Goal: Information Seeking & Learning: Learn about a topic

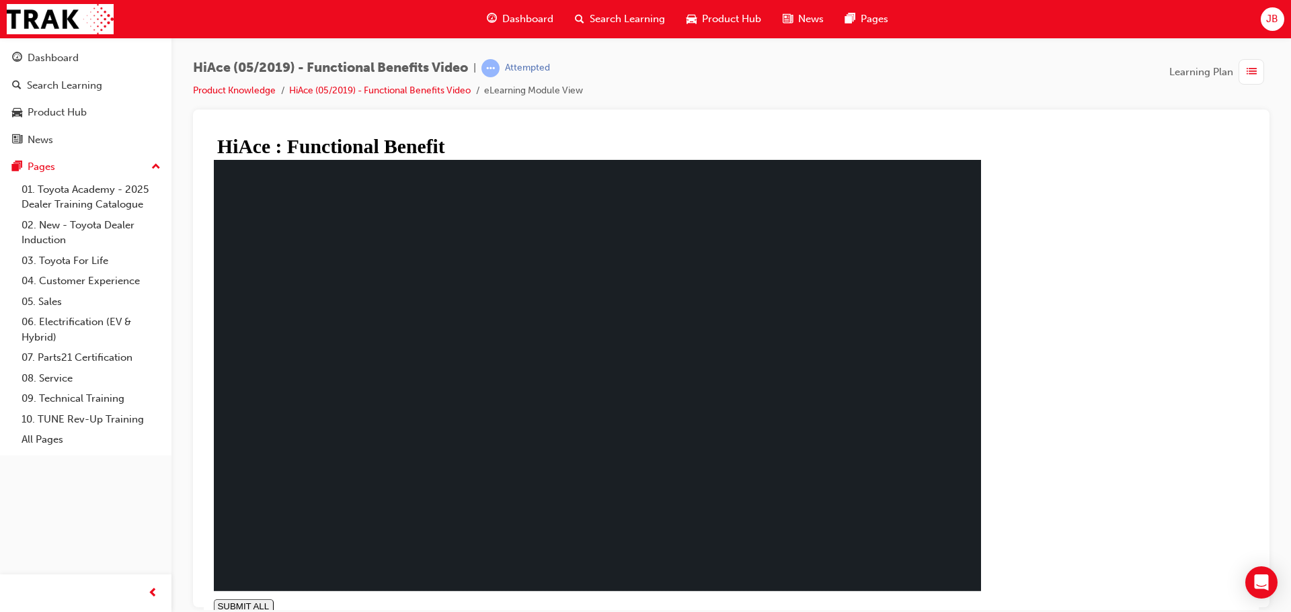
type input "1"
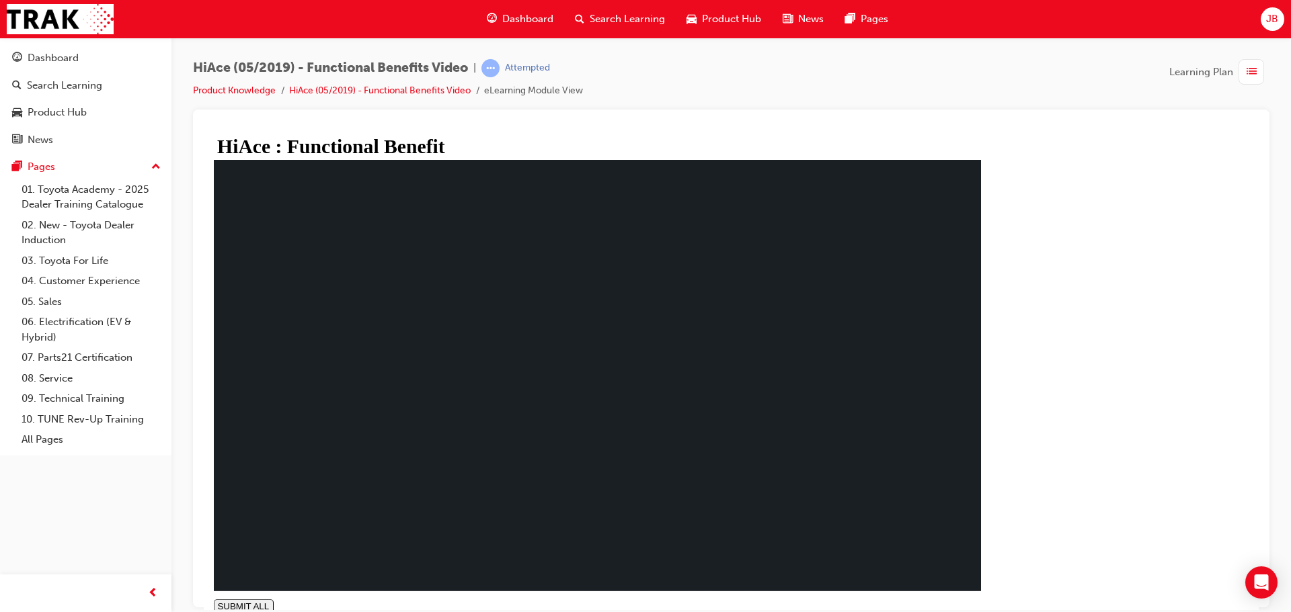
click at [520, 15] on span "Dashboard" at bounding box center [527, 18] width 51 height 15
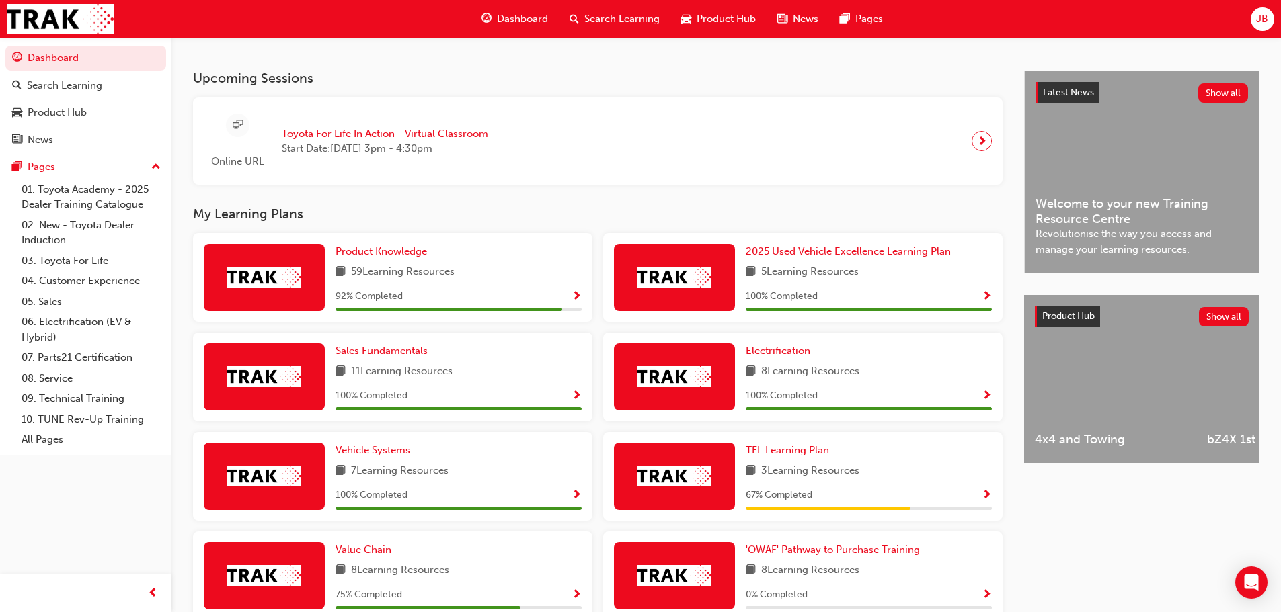
scroll to position [249, 0]
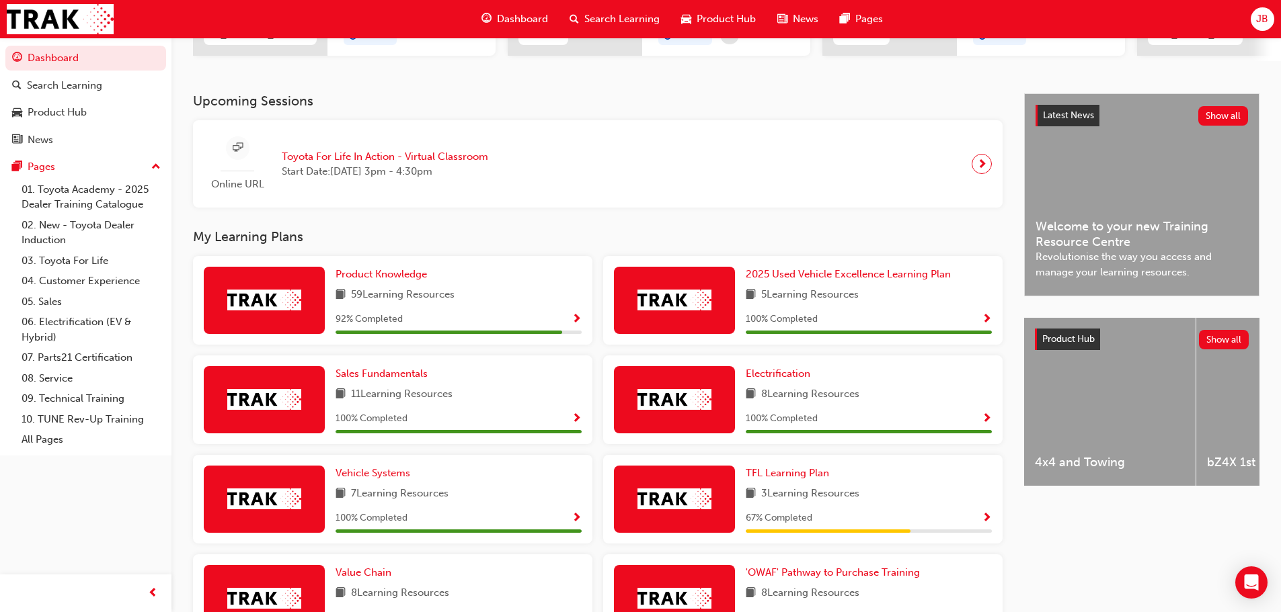
click at [579, 322] on span "Show Progress" at bounding box center [576, 320] width 10 height 12
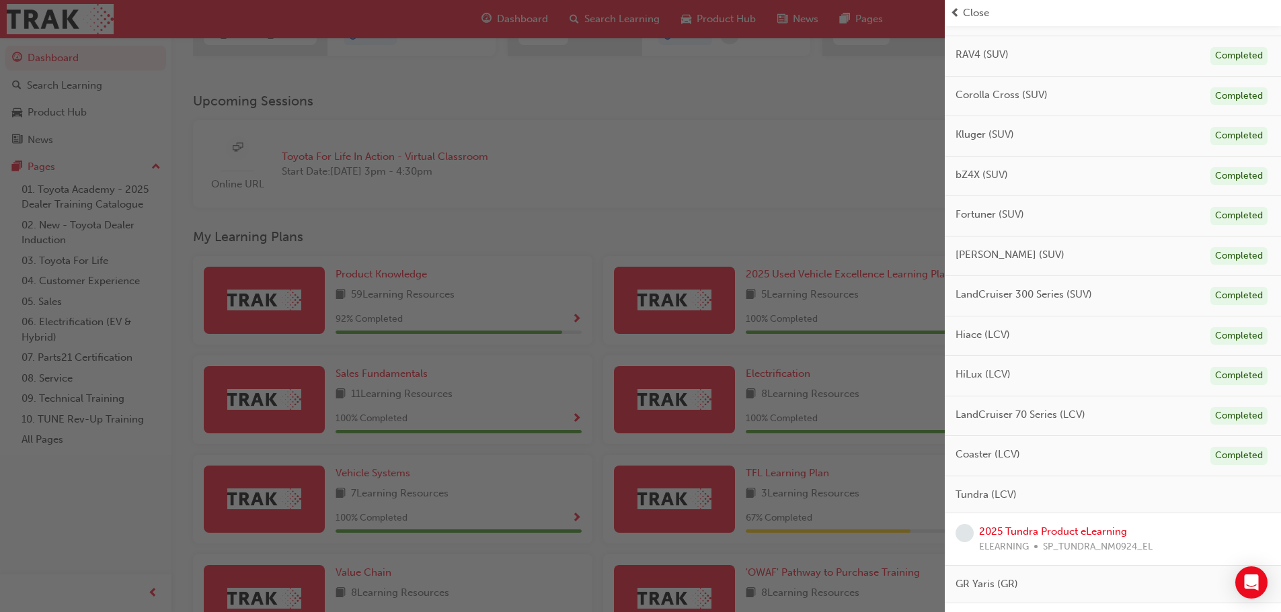
scroll to position [605, 0]
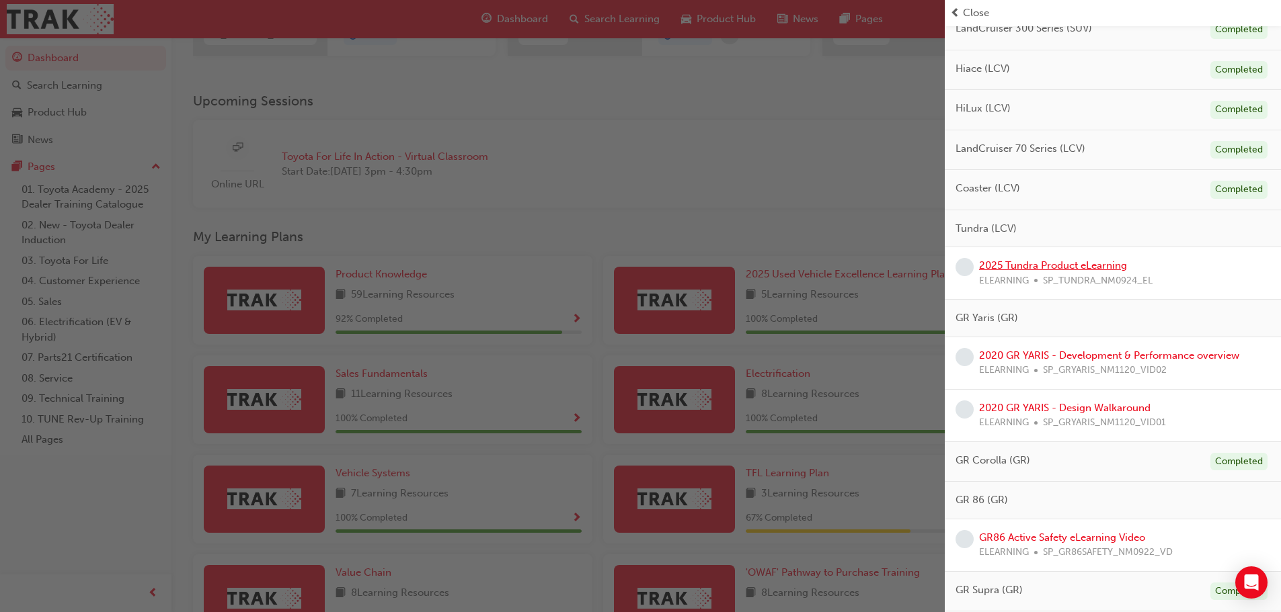
click at [1061, 269] on link "2025 Tundra Product eLearning" at bounding box center [1053, 265] width 148 height 12
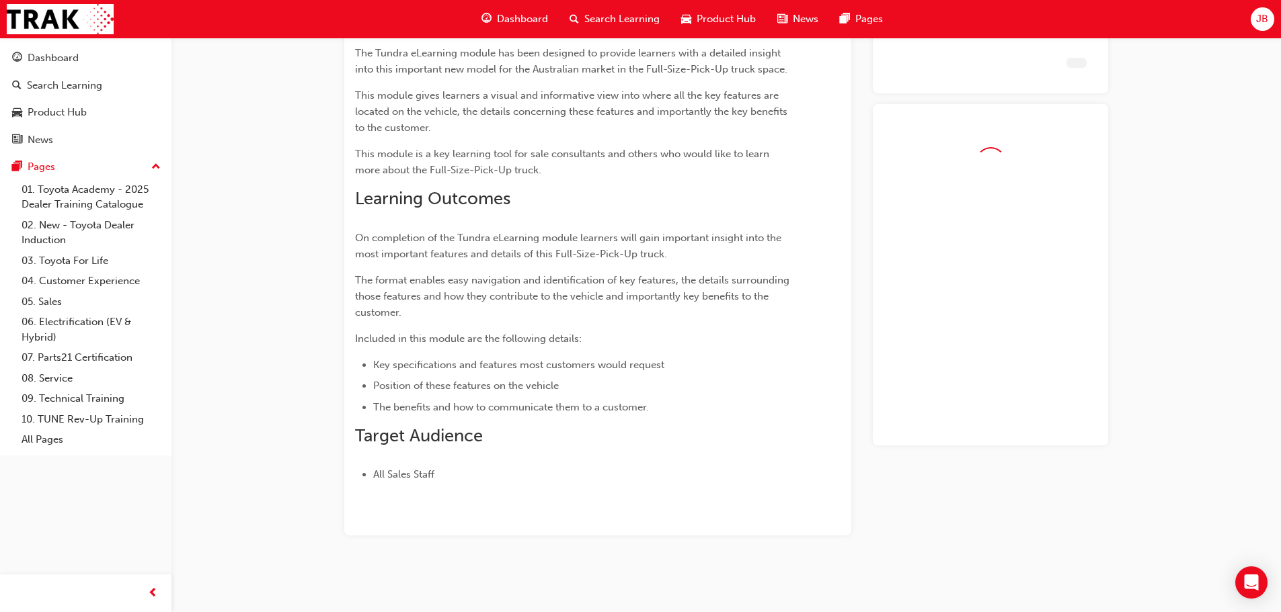
scroll to position [191, 0]
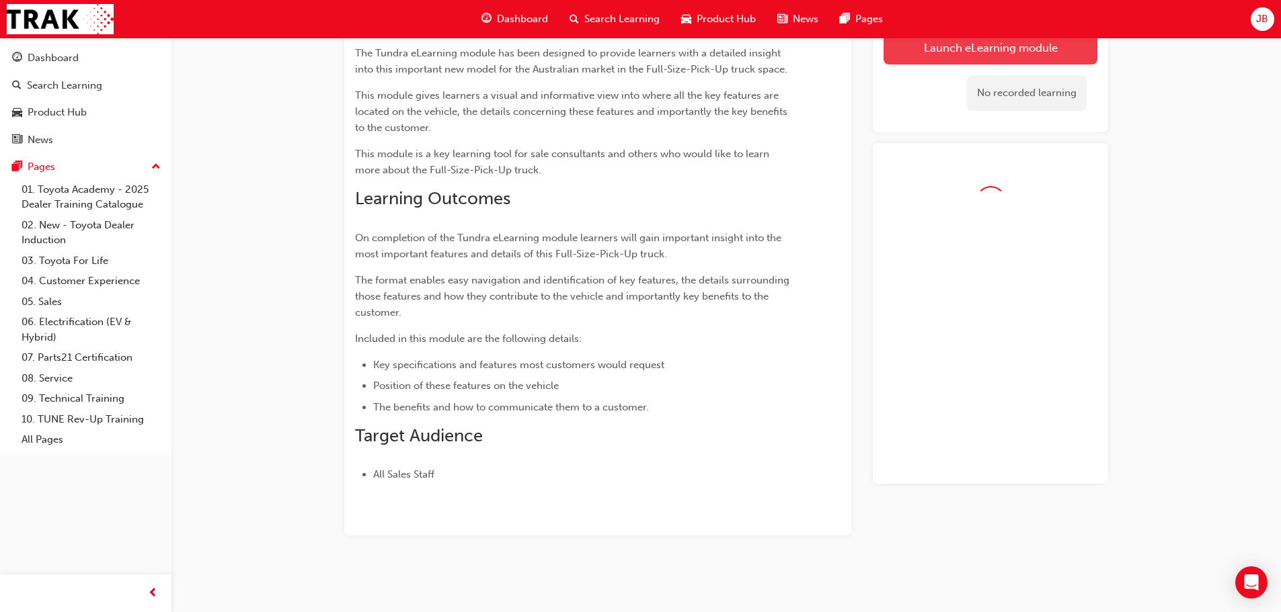
click at [962, 58] on link "Launch eLearning module" at bounding box center [990, 48] width 214 height 34
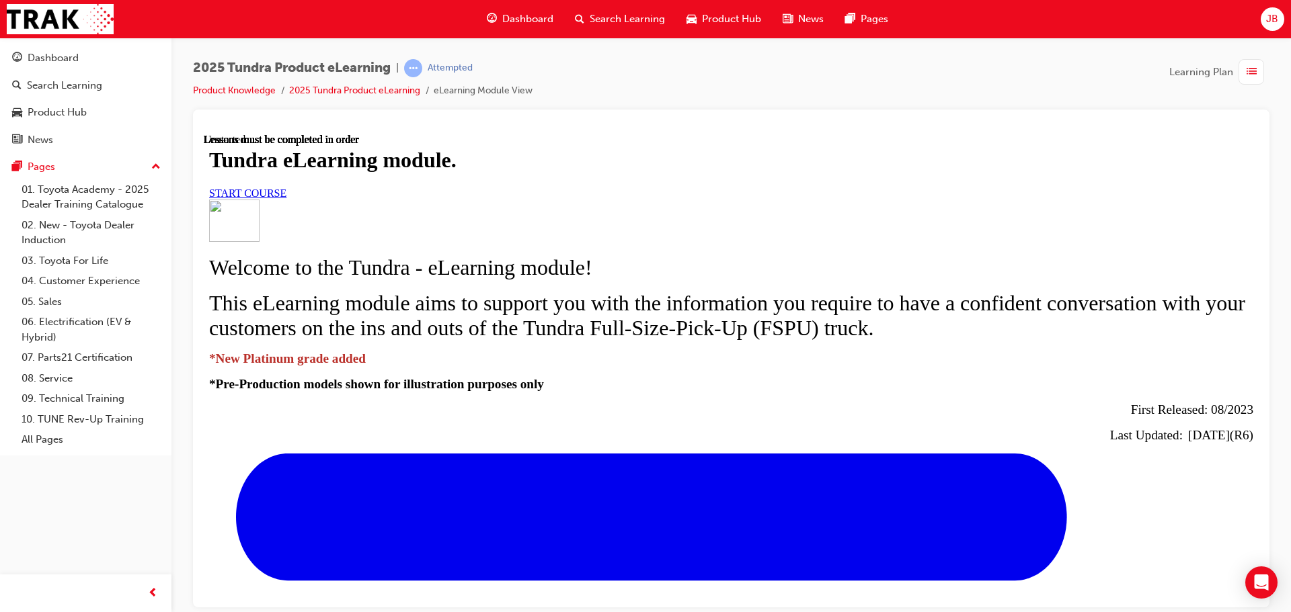
click at [286, 198] on link "START COURSE" at bounding box center [247, 192] width 77 height 11
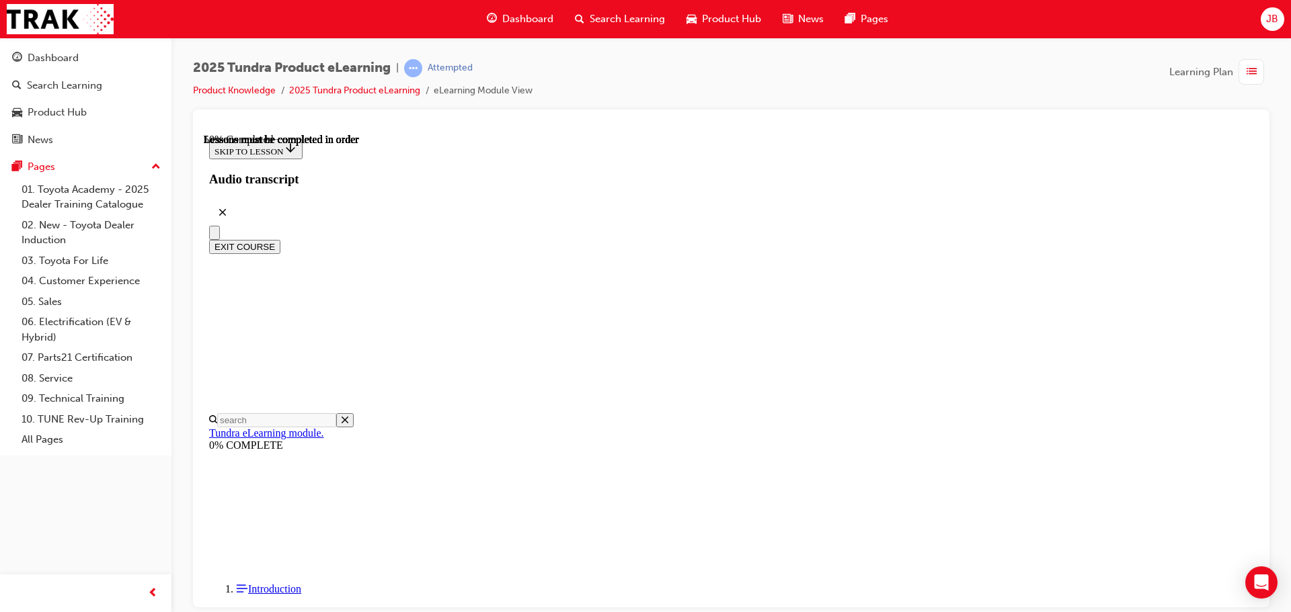
scroll to position [710, 0]
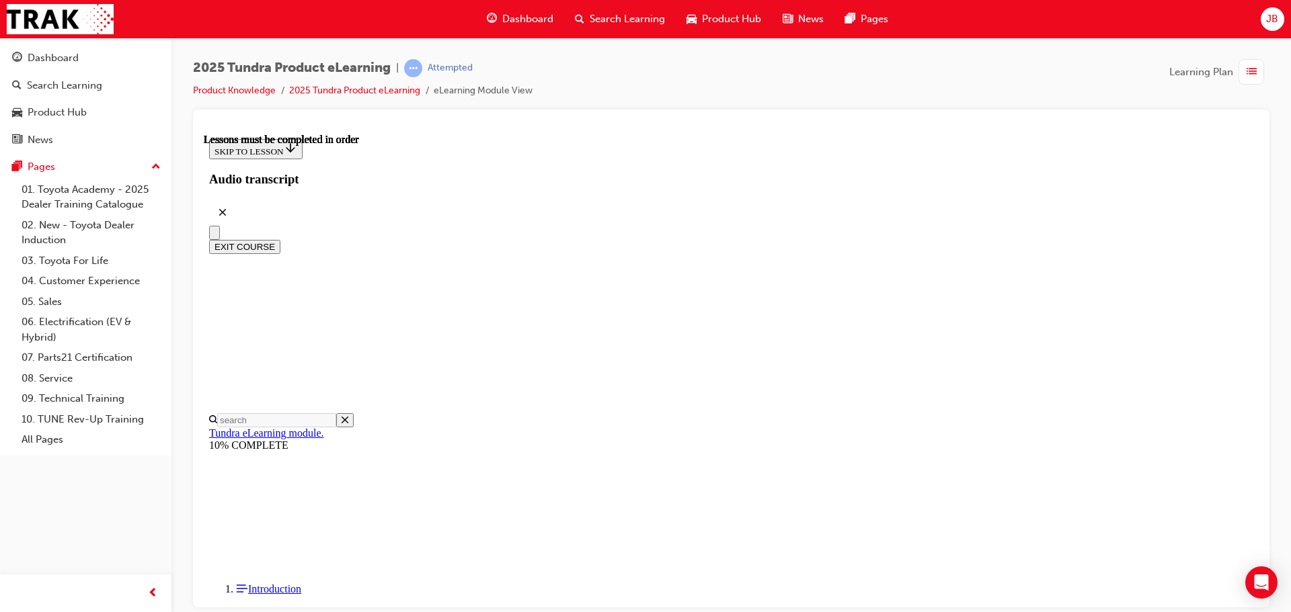
scroll to position [521, 0]
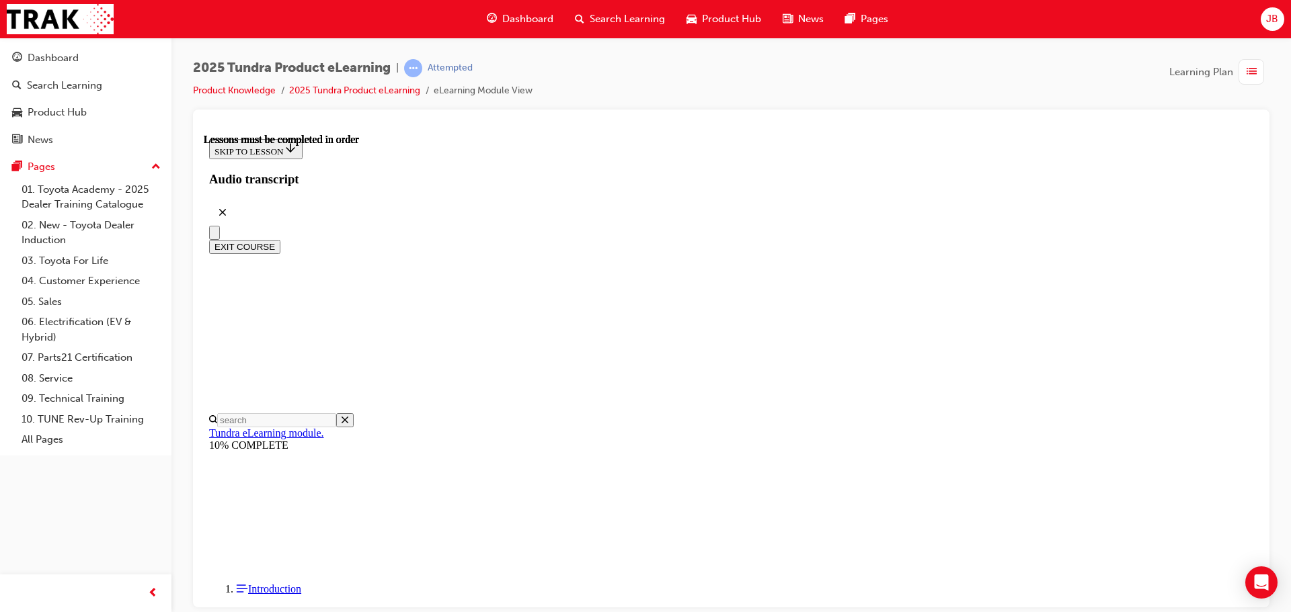
scroll to position [521, 0]
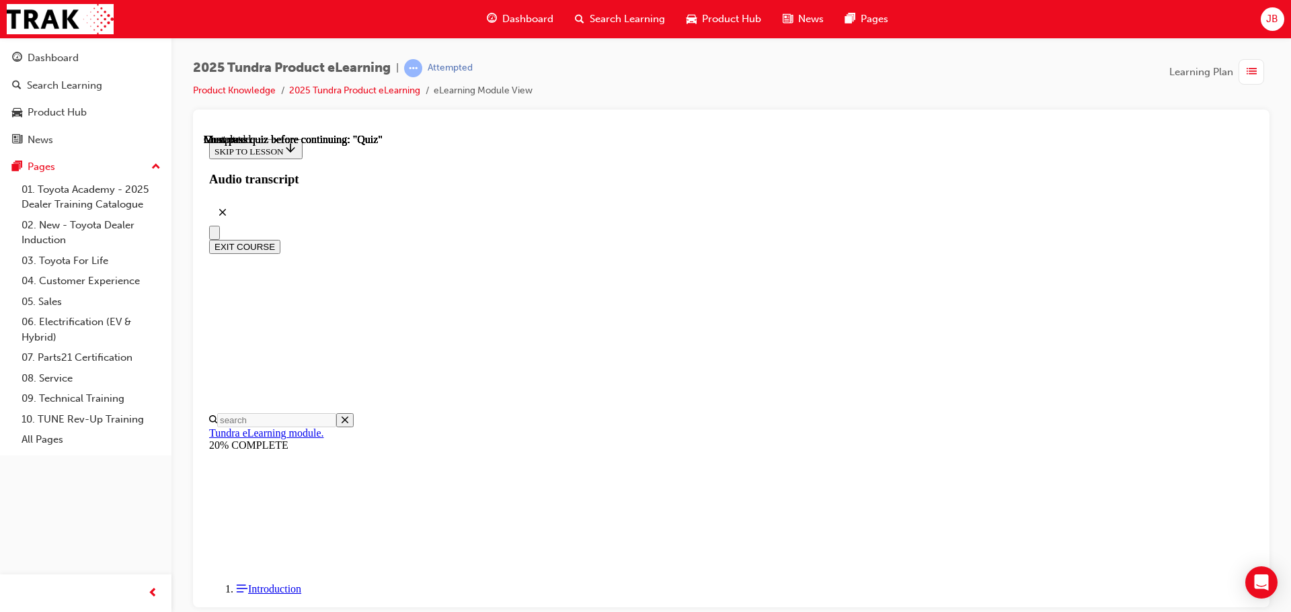
scroll to position [42, 0]
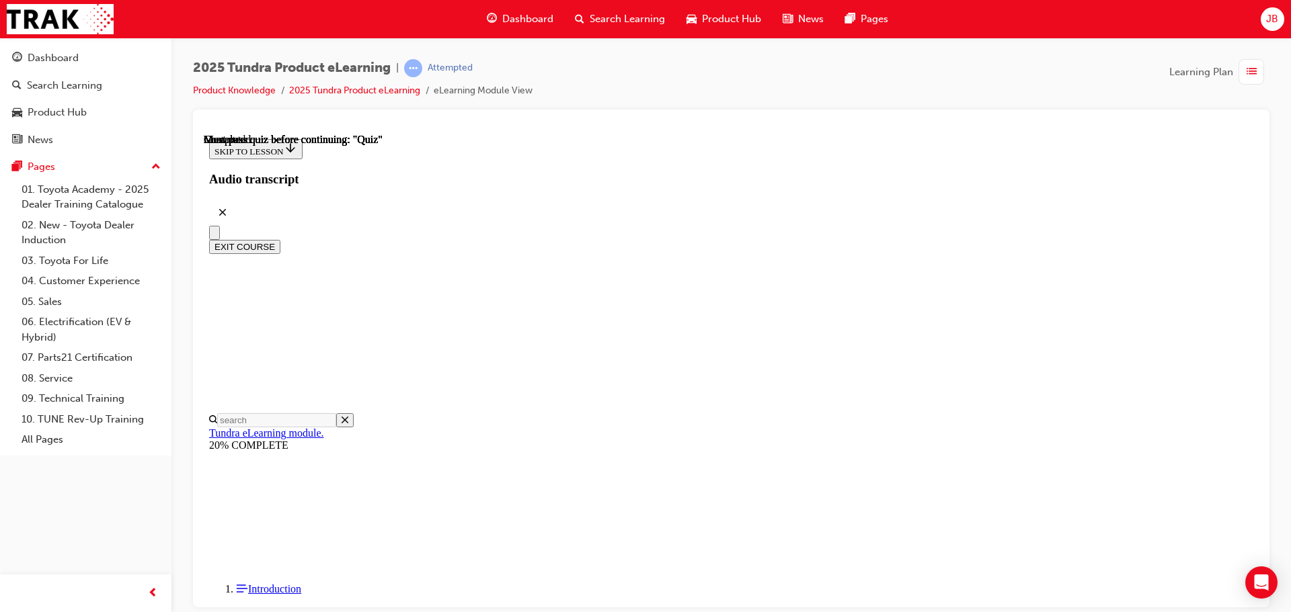
radio input "true"
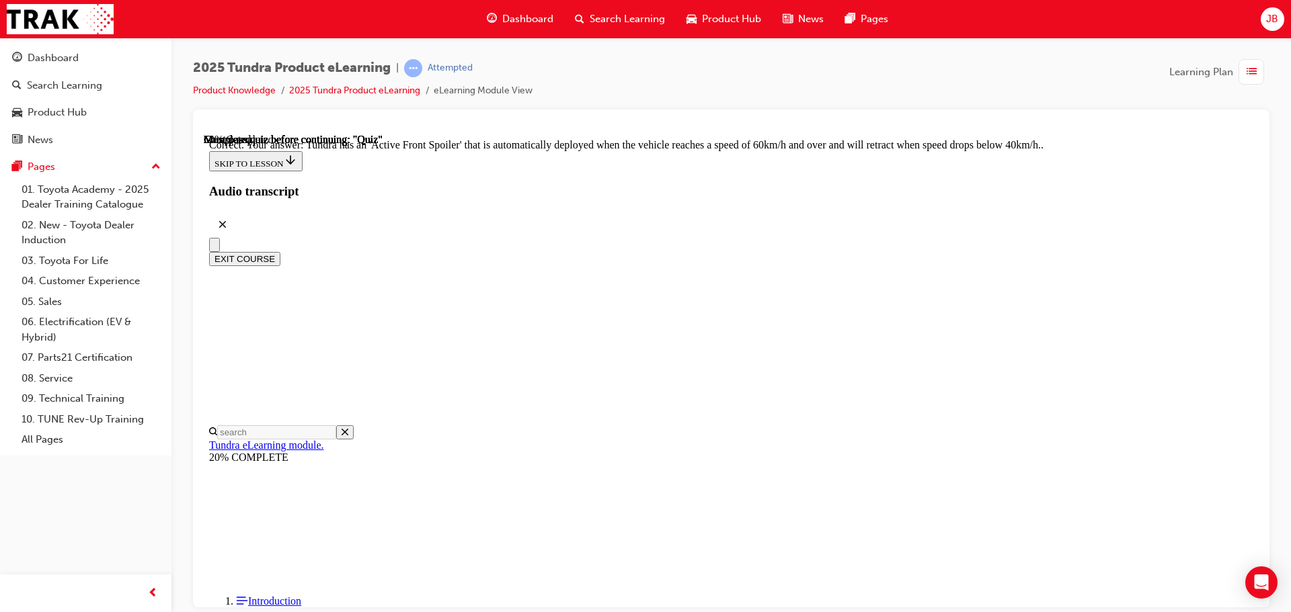
scroll to position [370, 0]
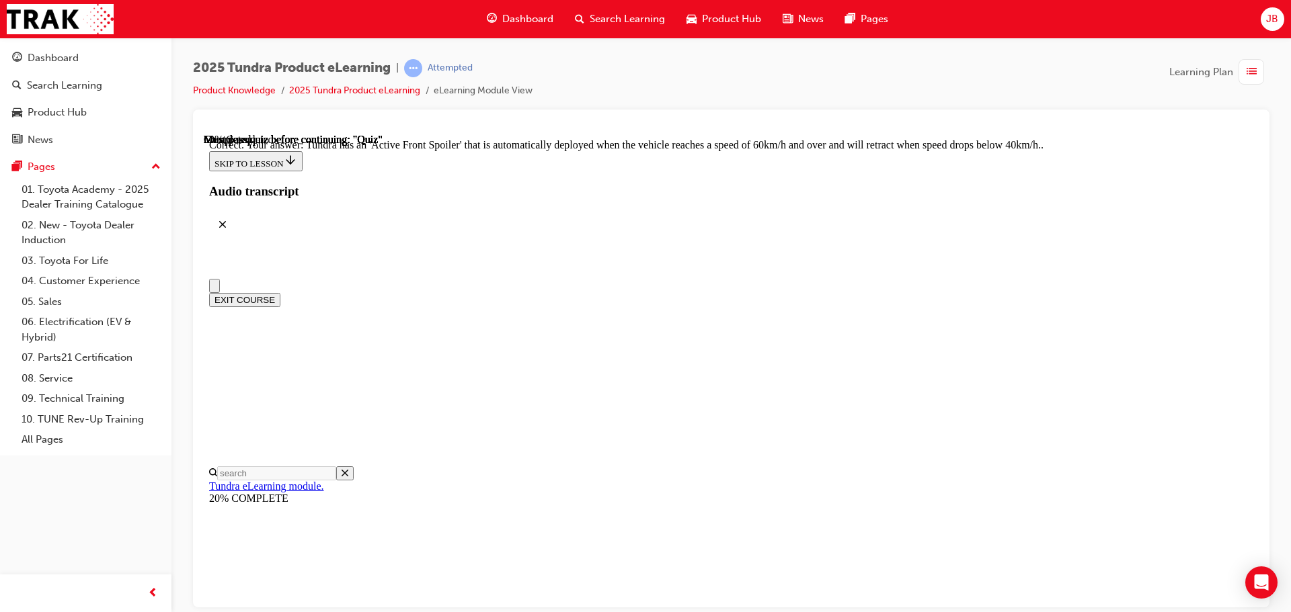
scroll to position [0, 0]
radio input "true"
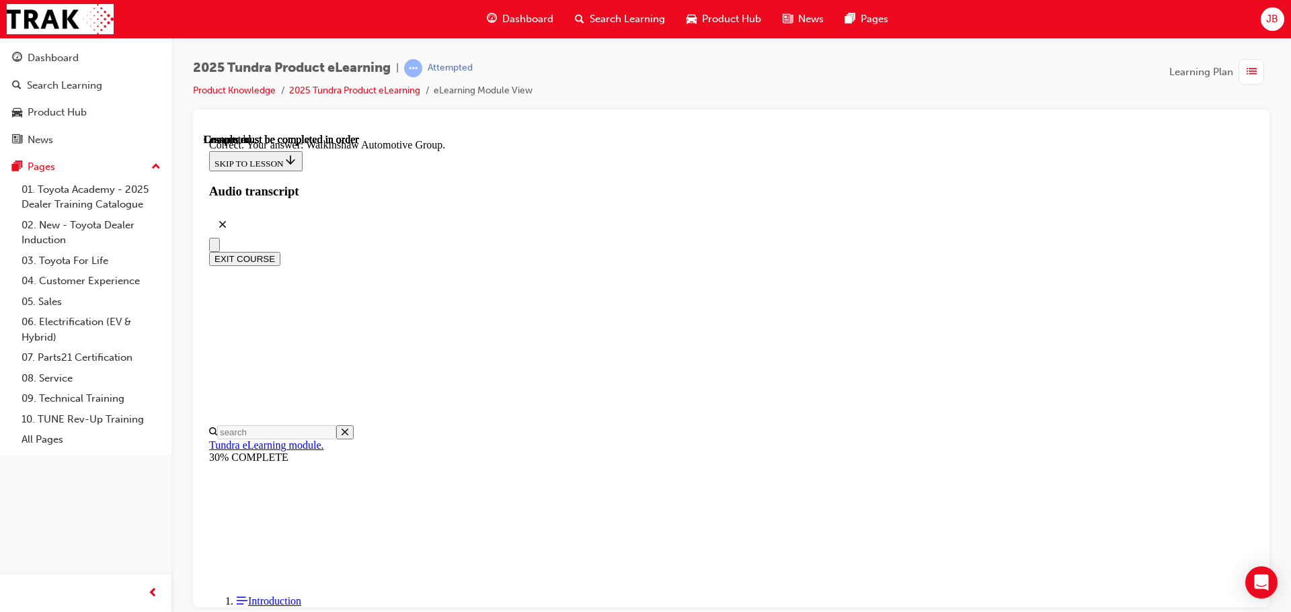
scroll to position [290, 0]
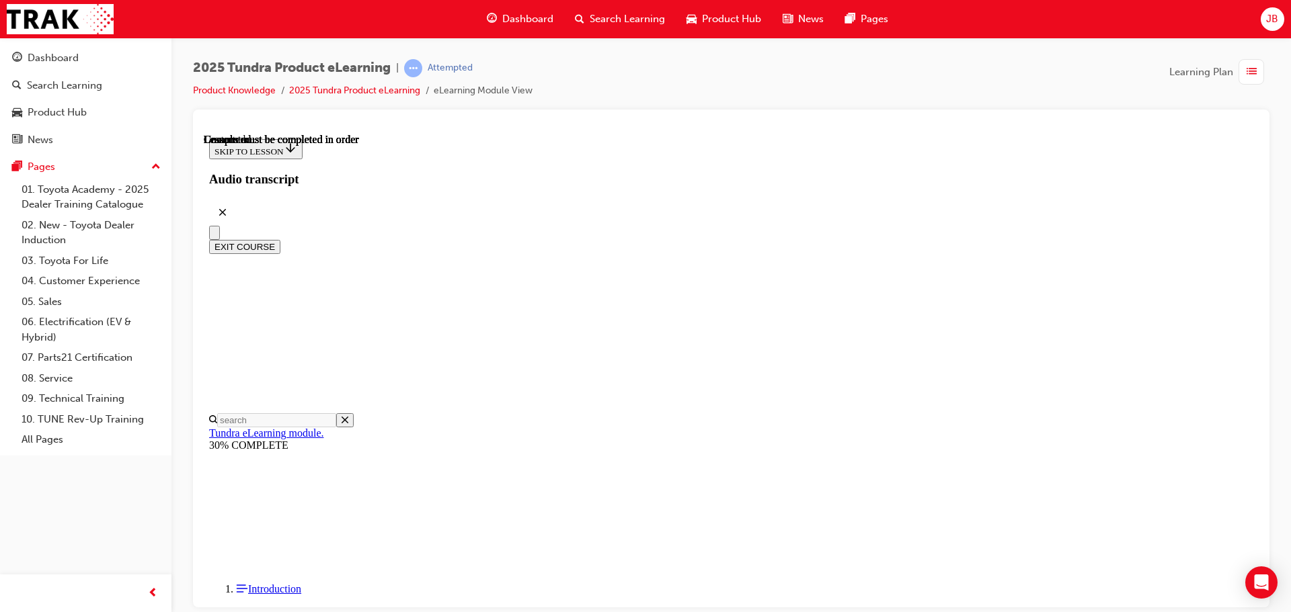
scroll to position [253, 0]
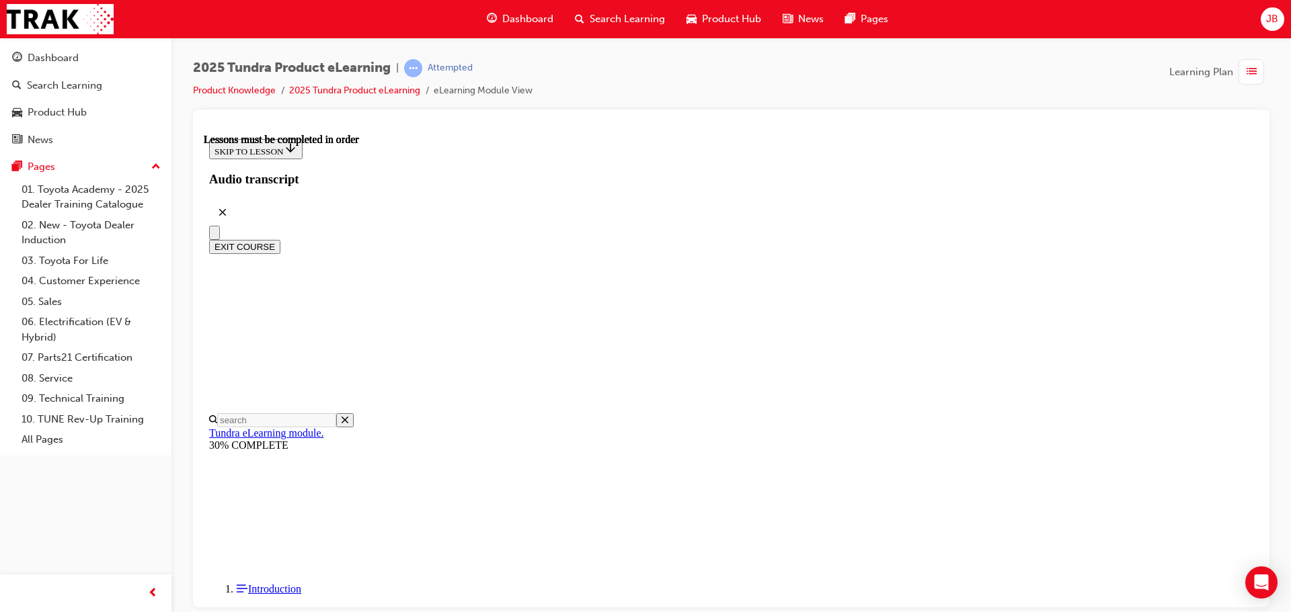
scroll to position [369, 0]
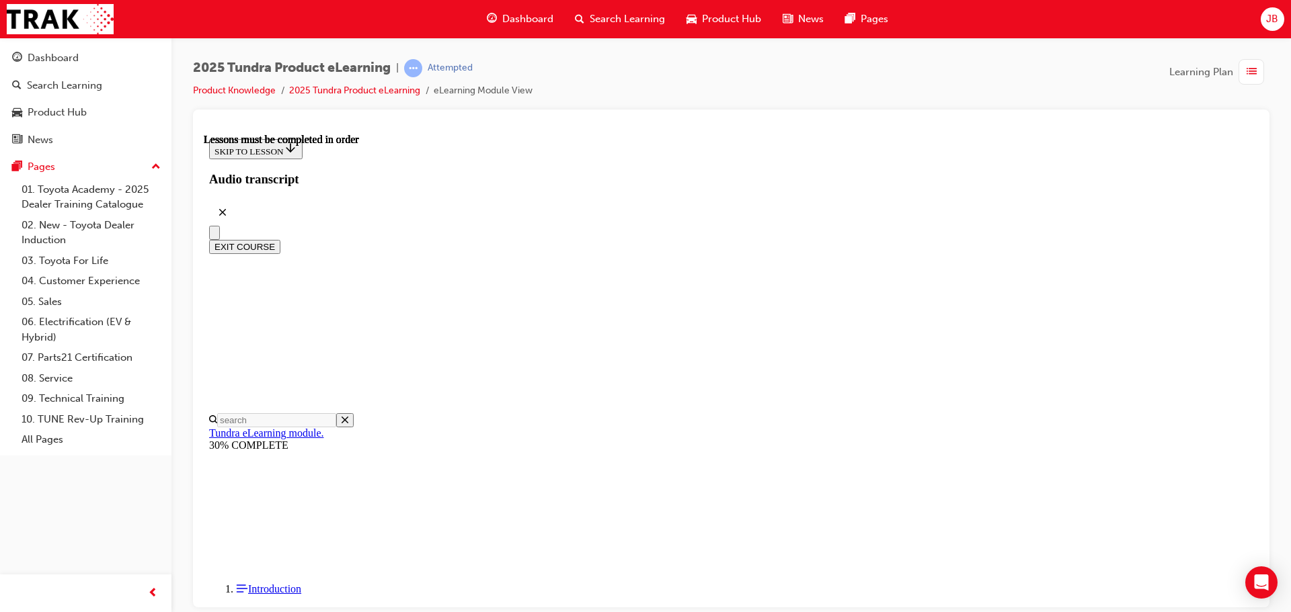
scroll to position [705, 0]
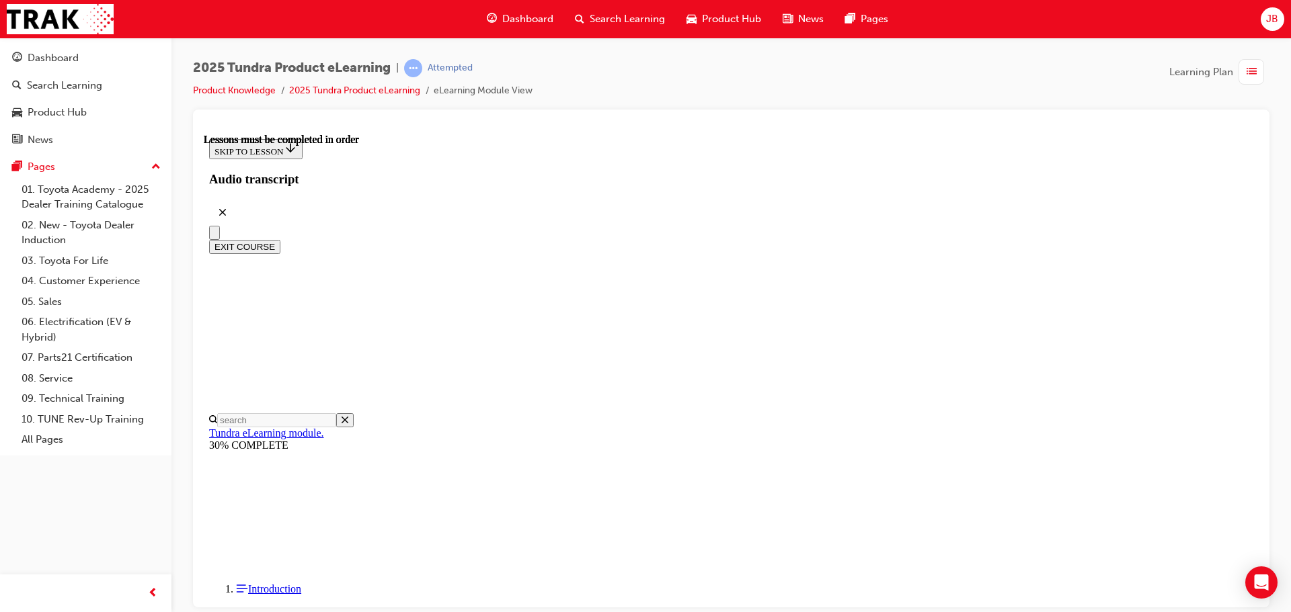
scroll to position [0, 0]
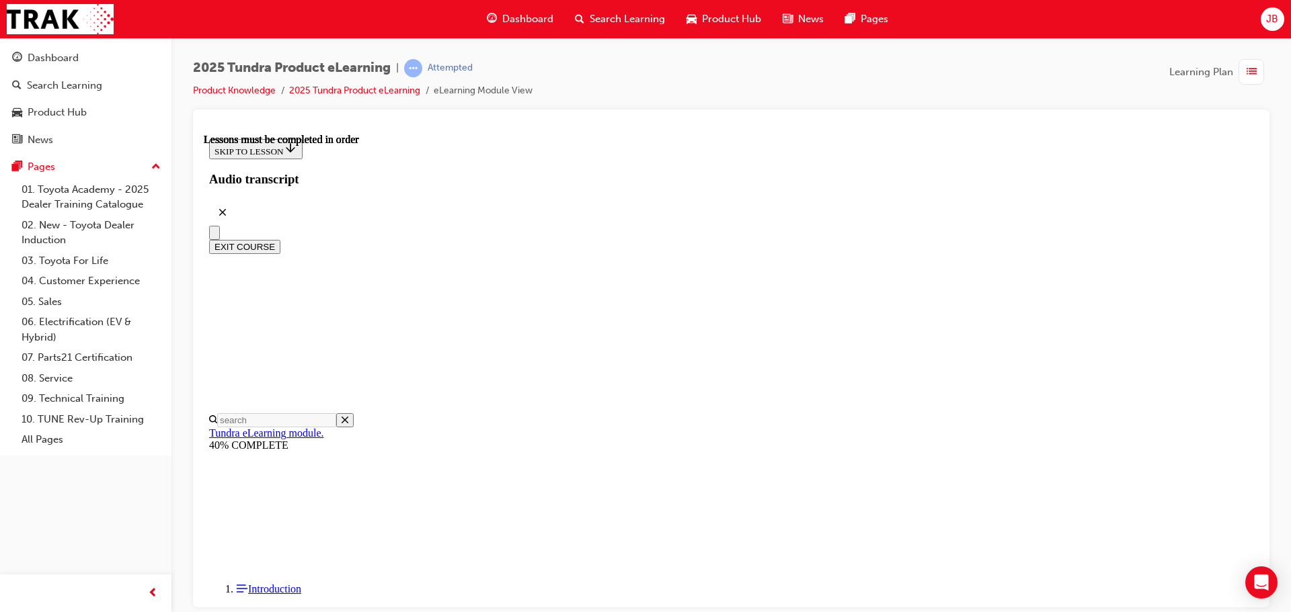
scroll to position [182, 0]
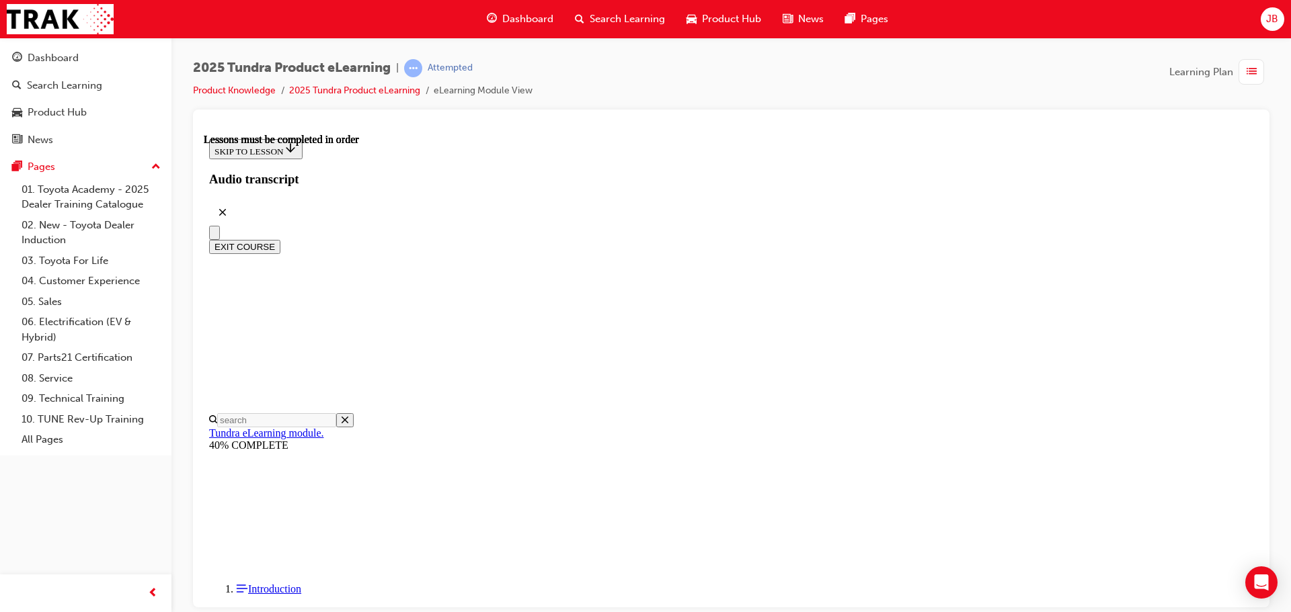
scroll to position [245, 0]
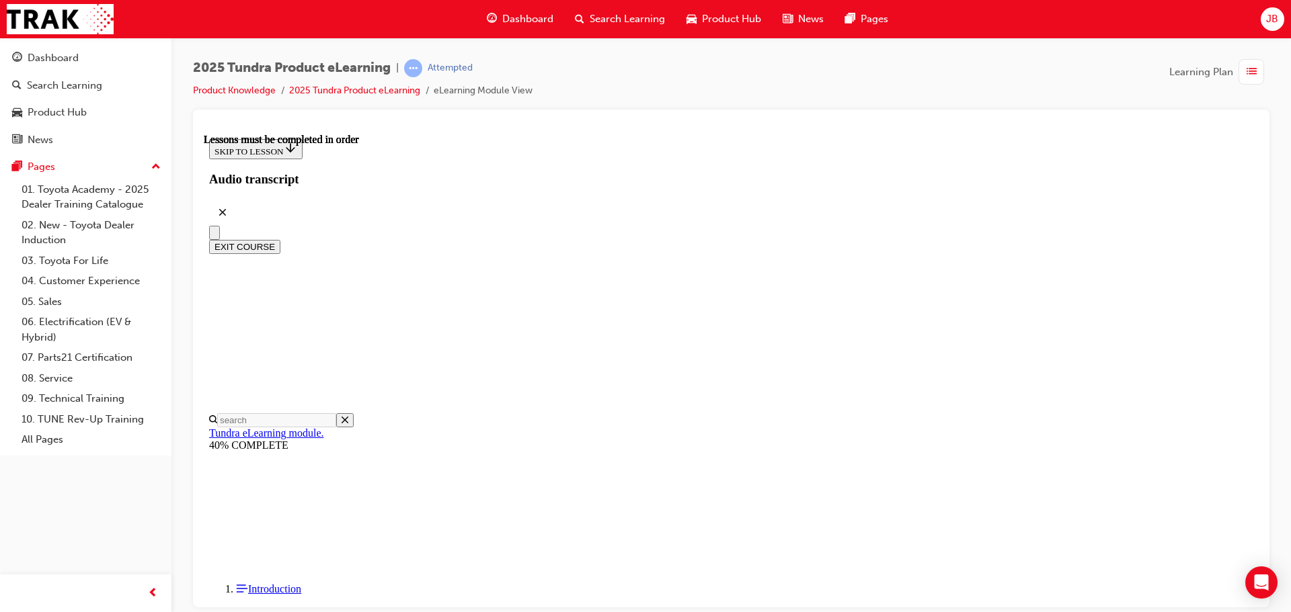
scroll to position [0, 0]
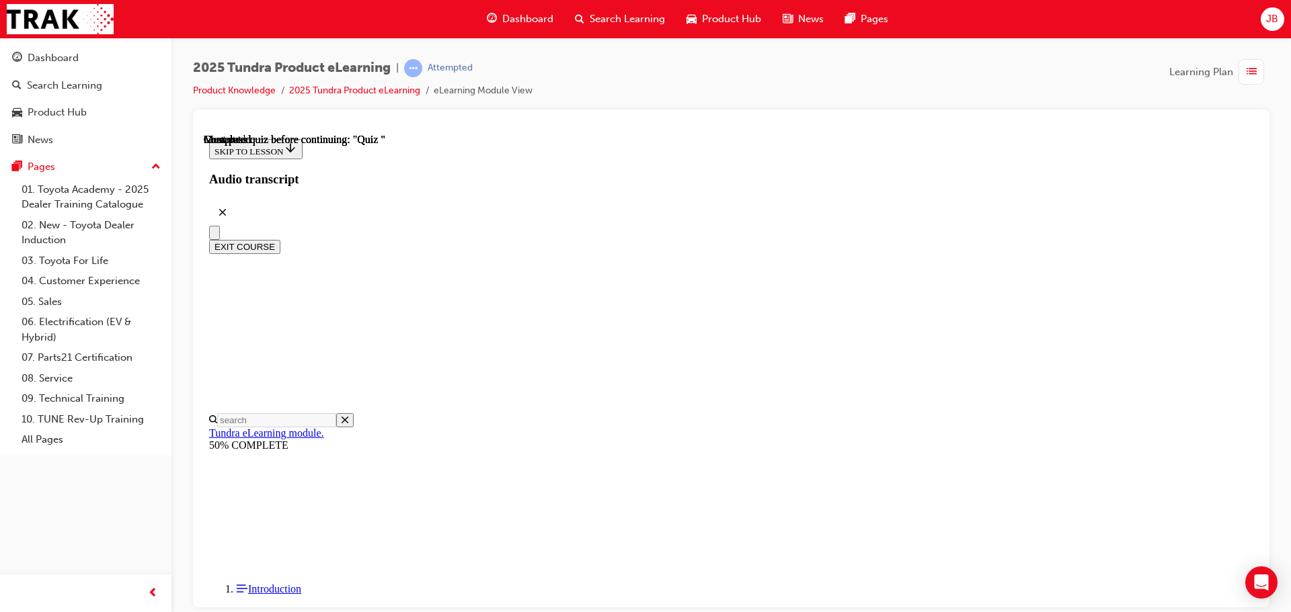
scroll to position [42, 0]
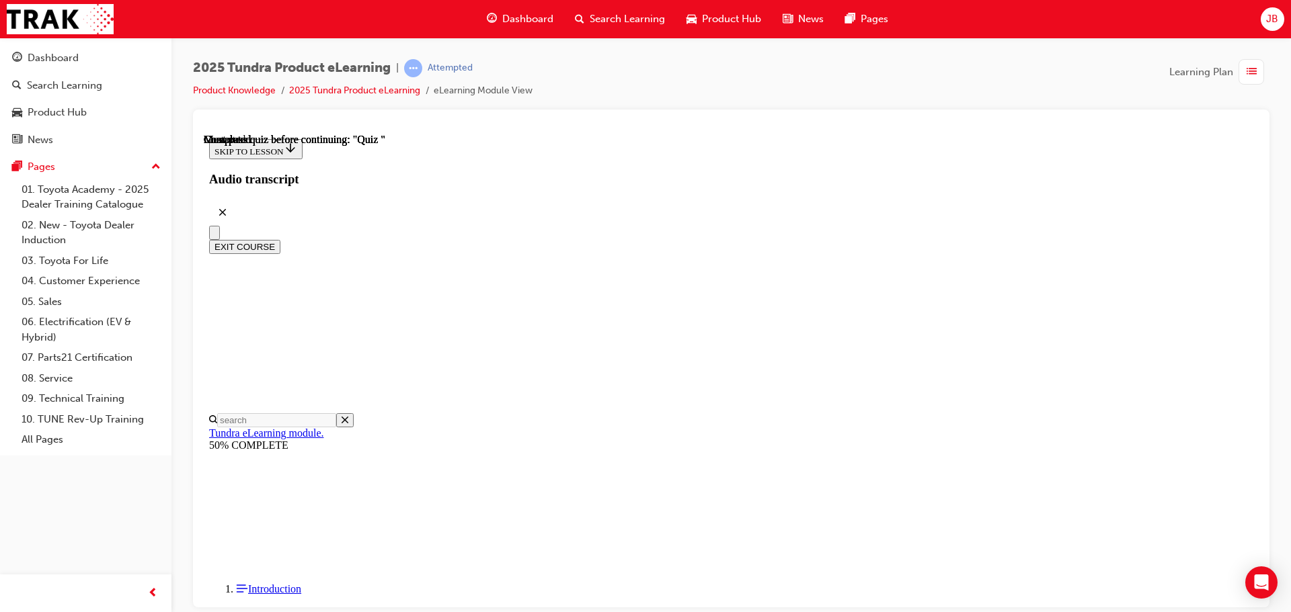
radio input "true"
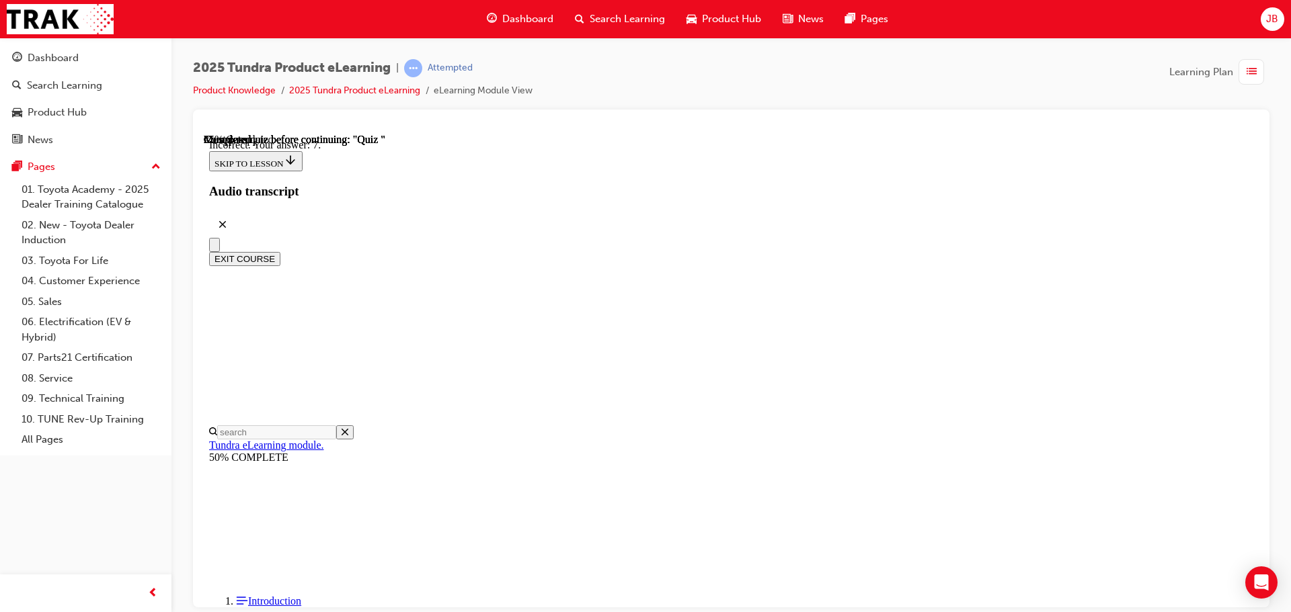
scroll to position [213, 0]
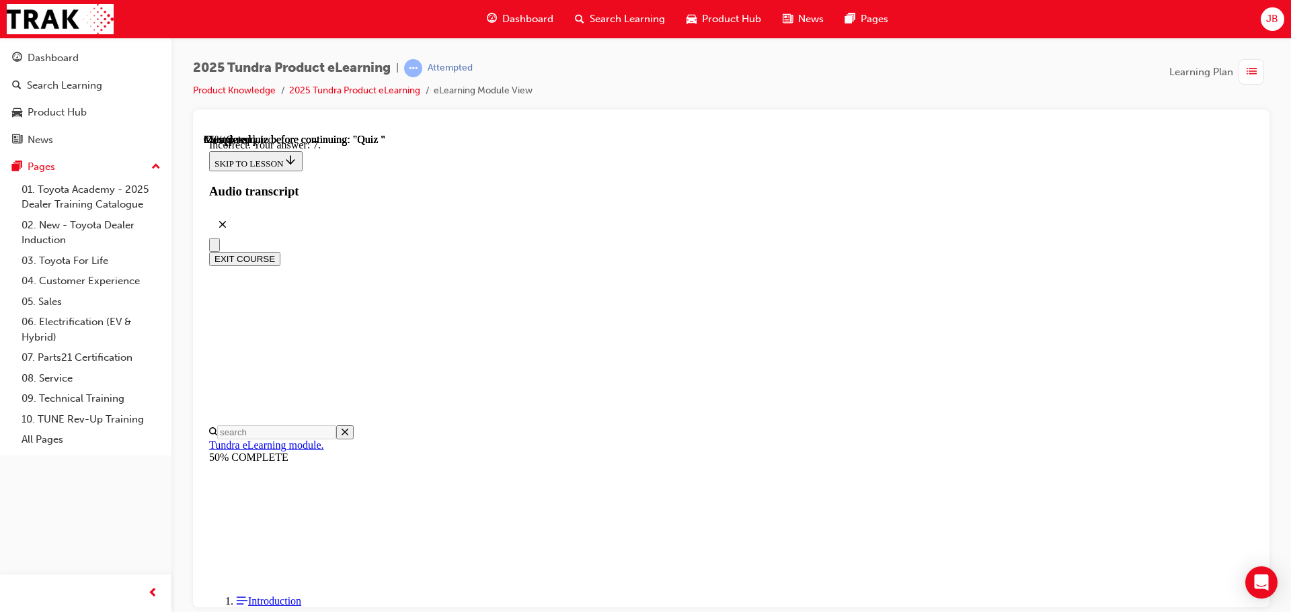
radio input "true"
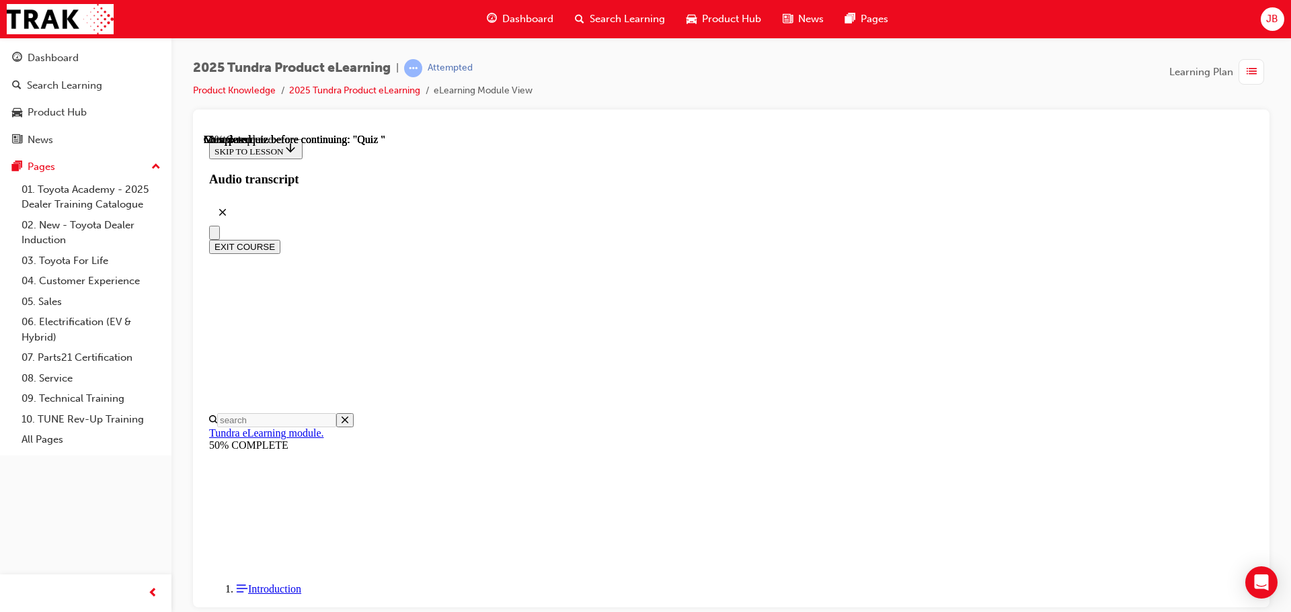
radio input "true"
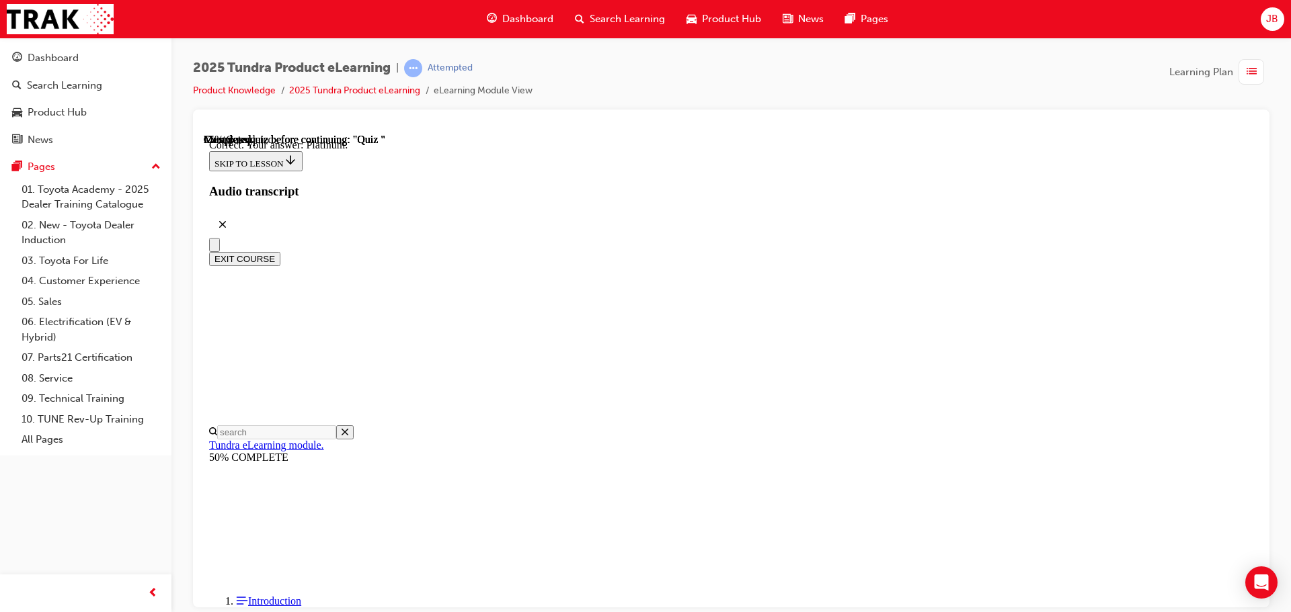
scroll to position [190, 0]
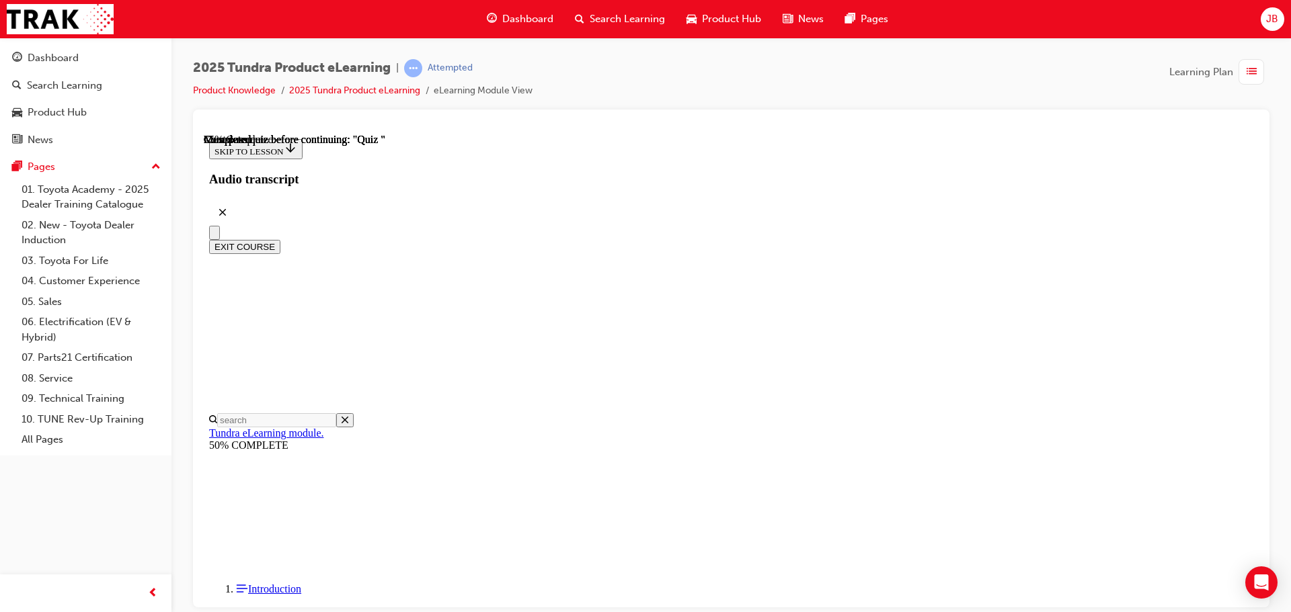
scroll to position [67, 0]
radio input "true"
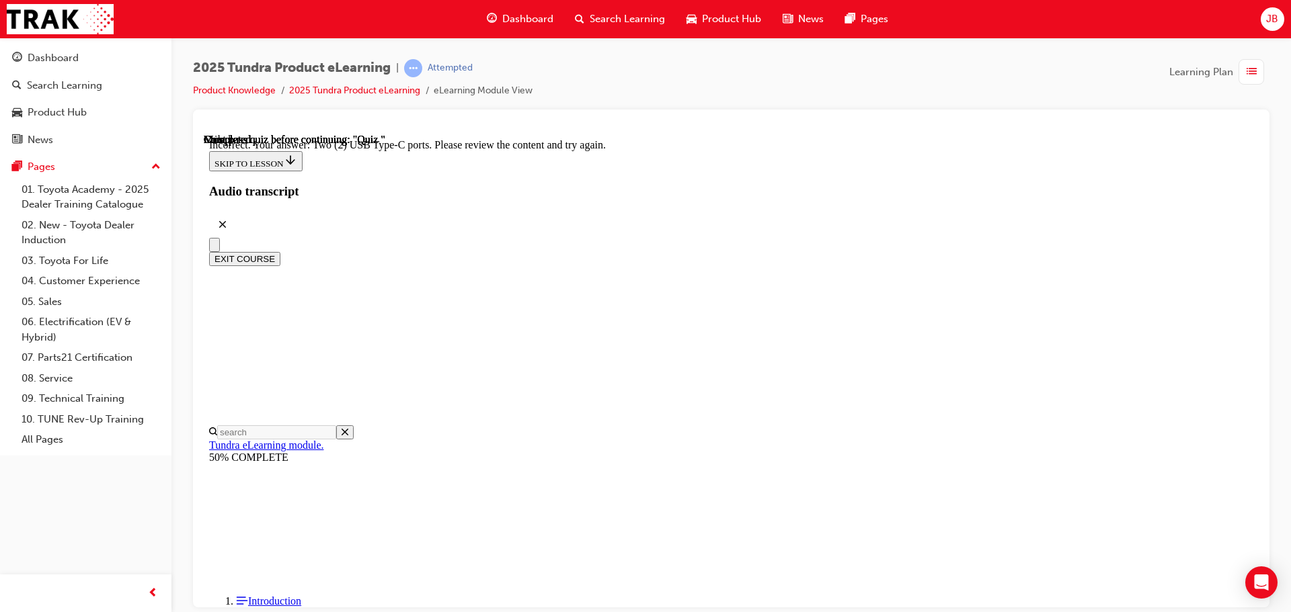
scroll to position [333, 0]
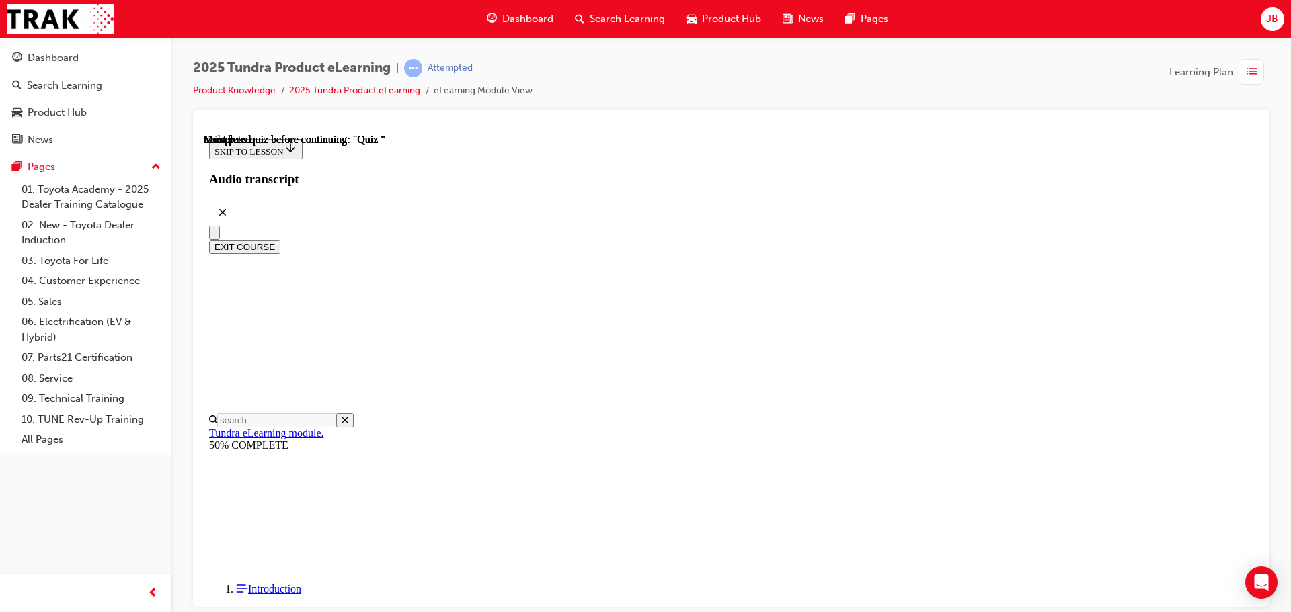
scroll to position [253, 0]
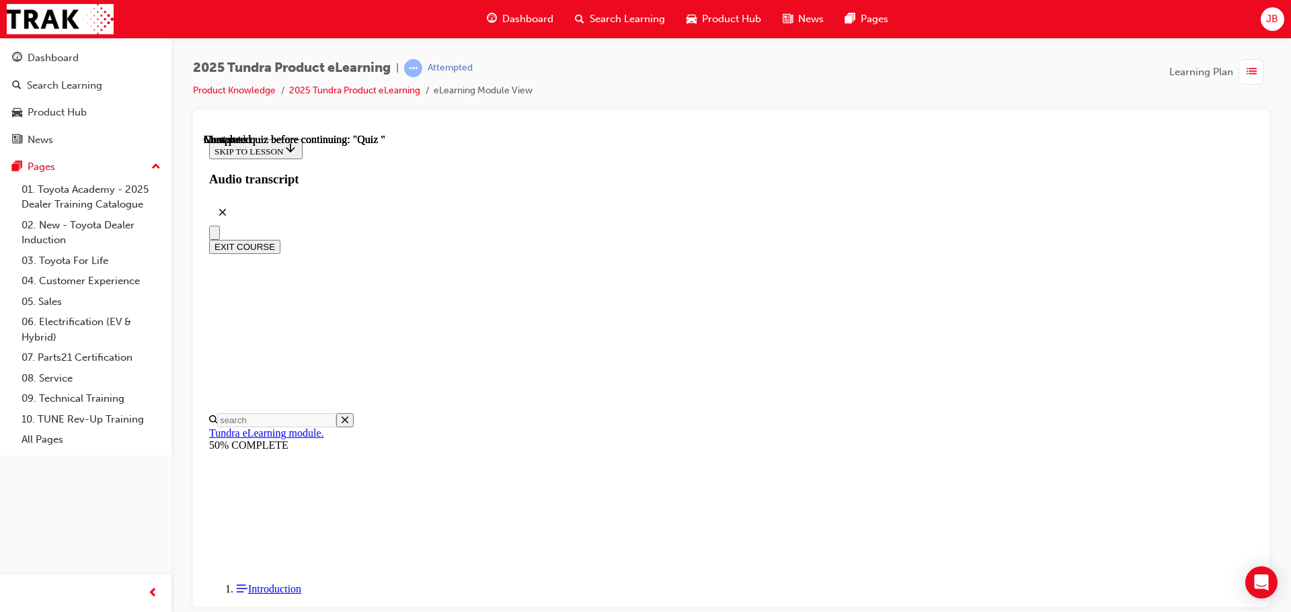
radio input "true"
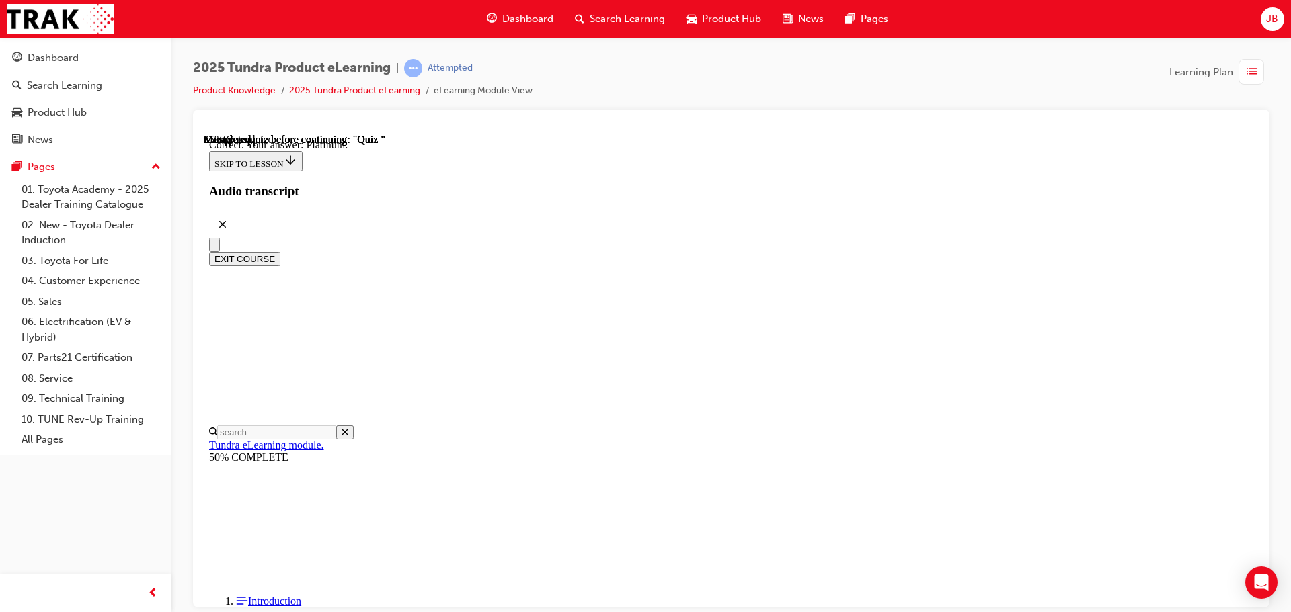
scroll to position [190, 0]
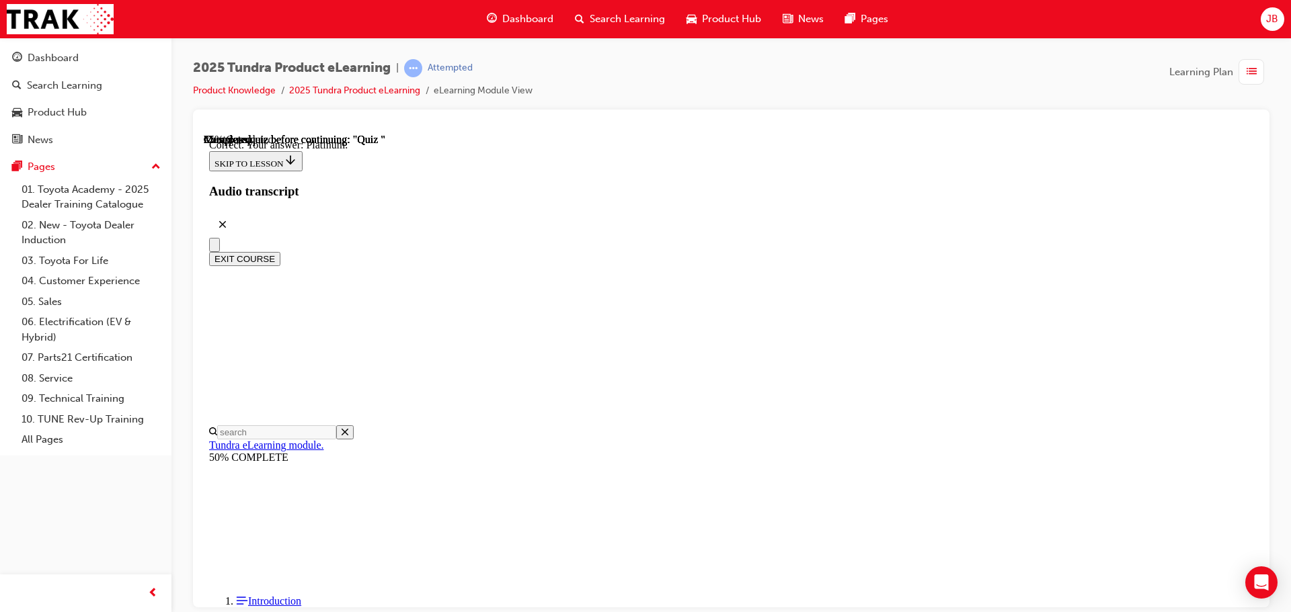
radio input "true"
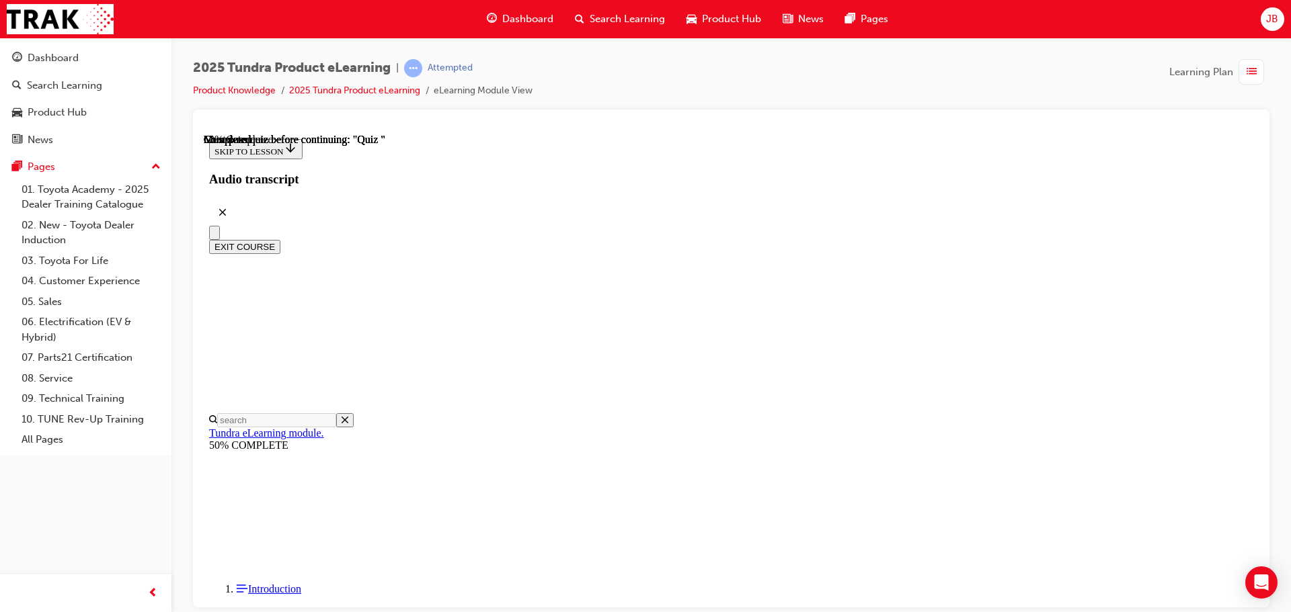
scroll to position [117, 0]
radio input "true"
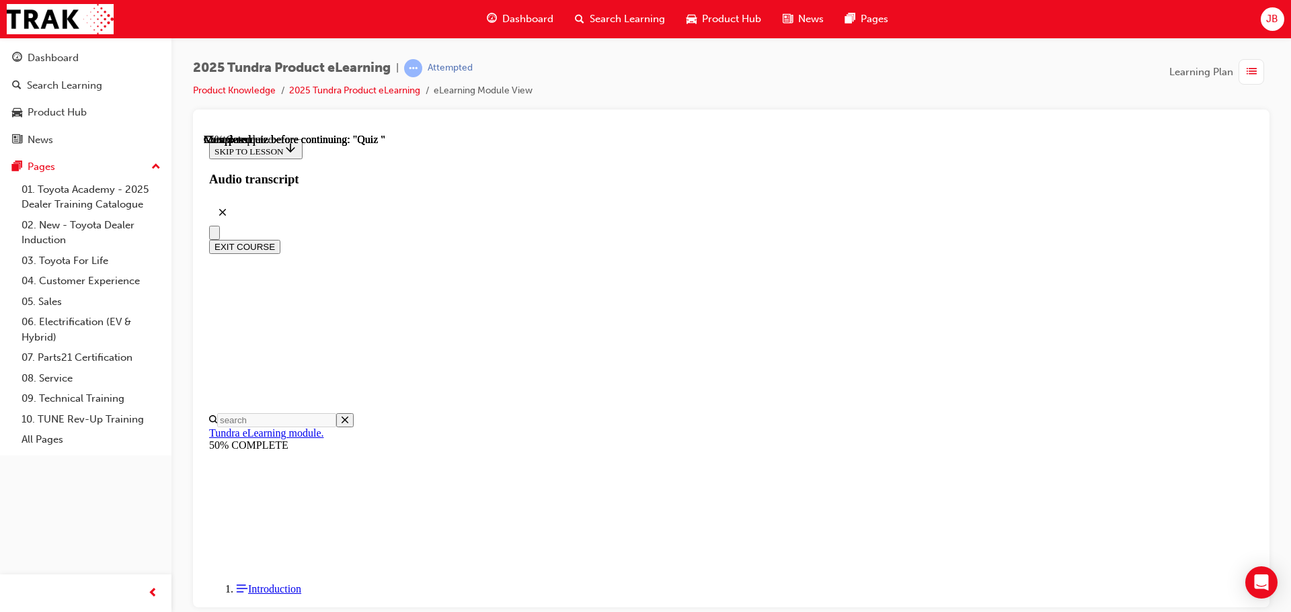
scroll to position [149, 0]
radio input "true"
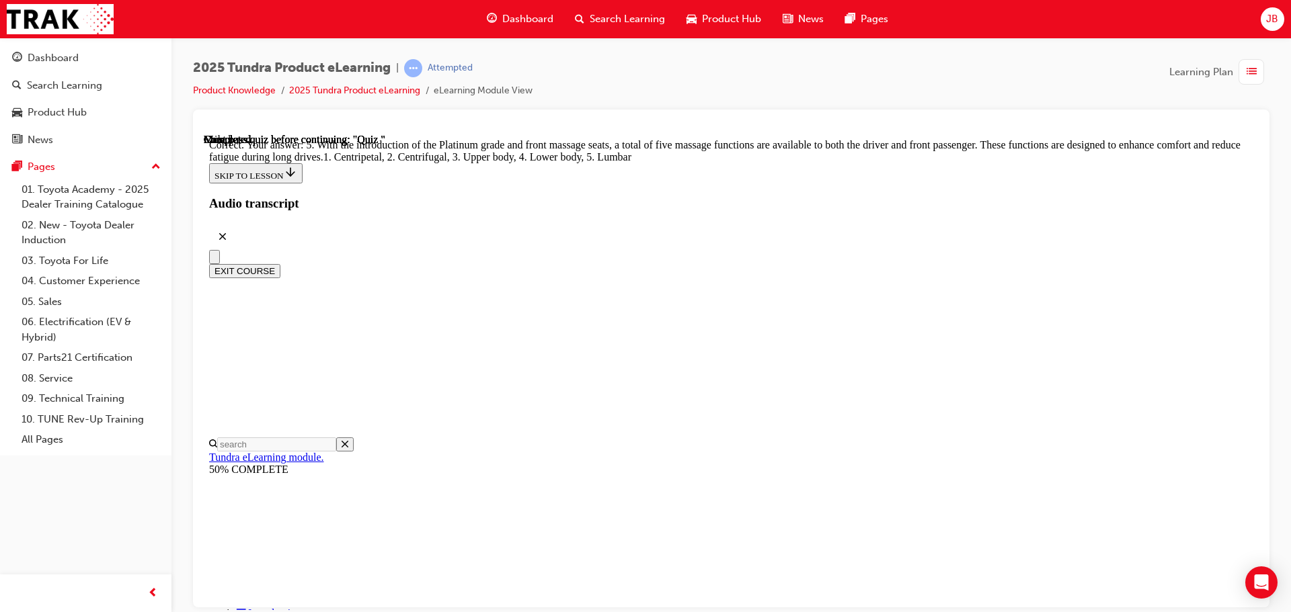
scroll to position [344, 0]
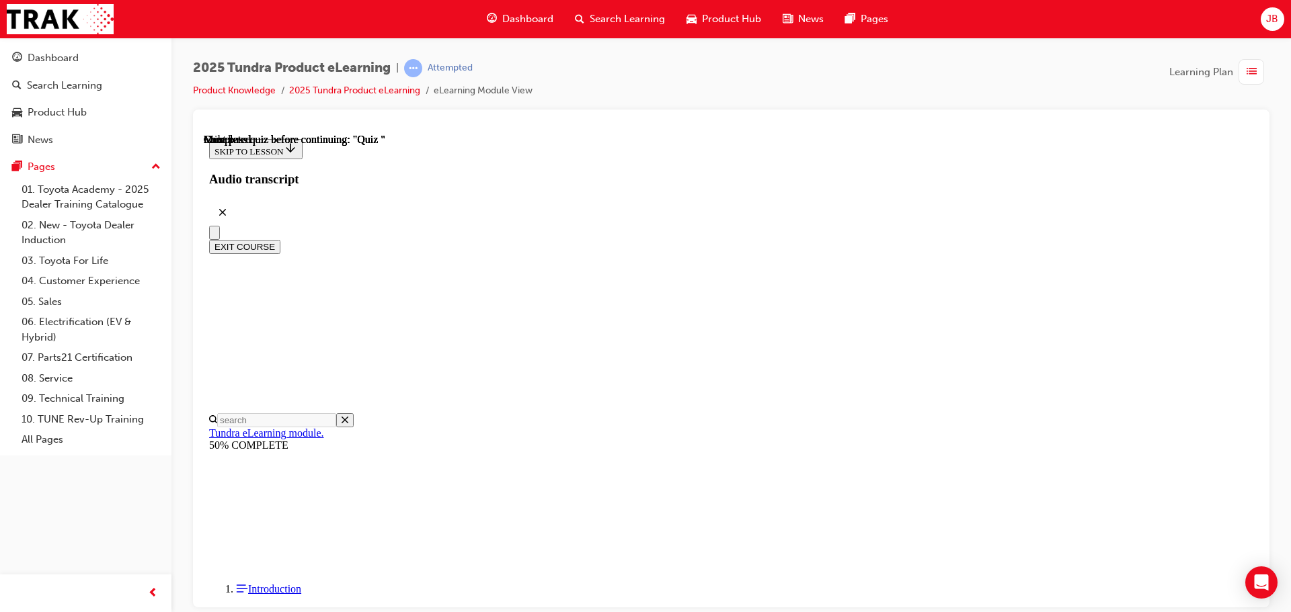
scroll to position [253, 0]
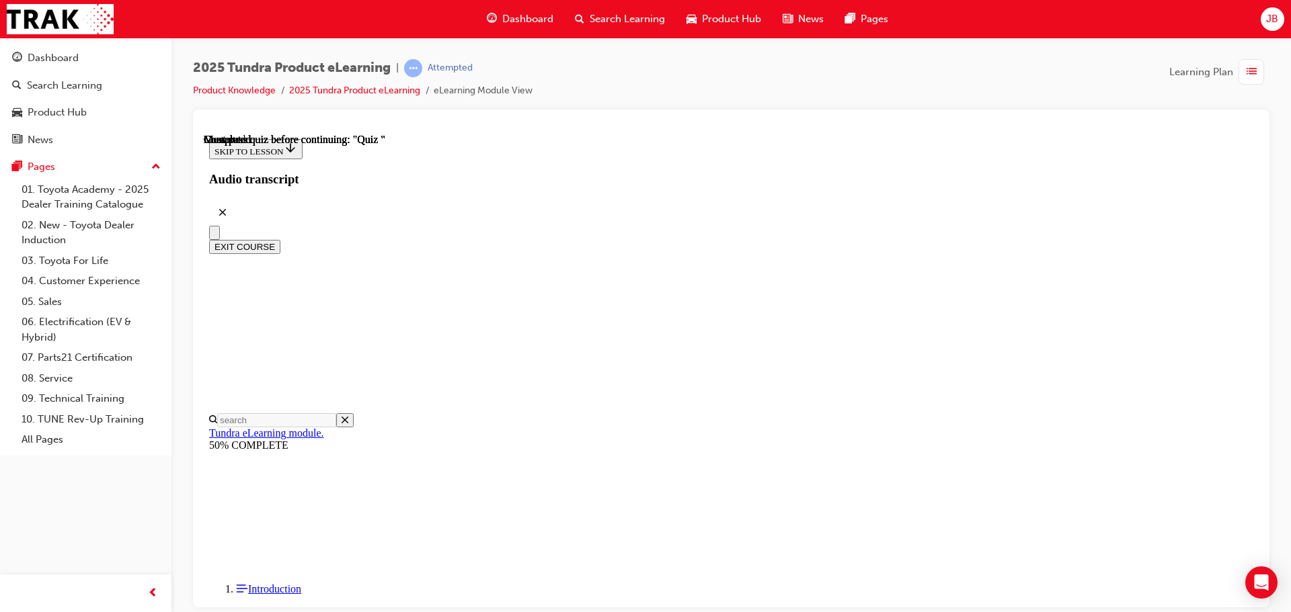
radio input "true"
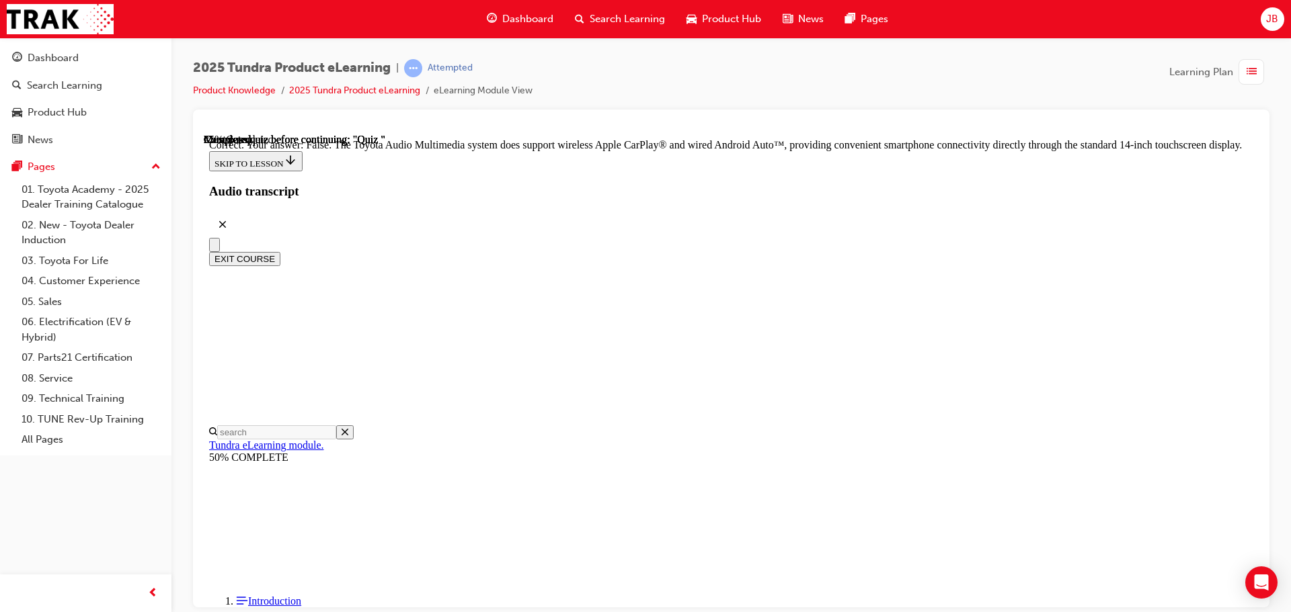
drag, startPoint x: 723, startPoint y: 299, endPoint x: 795, endPoint y: 402, distance: 125.1
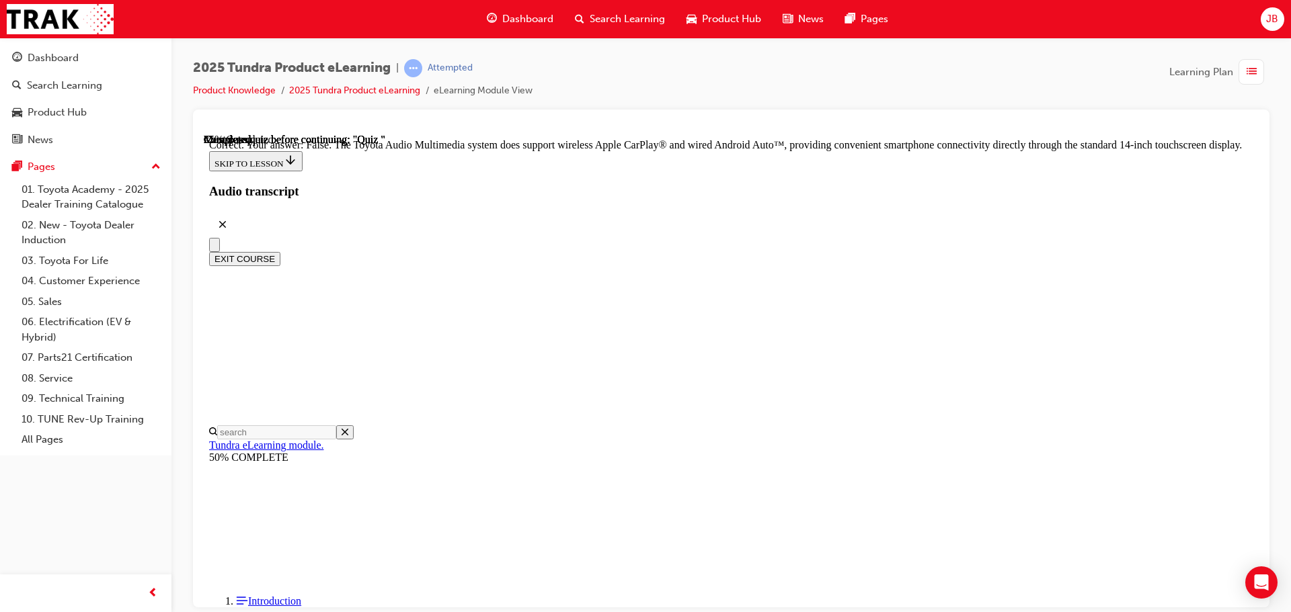
scroll to position [171, 0]
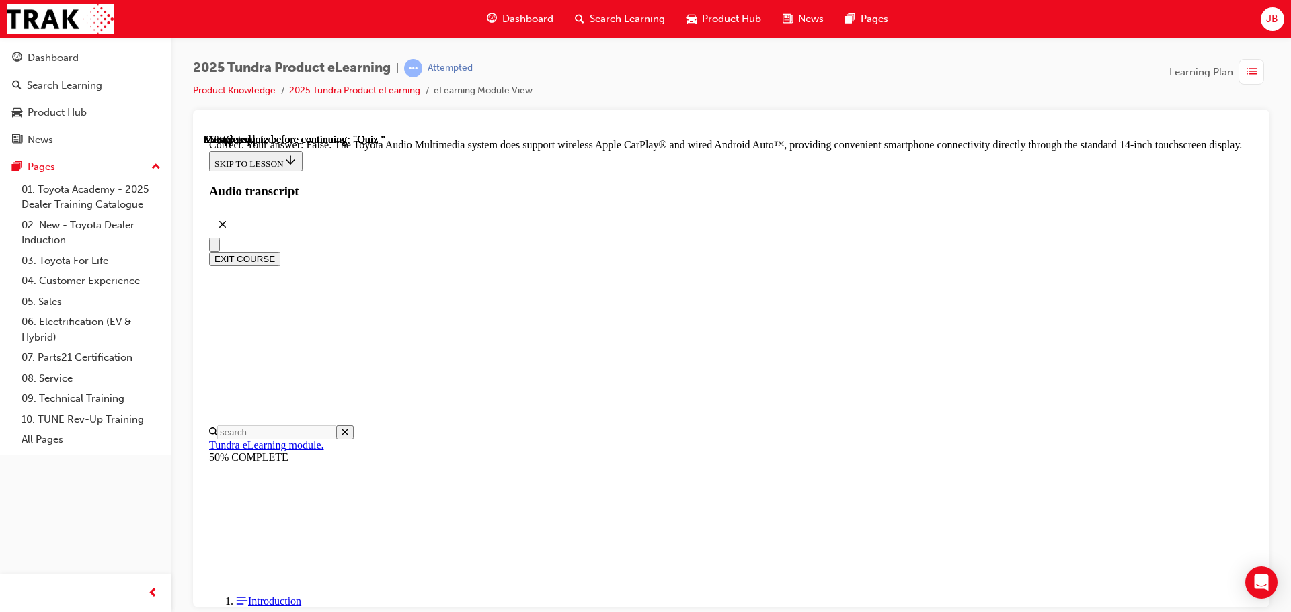
radio input "true"
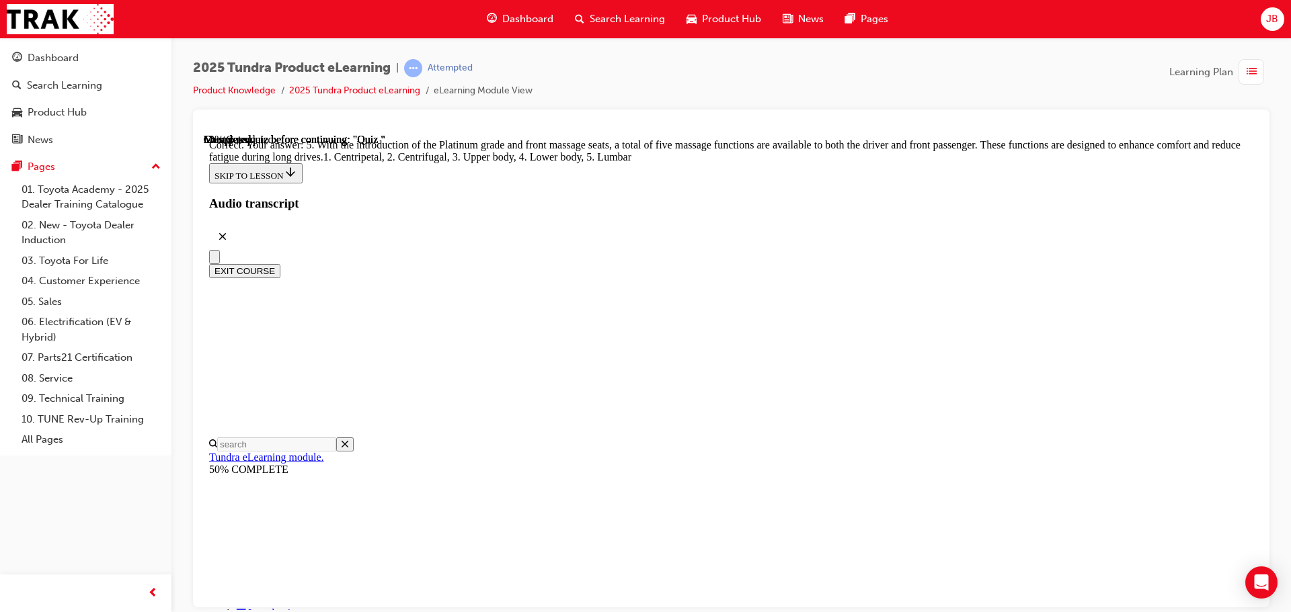
scroll to position [344, 0]
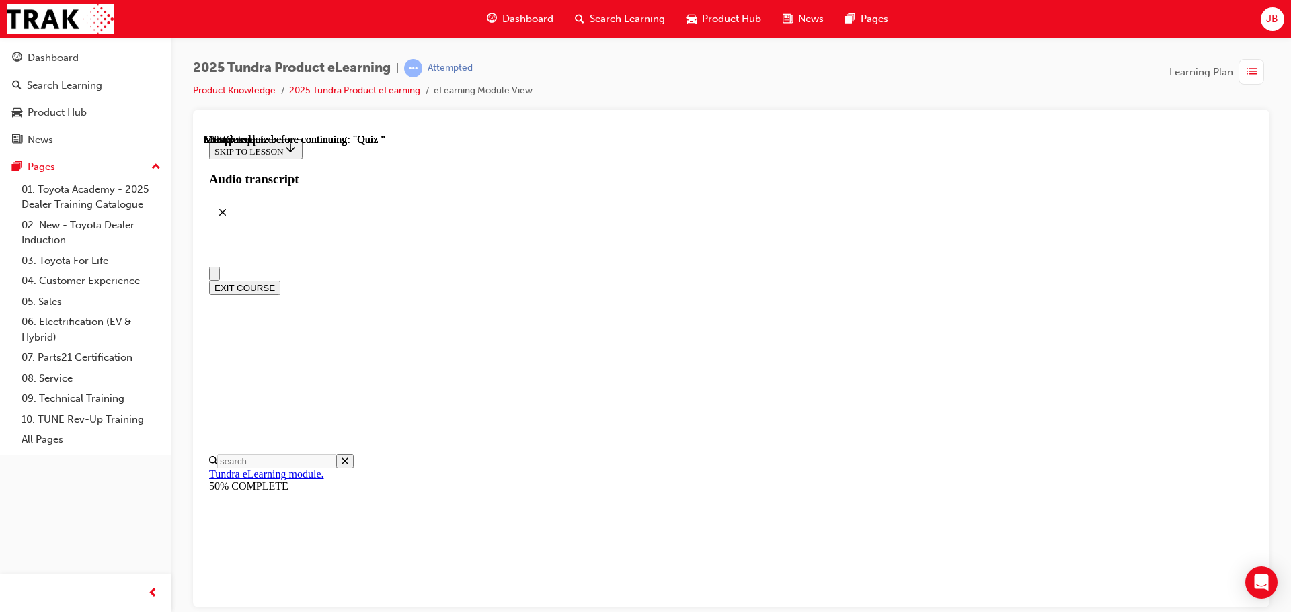
scroll to position [67, 0]
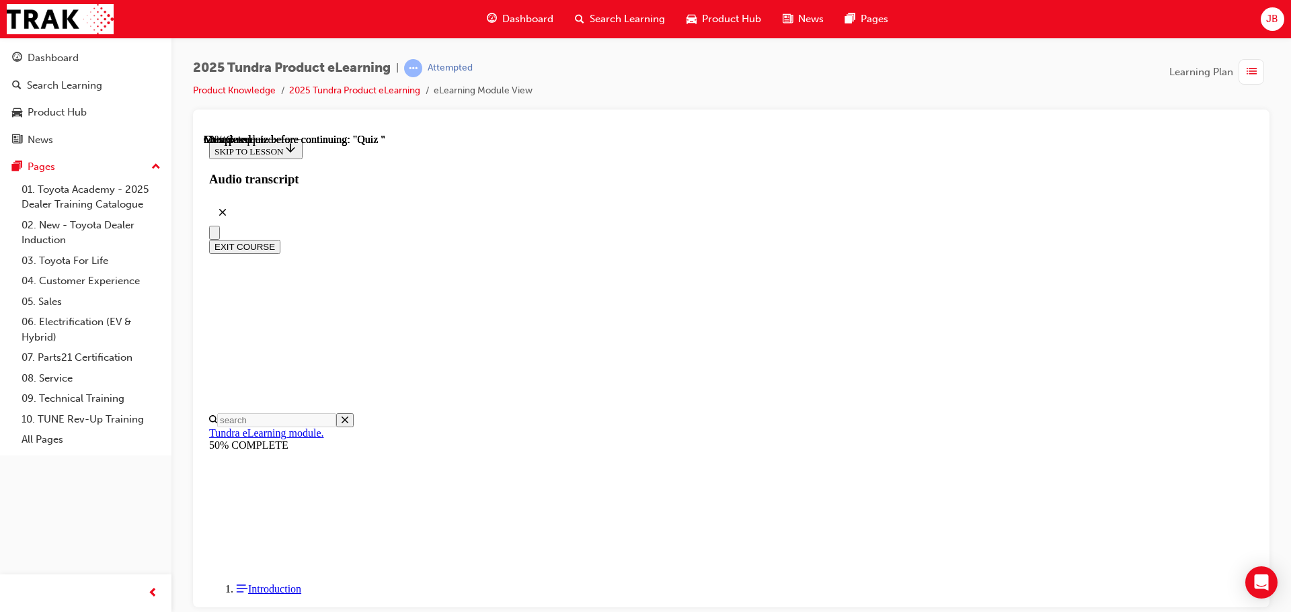
radio input "true"
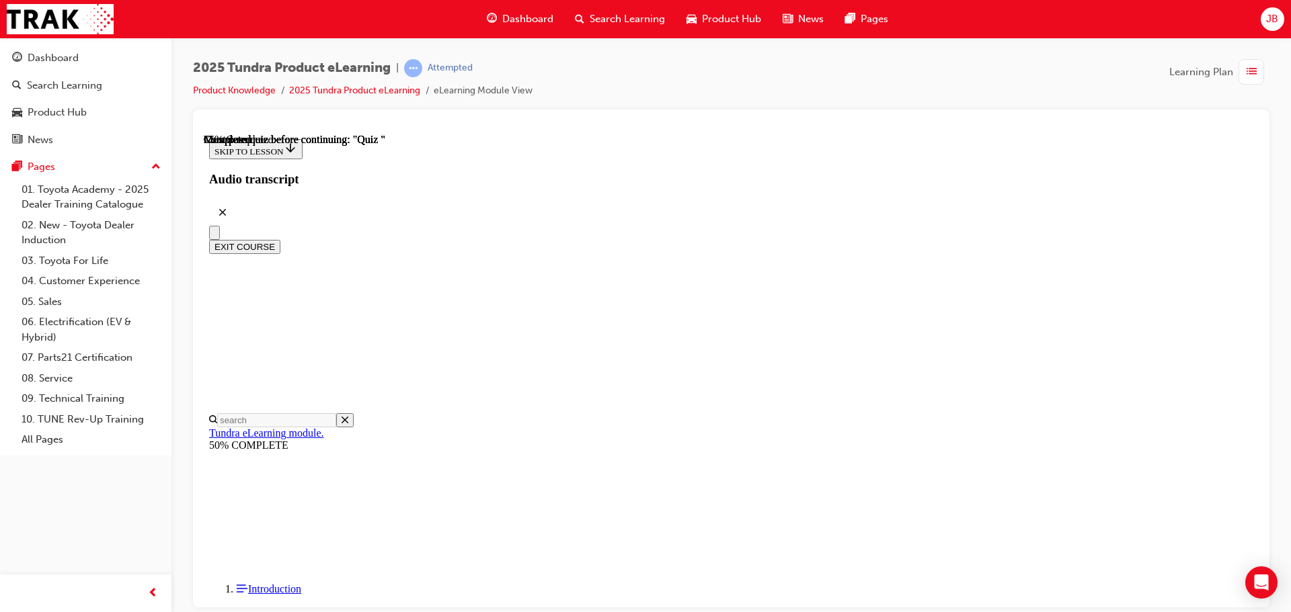
radio input "true"
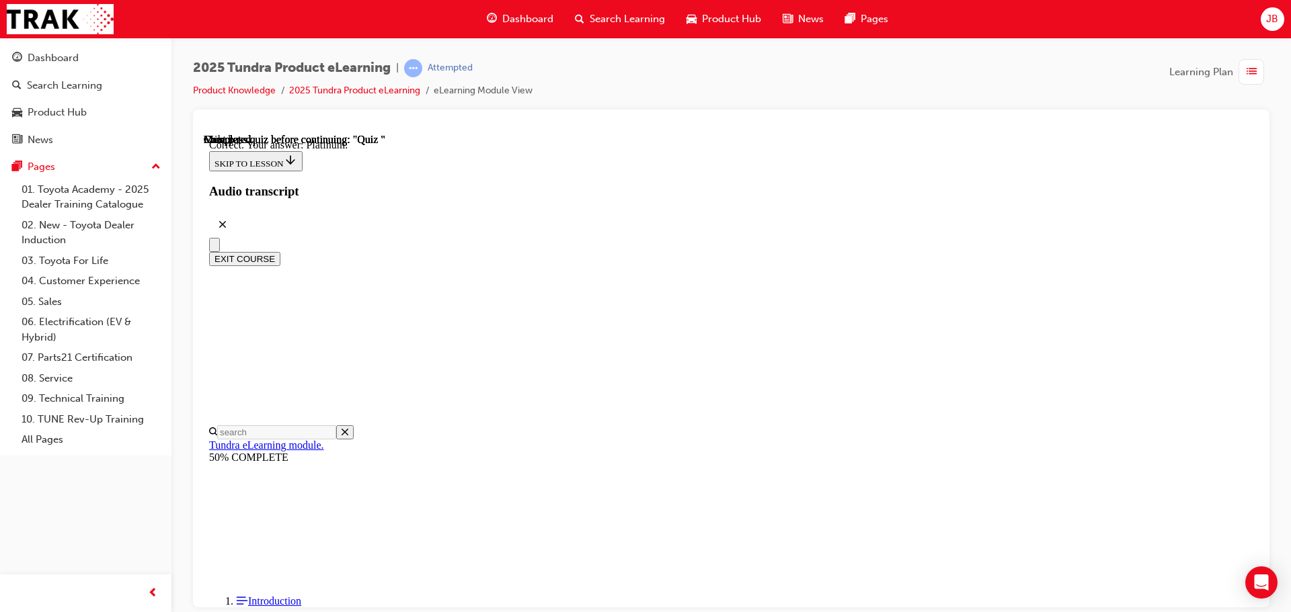
drag, startPoint x: 803, startPoint y: 513, endPoint x: 805, endPoint y: 522, distance: 9.6
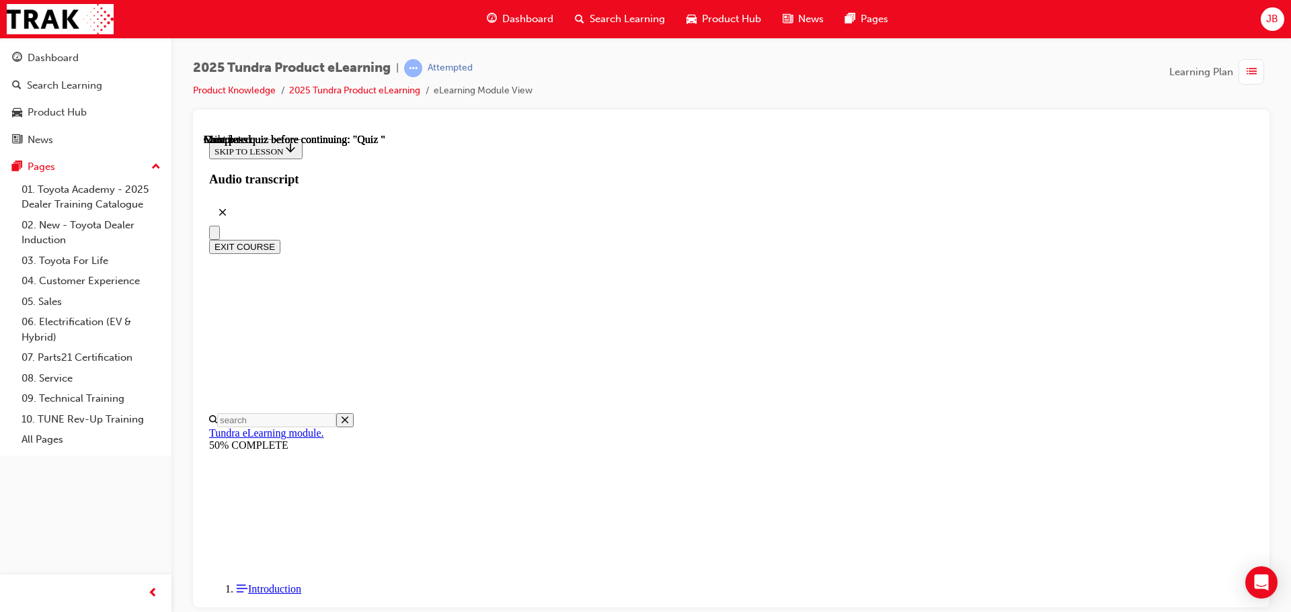
scroll to position [253, 0]
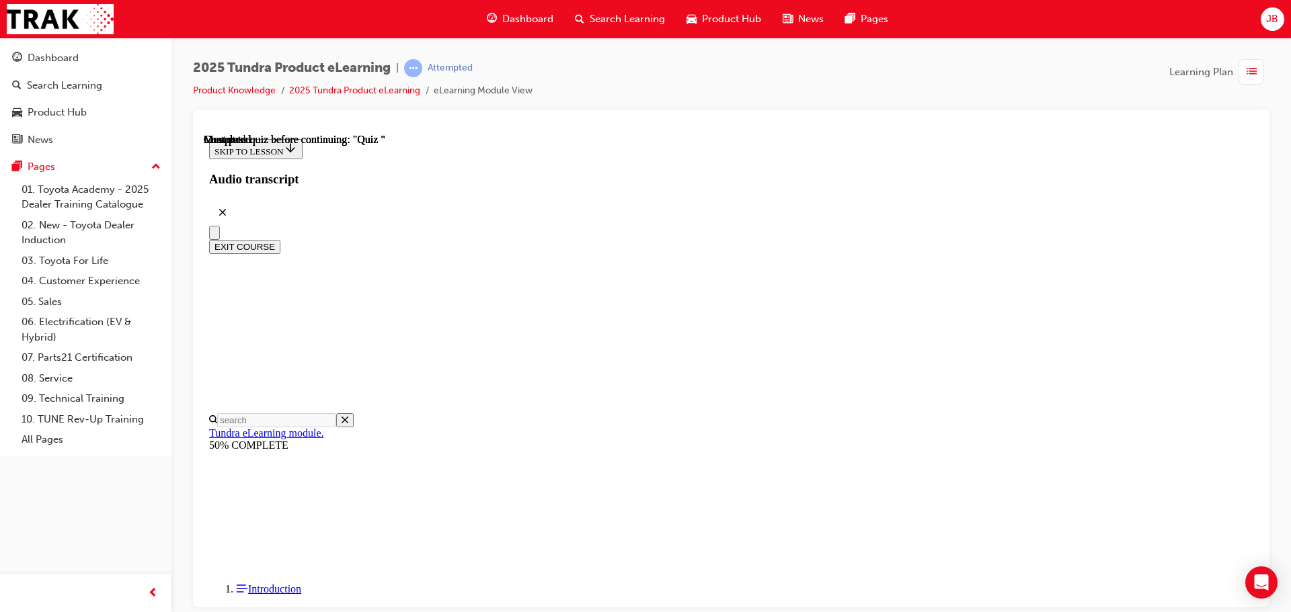
radio input "true"
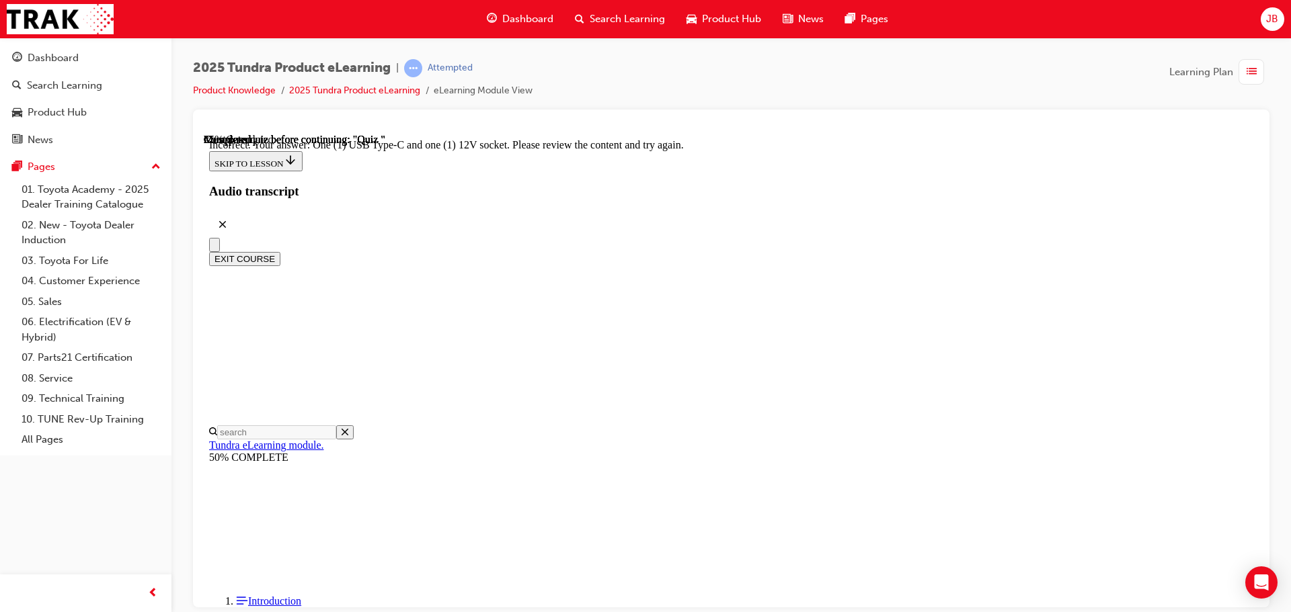
radio input "true"
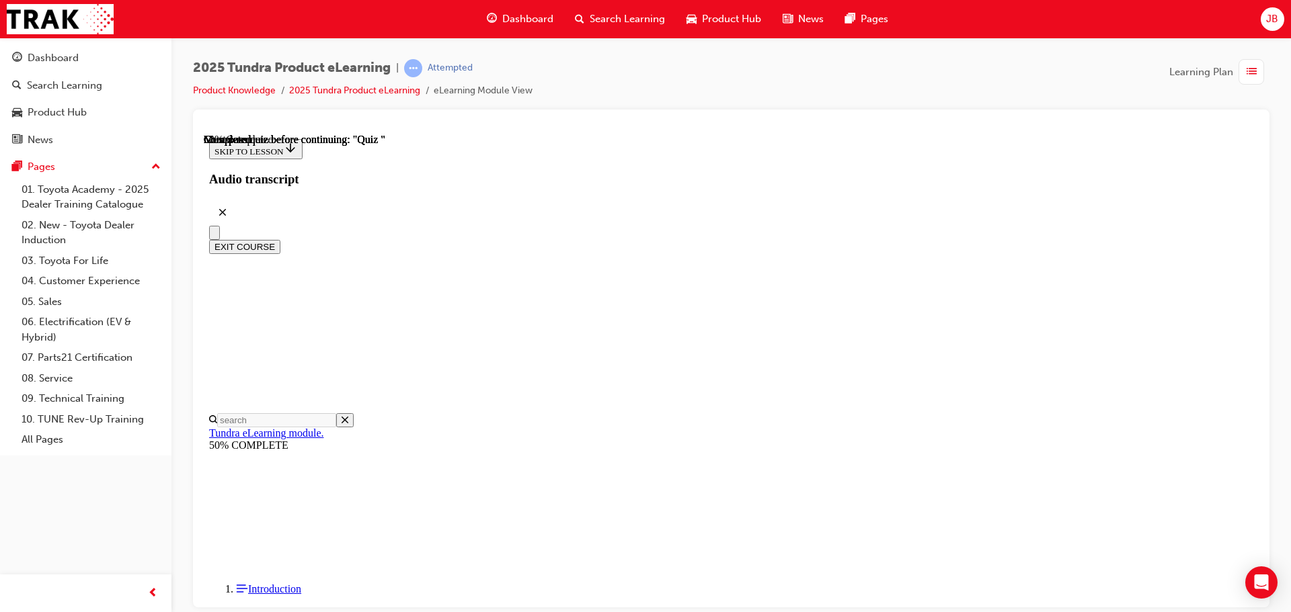
scroll to position [117, 0]
radio input "true"
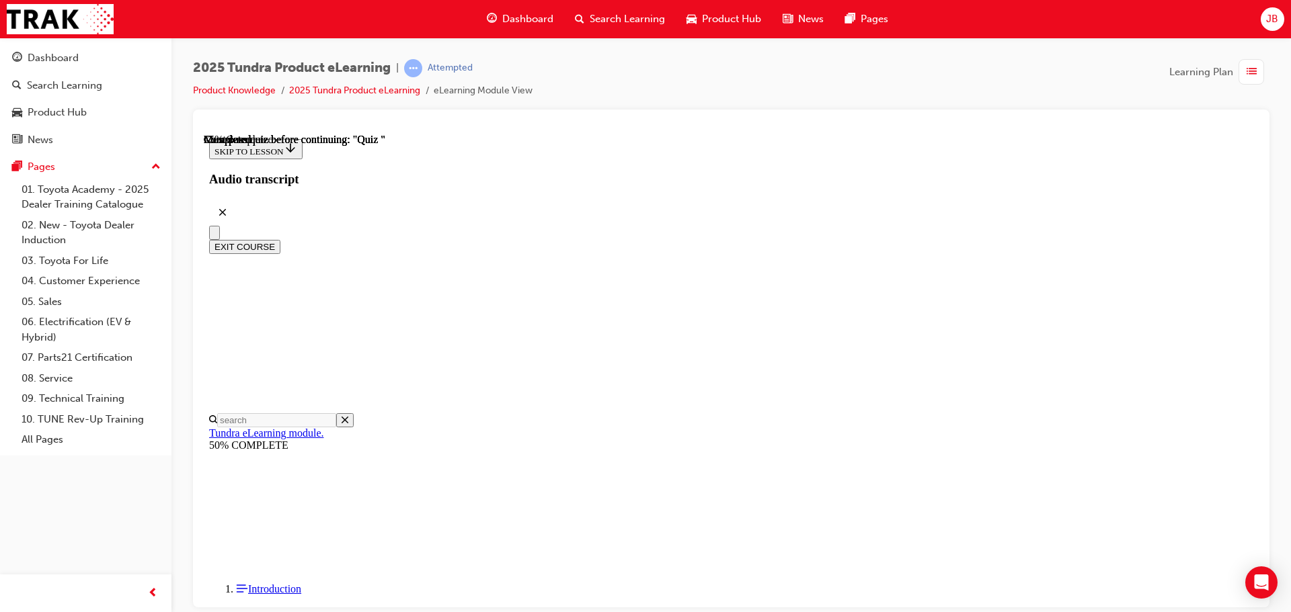
radio input "true"
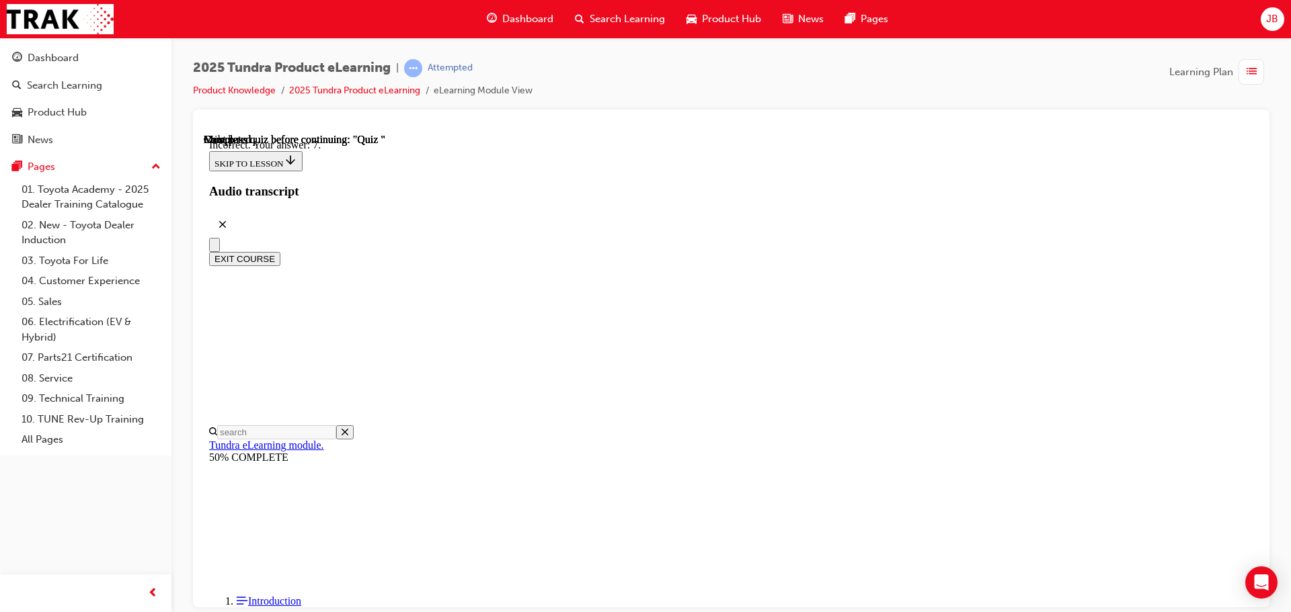
scroll to position [213, 0]
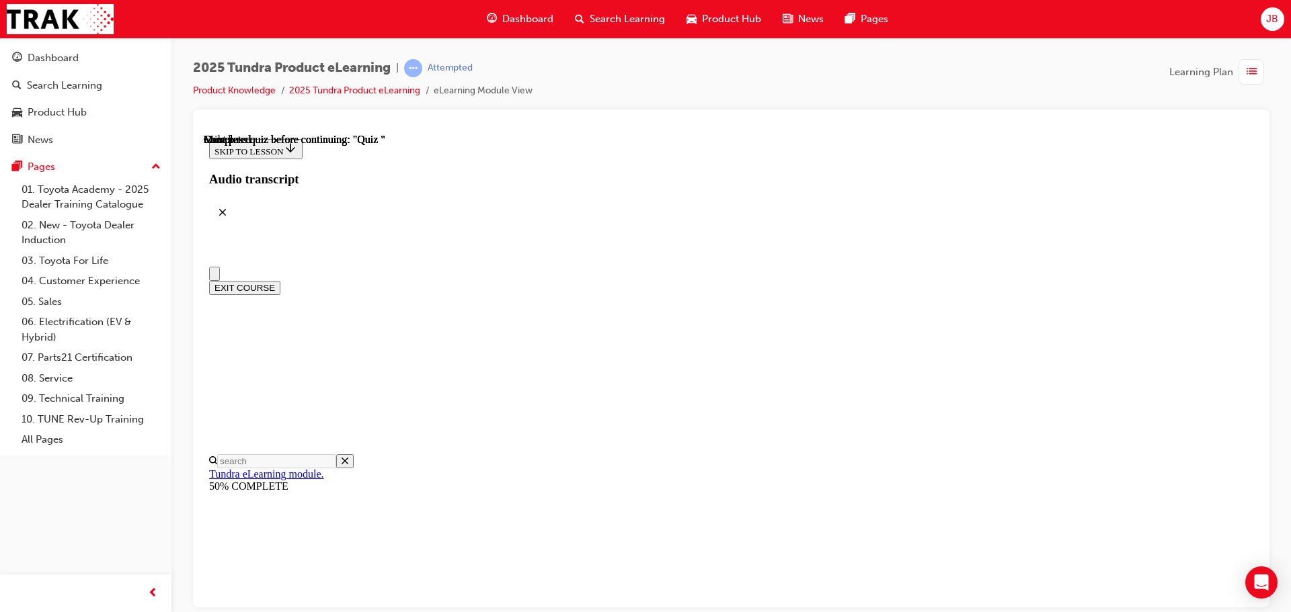
scroll to position [0, 0]
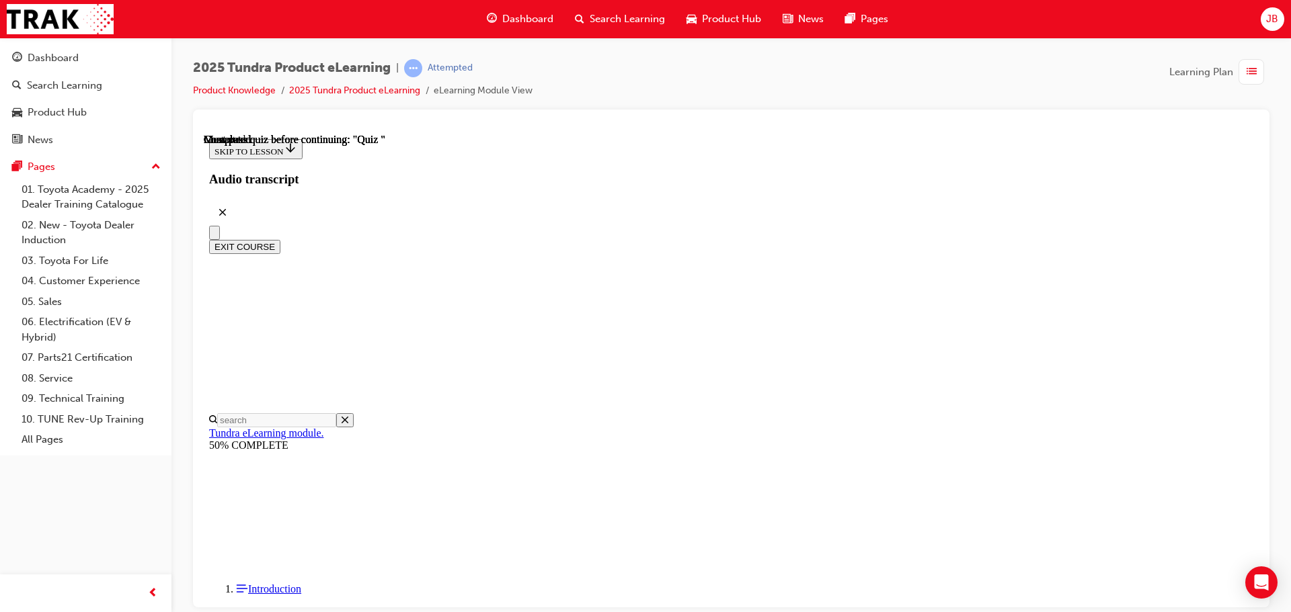
radio input "true"
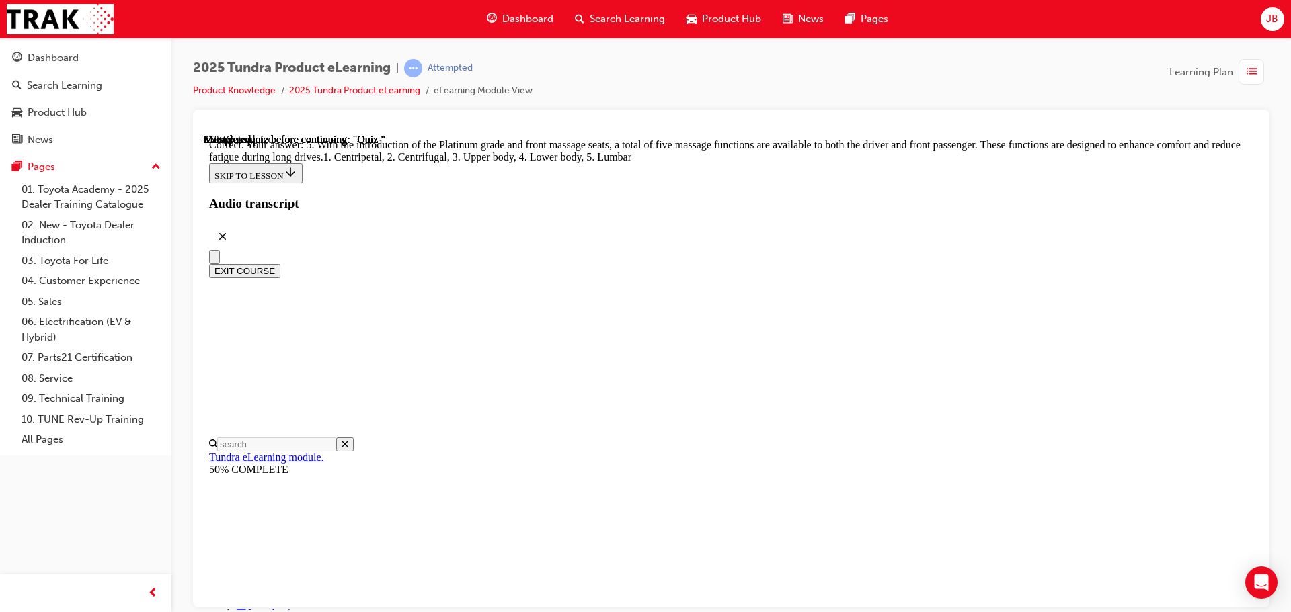
radio input "true"
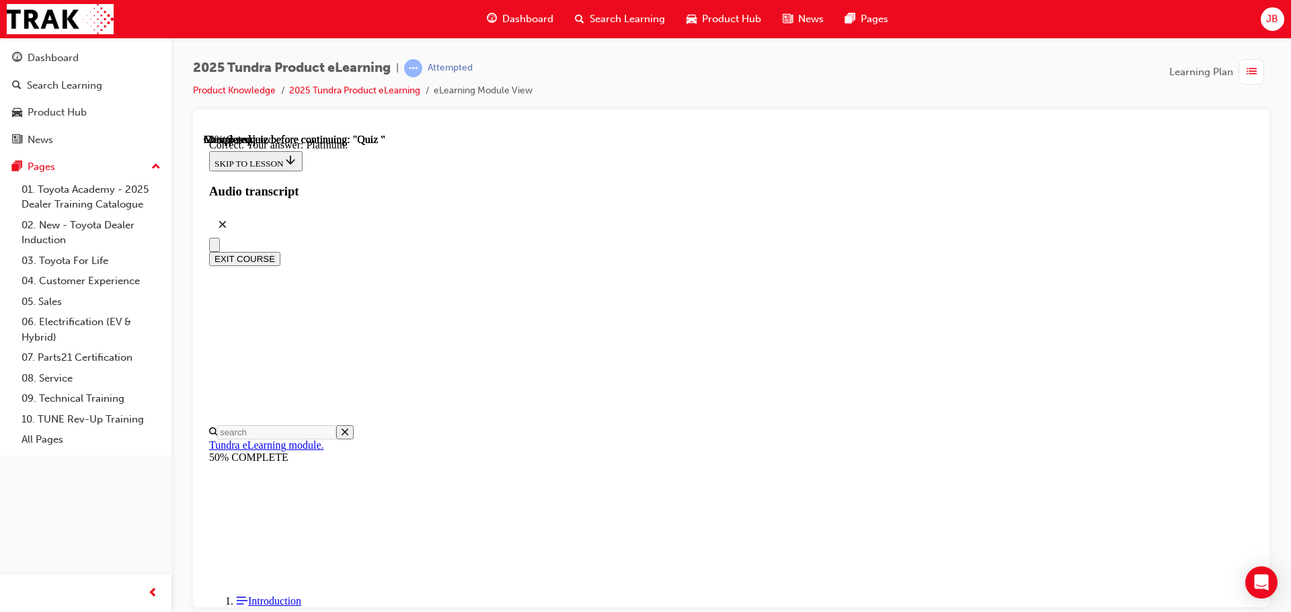
scroll to position [190, 0]
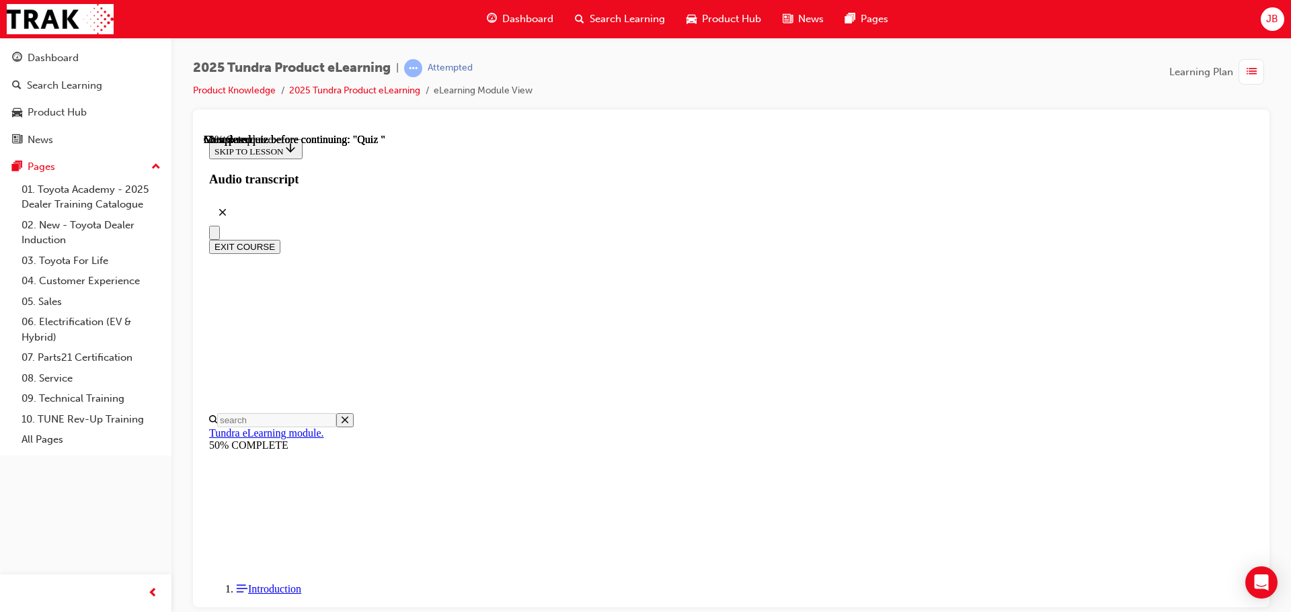
radio input "true"
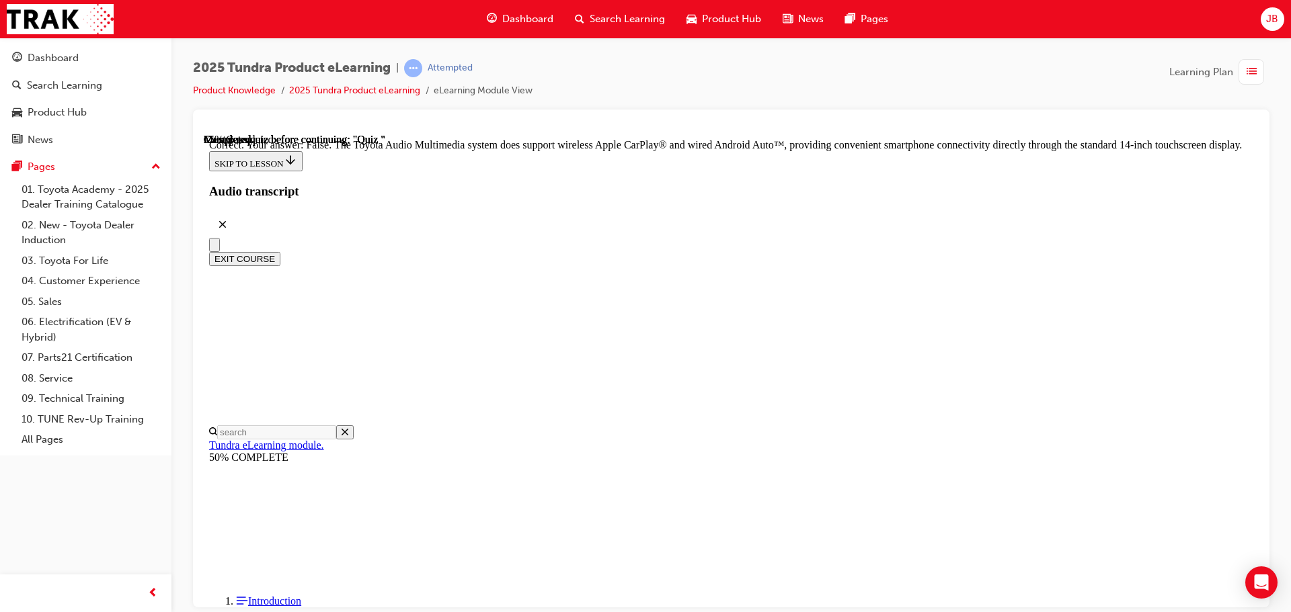
scroll to position [257, 0]
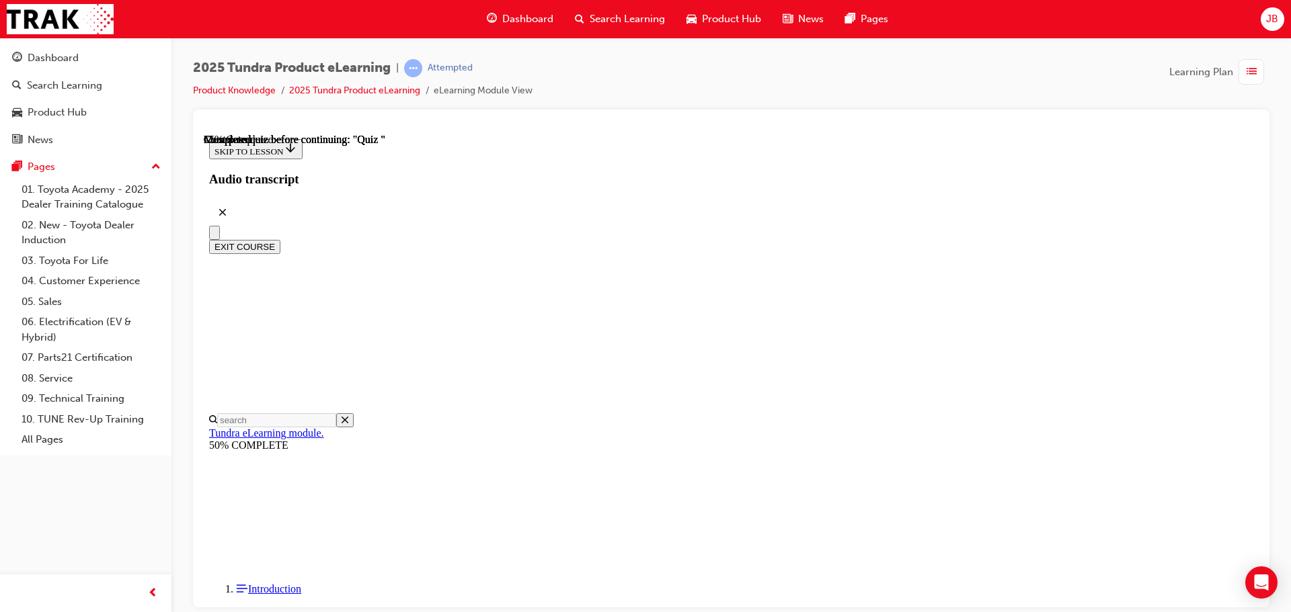
scroll to position [157, 0]
radio input "true"
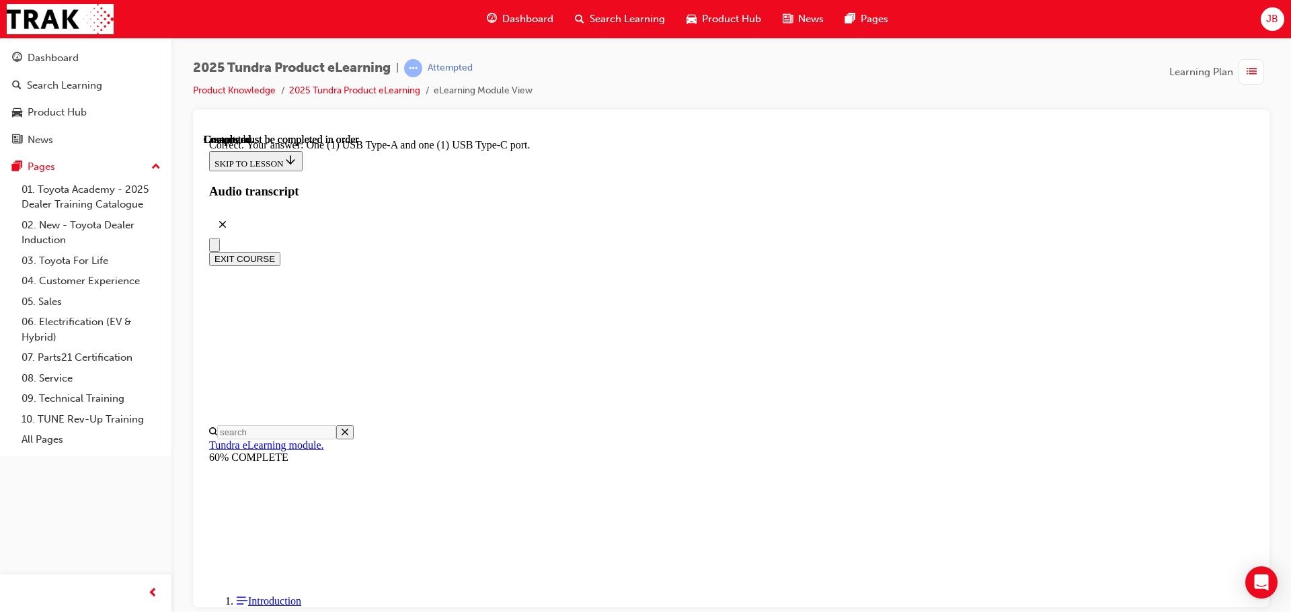
scroll to position [267, 0]
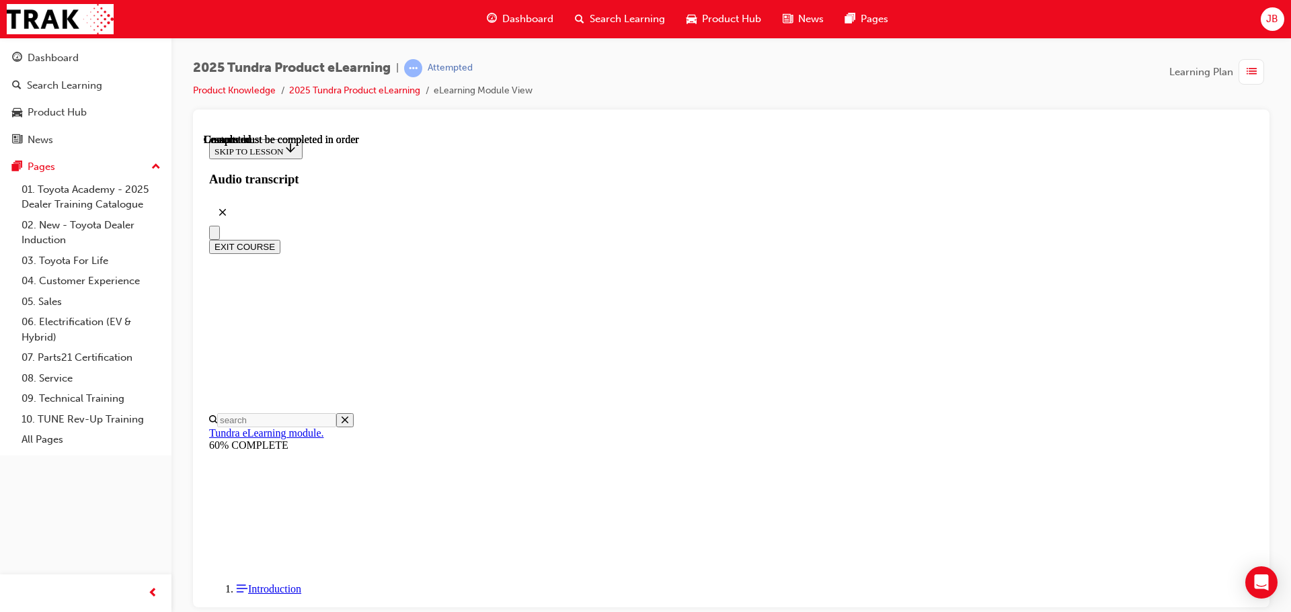
scroll to position [253, 0]
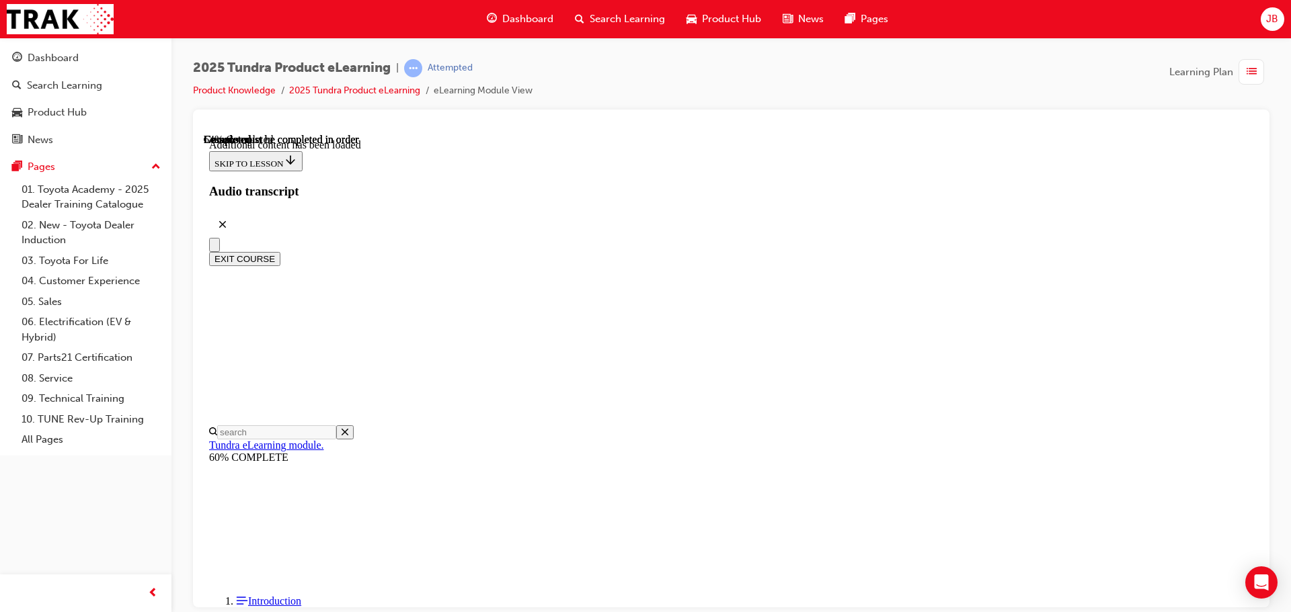
scroll to position [2565, 0]
drag, startPoint x: 883, startPoint y: 201, endPoint x: 848, endPoint y: 194, distance: 36.3
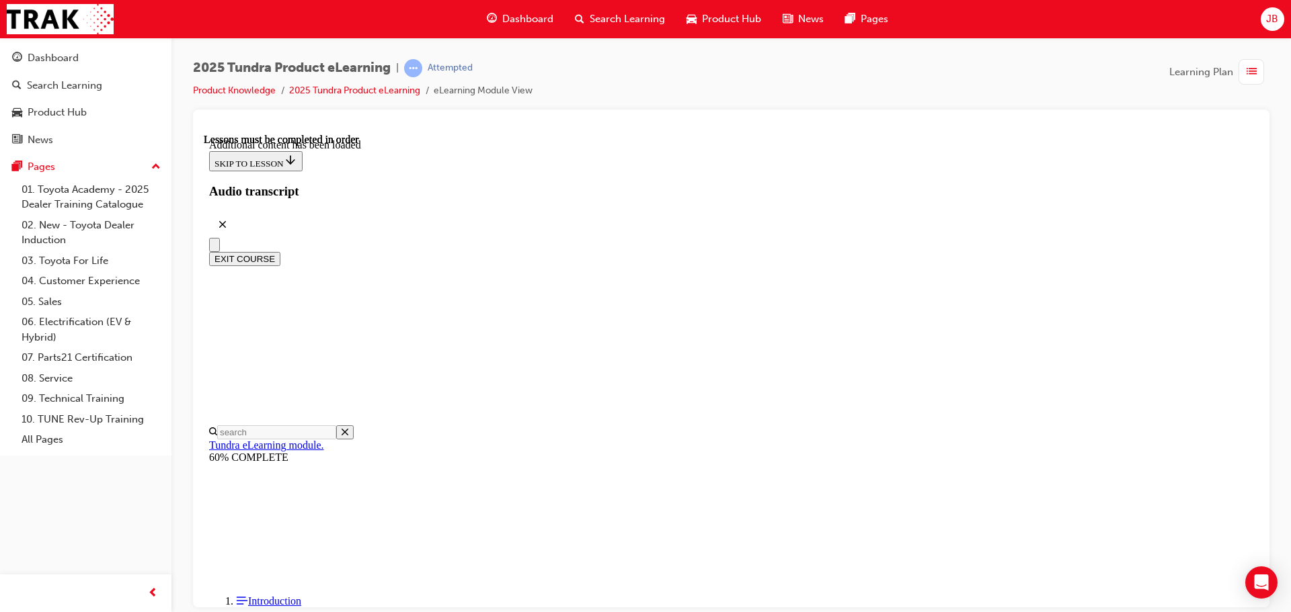
scroll to position [336, 0]
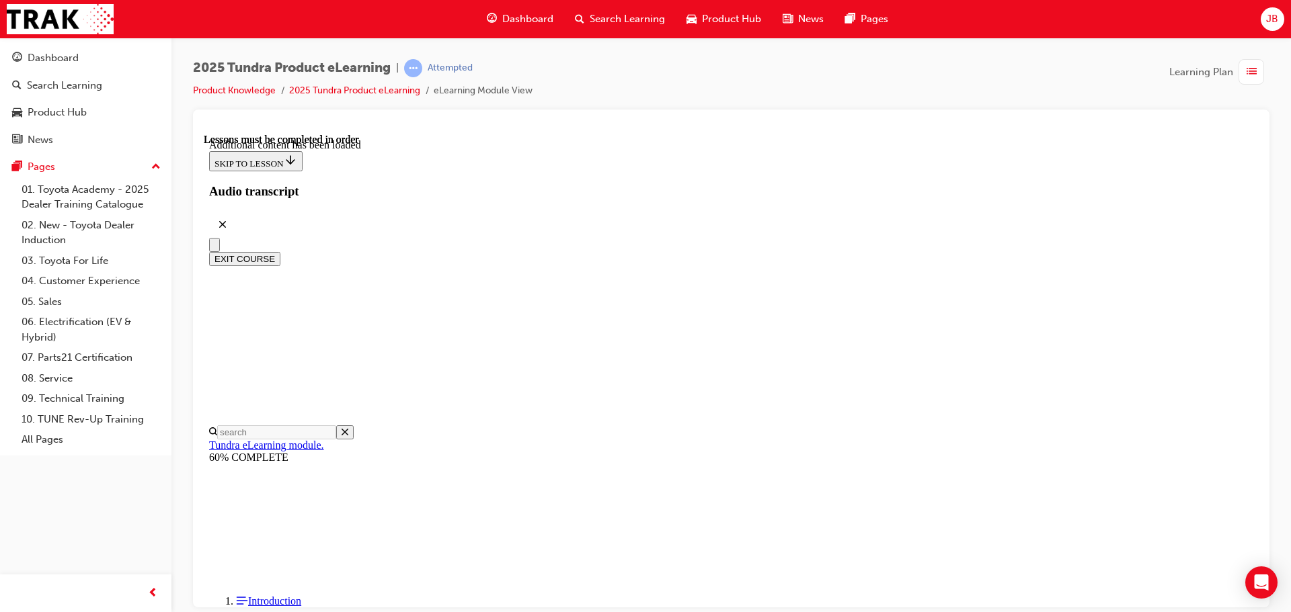
scroll to position [3298, 0]
drag, startPoint x: 778, startPoint y: 493, endPoint x: 766, endPoint y: 520, distance: 30.4
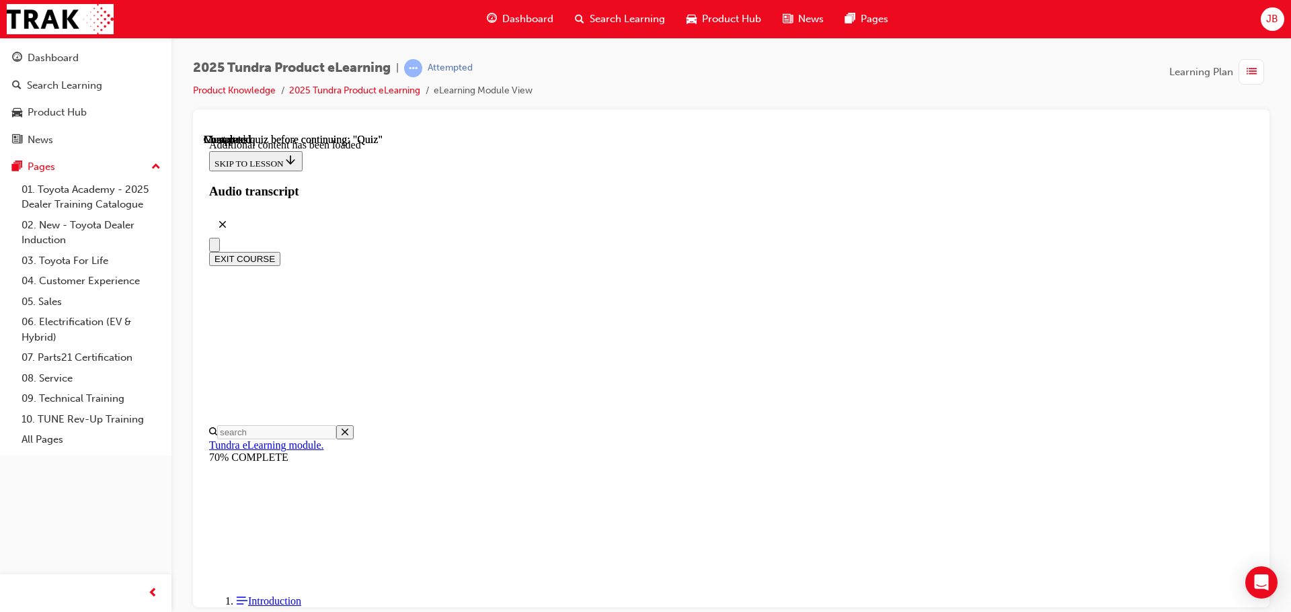
radio input "true"
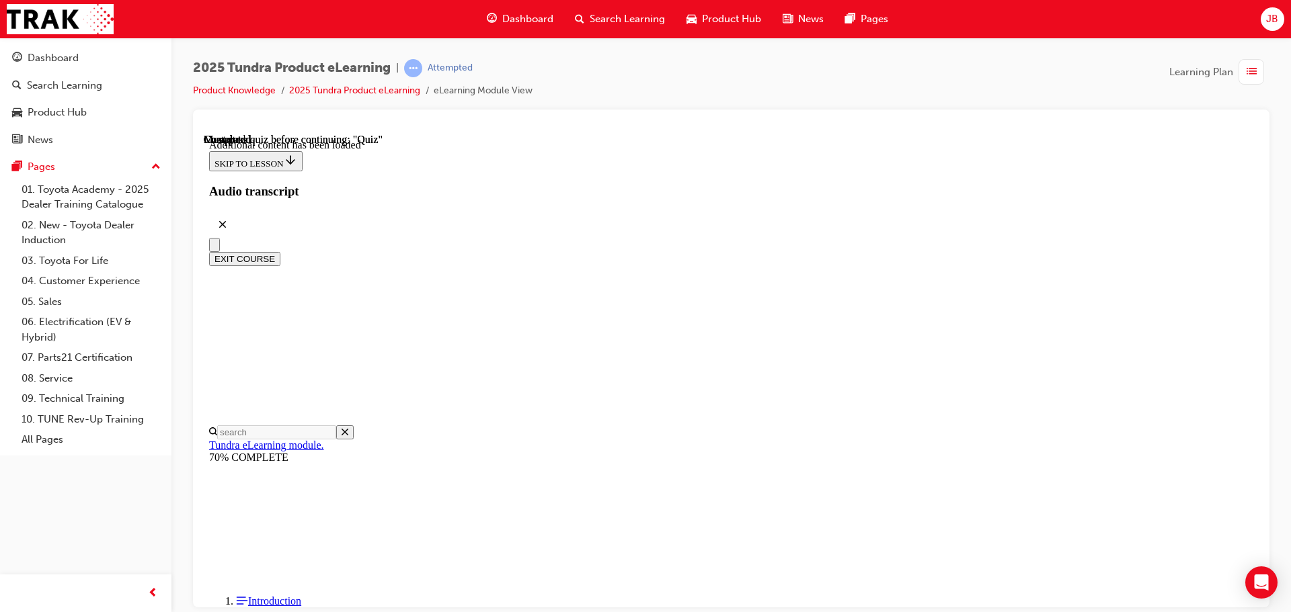
radio input "true"
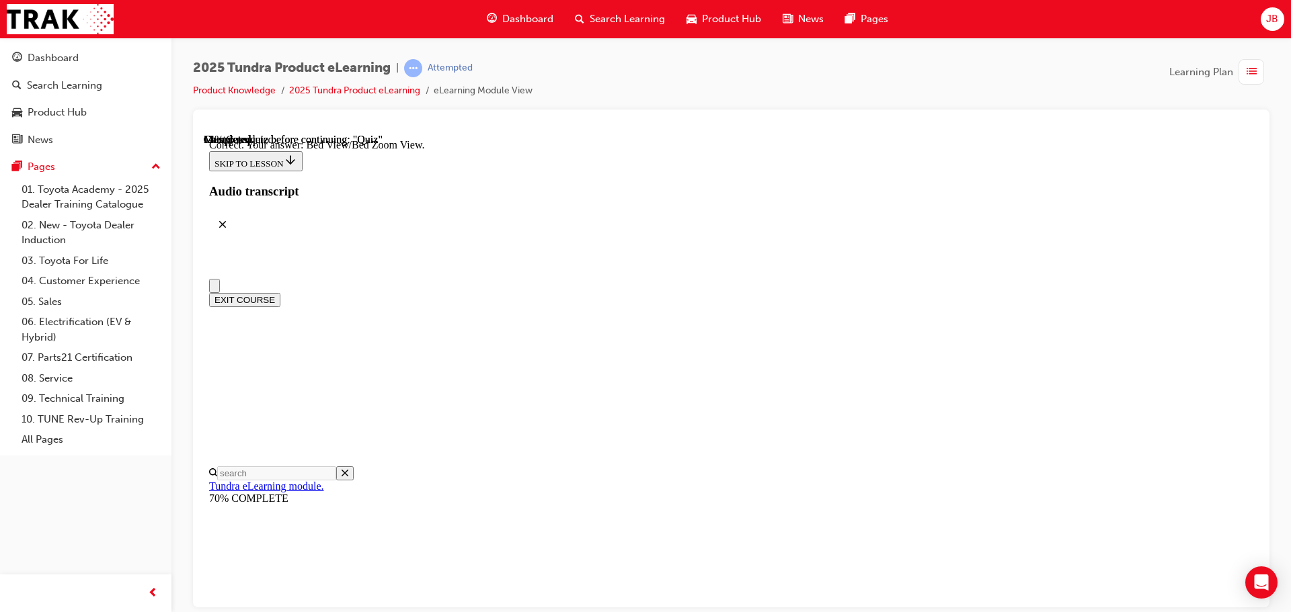
scroll to position [0, 0]
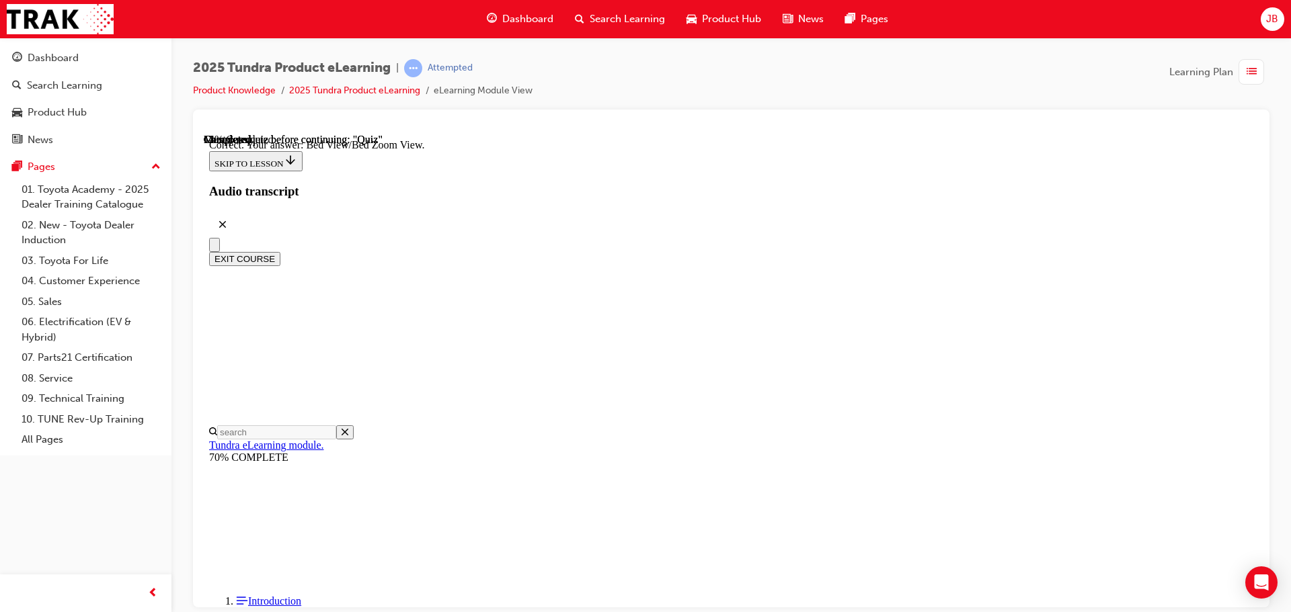
radio input "true"
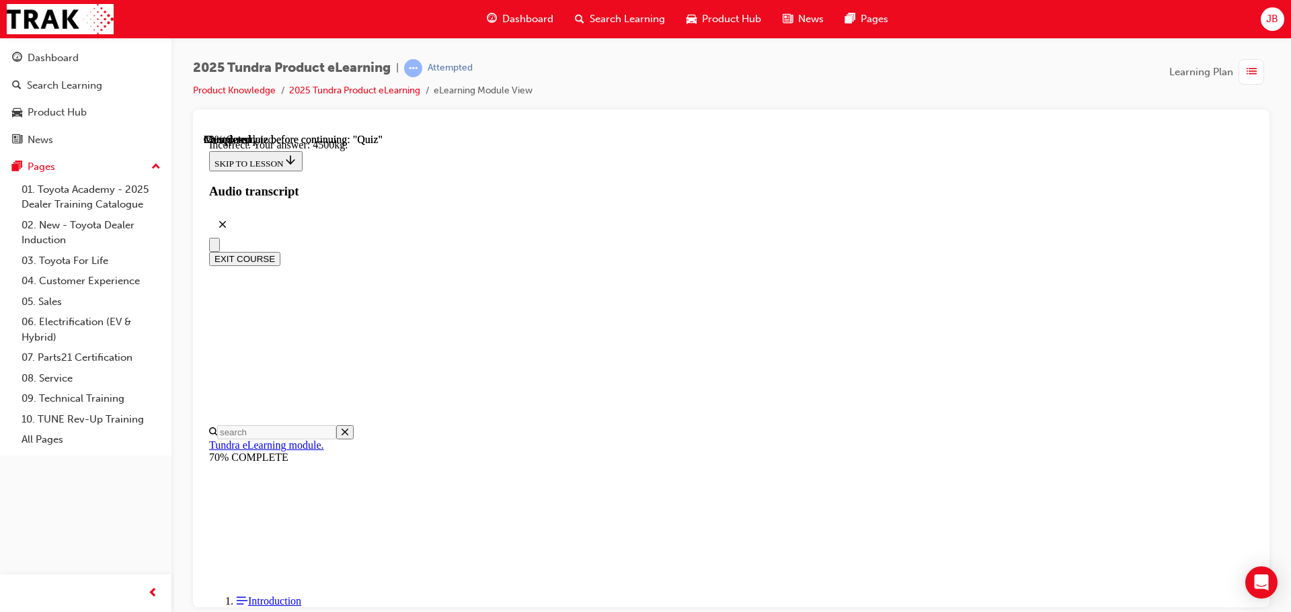
scroll to position [401, 0]
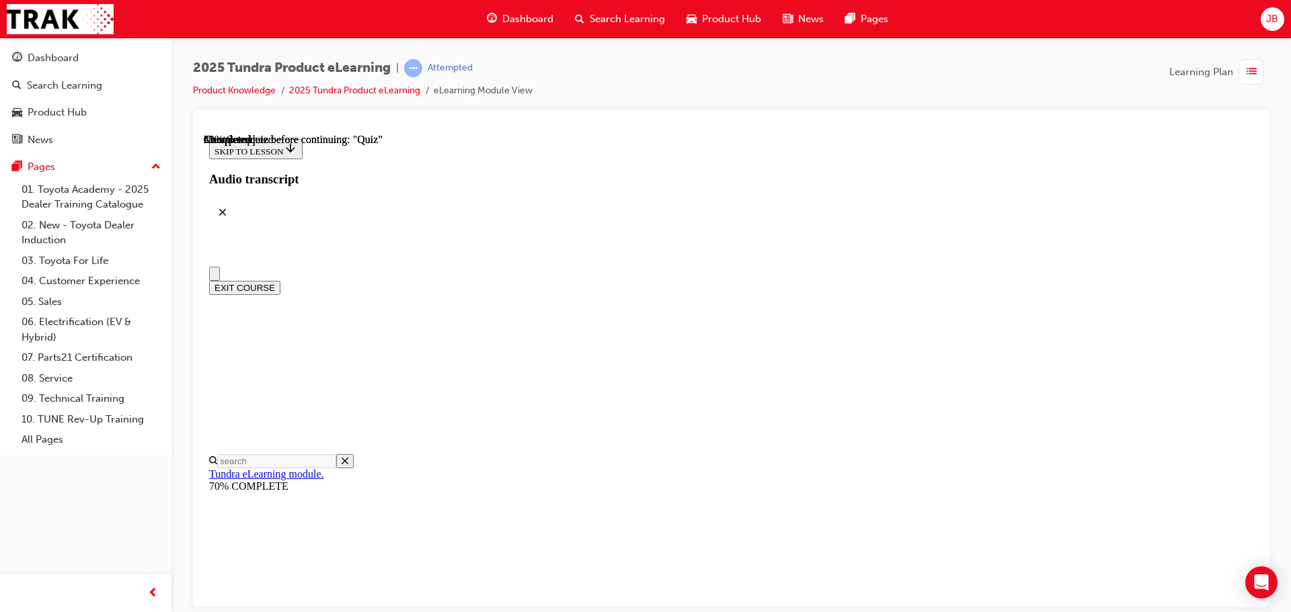
scroll to position [202, 0]
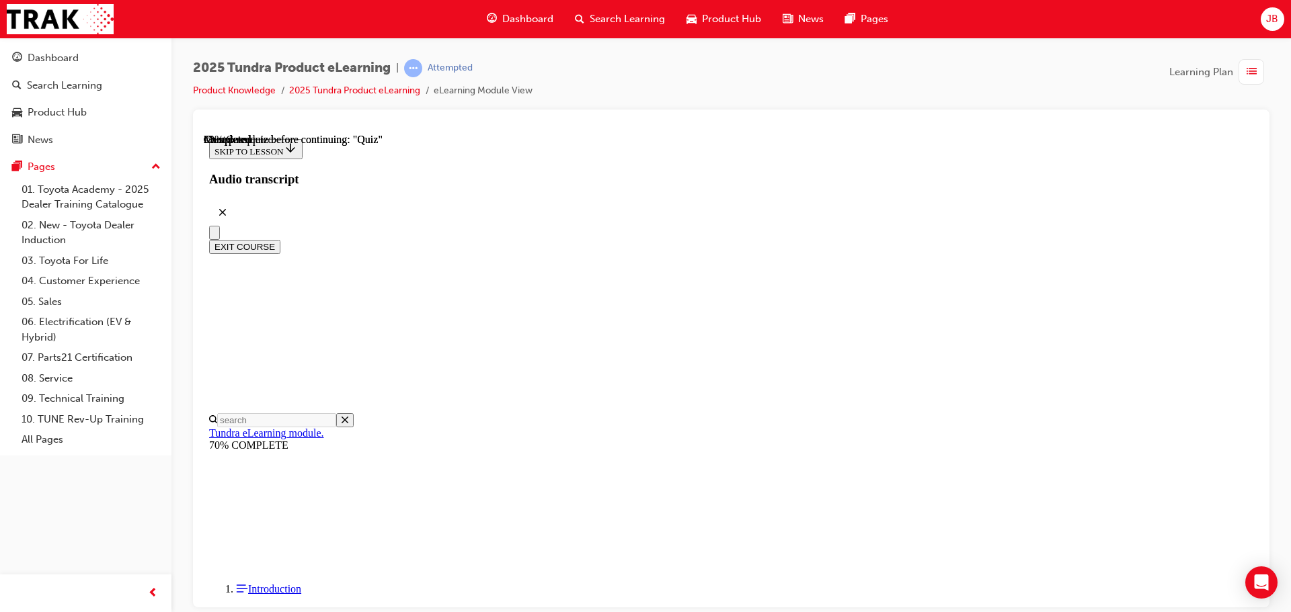
radio input "true"
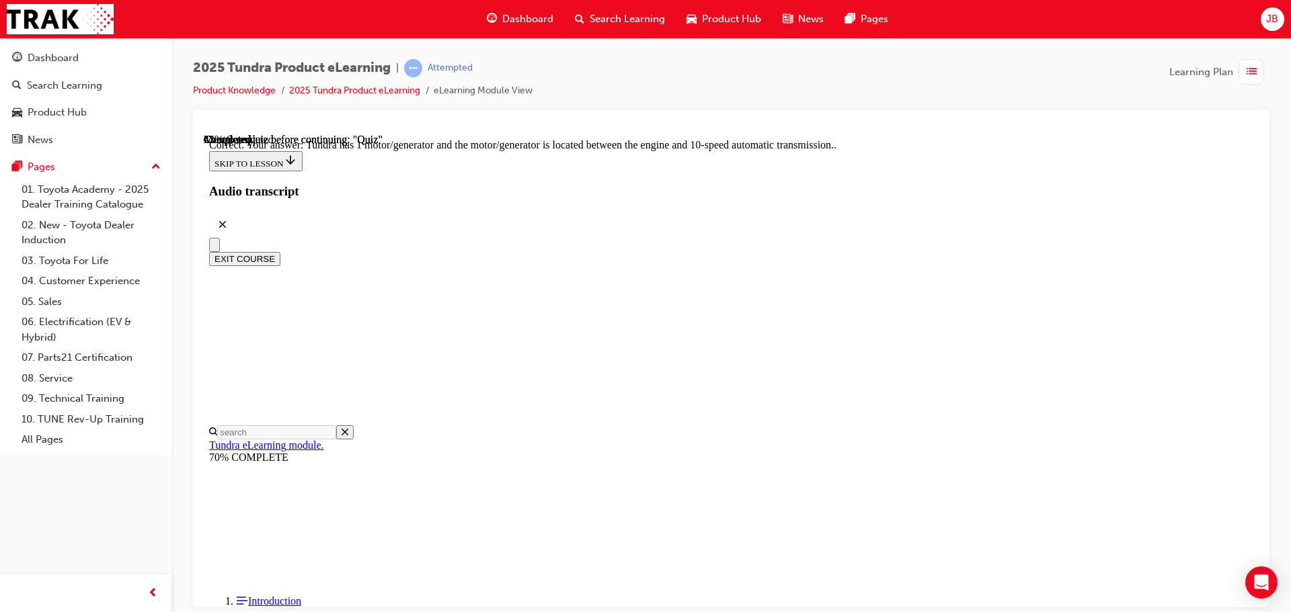
scroll to position [263, 0]
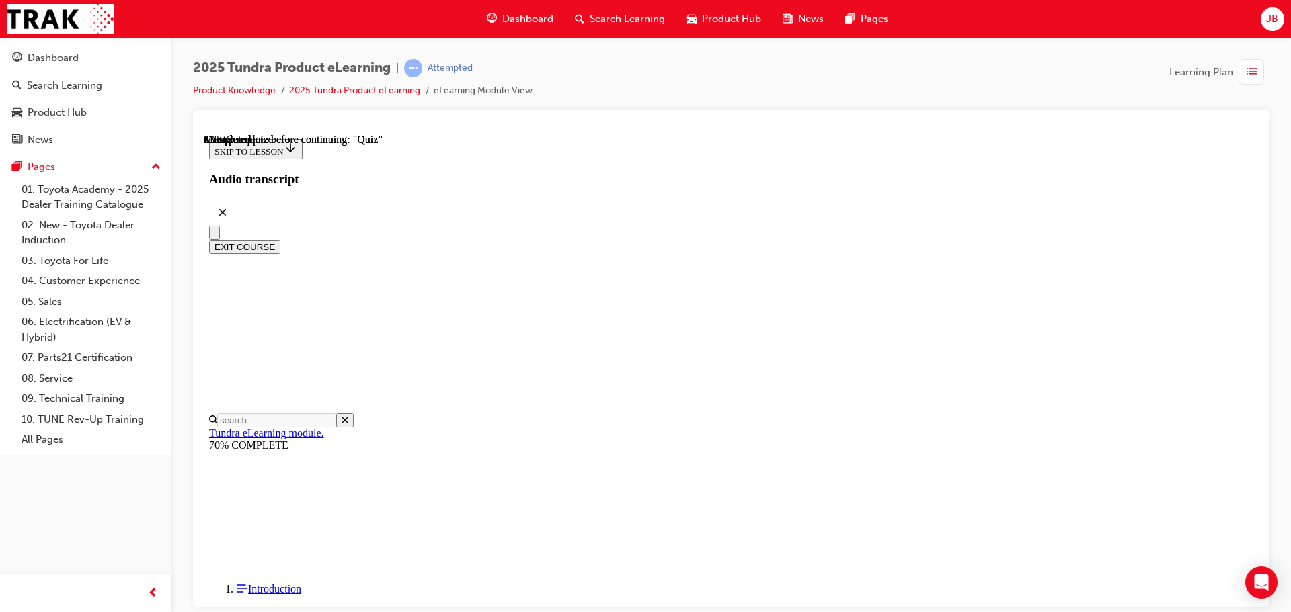
scroll to position [134, 0]
radio input "true"
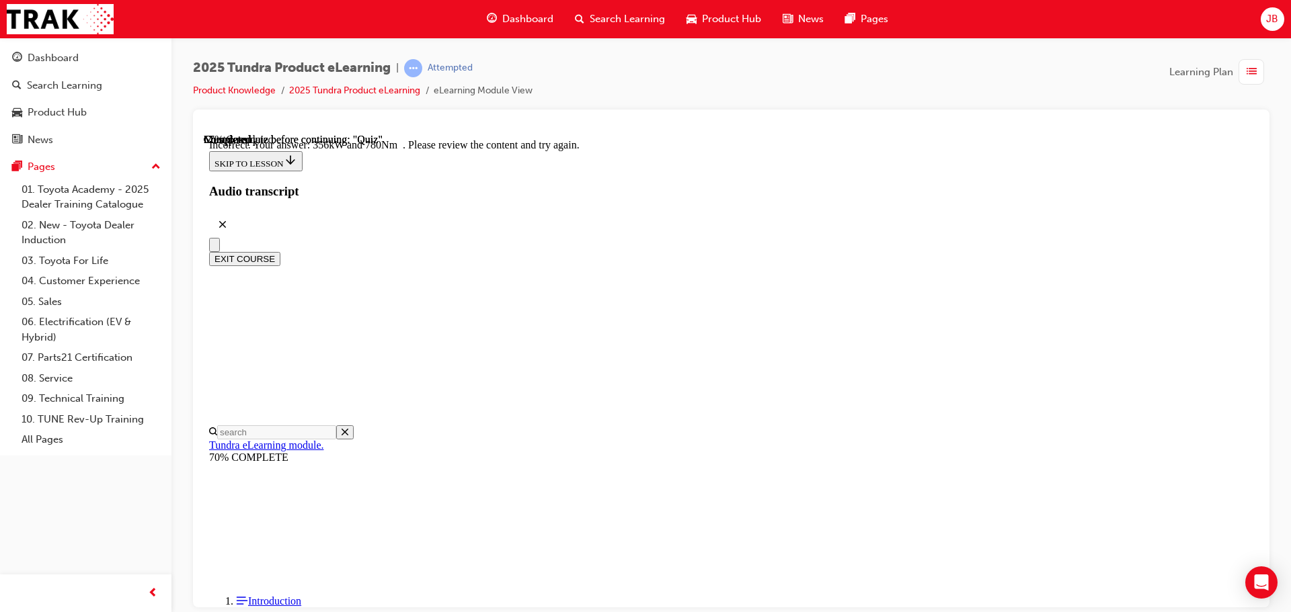
scroll to position [356, 0]
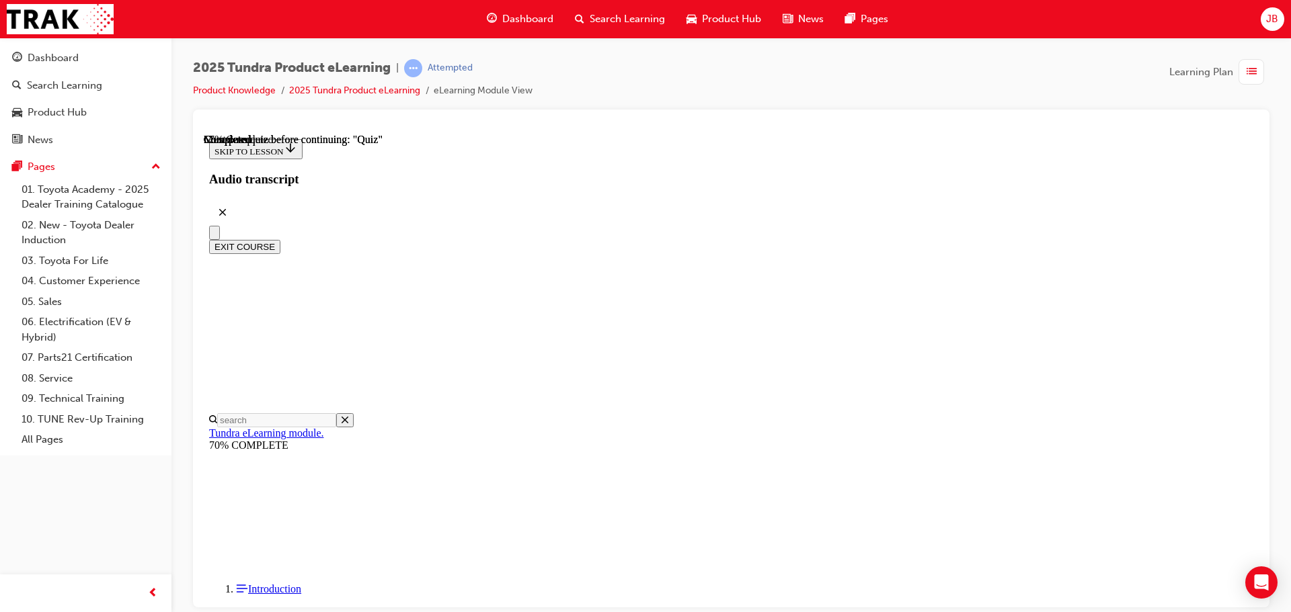
scroll to position [134, 0]
radio input "true"
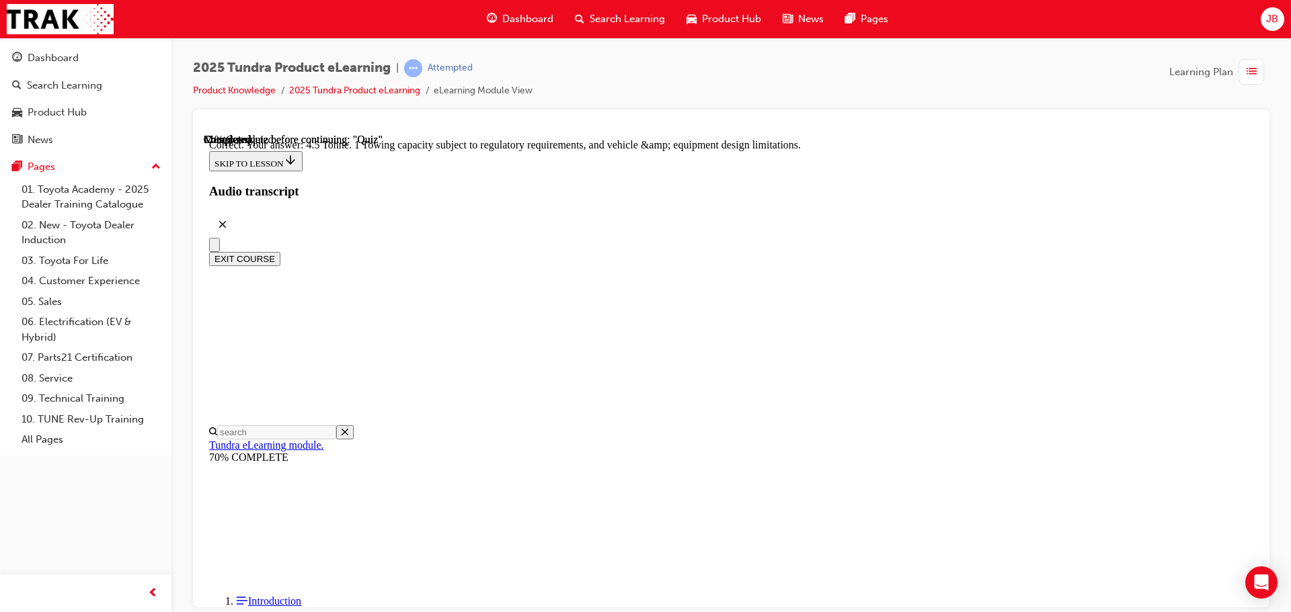
scroll to position [372, 0]
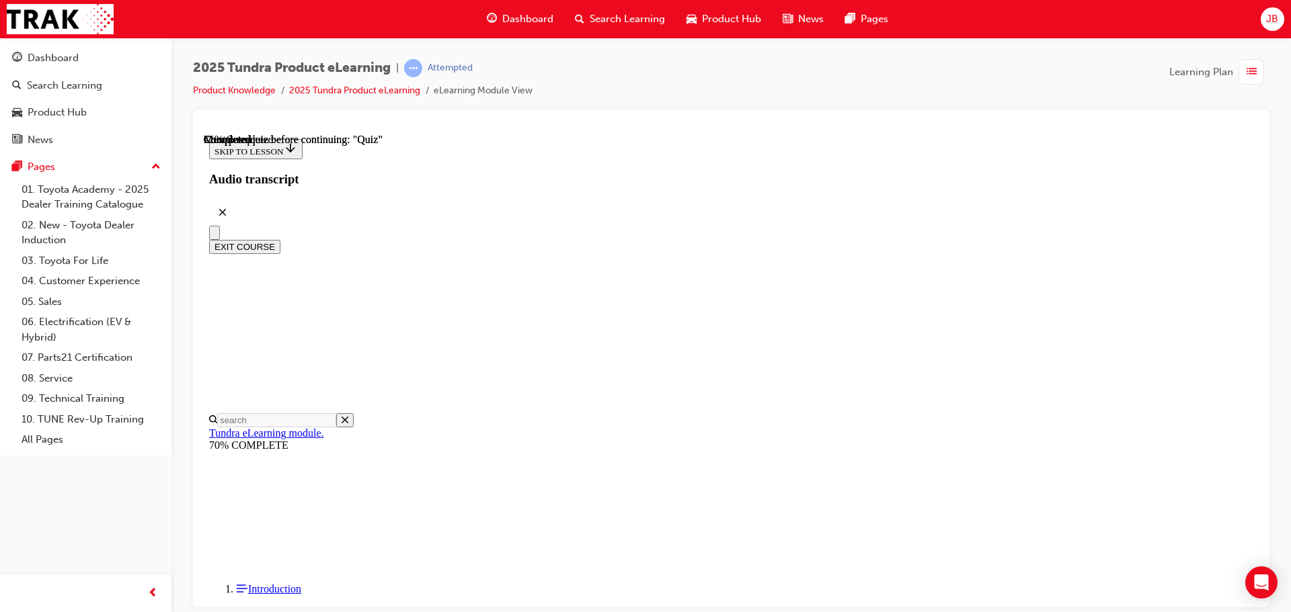
scroll to position [134, 0]
radio input "true"
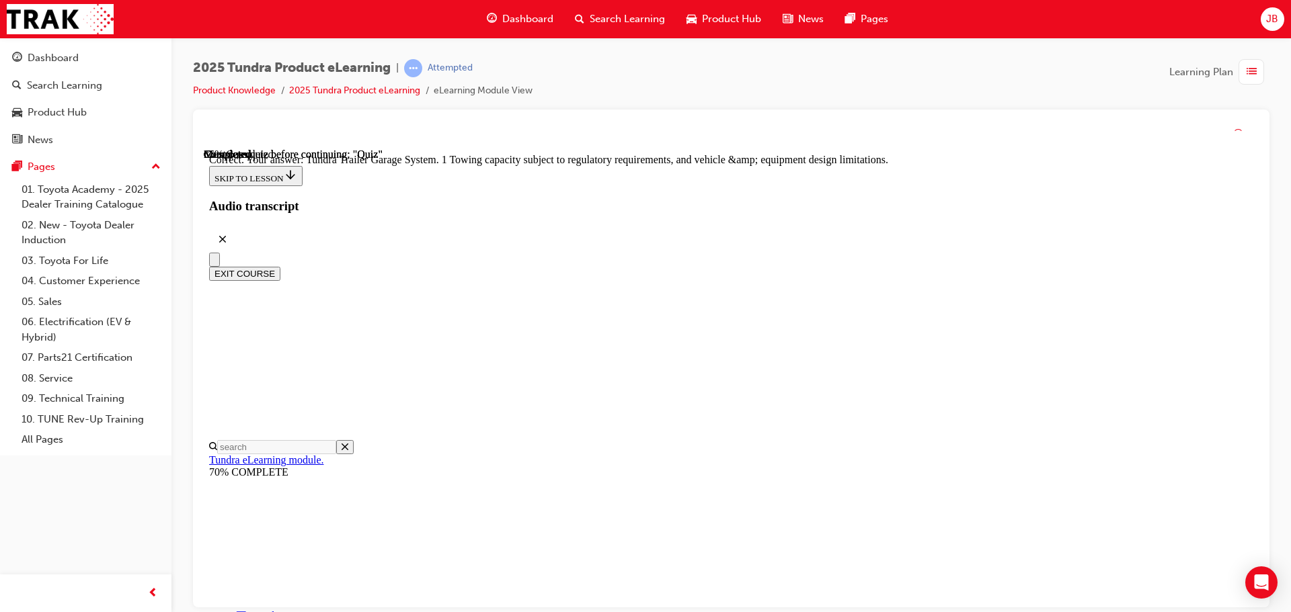
scroll to position [418, 0]
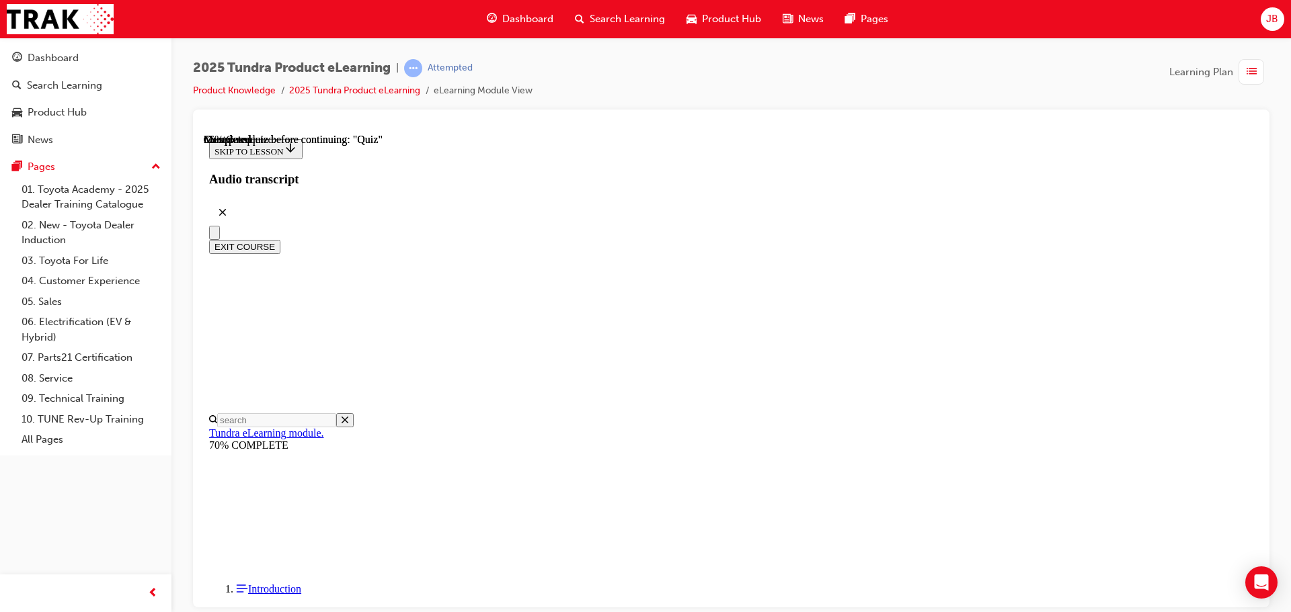
radio input "true"
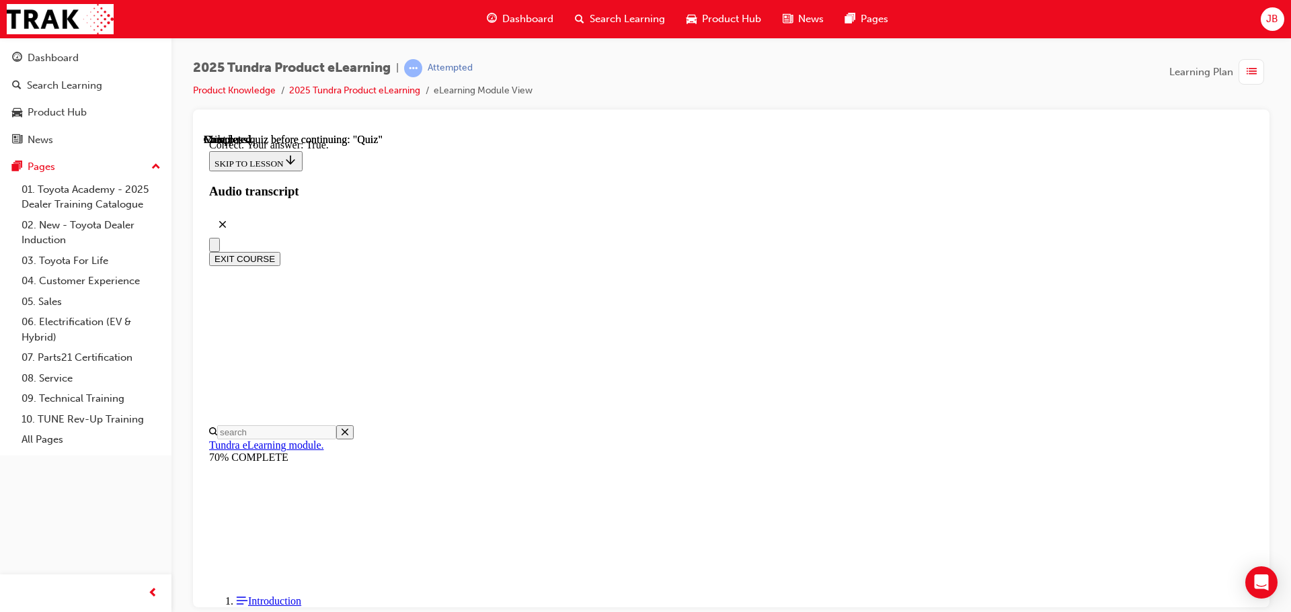
scroll to position [159, 0]
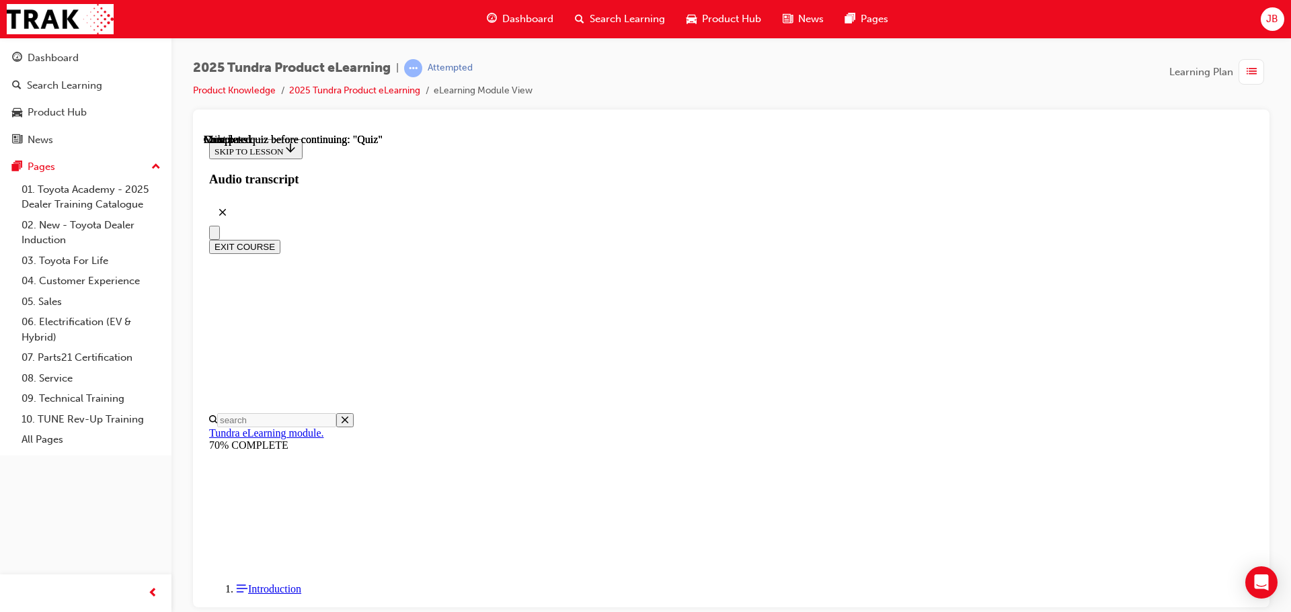
scroll to position [253, 0]
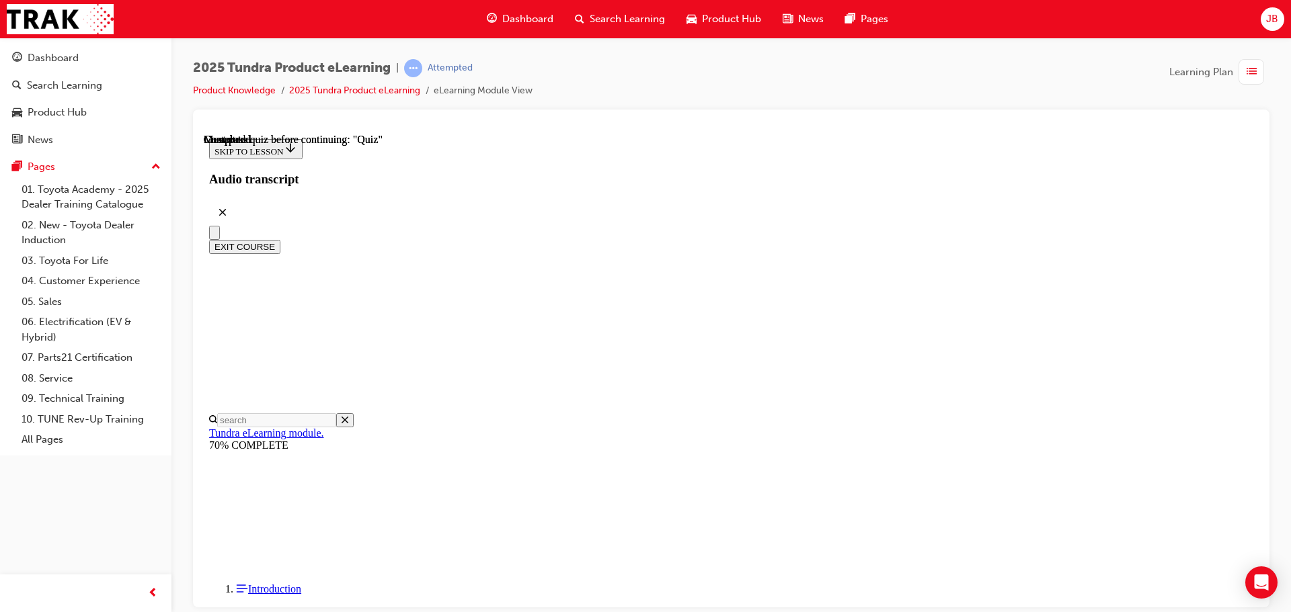
scroll to position [177, 0]
radio input "true"
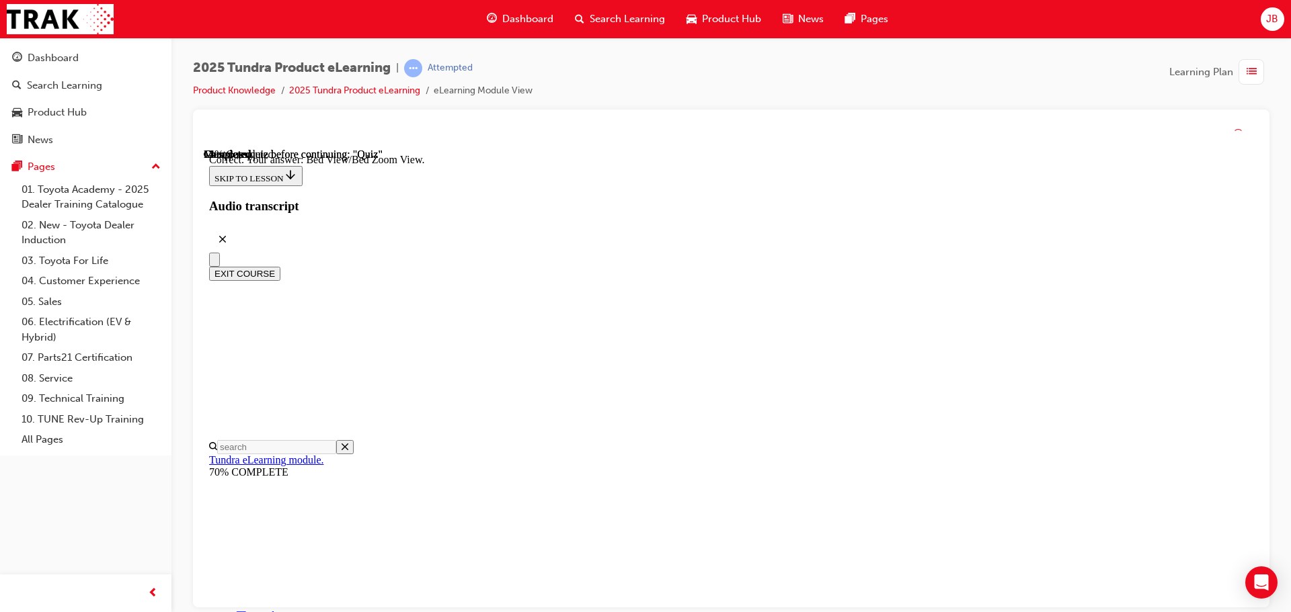
scroll to position [381, 0]
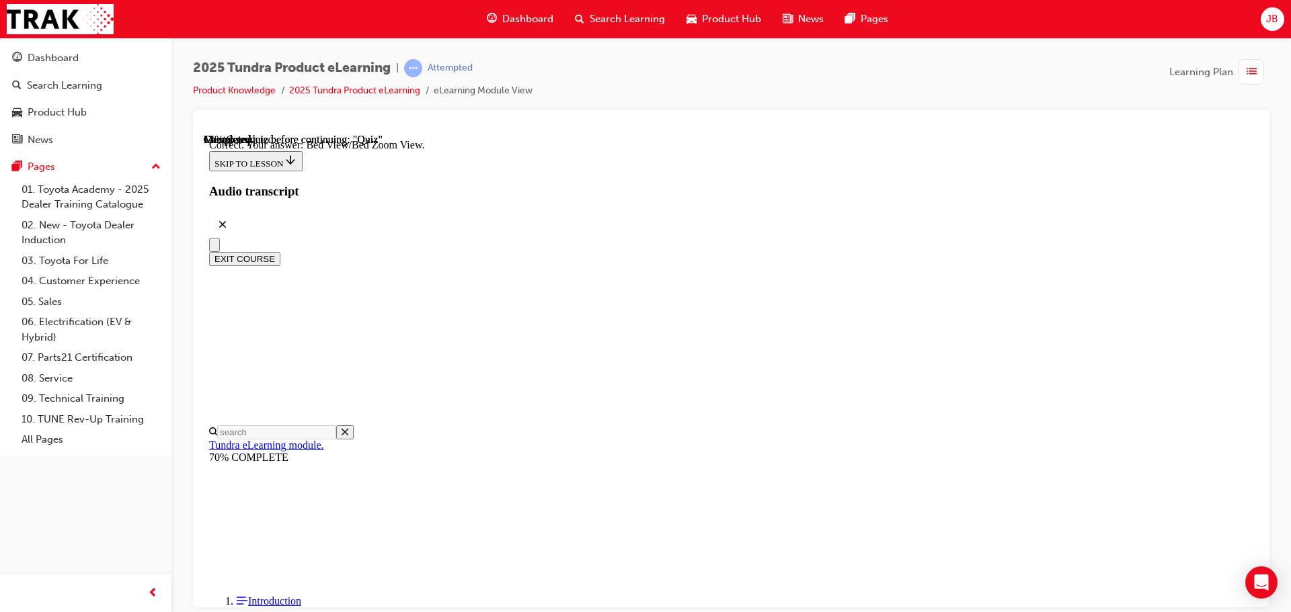
radio input "true"
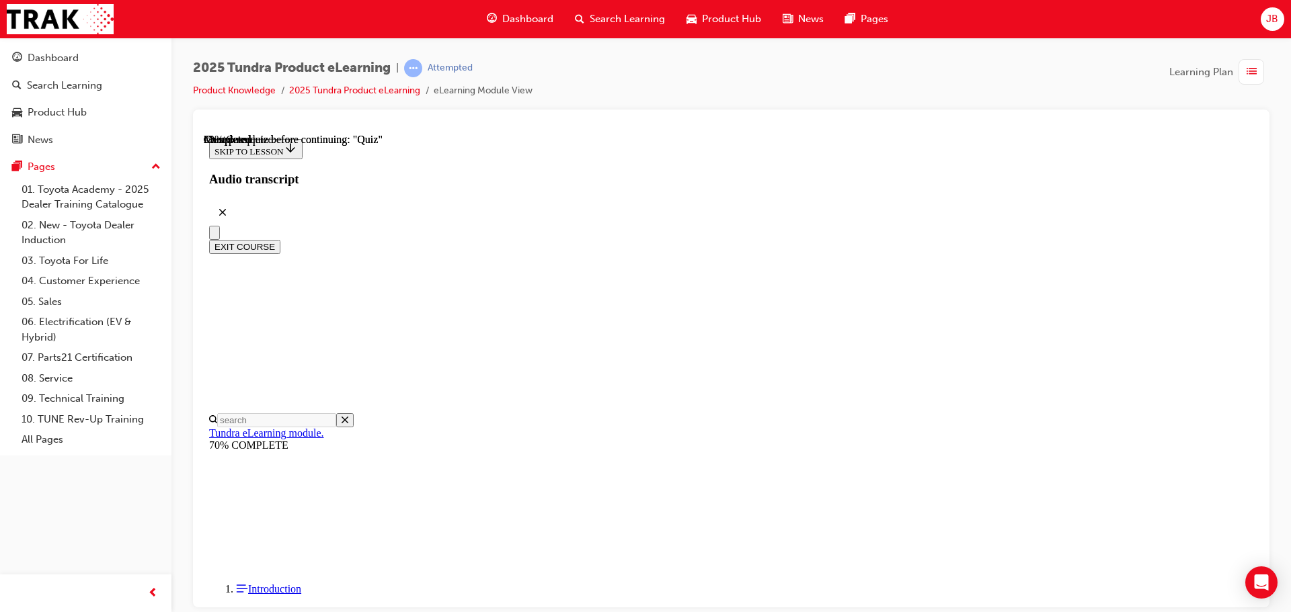
scroll to position [134, 0]
radio input "true"
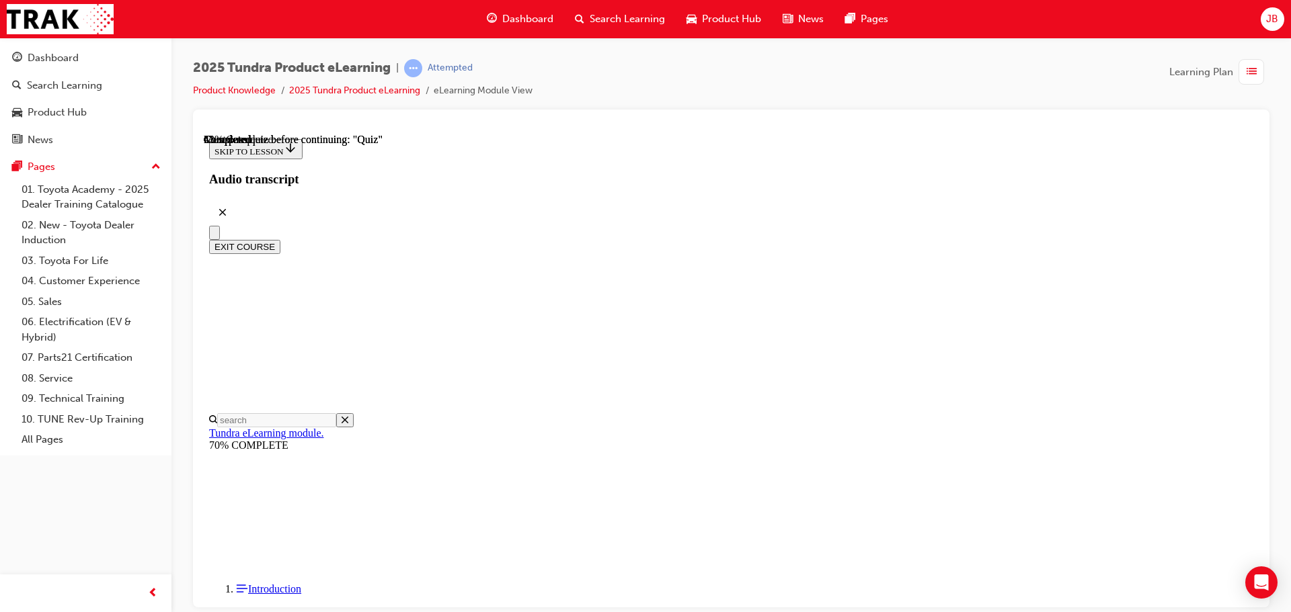
scroll to position [117, 0]
radio input "true"
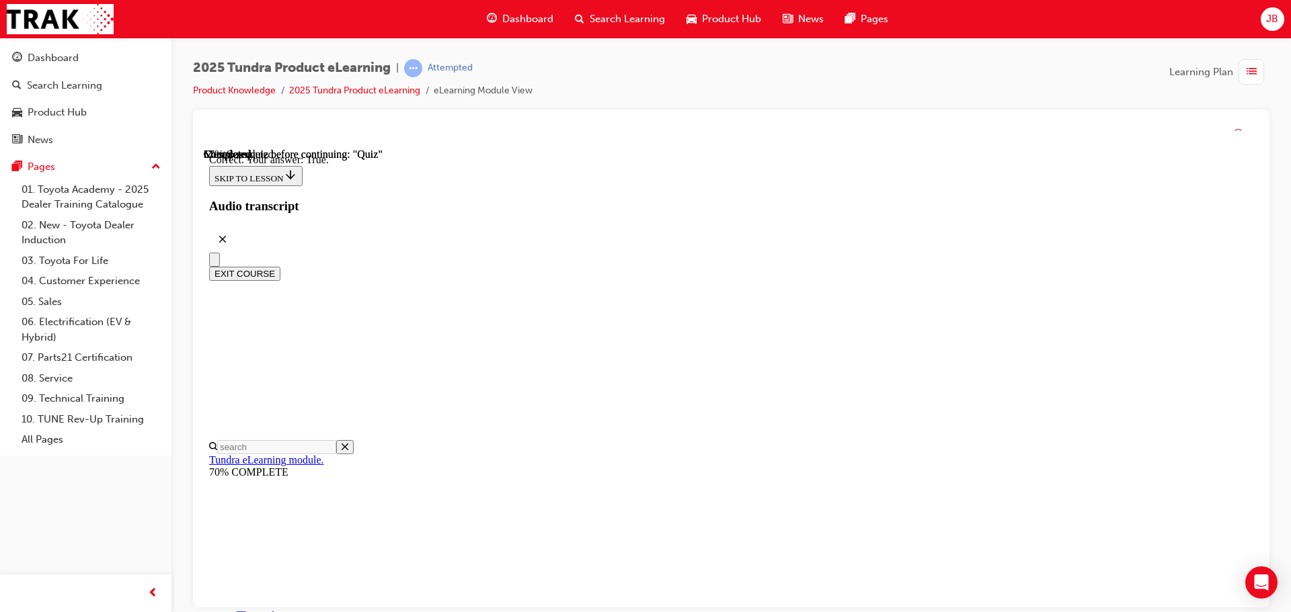
scroll to position [159, 0]
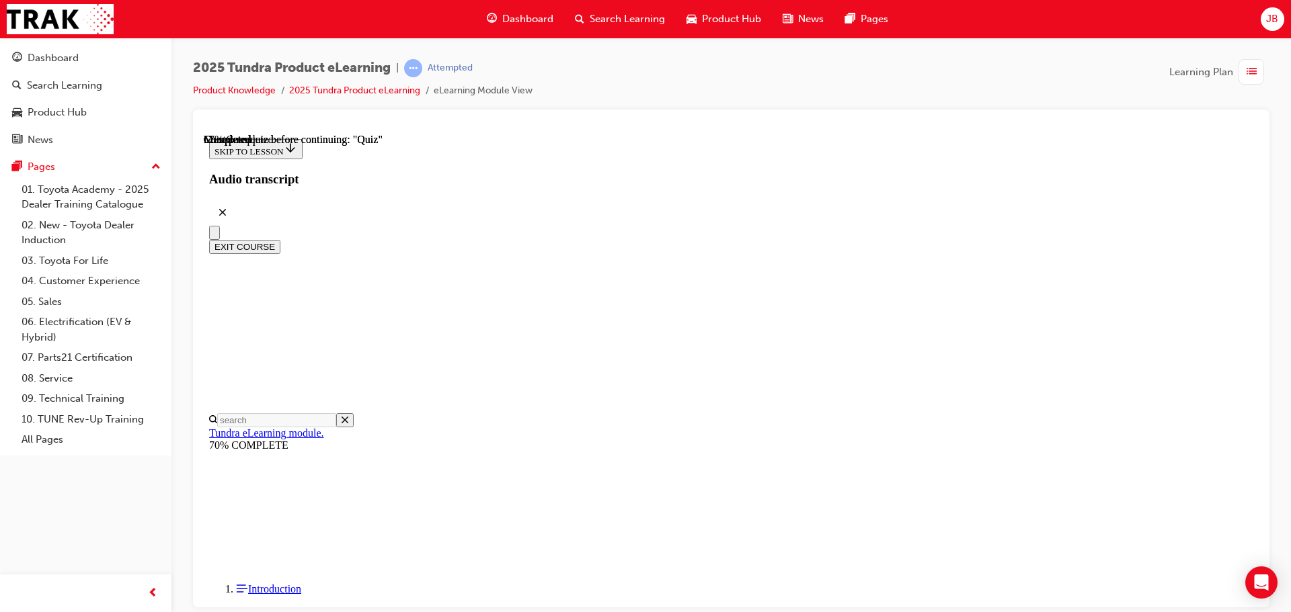
scroll to position [136, 0]
radio input "true"
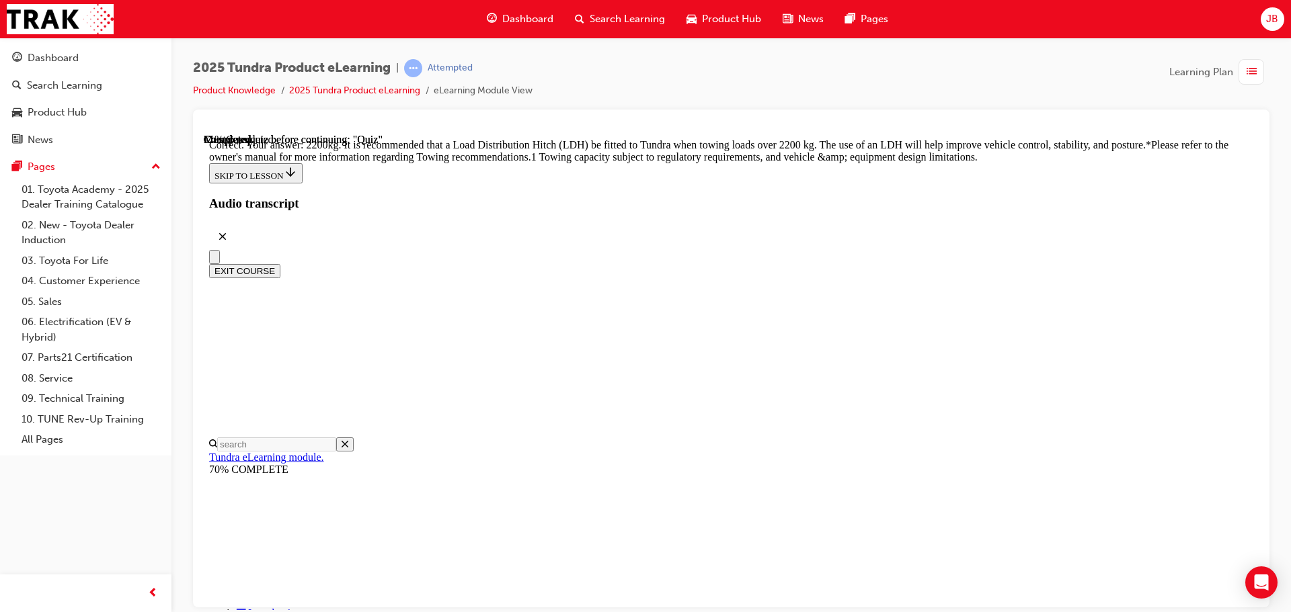
scroll to position [563, 0]
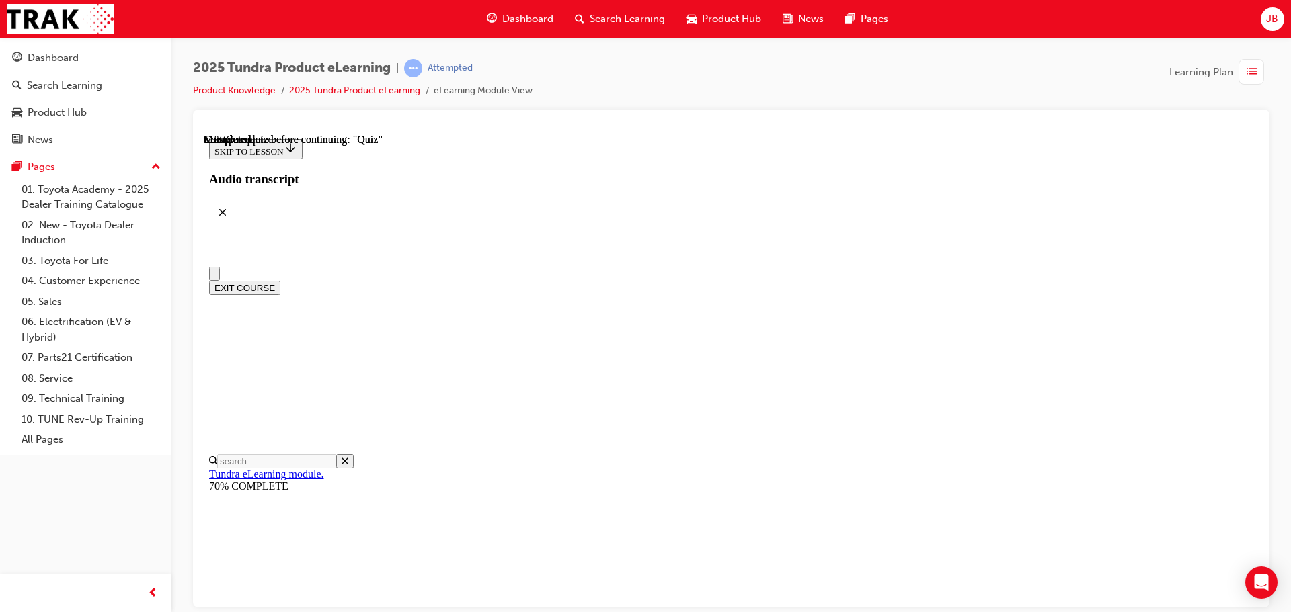
scroll to position [0, 0]
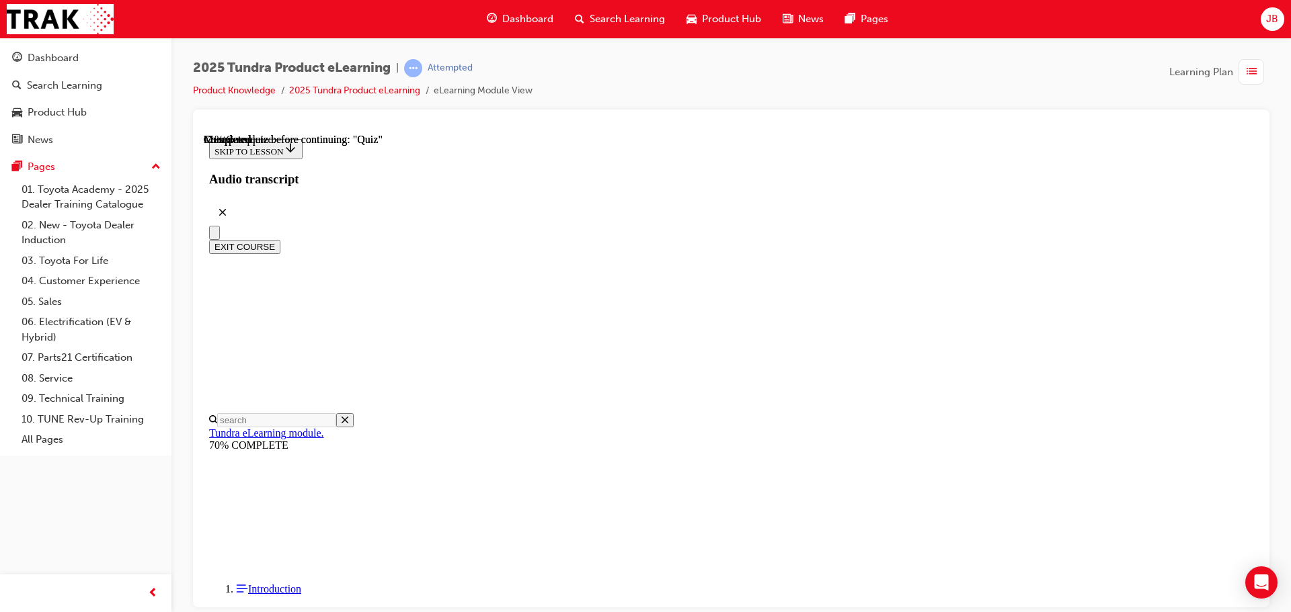
scroll to position [3135, 0]
drag, startPoint x: 997, startPoint y: 222, endPoint x: 783, endPoint y: 210, distance: 214.1
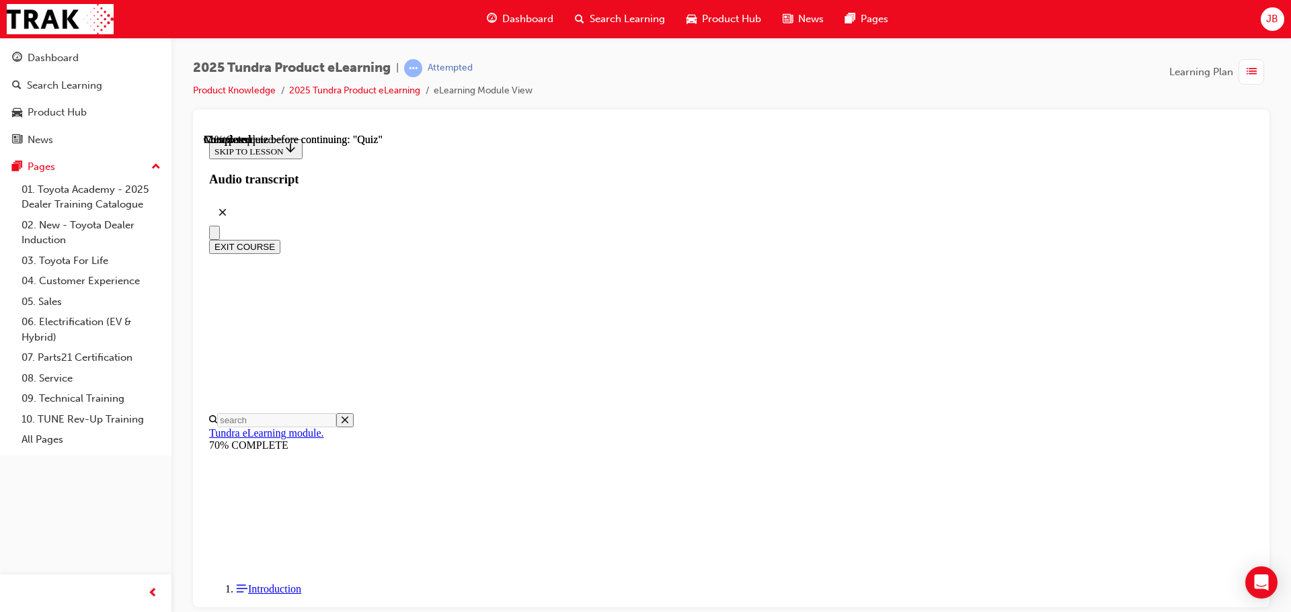
copy p "i-FORCE MAX powertrain that produces"
drag, startPoint x: 612, startPoint y: 303, endPoint x: 624, endPoint y: 345, distance: 43.4
radio input "true"
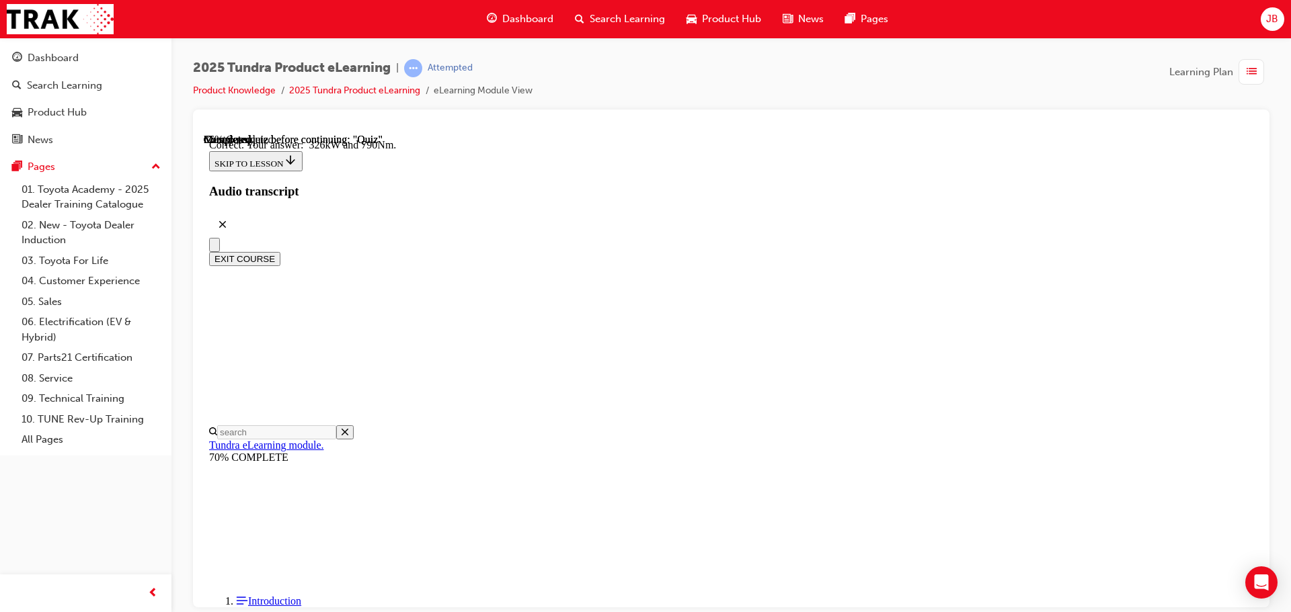
scroll to position [290, 0]
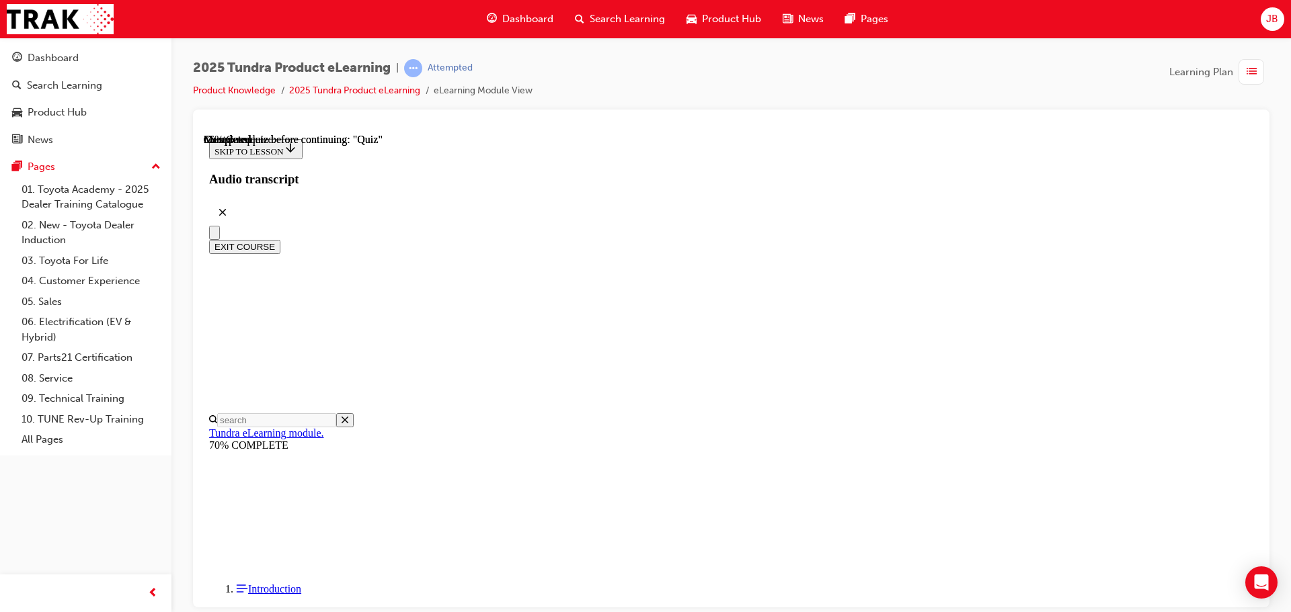
scroll to position [143, 0]
radio input "true"
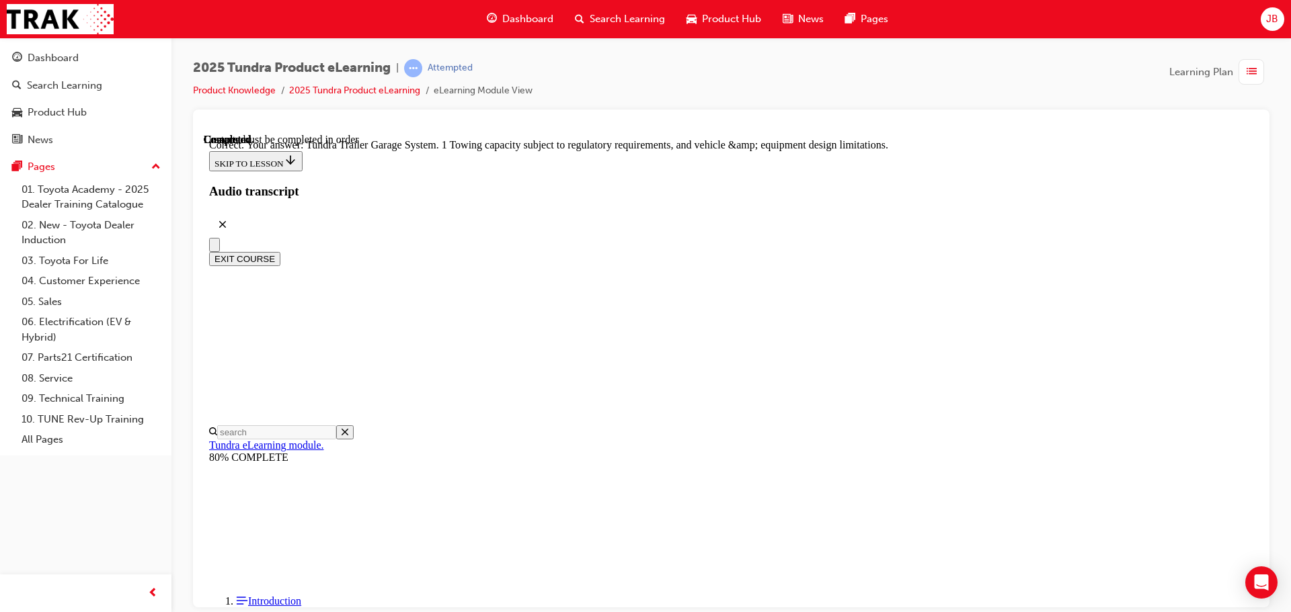
scroll to position [418, 0]
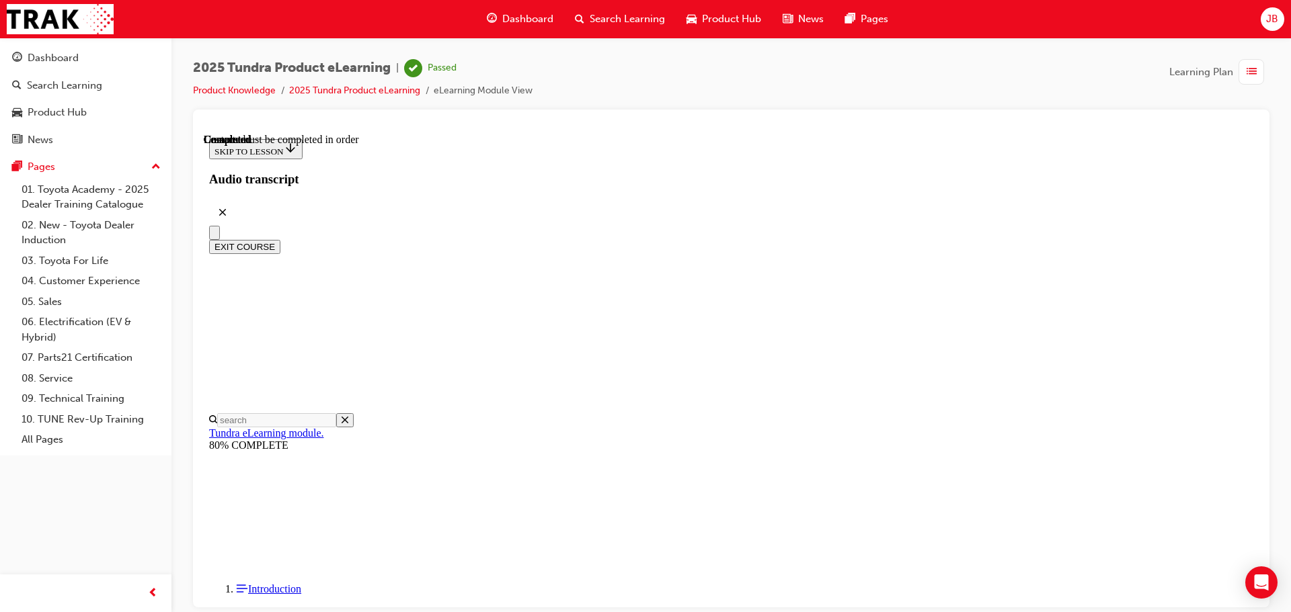
scroll to position [253, 0]
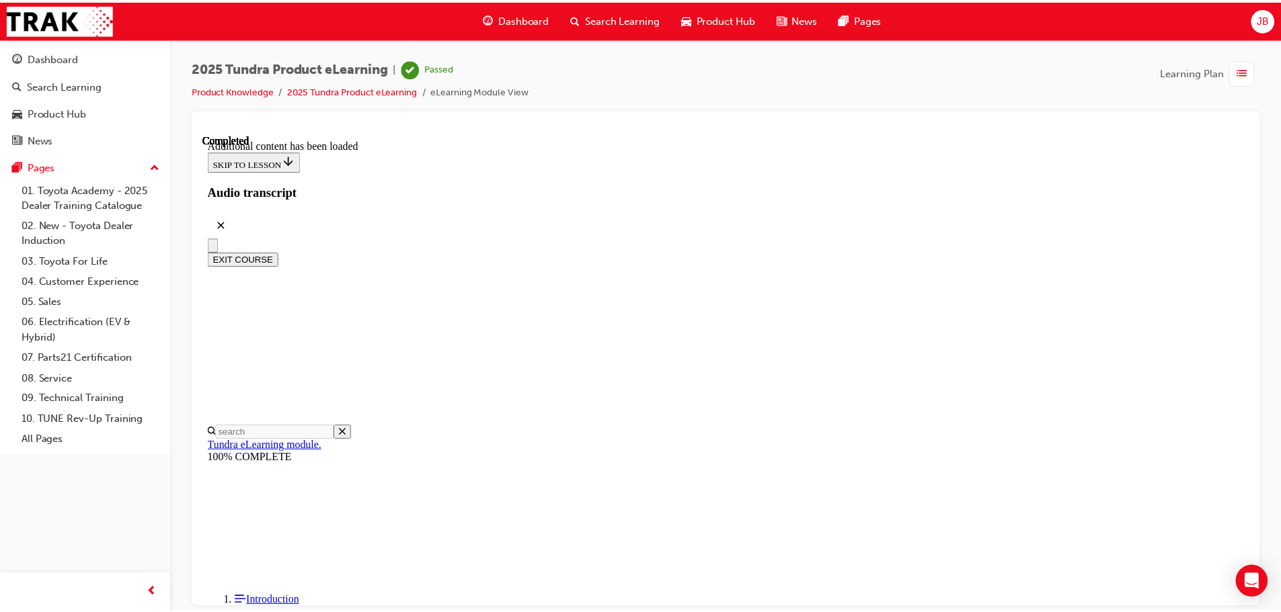
scroll to position [1723, 0]
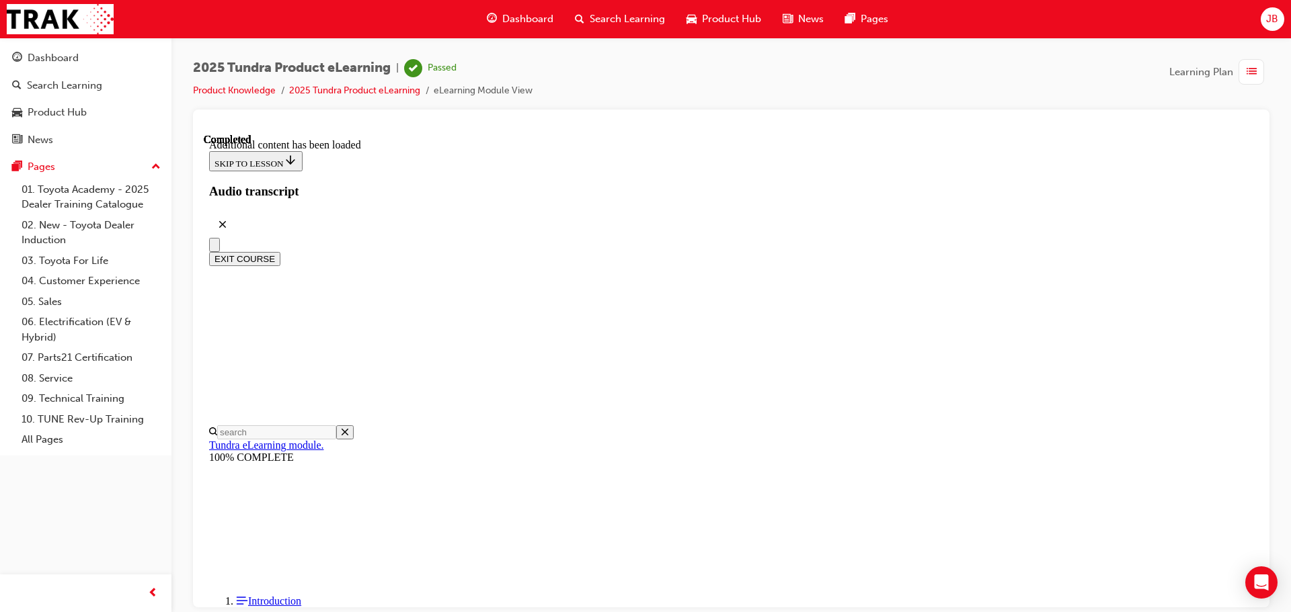
click at [494, 20] on span "guage-icon" at bounding box center [492, 19] width 10 height 17
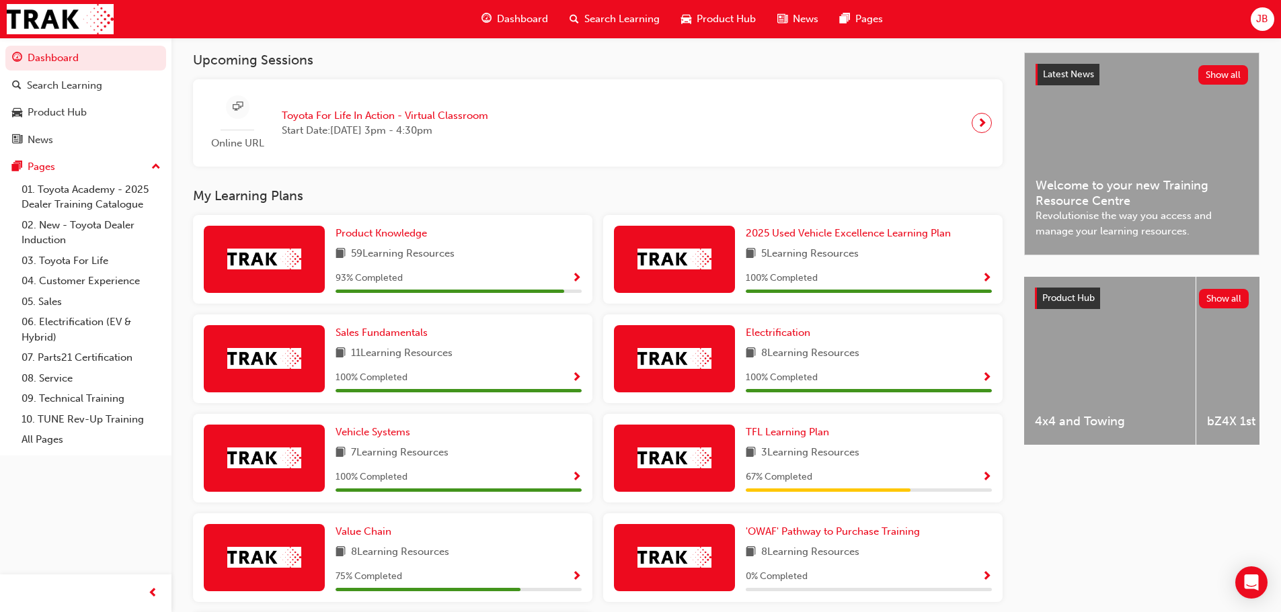
scroll to position [249, 0]
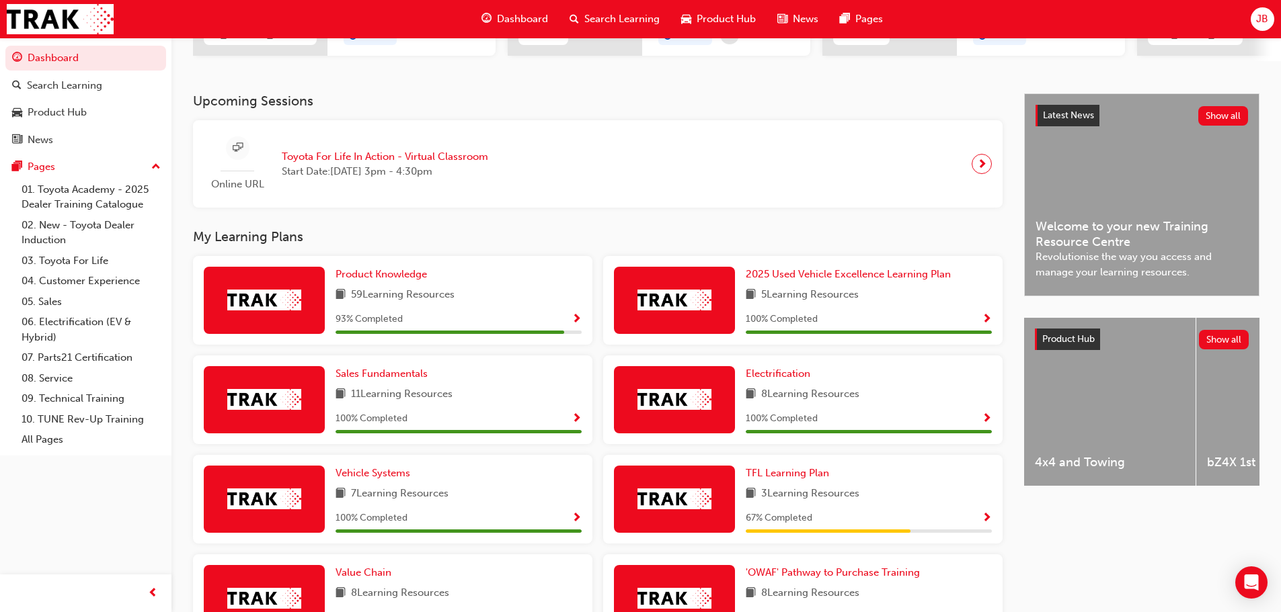
click at [576, 326] on span "Show Progress" at bounding box center [576, 320] width 10 height 12
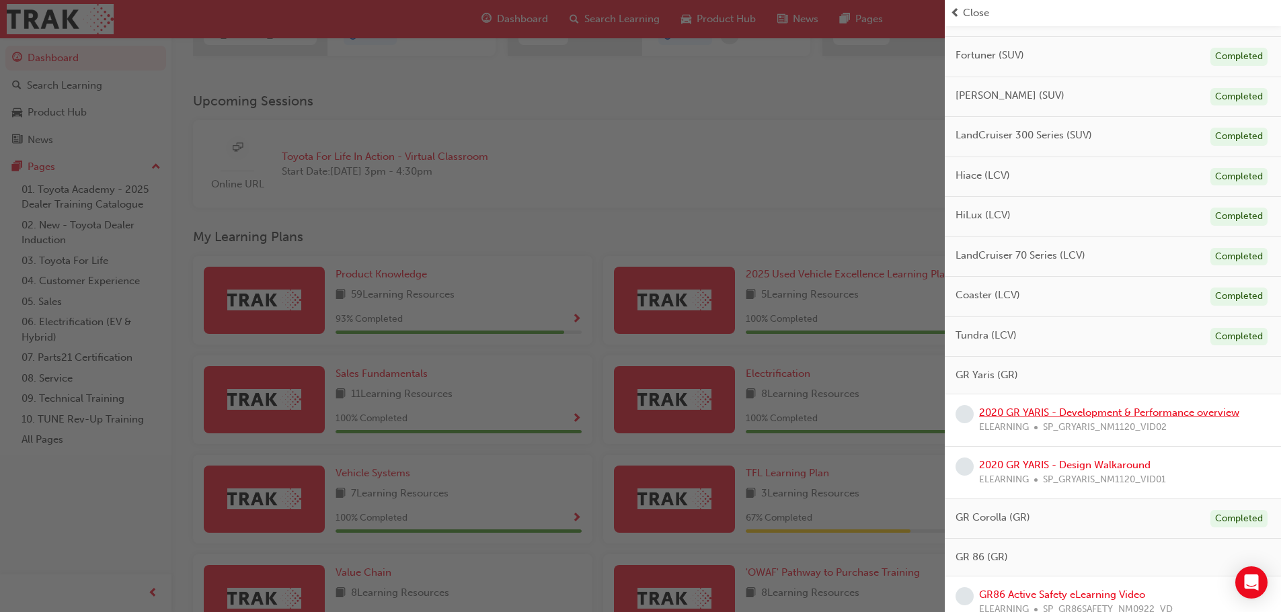
scroll to position [538, 0]
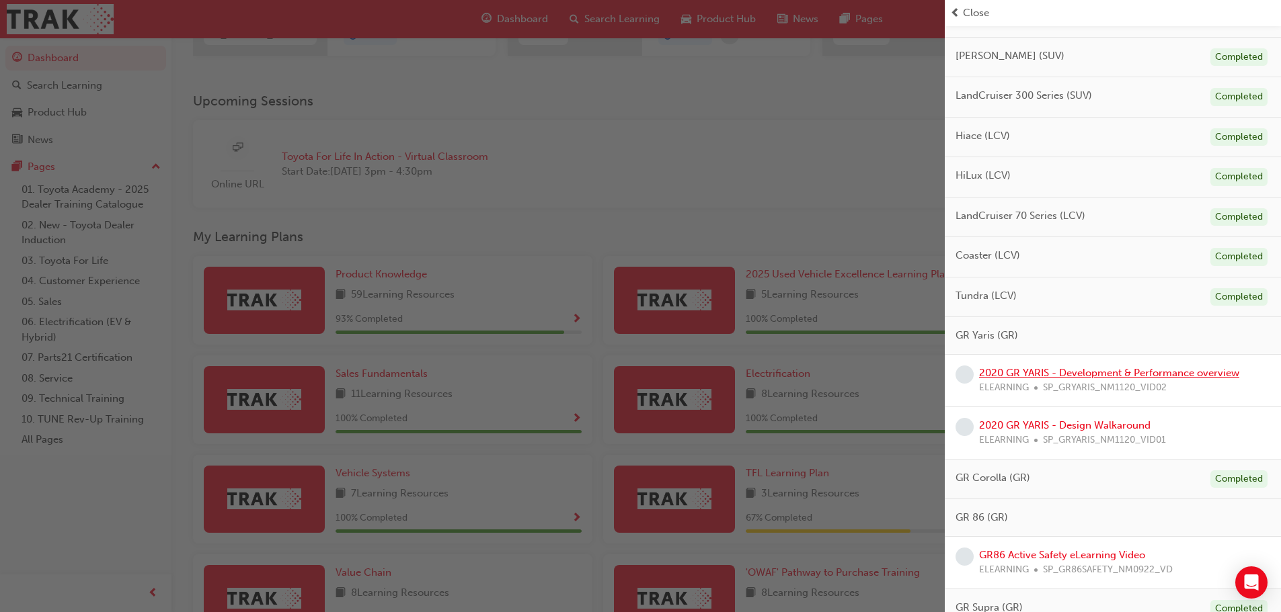
click at [1148, 373] on link "2020 GR YARIS - Development & Performance overview" at bounding box center [1109, 373] width 260 height 12
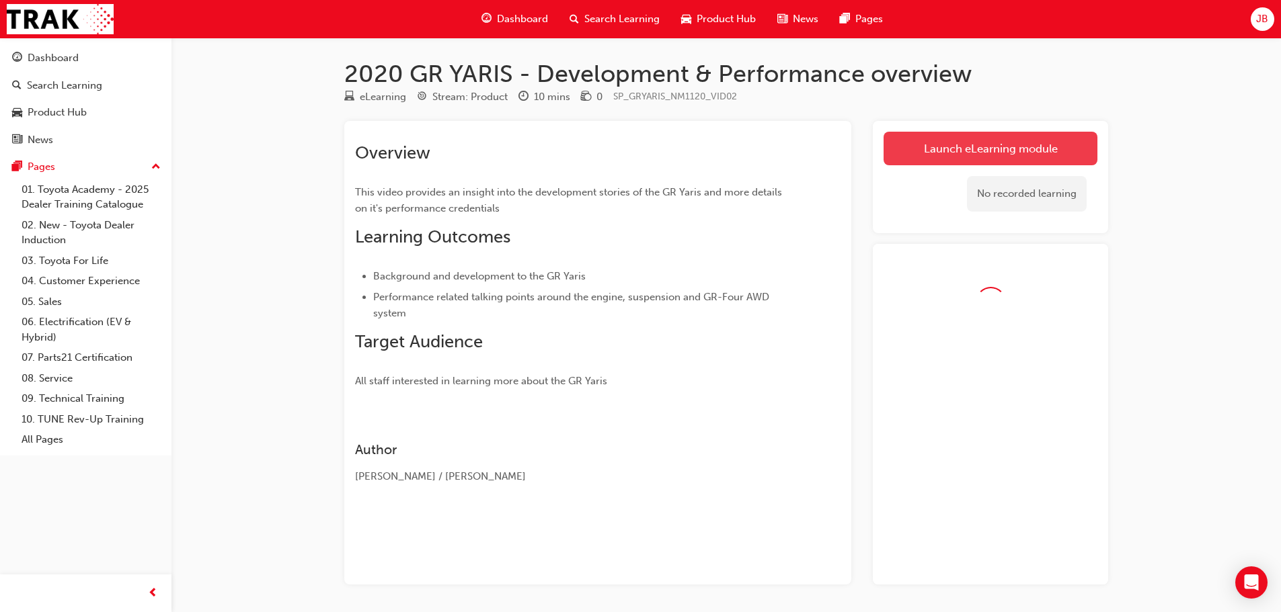
click at [934, 157] on link "Launch eLearning module" at bounding box center [990, 149] width 214 height 34
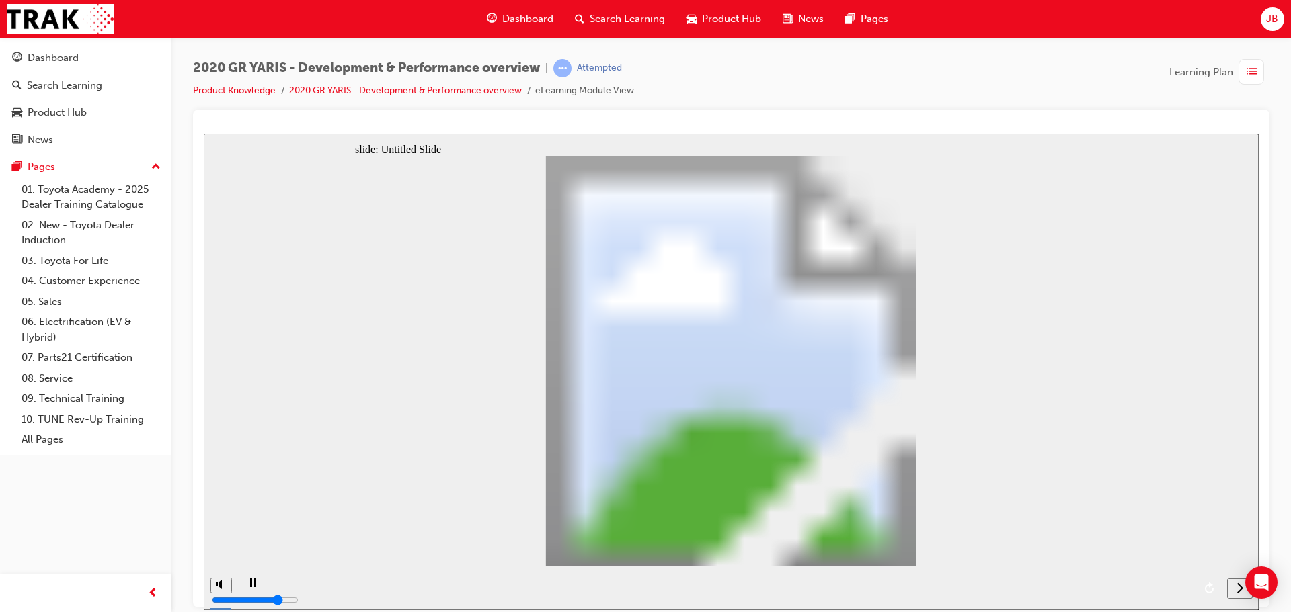
click at [822, 584] on div "playback controls" at bounding box center [728, 588] width 983 height 44
click at [826, 588] on div "playback controls" at bounding box center [728, 588] width 983 height 44
click at [1161, 588] on div "playback controls" at bounding box center [728, 588] width 983 height 44
click at [1202, 588] on button "replay" at bounding box center [1210, 588] width 20 height 20
click at [1239, 592] on icon "next" at bounding box center [1240, 587] width 6 height 10
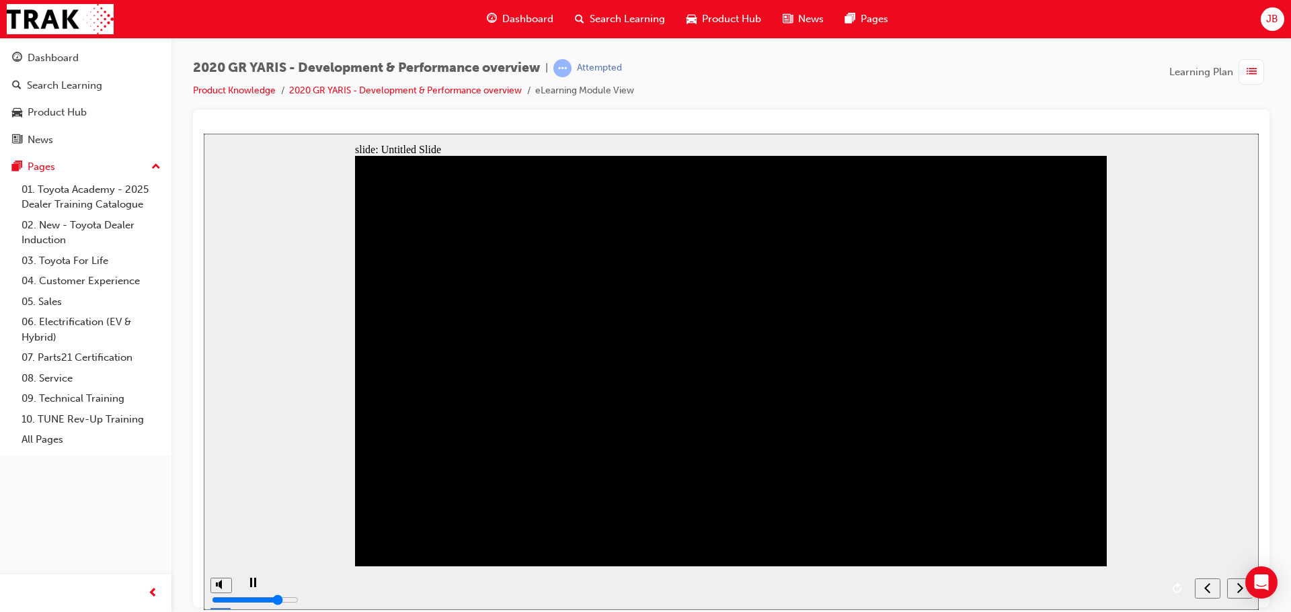
click at [1239, 592] on icon "next" at bounding box center [1240, 587] width 6 height 10
click at [1239, 592] on nav "slide navigation" at bounding box center [1223, 588] width 57 height 44
click at [949, 588] on div "playback controls" at bounding box center [712, 588] width 951 height 44
drag, startPoint x: 272, startPoint y: 586, endPoint x: 616, endPoint y: 583, distance: 343.5
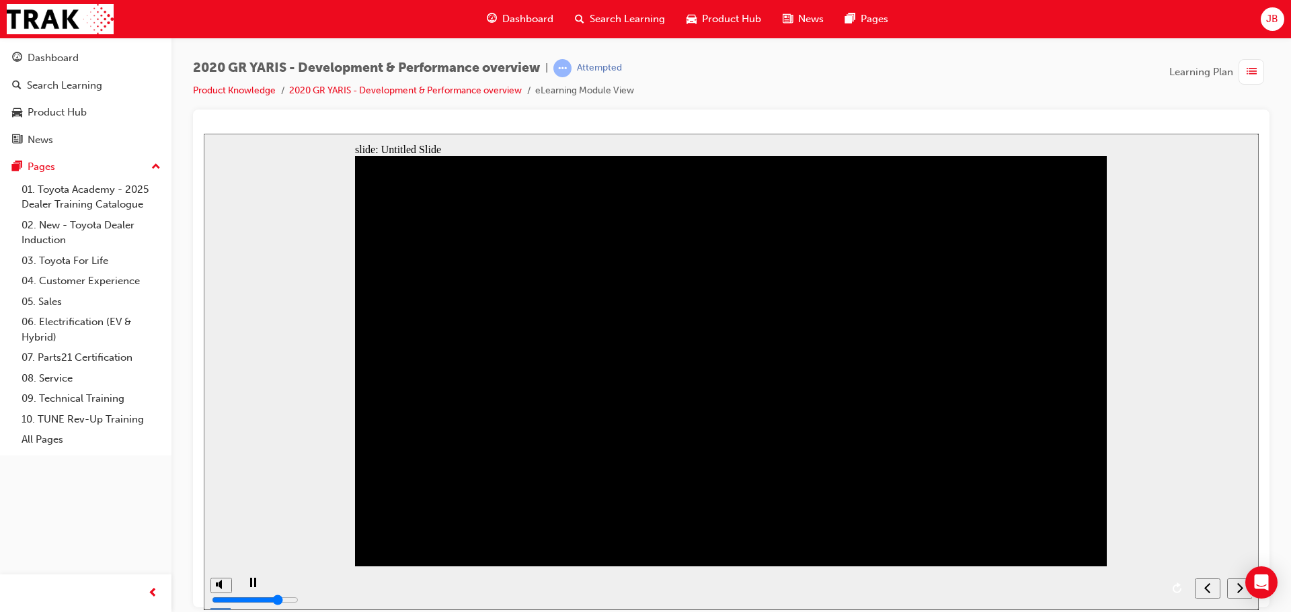
click at [501, 600] on div "playback controls" at bounding box center [712, 588] width 951 height 44
click at [988, 587] on div "playback controls" at bounding box center [712, 588] width 951 height 44
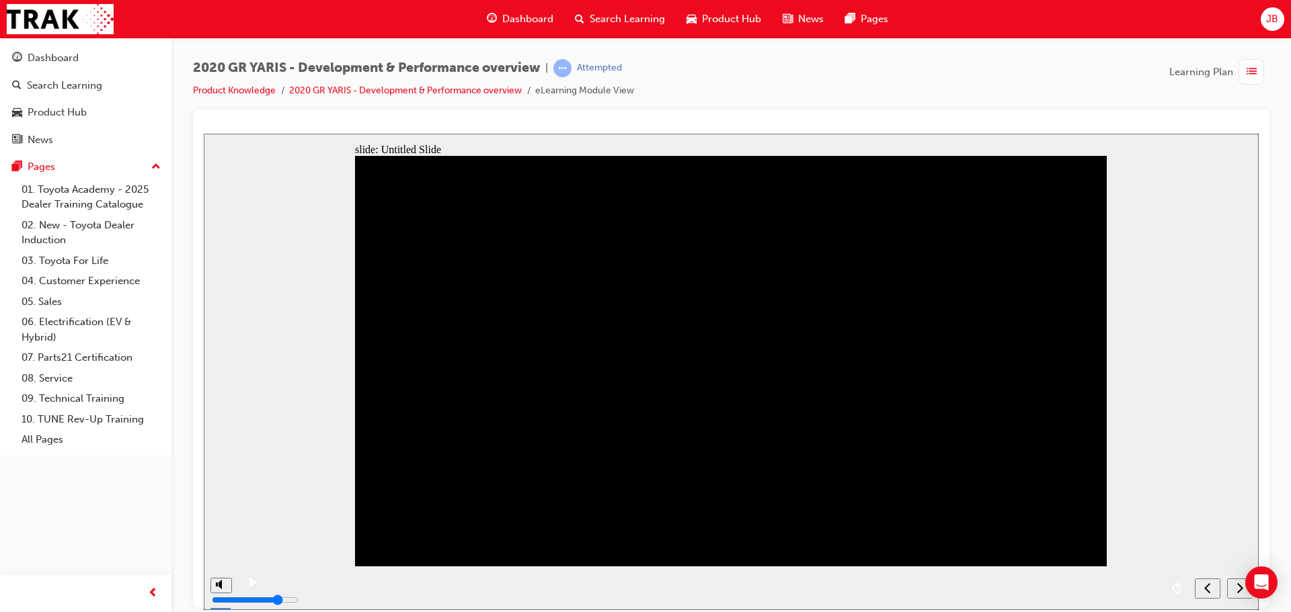
click at [1238, 596] on button "next" at bounding box center [1240, 588] width 26 height 20
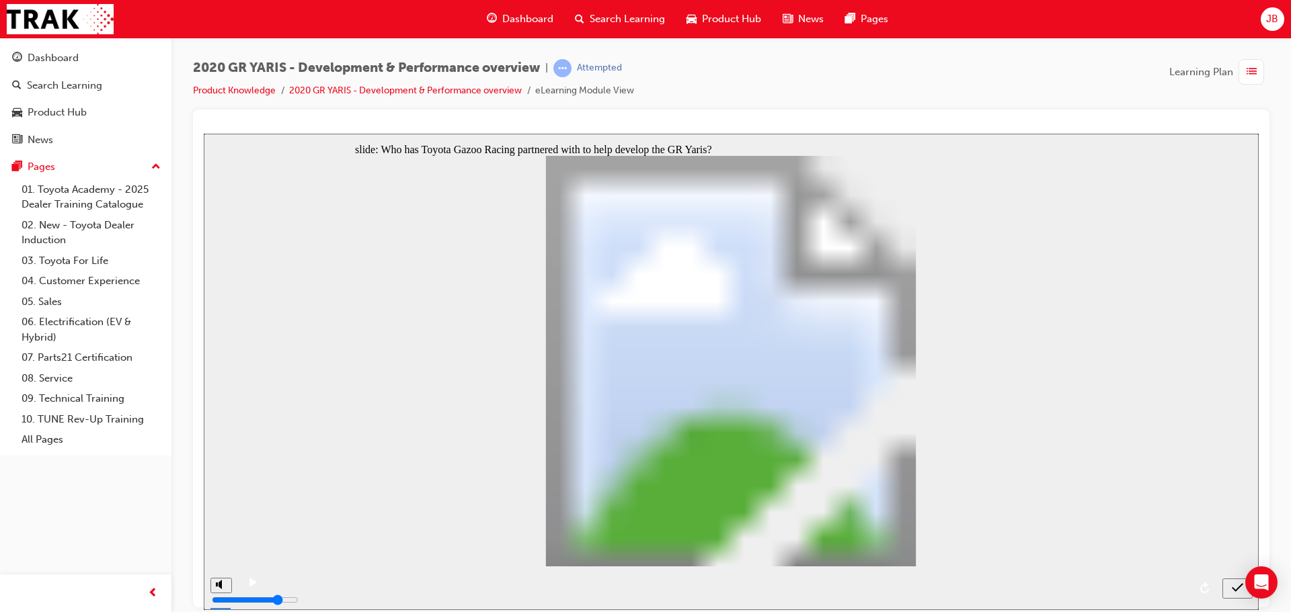
radio input "true"
click at [1233, 589] on icon "submit" at bounding box center [1237, 587] width 11 height 9
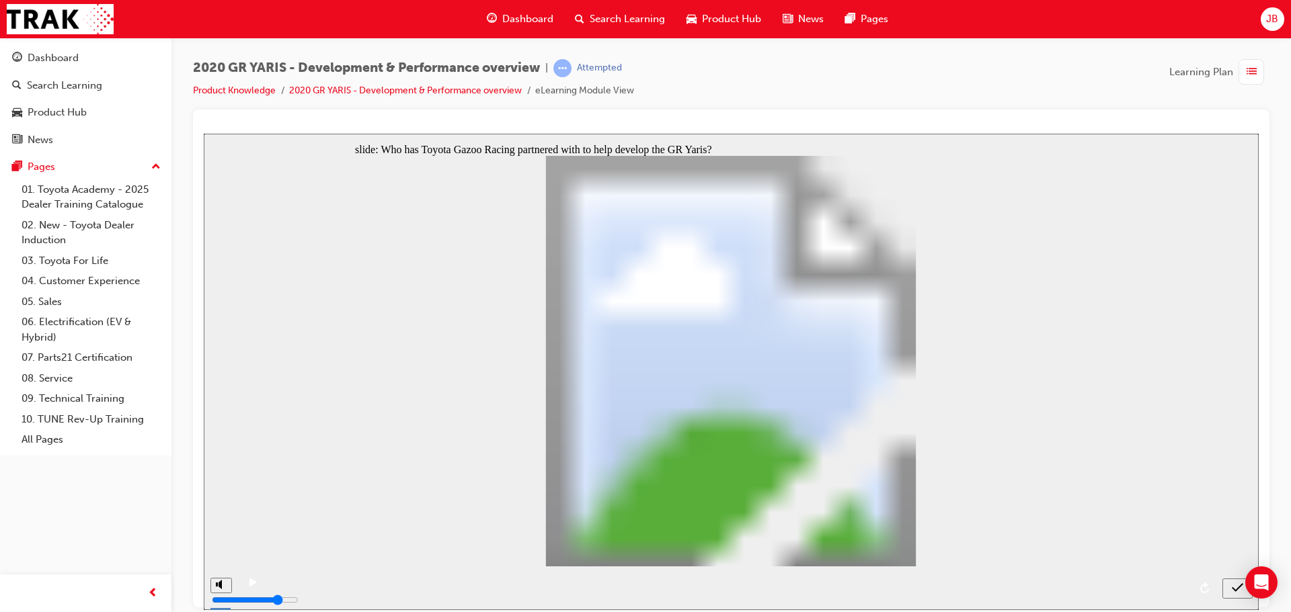
radio input "true"
click at [1232, 585] on div "submit" at bounding box center [1237, 588] width 19 height 14
radio input "true"
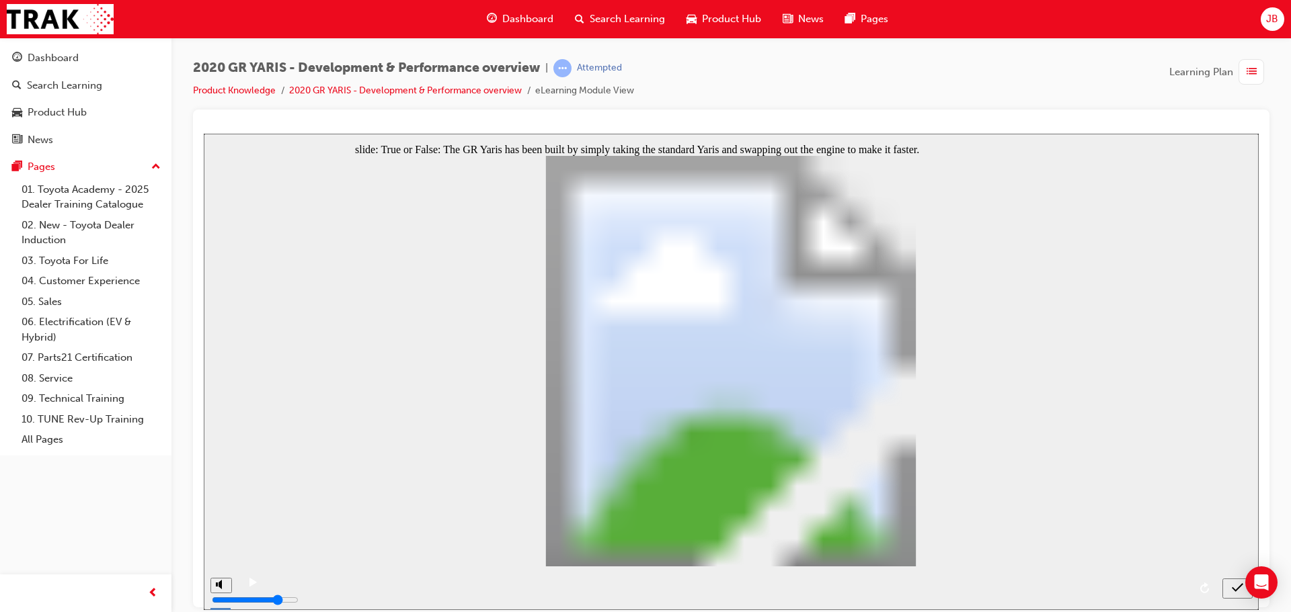
click at [1240, 592] on icon "submit" at bounding box center [1237, 587] width 11 height 12
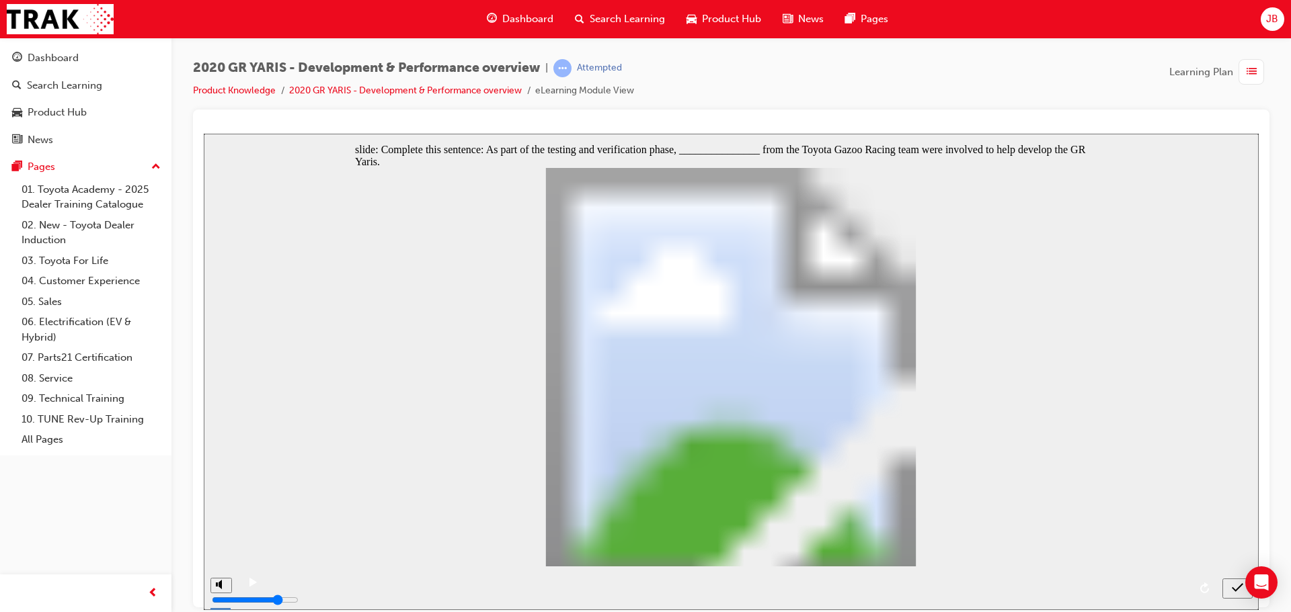
radio input "true"
click at [1237, 594] on icon "submit" at bounding box center [1237, 587] width 11 height 12
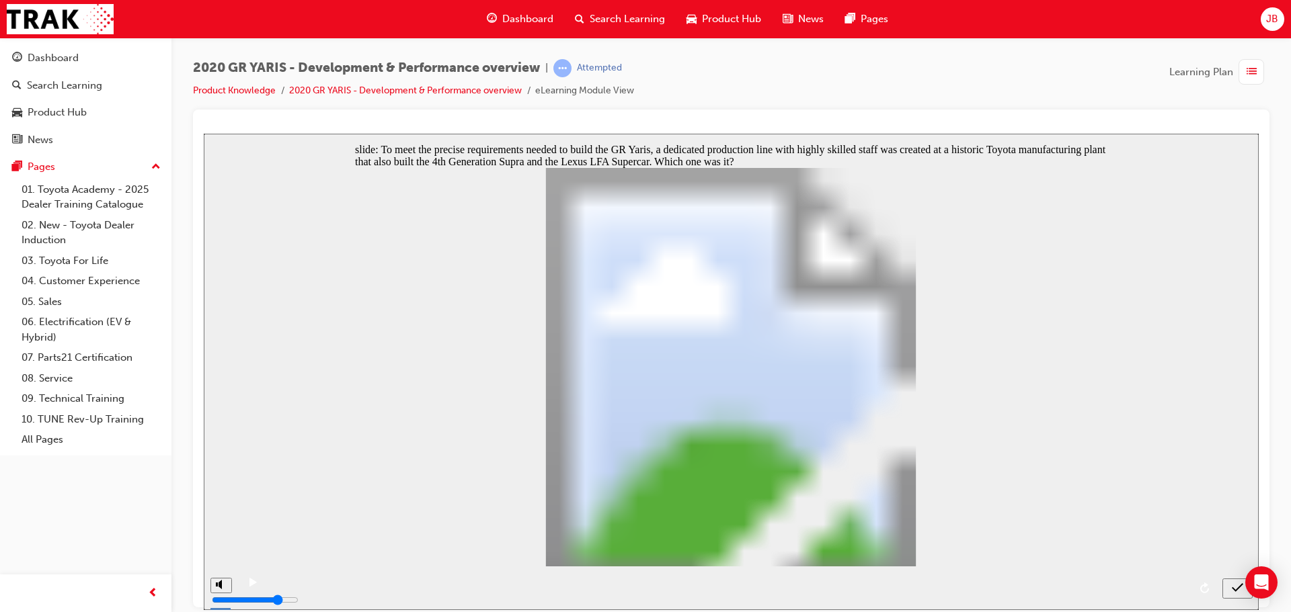
radio input "true"
click at [1232, 584] on icon "submit" at bounding box center [1237, 587] width 11 height 12
radio input "true"
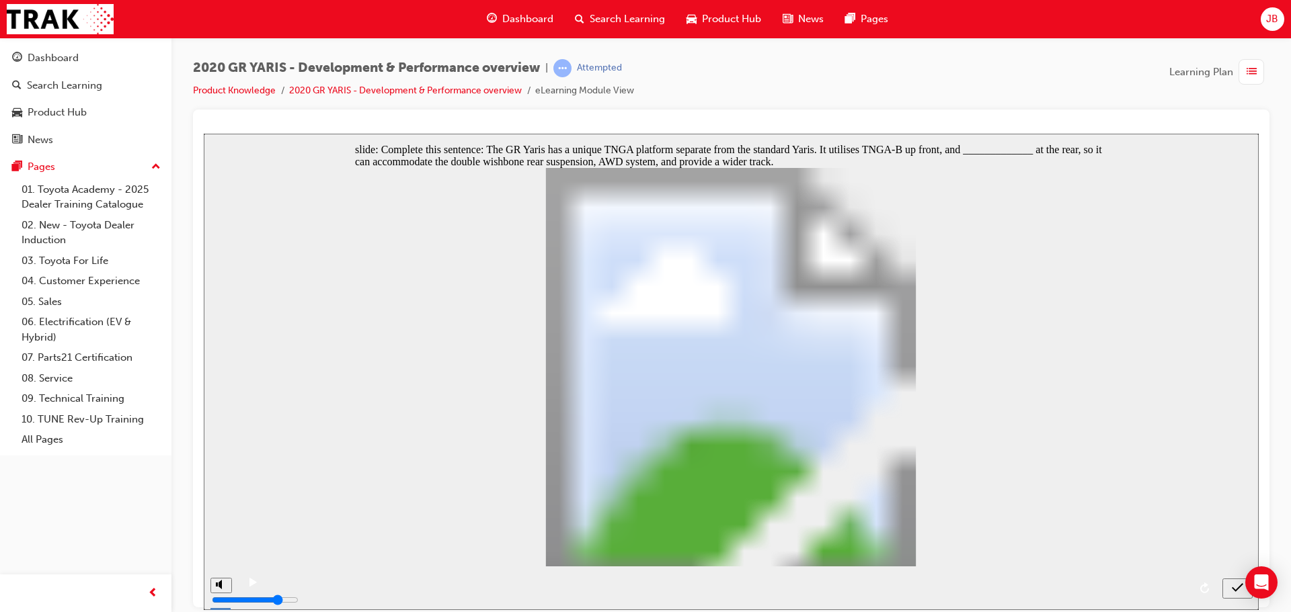
click at [1232, 586] on icon "submit" at bounding box center [1237, 587] width 11 height 12
radio input "true"
click at [1232, 590] on icon "submit" at bounding box center [1237, 587] width 11 height 12
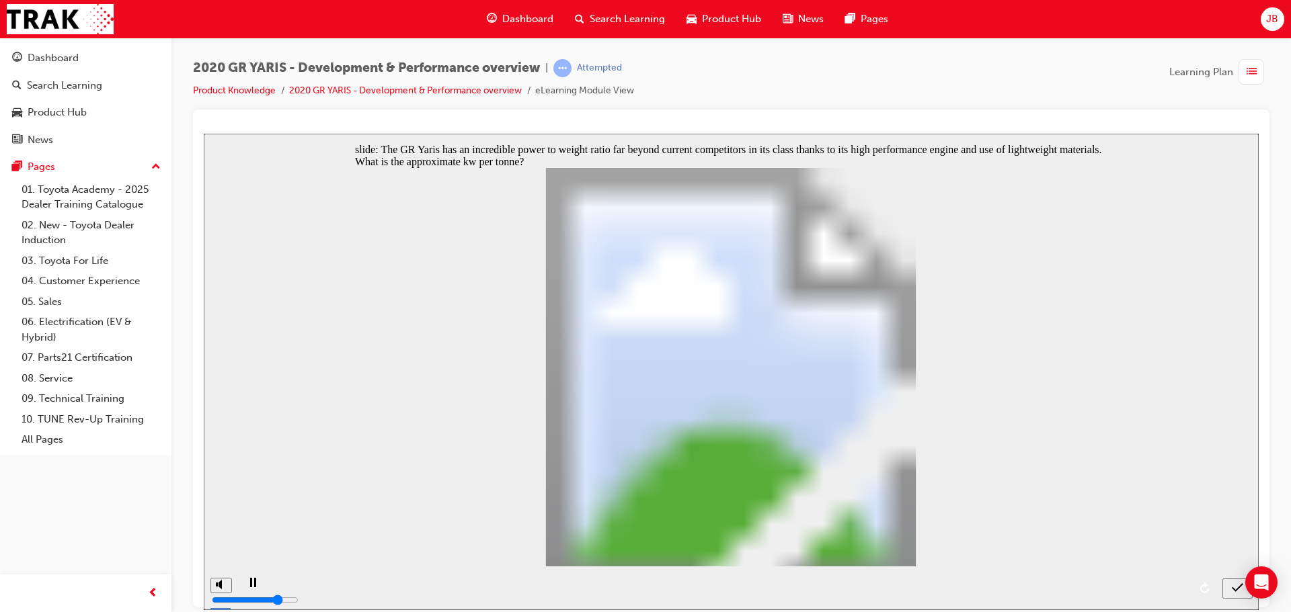
checkbox input "true"
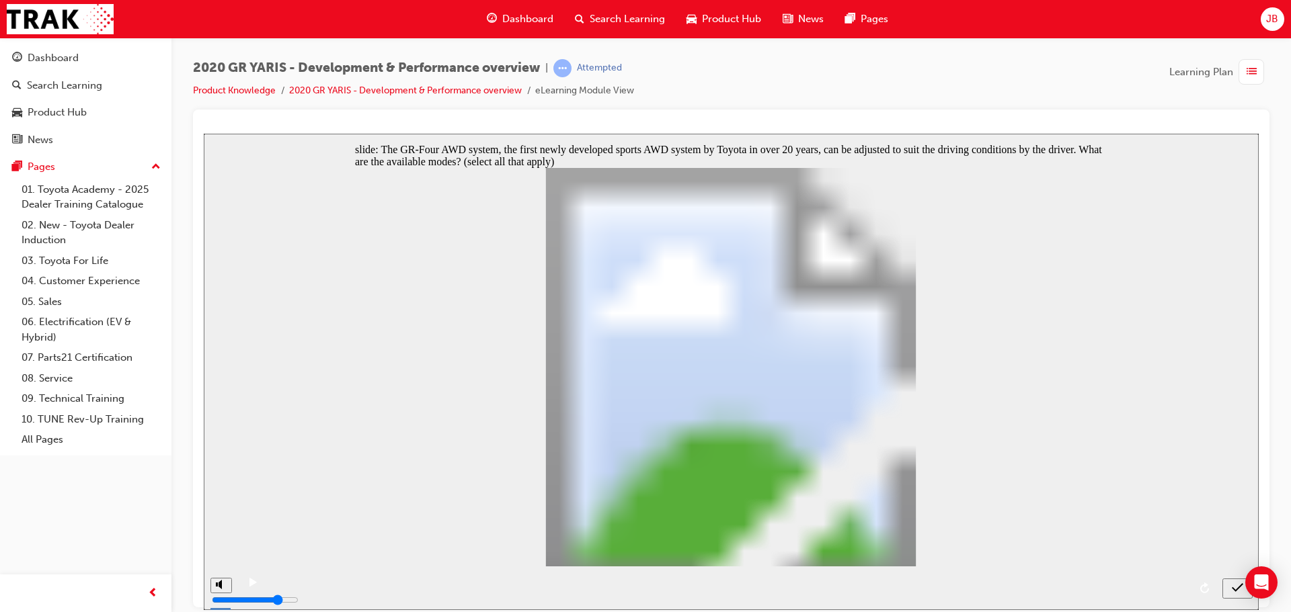
checkbox input "true"
click at [1235, 586] on icon "submit" at bounding box center [1237, 587] width 11 height 12
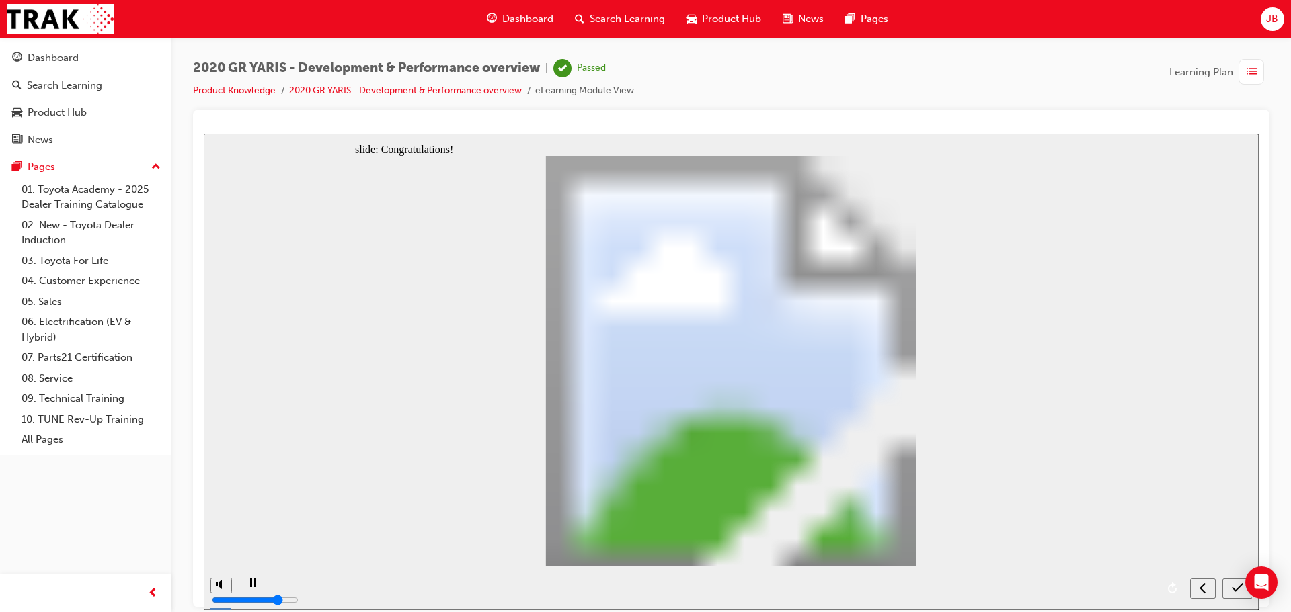
click at [1237, 590] on icon "submit" at bounding box center [1237, 587] width 11 height 12
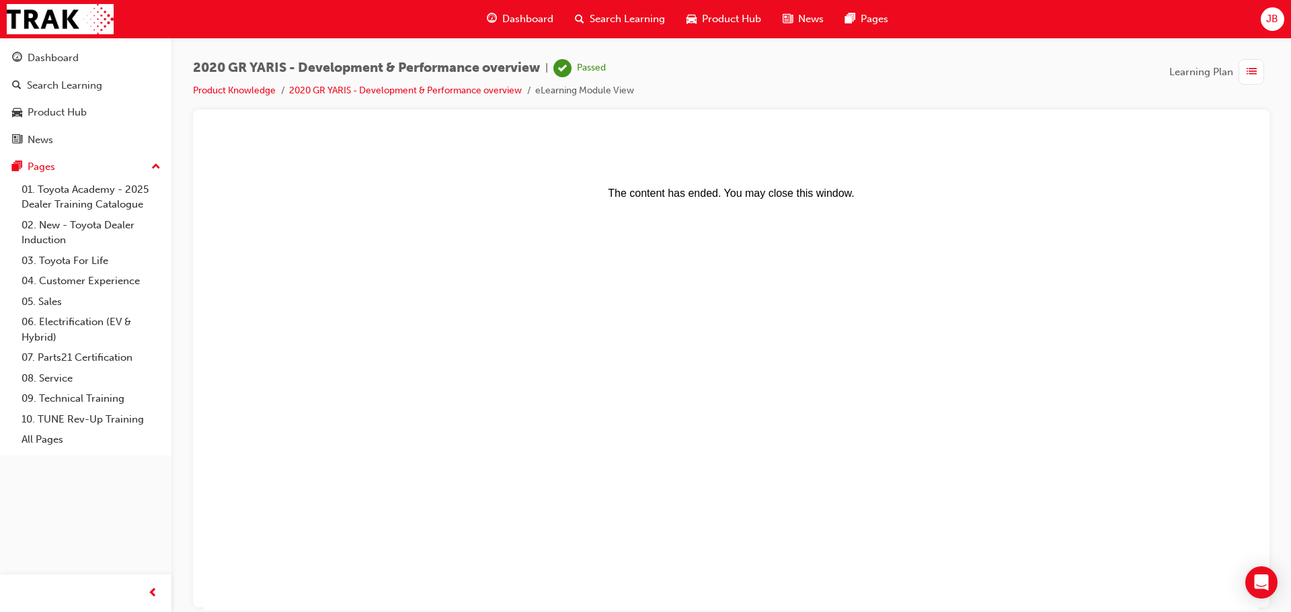
click at [504, 11] on span "Dashboard" at bounding box center [527, 18] width 51 height 15
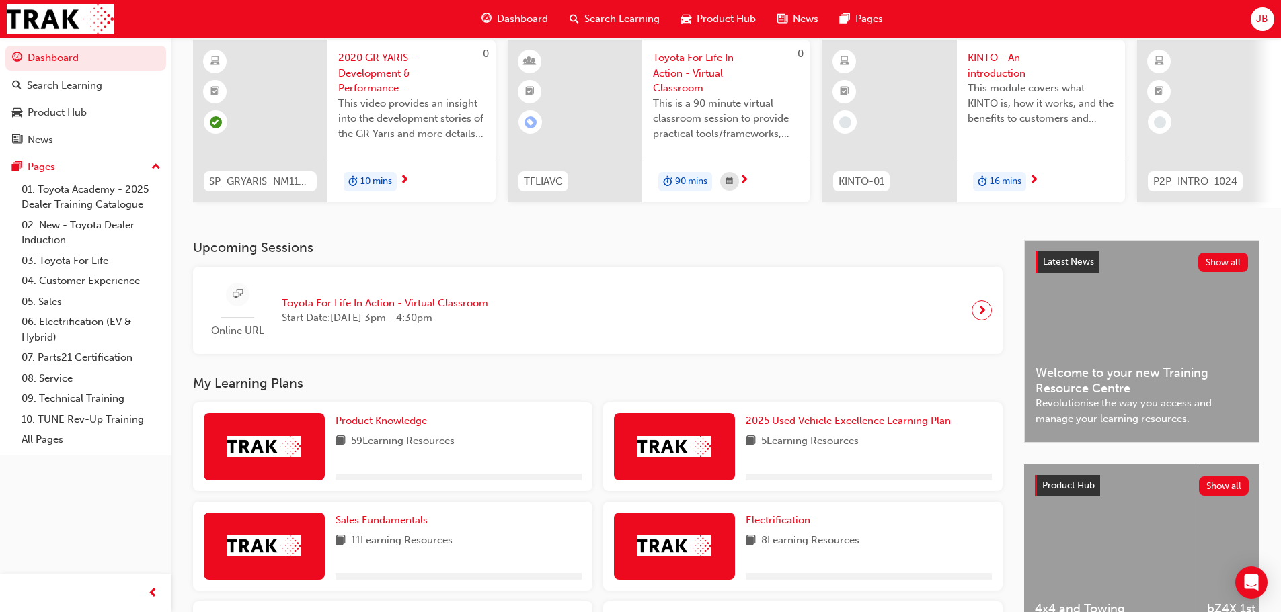
scroll to position [336, 0]
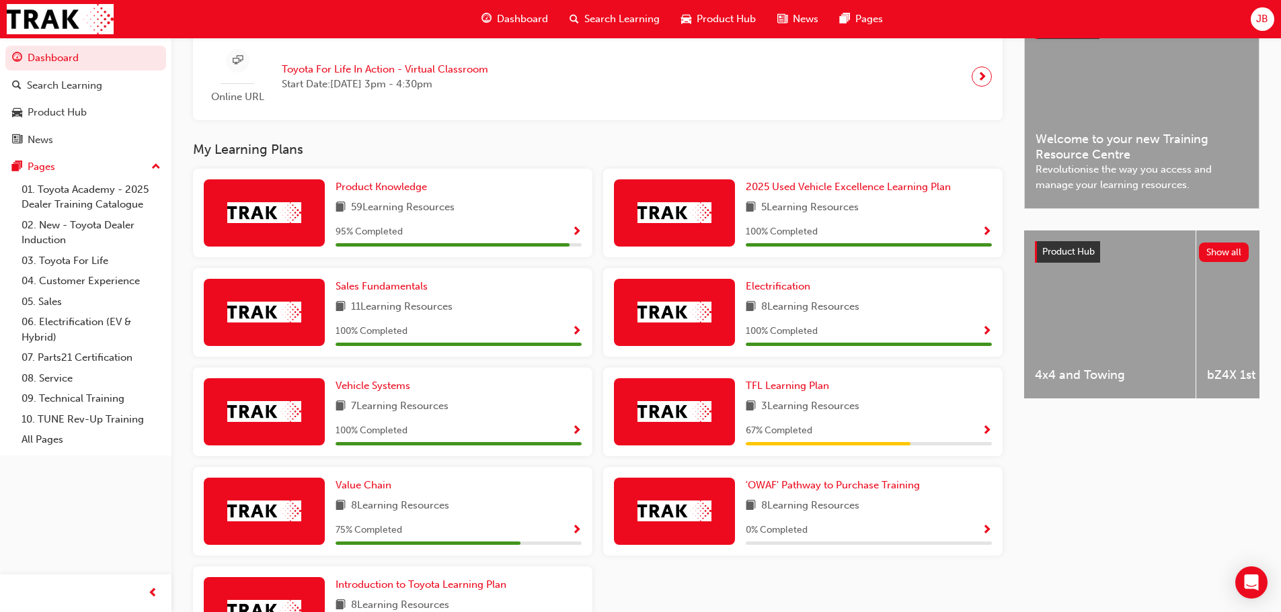
click at [577, 233] on span "Show Progress" at bounding box center [576, 233] width 10 height 12
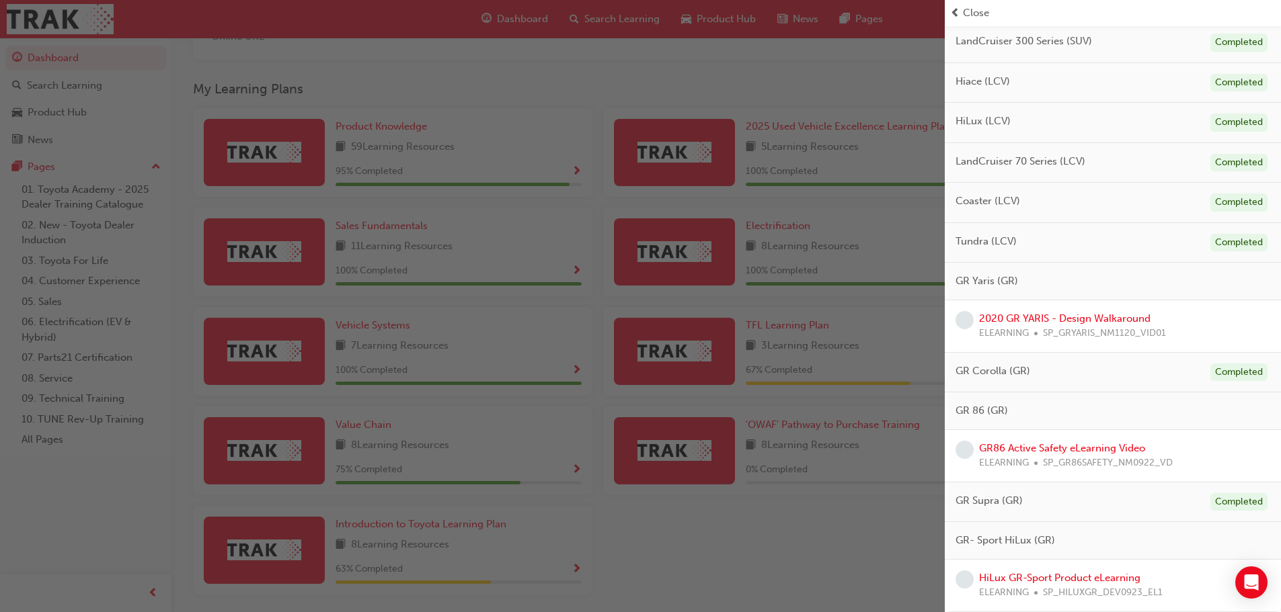
scroll to position [450, 0]
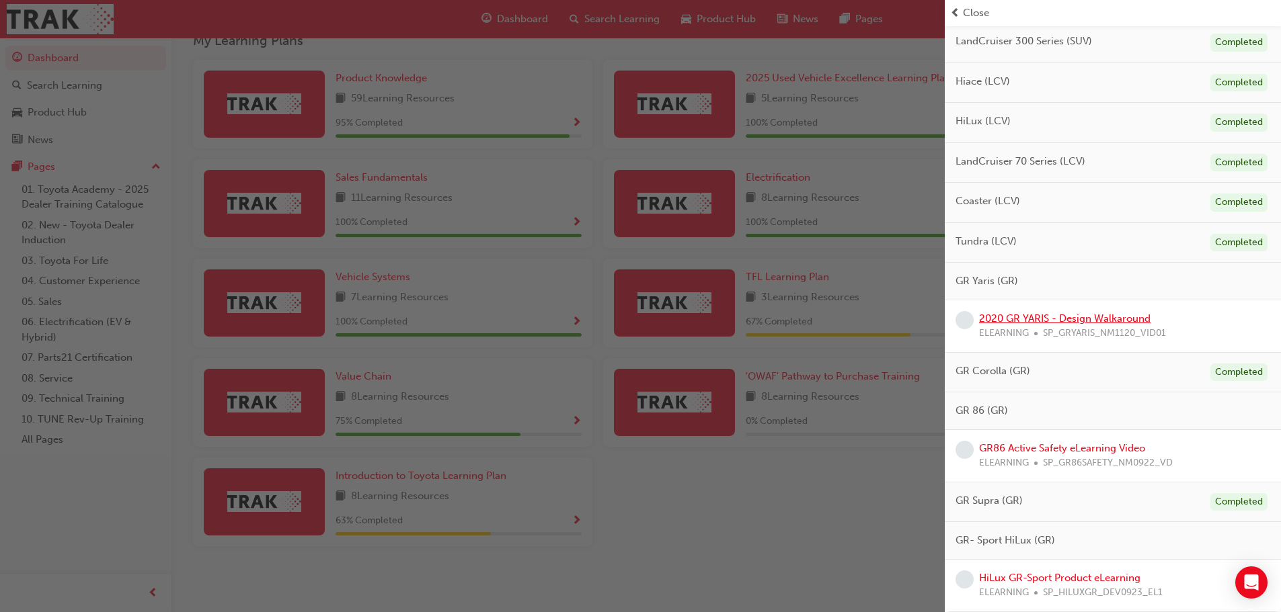
click at [1066, 321] on link "2020 GR YARIS - Design Walkaround" at bounding box center [1064, 319] width 171 height 12
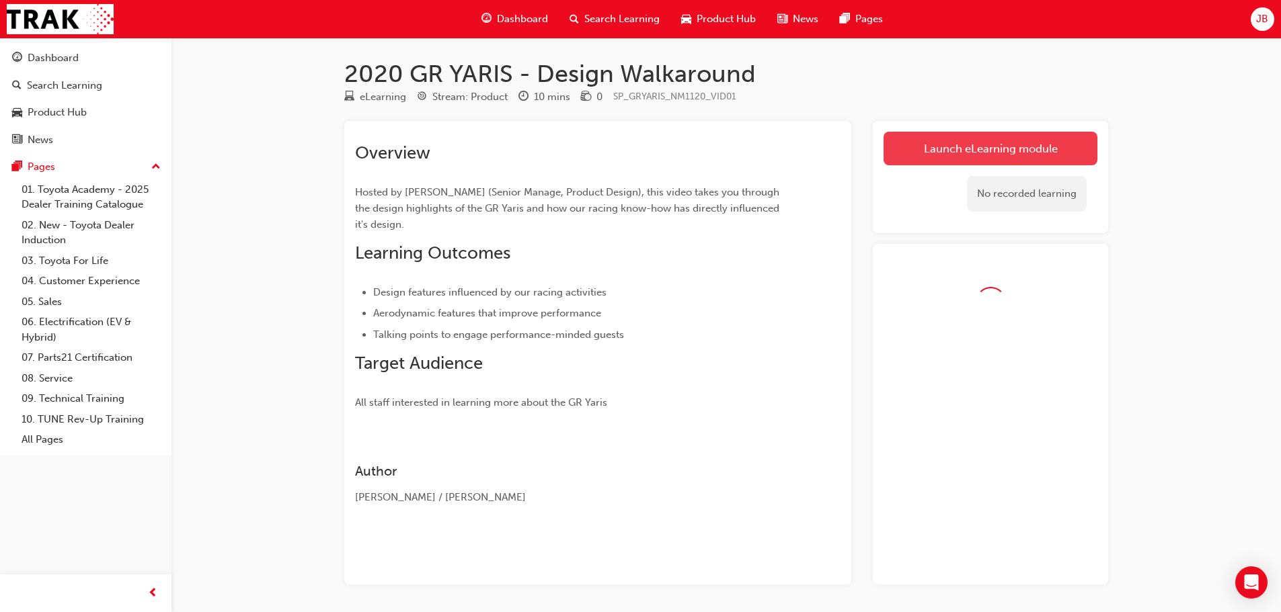
click at [1055, 155] on link "Launch eLearning module" at bounding box center [990, 149] width 214 height 34
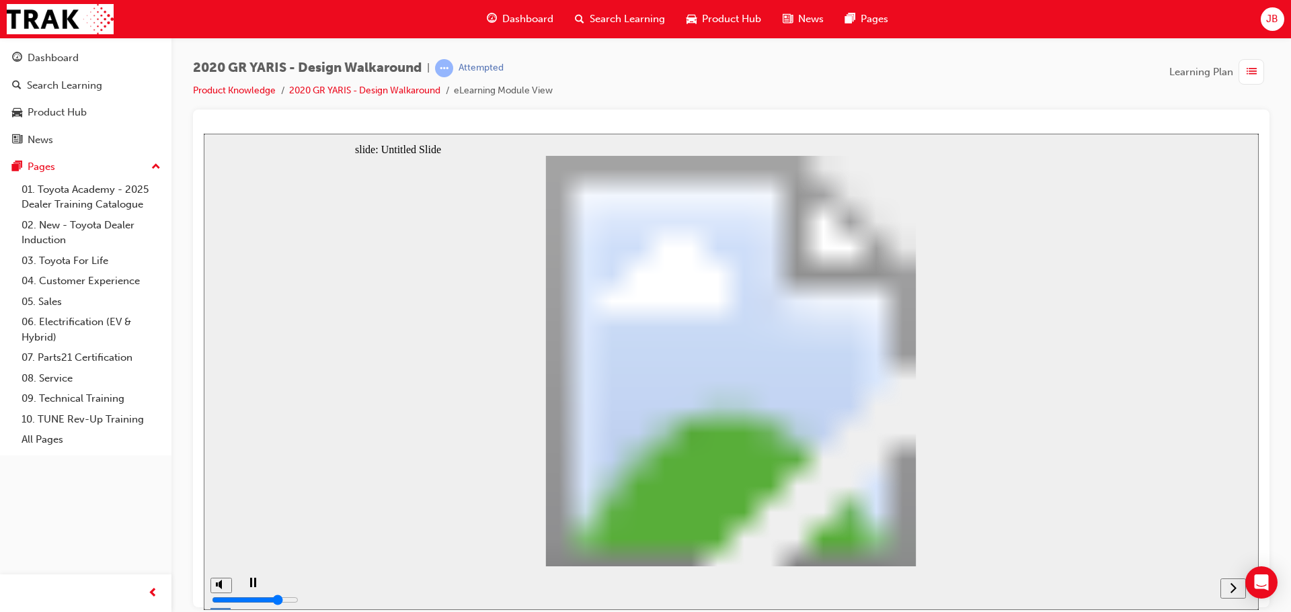
click at [1234, 589] on icon "next" at bounding box center [1233, 587] width 6 height 10
click at [1234, 589] on icon "next" at bounding box center [1233, 587] width 7 height 12
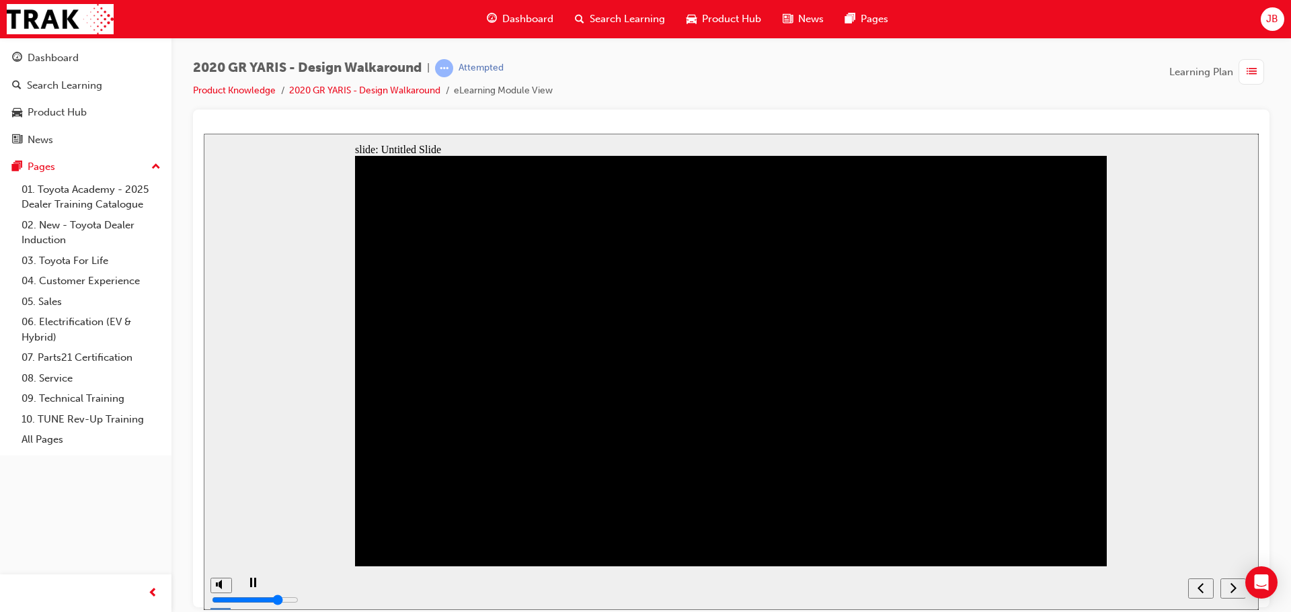
click at [1232, 588] on icon "next" at bounding box center [1233, 587] width 7 height 12
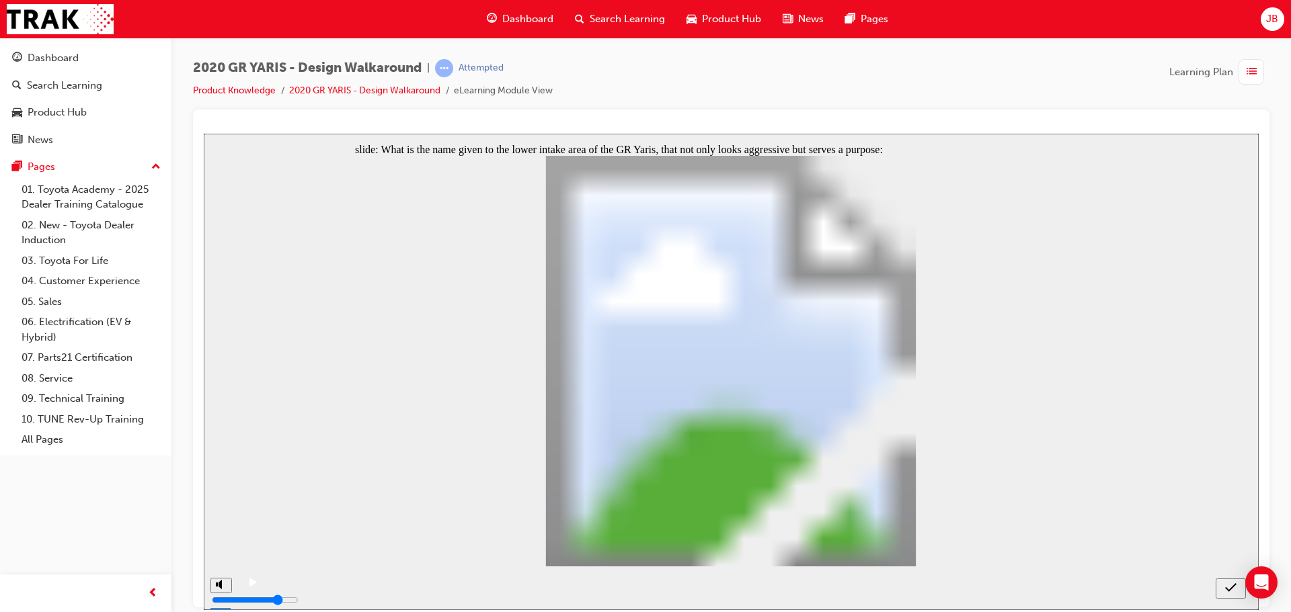
radio input "true"
click at [1228, 587] on icon "submit" at bounding box center [1230, 587] width 11 height 12
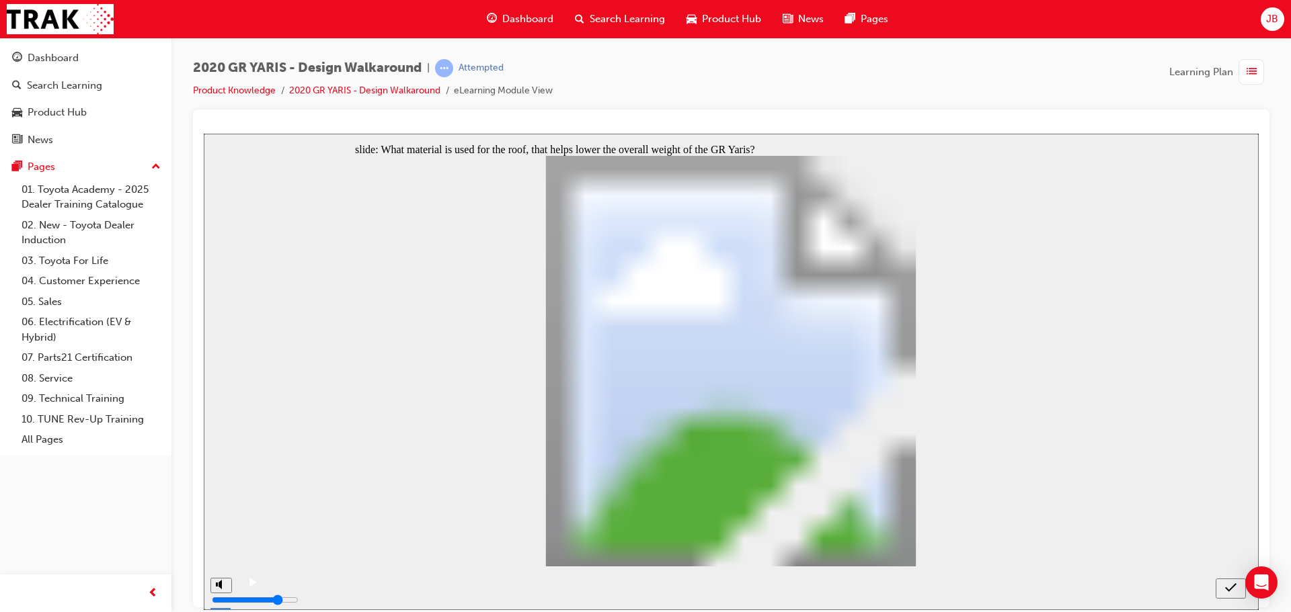
radio input "true"
click at [1230, 587] on icon "submit" at bounding box center [1230, 587] width 11 height 12
click at [1223, 592] on div "submit" at bounding box center [1230, 588] width 19 height 14
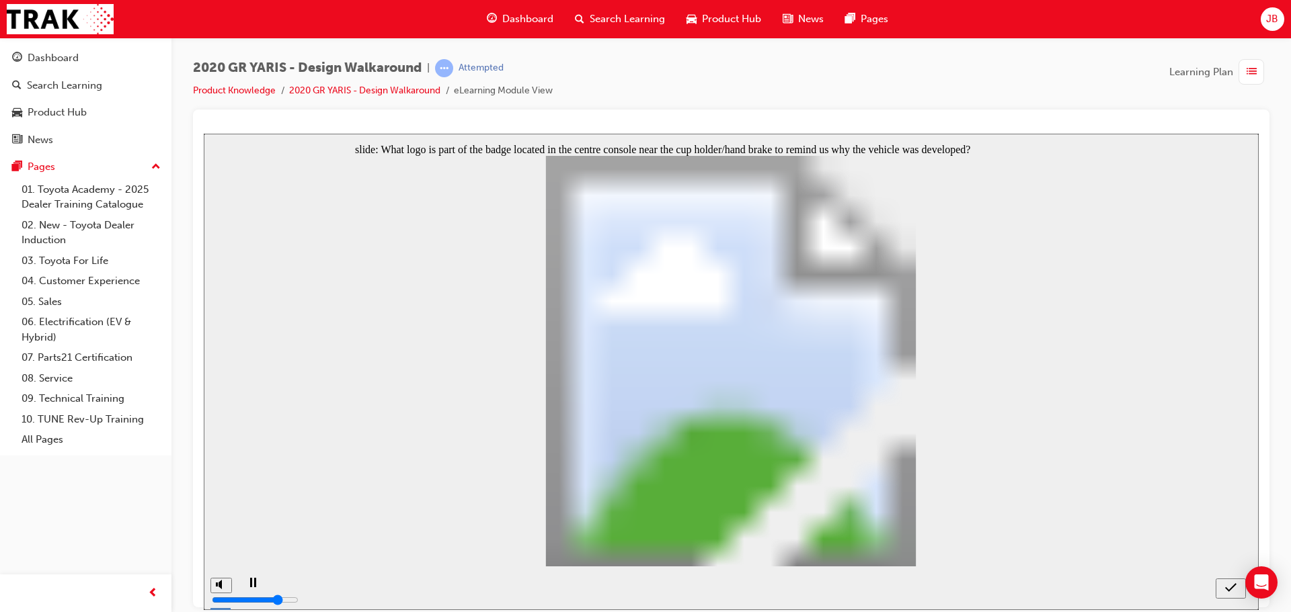
radio input "false"
radio input "true"
click at [1227, 586] on icon "submit" at bounding box center [1230, 587] width 11 height 12
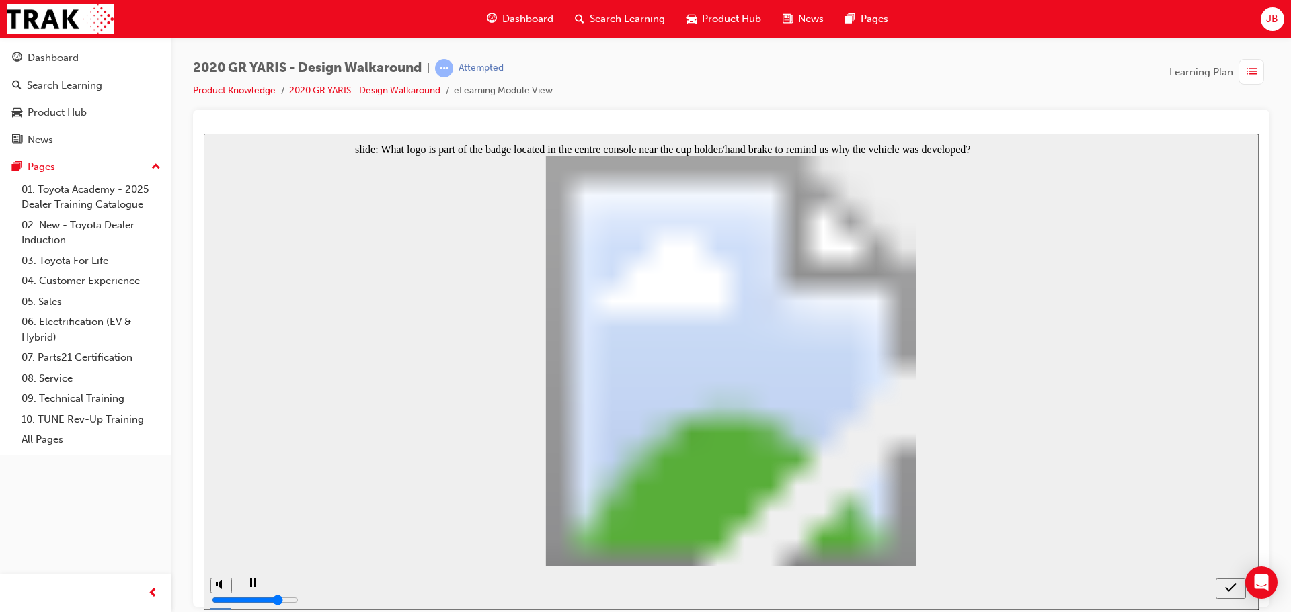
click at [1230, 590] on icon "submit" at bounding box center [1230, 587] width 11 height 9
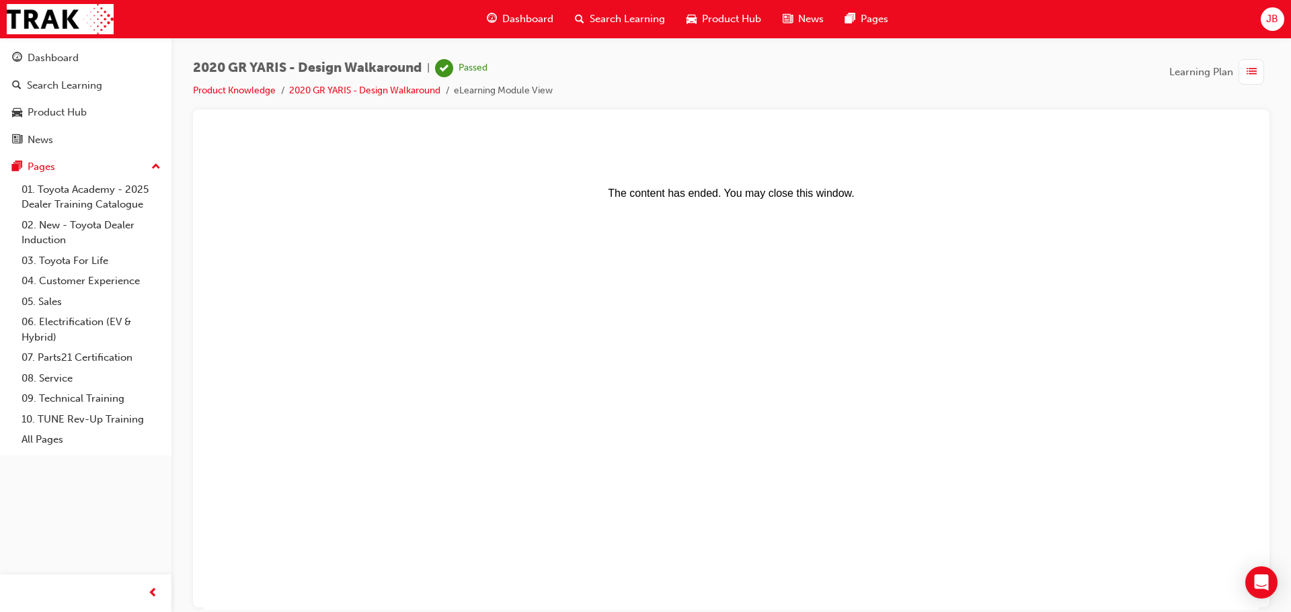
click at [530, 22] on span "Dashboard" at bounding box center [527, 18] width 51 height 15
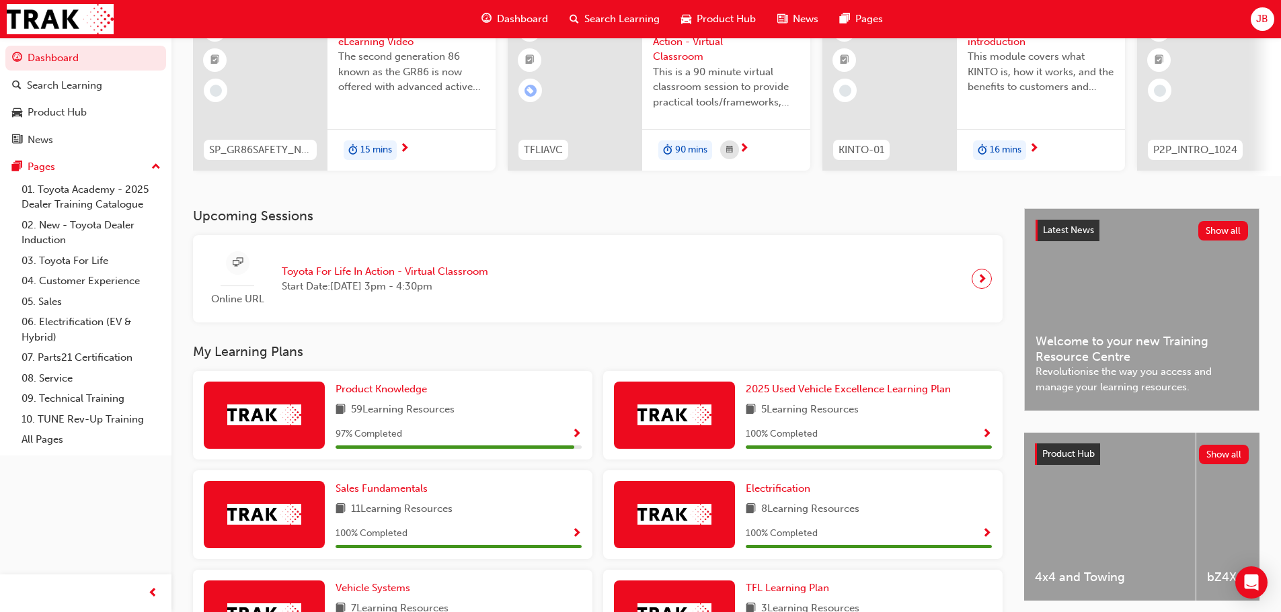
scroll to position [134, 0]
click at [575, 438] on span "Show Progress" at bounding box center [576, 434] width 10 height 12
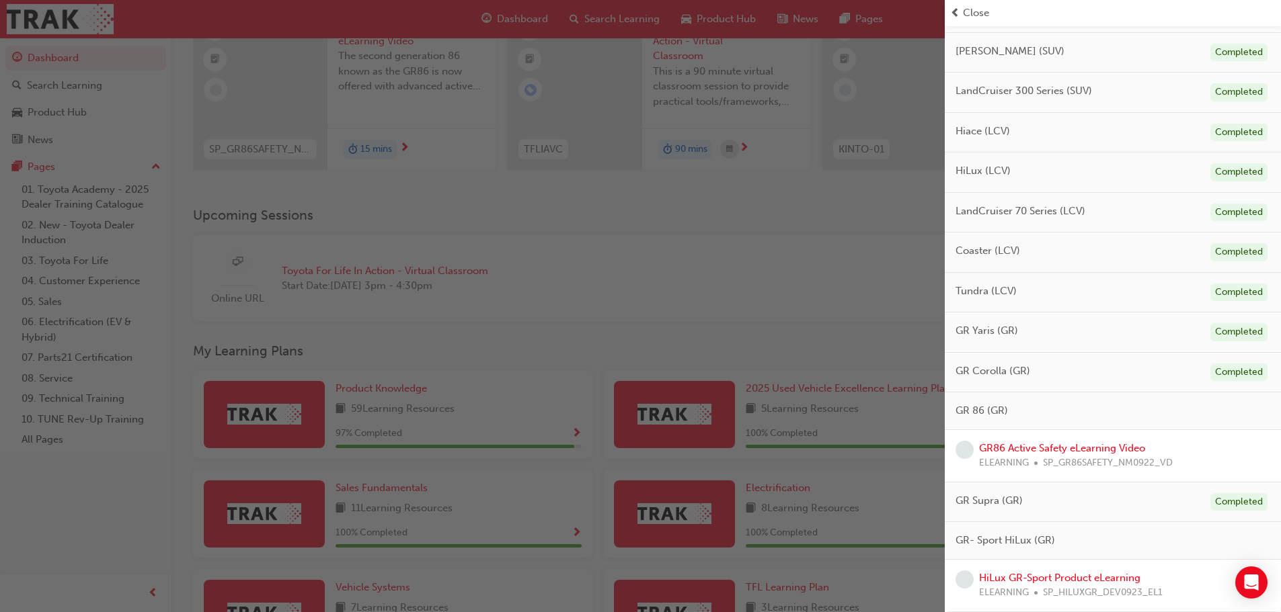
scroll to position [450, 0]
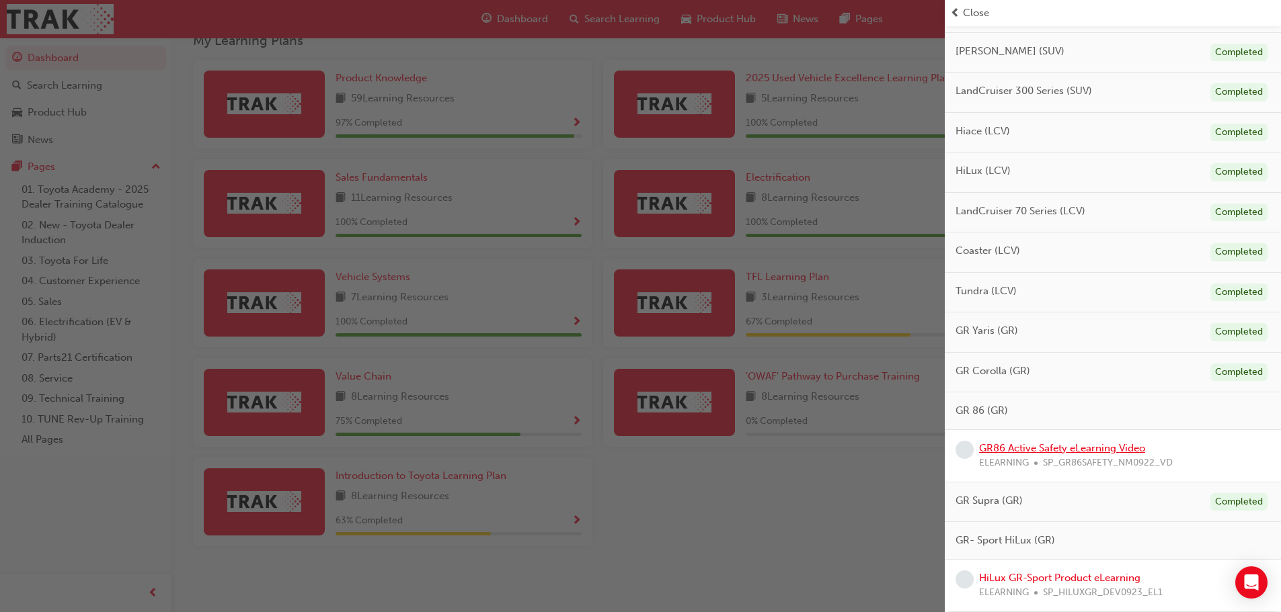
click at [1042, 450] on link "GR86 Active Safety eLearning Video" at bounding box center [1062, 448] width 166 height 12
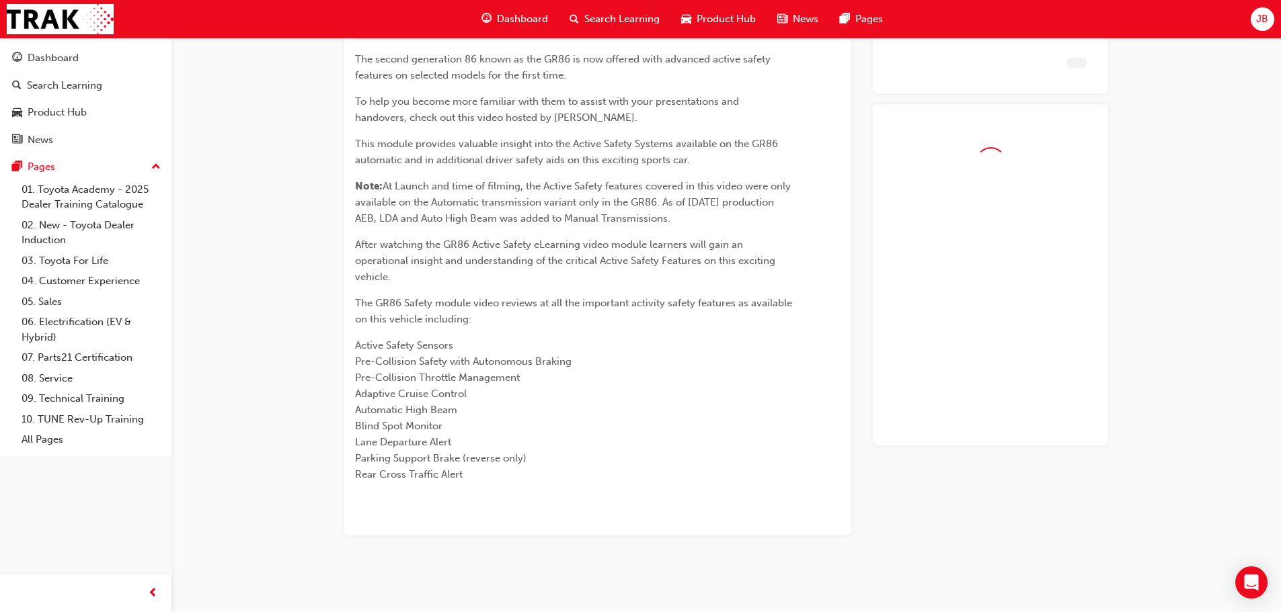
scroll to position [91, 0]
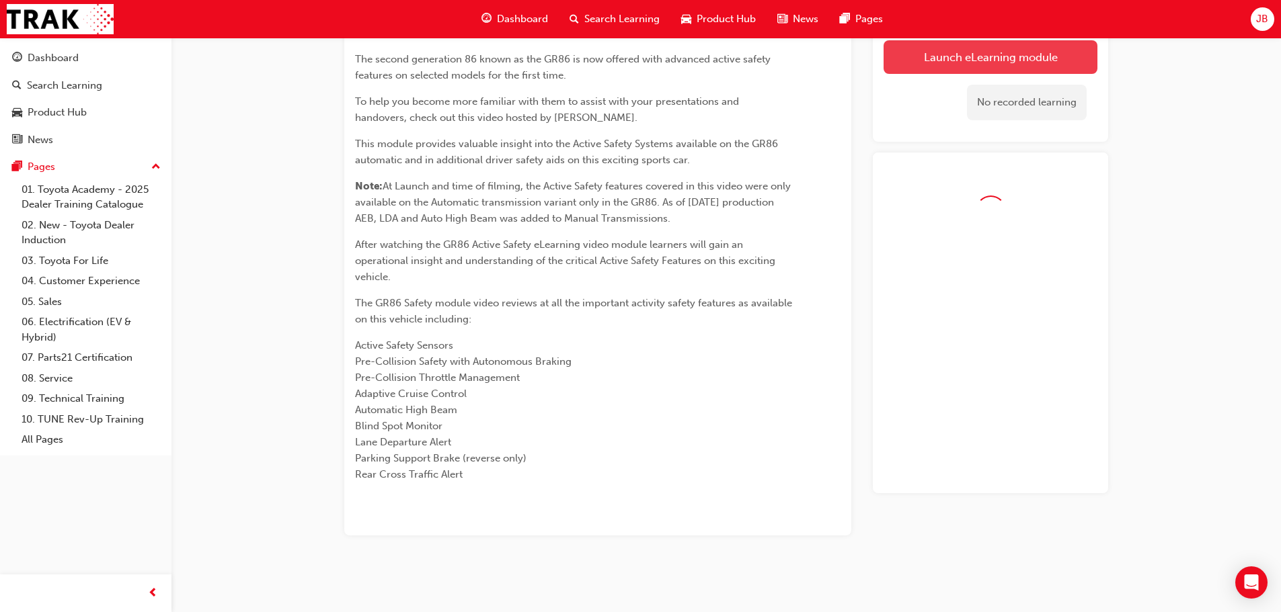
click at [972, 65] on link "Launch eLearning module" at bounding box center [990, 57] width 214 height 34
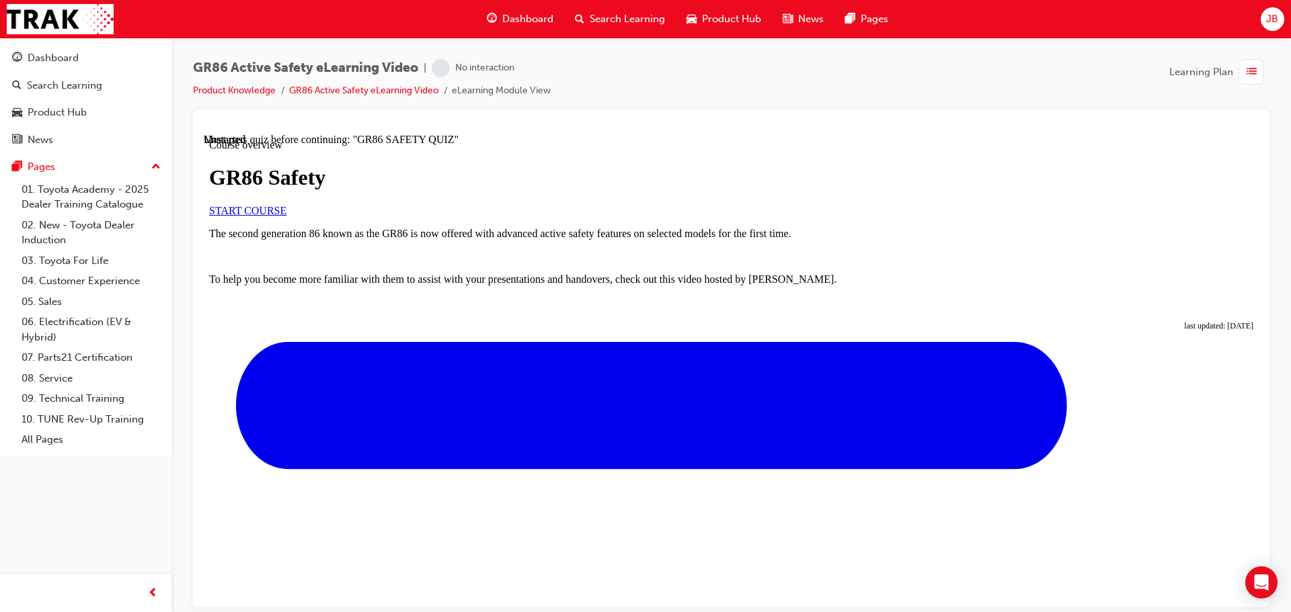
click at [286, 216] on span "START COURSE" at bounding box center [247, 209] width 77 height 11
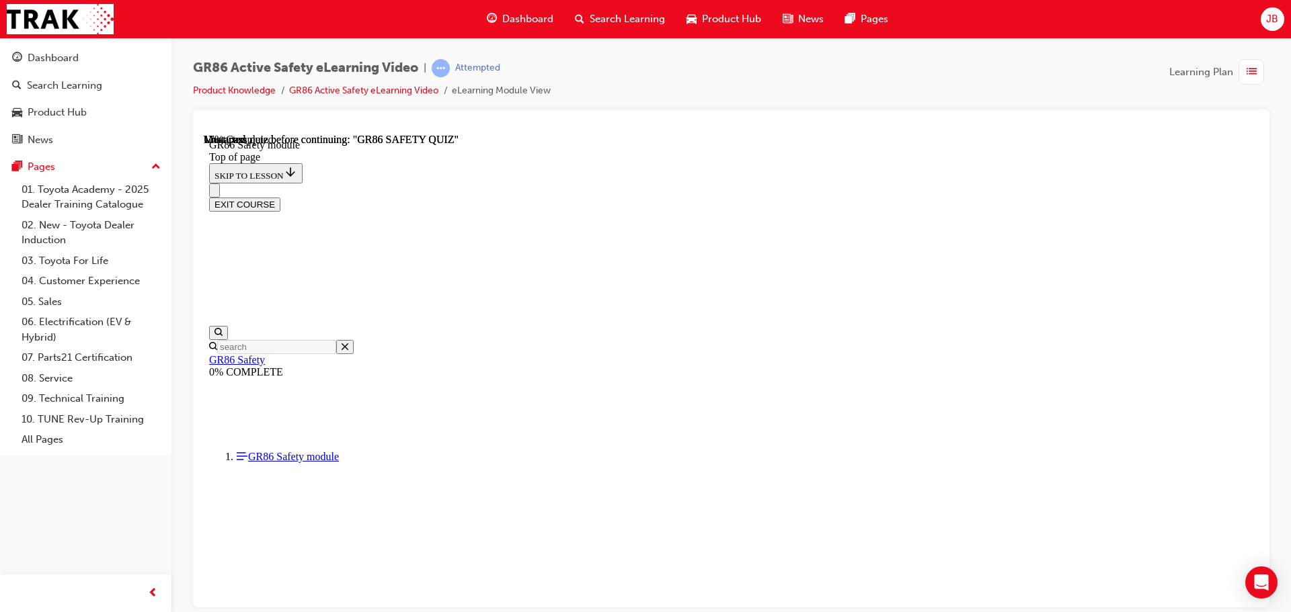
scroll to position [42, 0]
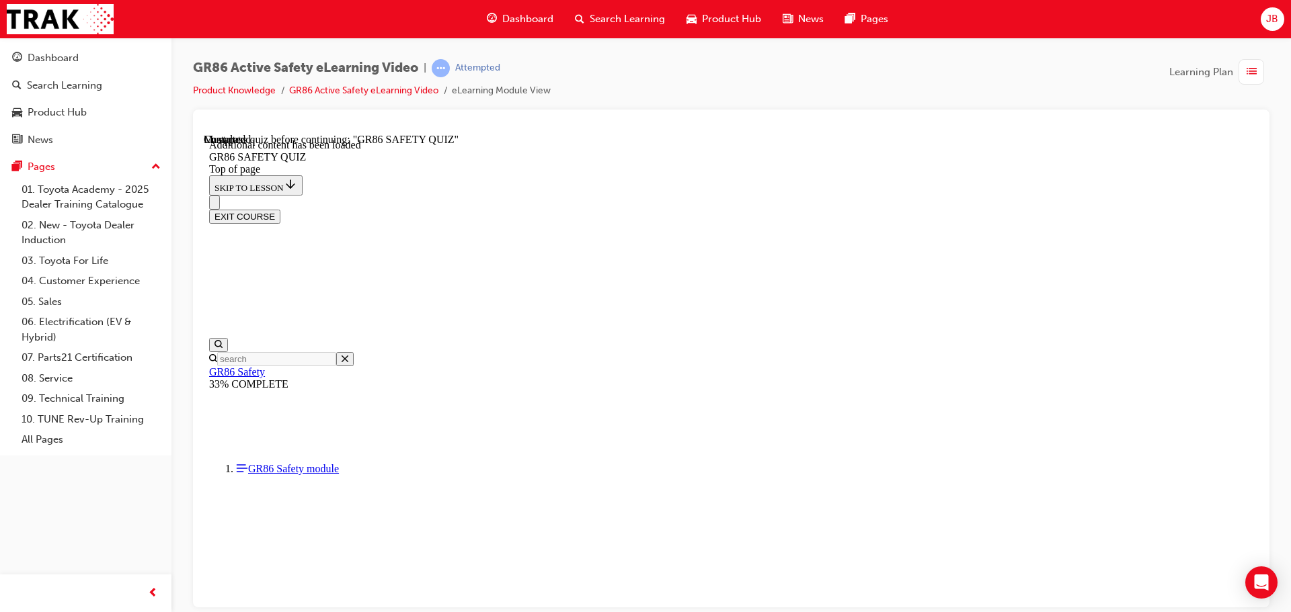
scroll to position [377, 0]
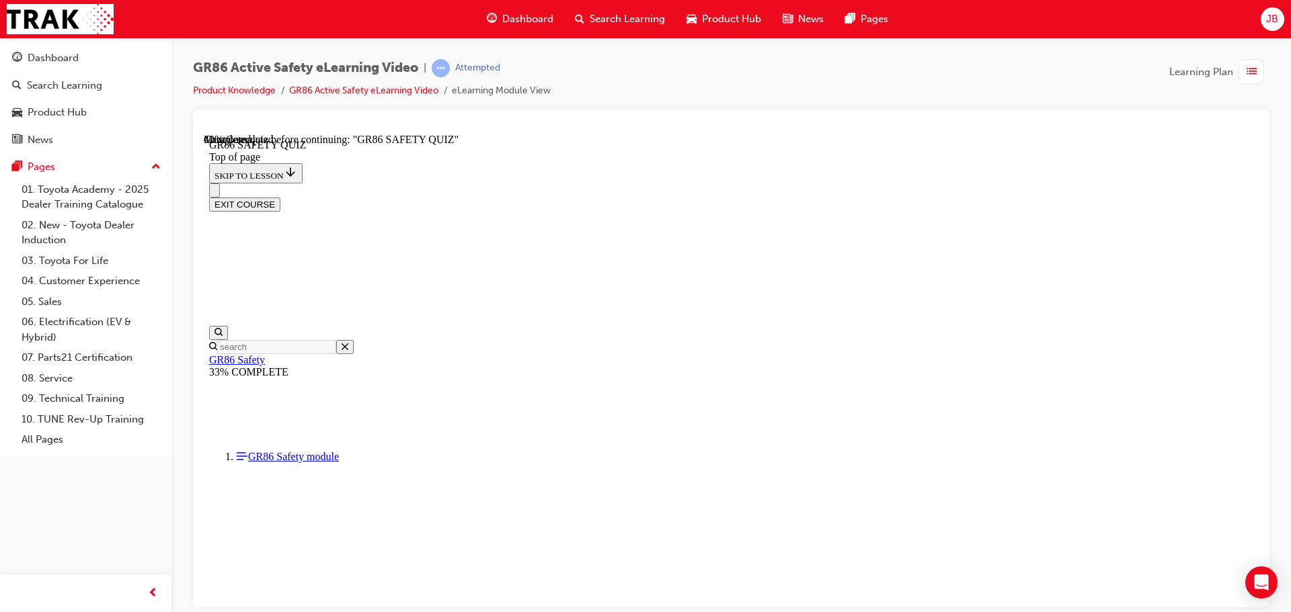
scroll to position [377, 0]
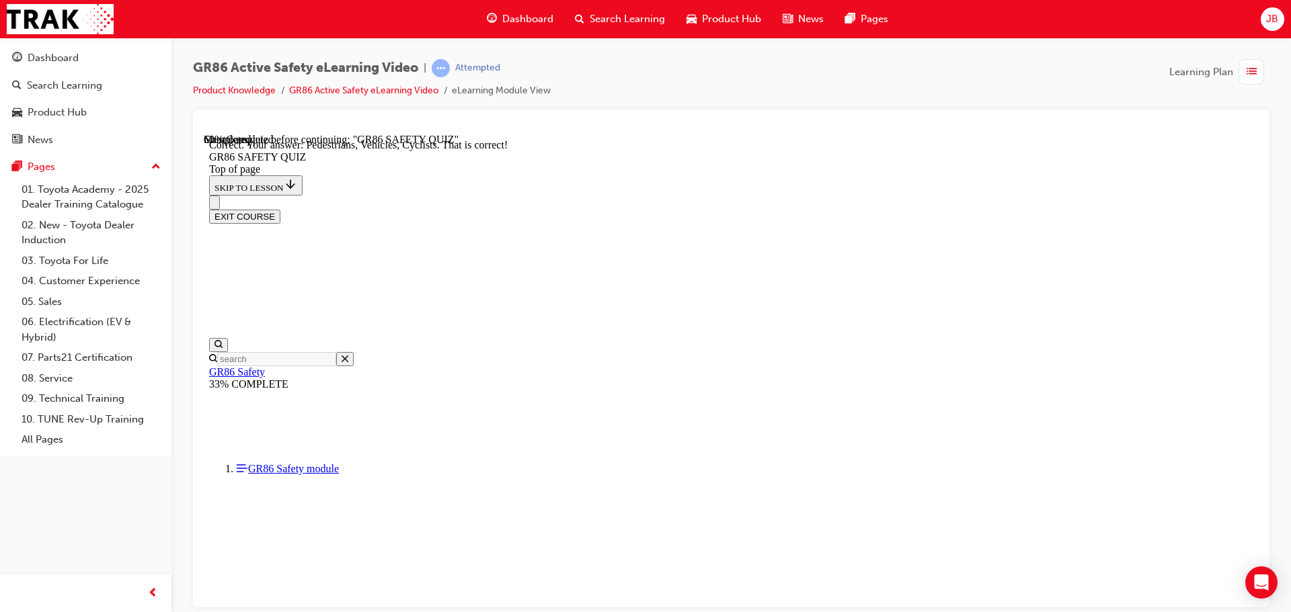
scroll to position [603, 0]
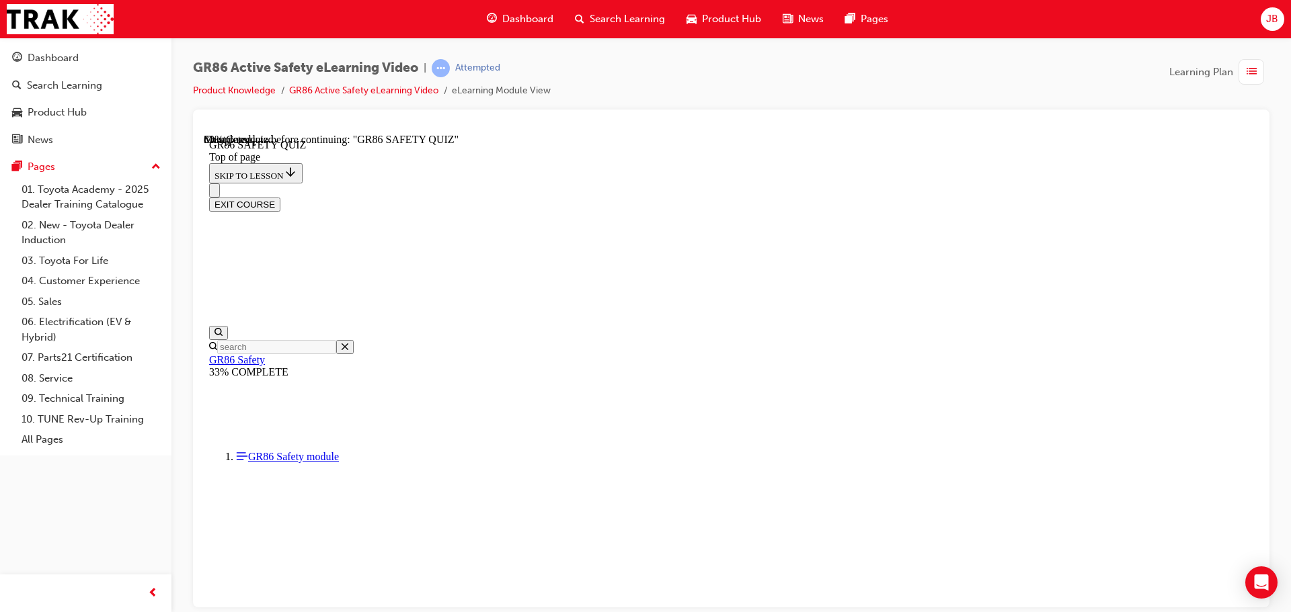
scroll to position [463, 0]
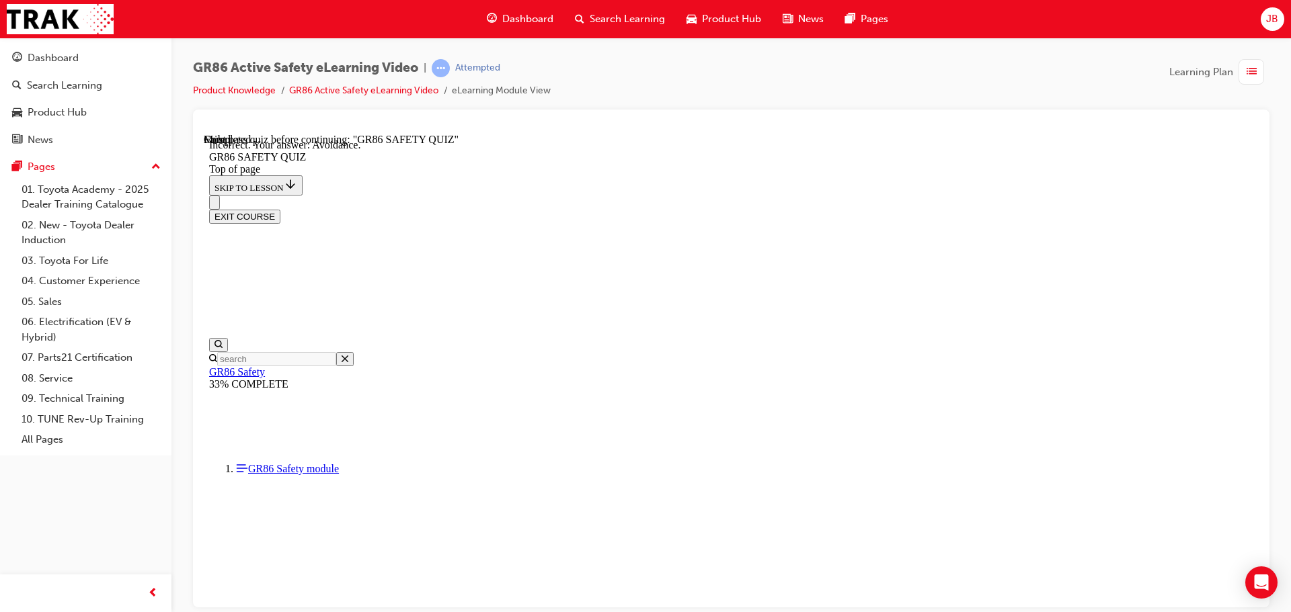
scroll to position [506, 0]
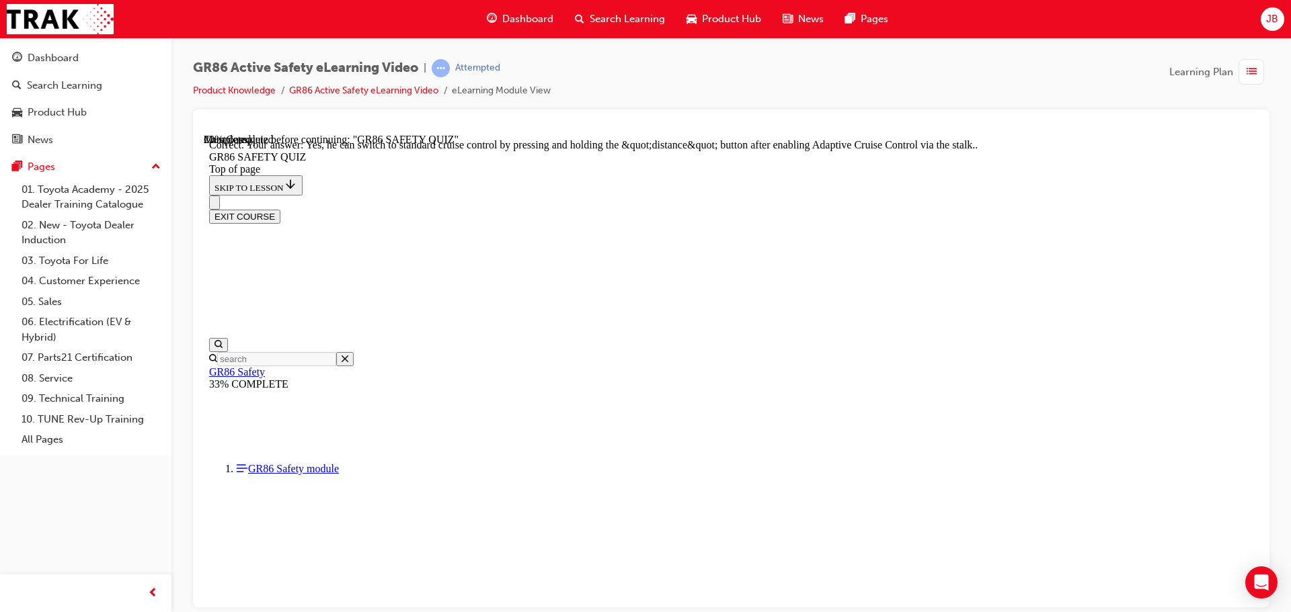
scroll to position [523, 0]
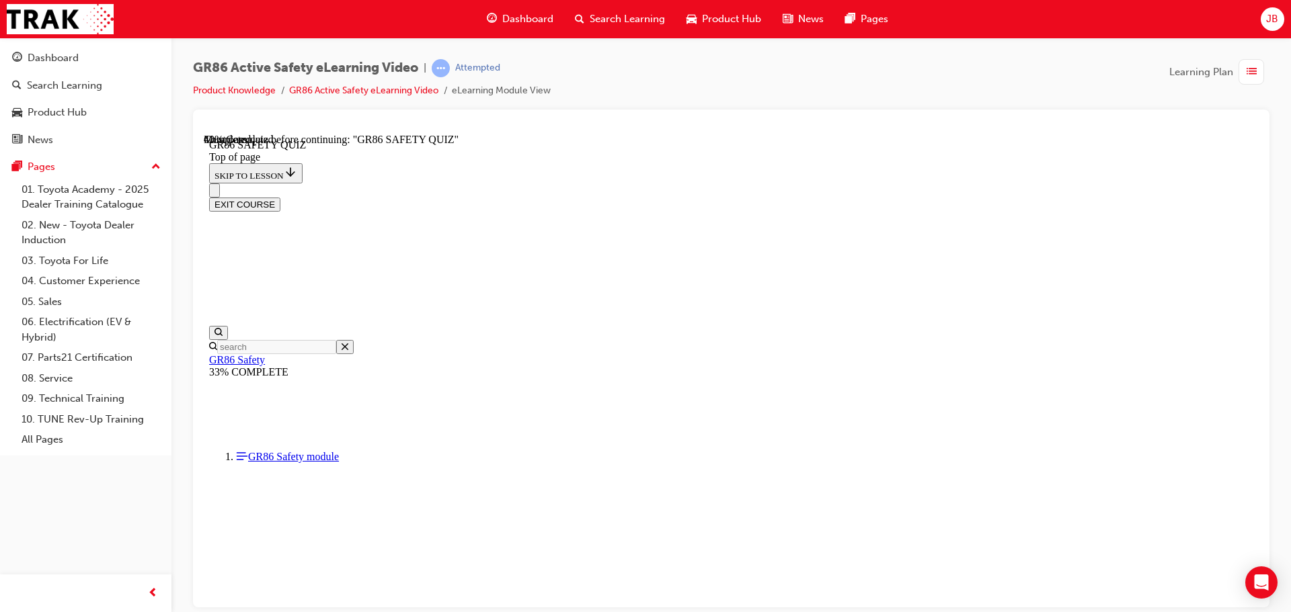
scroll to position [310, 0]
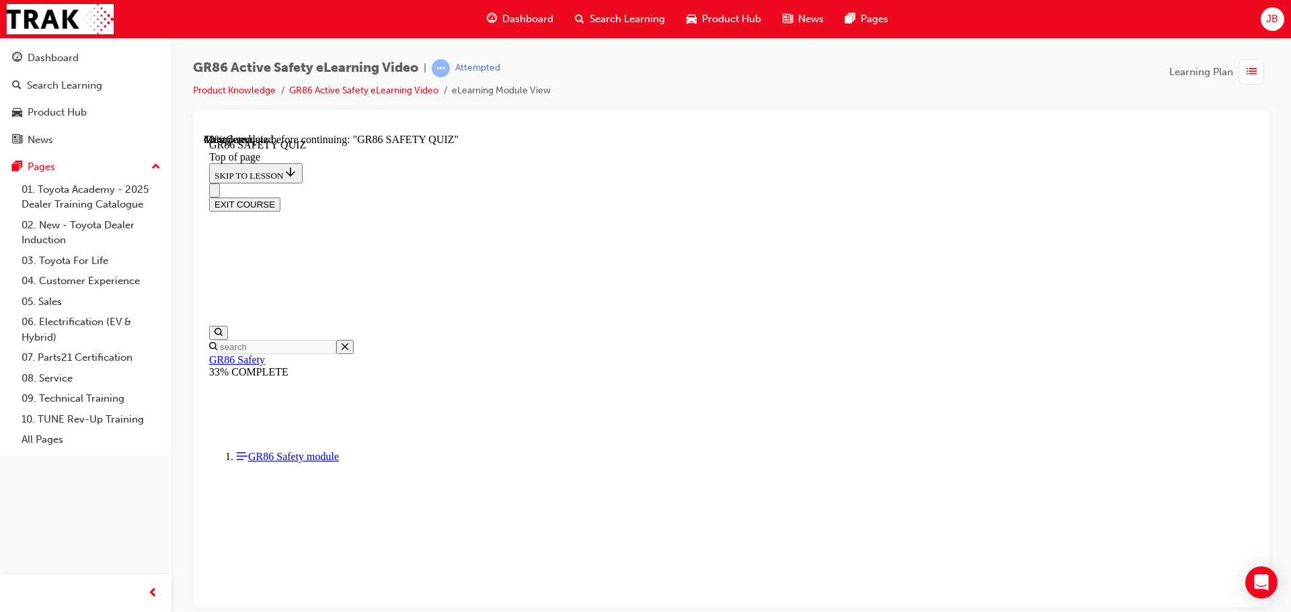
scroll to position [444, 0]
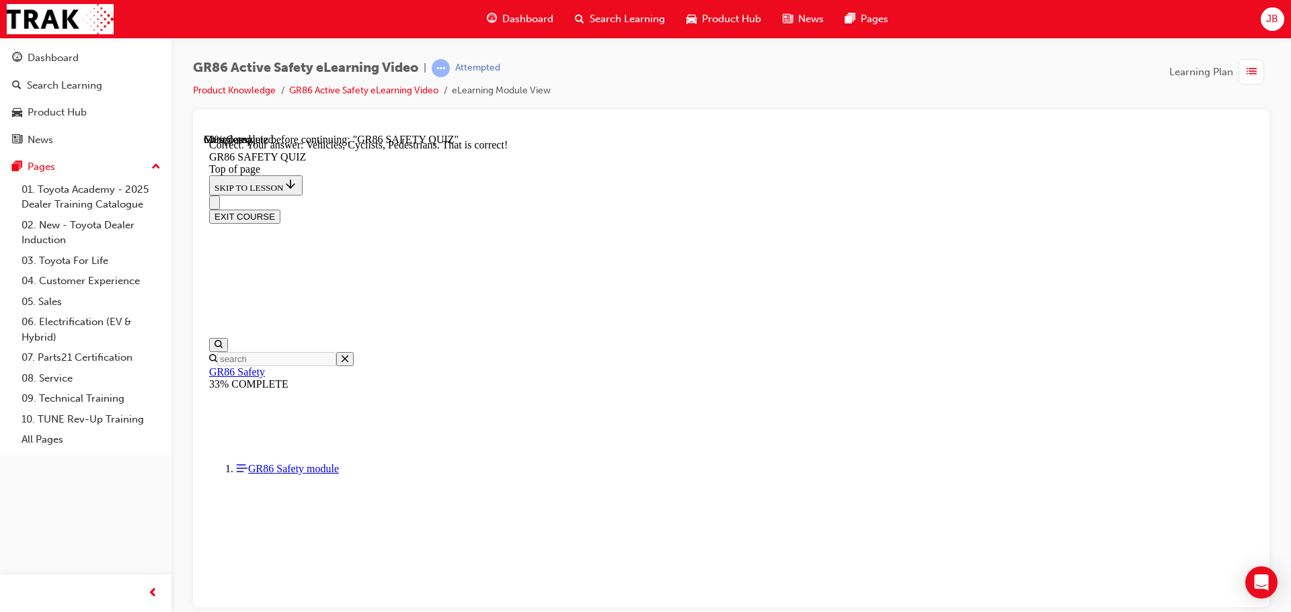
scroll to position [603, 0]
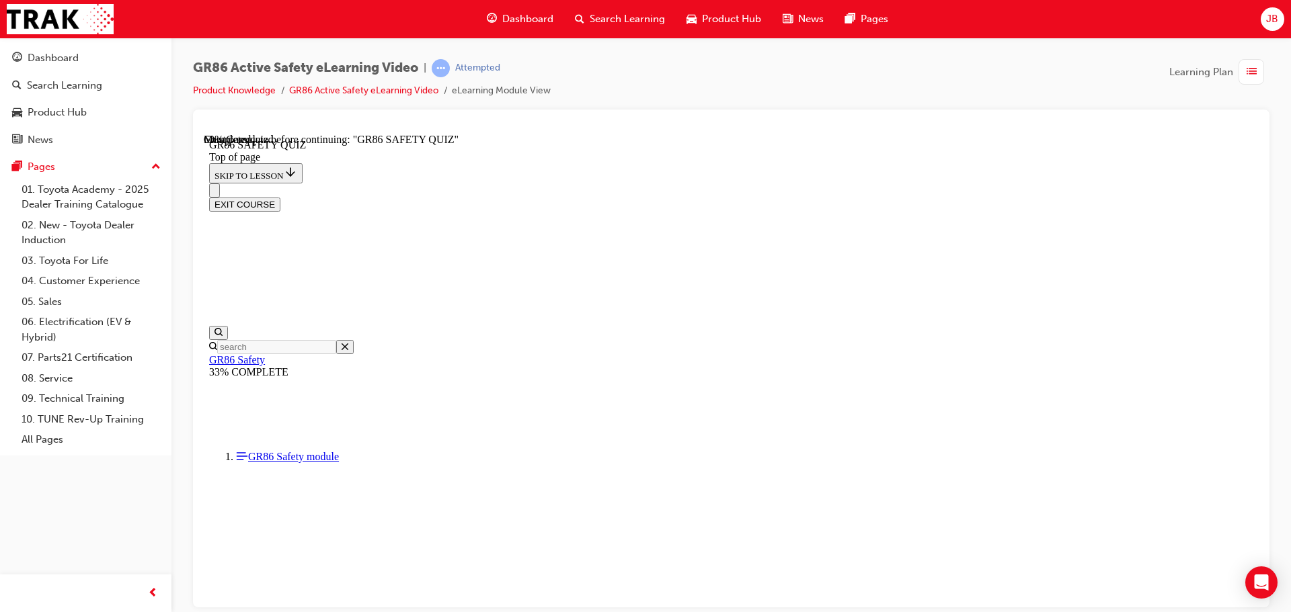
scroll to position [387, 0]
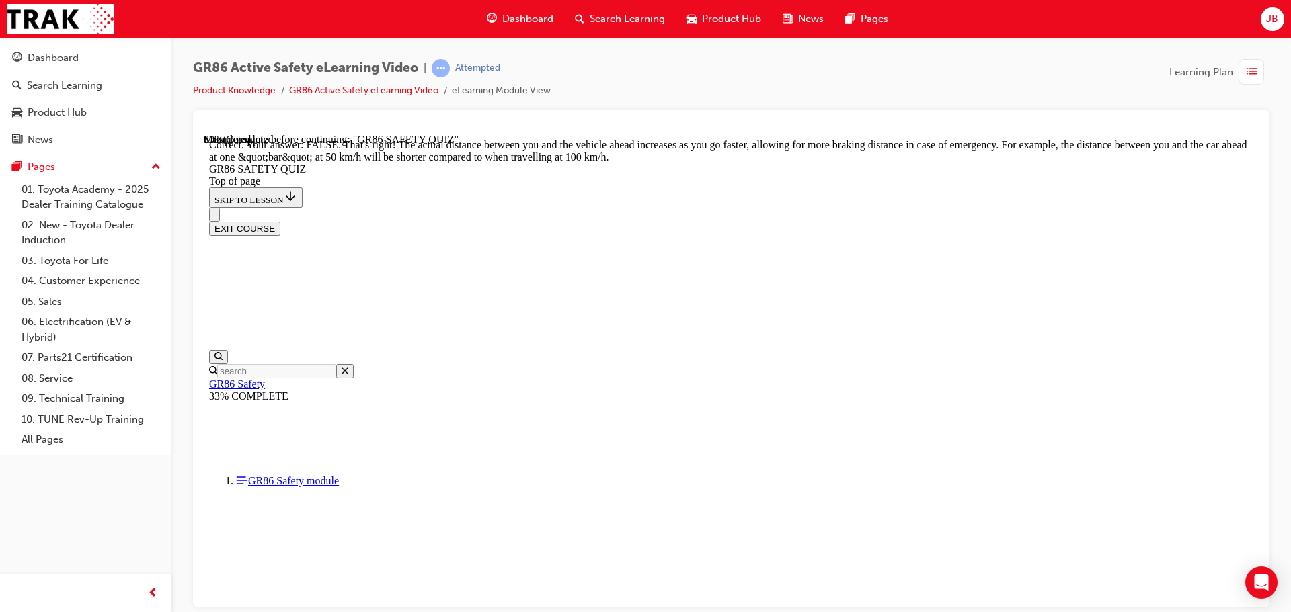
scroll to position [559, 0]
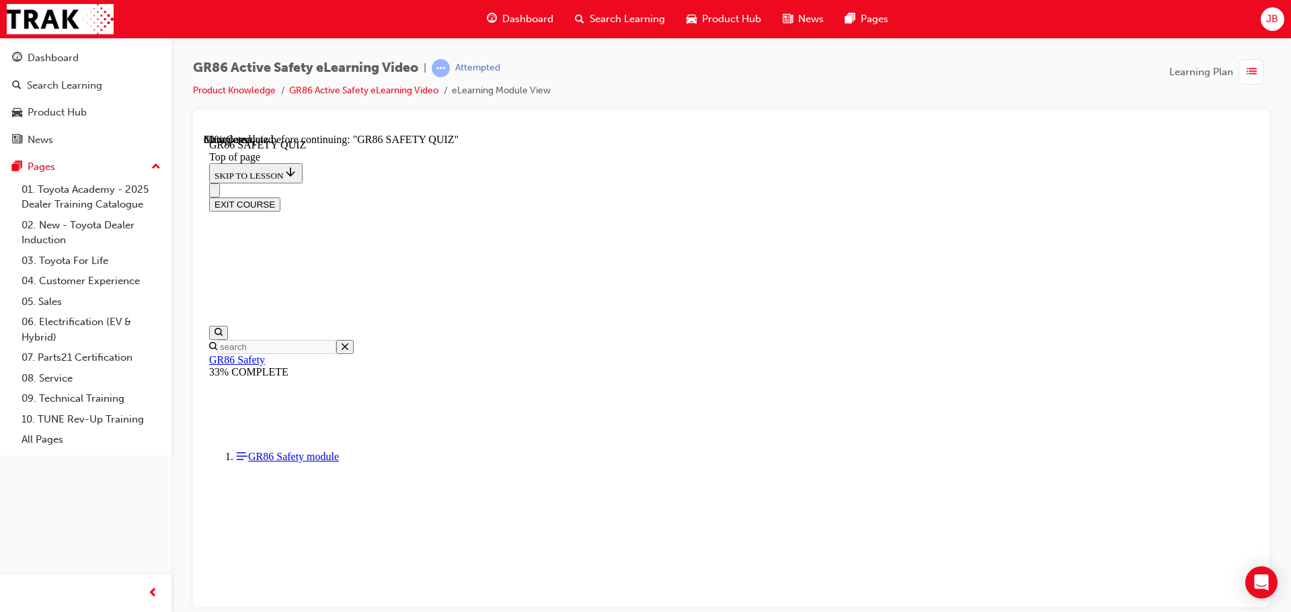
scroll to position [108, 0]
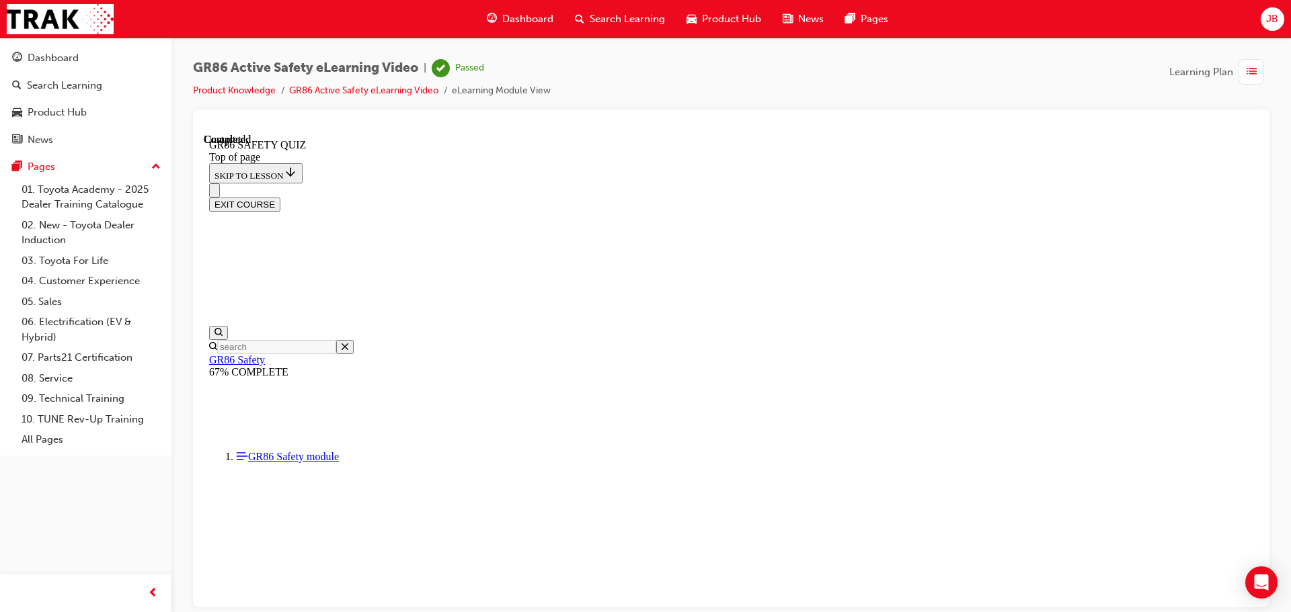
scroll to position [253, 0]
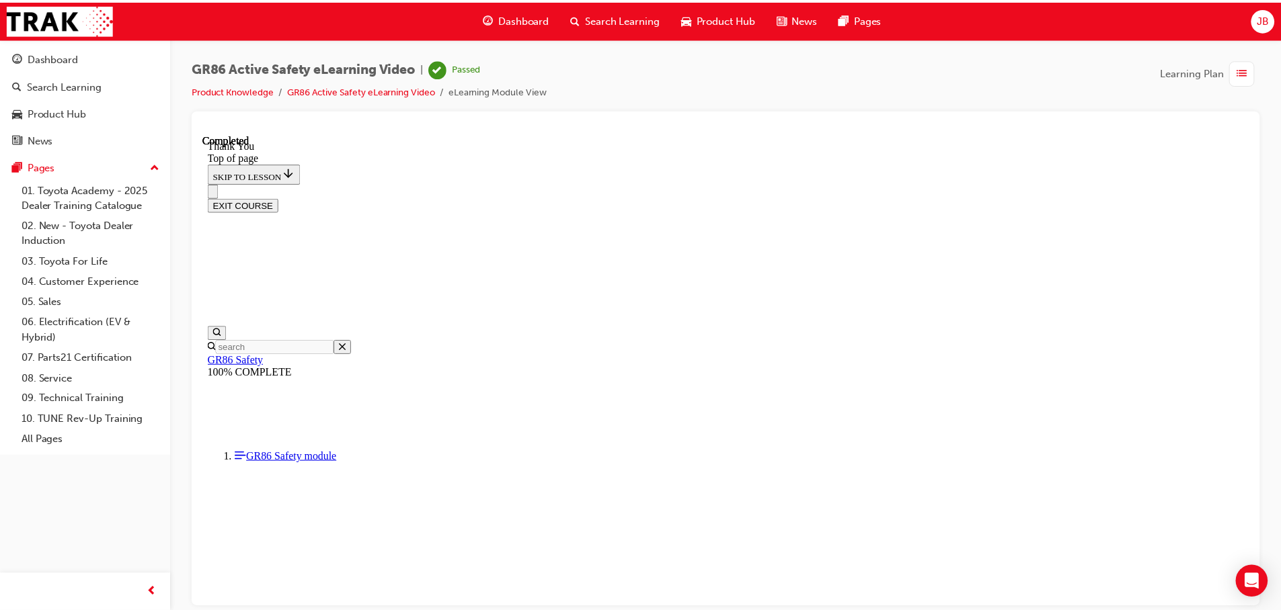
scroll to position [241, 0]
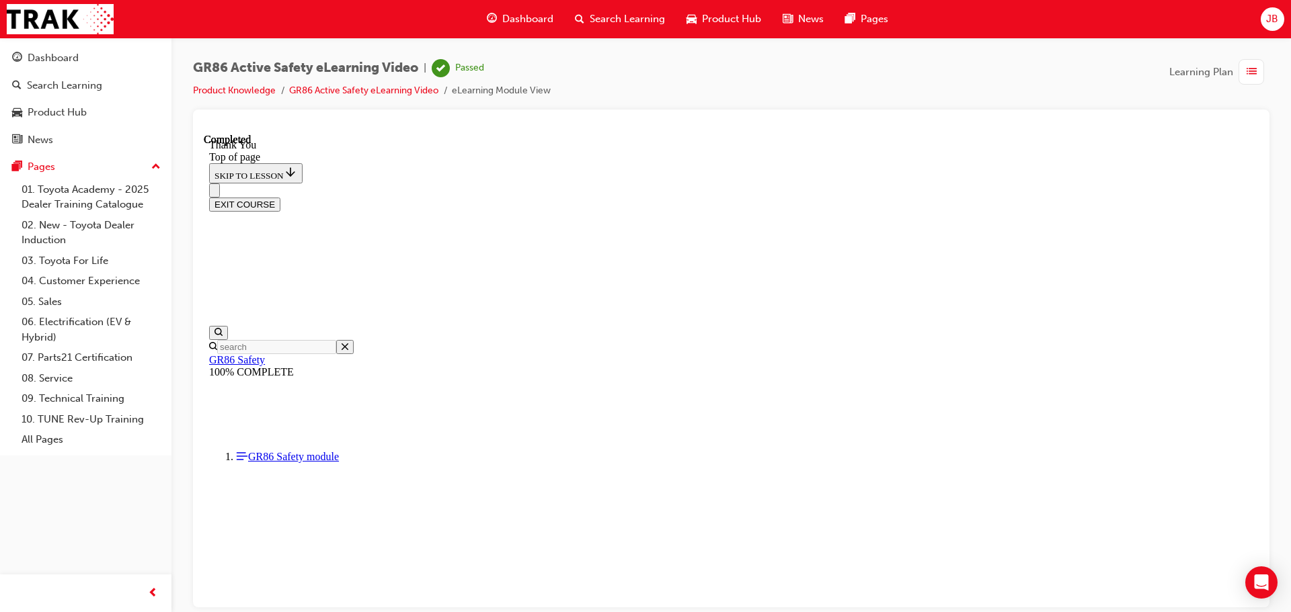
click at [508, 26] on span "Dashboard" at bounding box center [527, 18] width 51 height 15
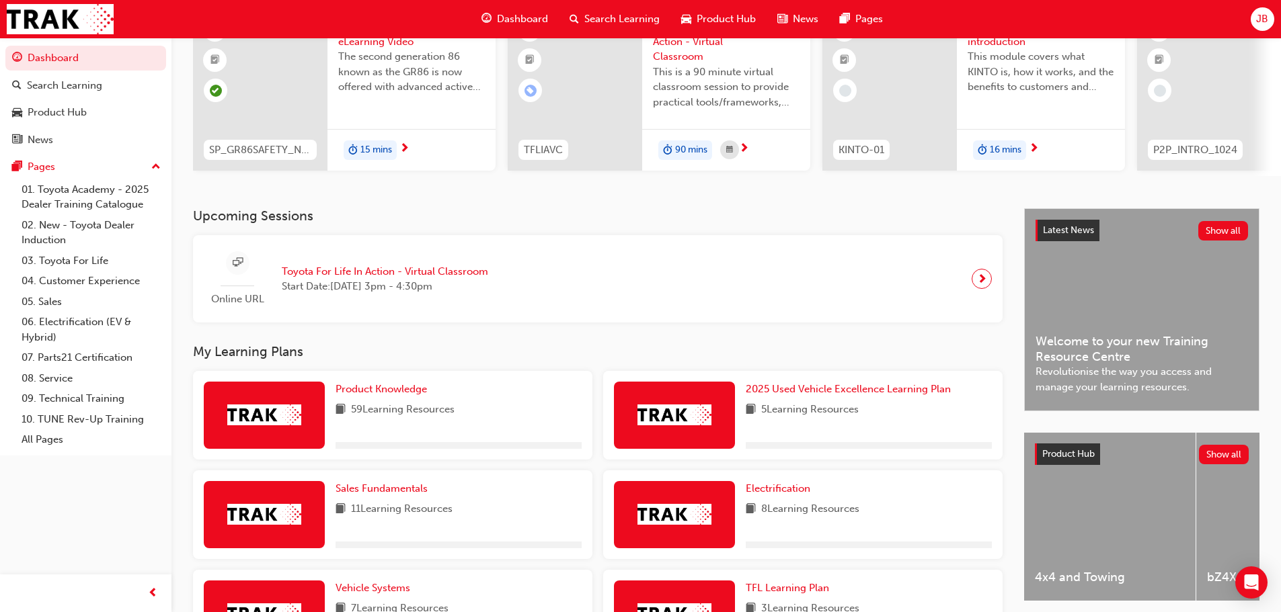
scroll to position [269, 0]
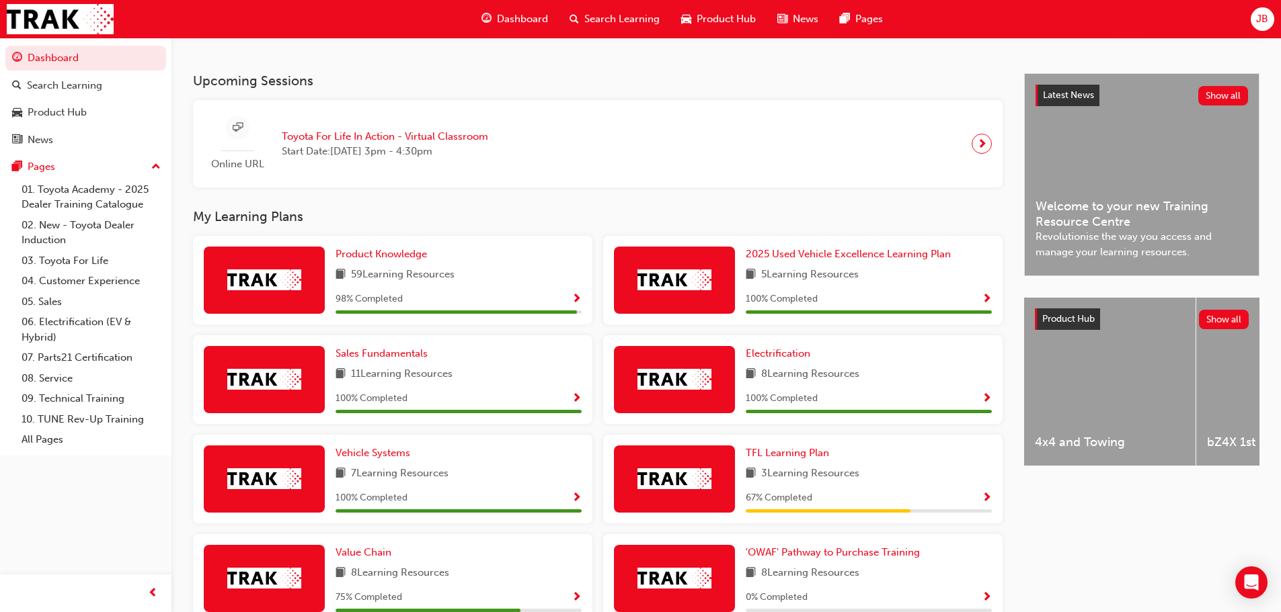
click at [577, 303] on span "Show Progress" at bounding box center [576, 300] width 10 height 12
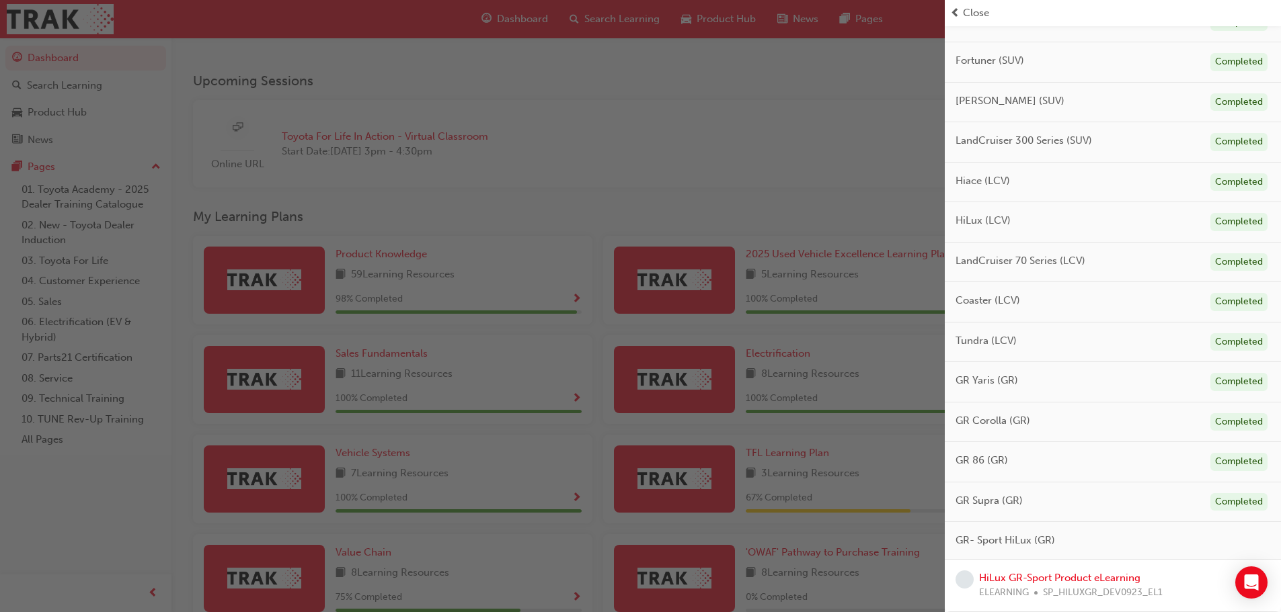
scroll to position [450, 0]
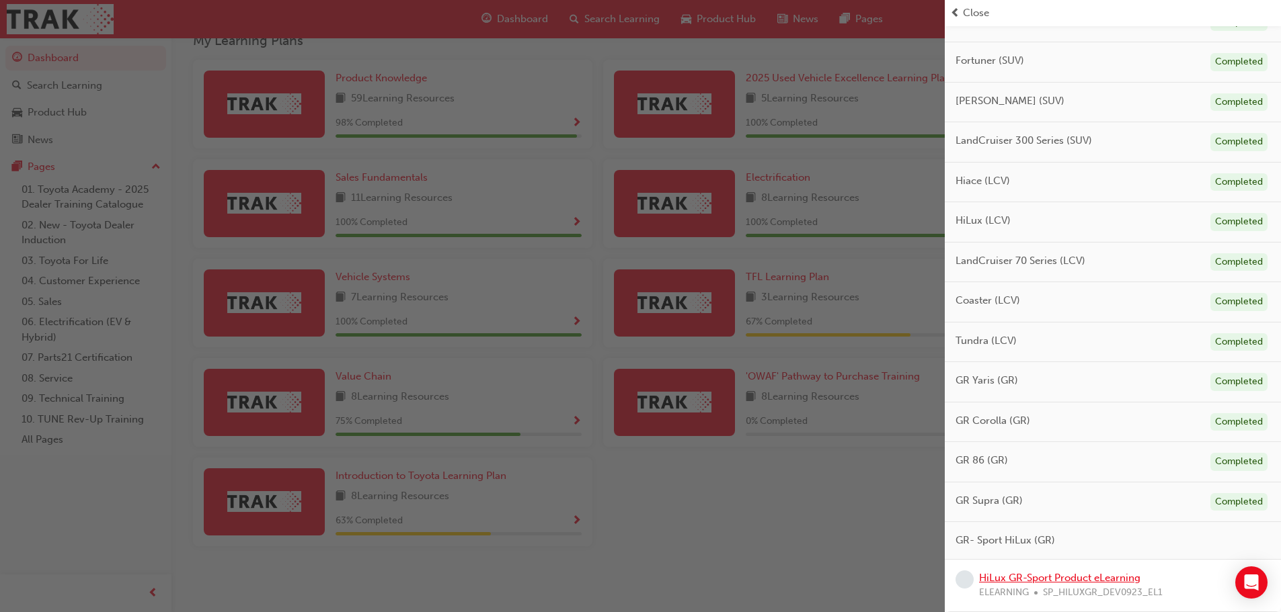
click at [1081, 579] on link "HiLux GR-Sport Product eLearning" at bounding box center [1059, 578] width 161 height 12
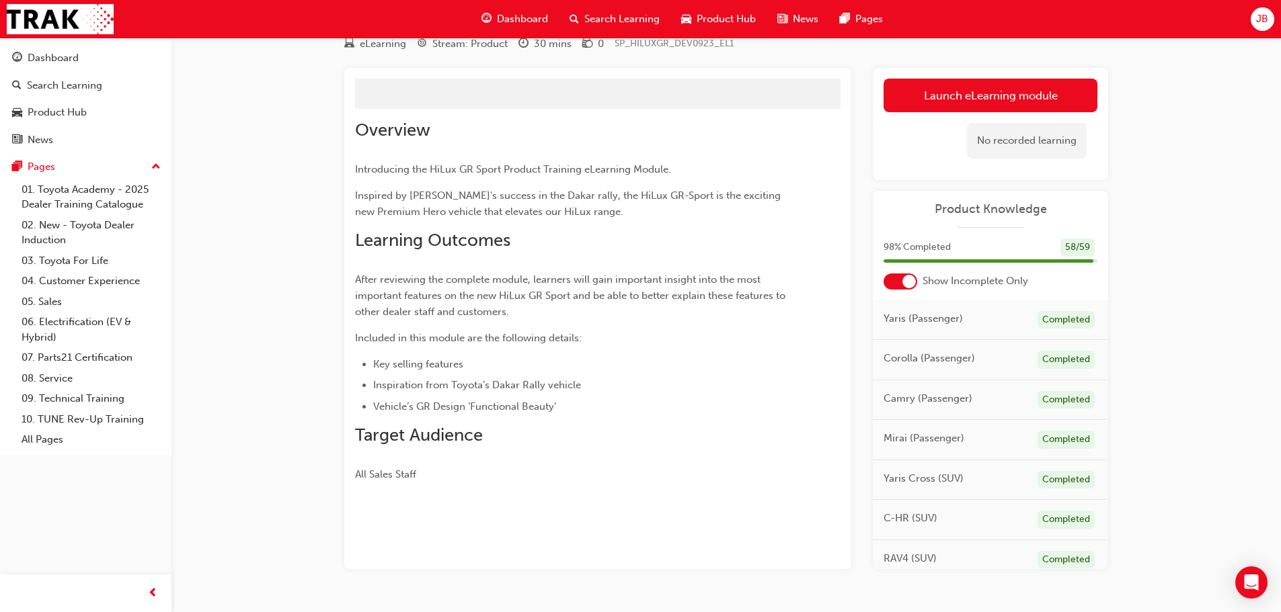
scroll to position [87, 0]
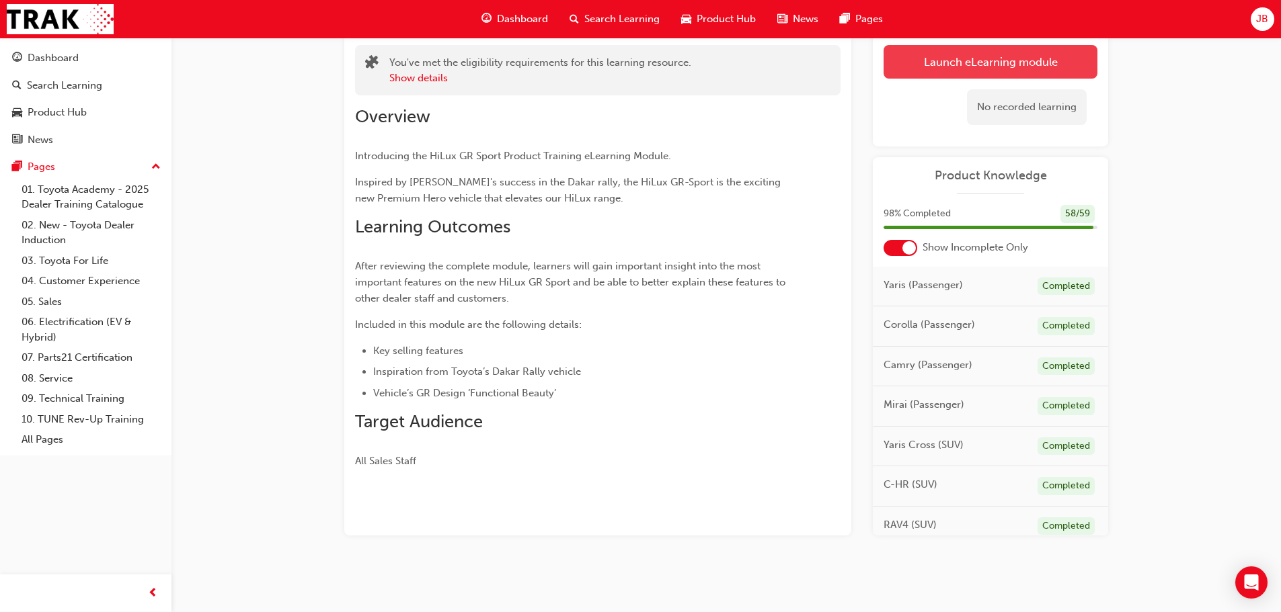
click at [1016, 63] on link "Launch eLearning module" at bounding box center [990, 62] width 214 height 34
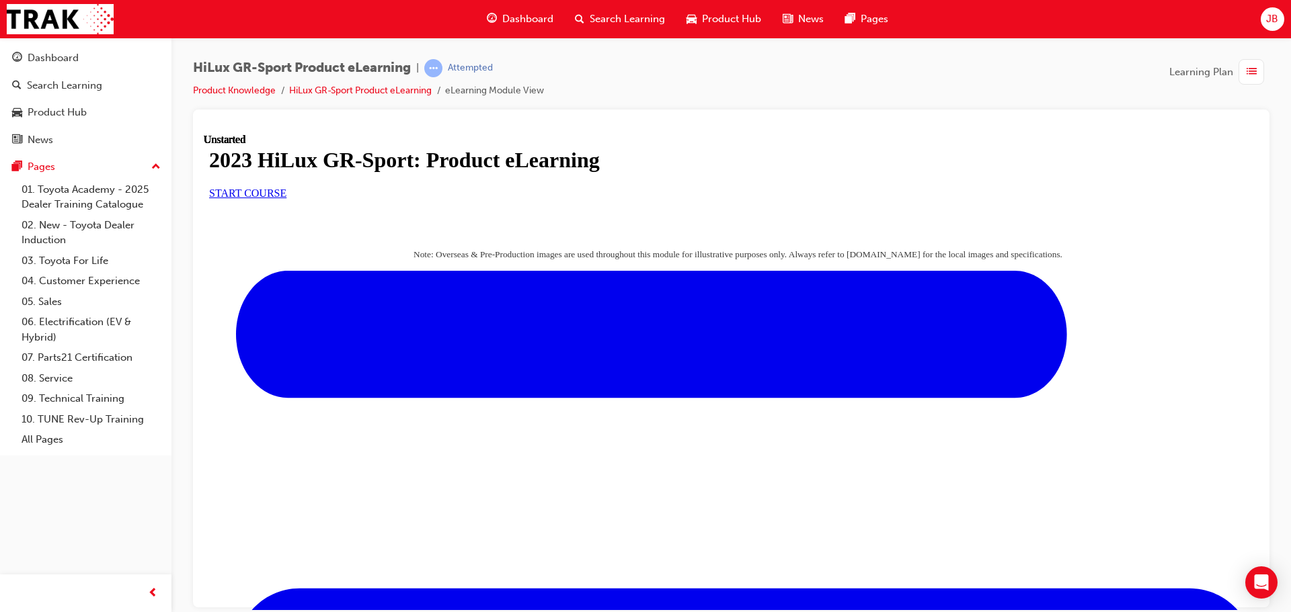
click at [286, 198] on span "START COURSE" at bounding box center [247, 192] width 77 height 11
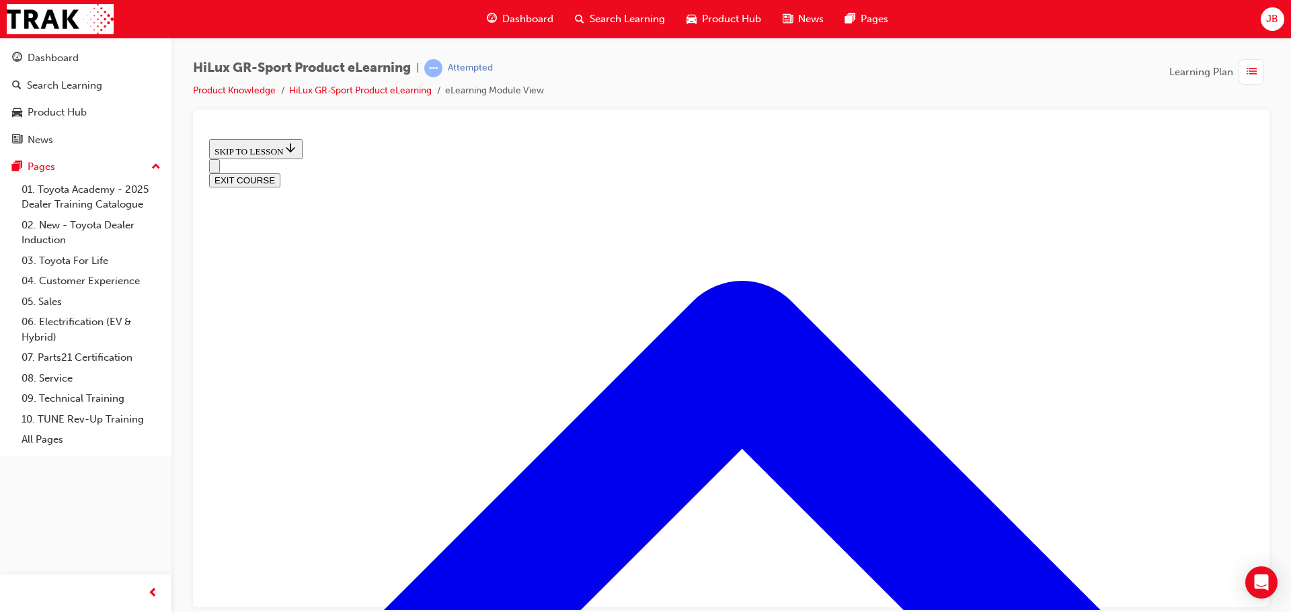
scroll to position [579, 0]
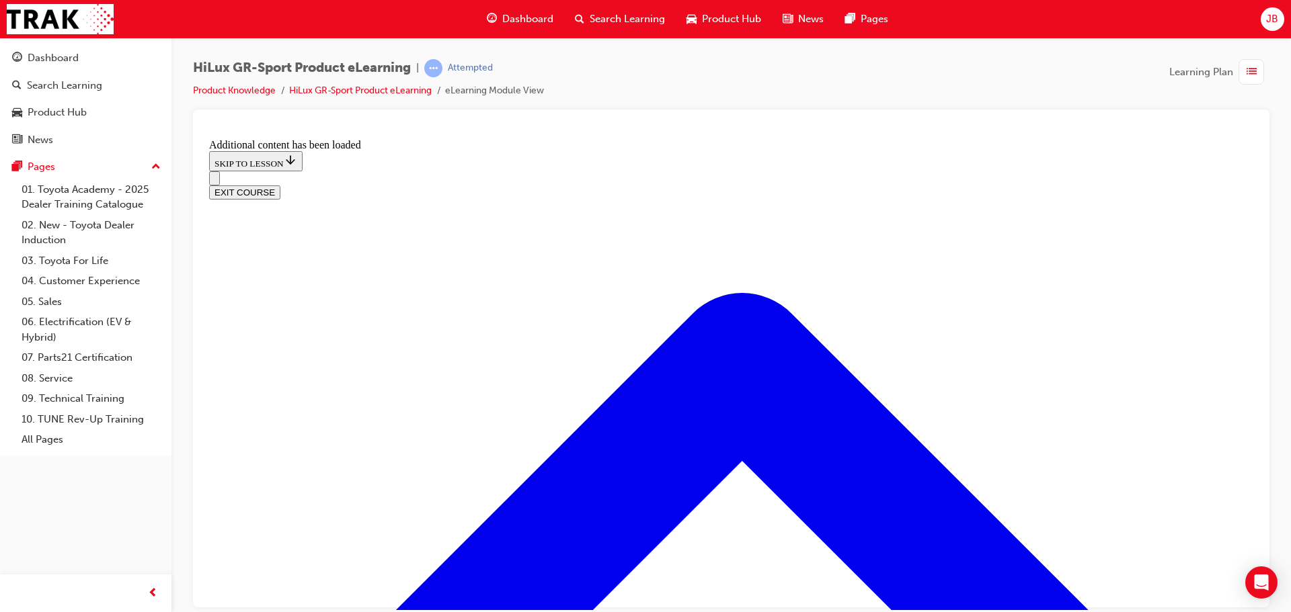
scroll to position [1322, 0]
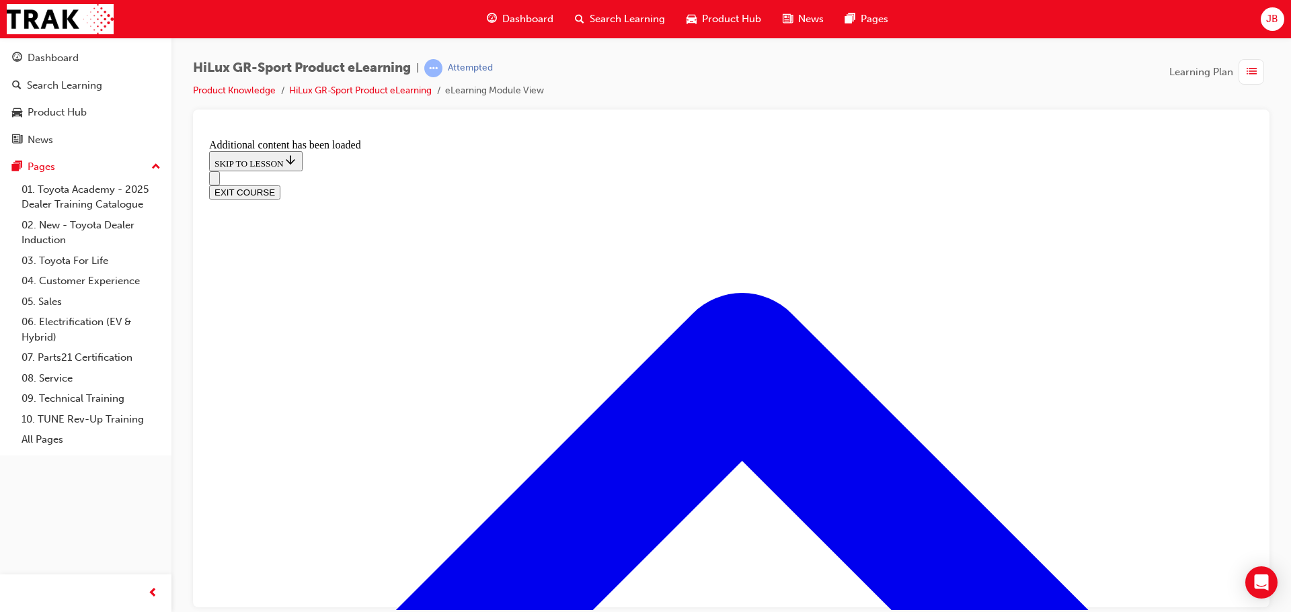
drag, startPoint x: 665, startPoint y: 294, endPoint x: 693, endPoint y: 294, distance: 28.2
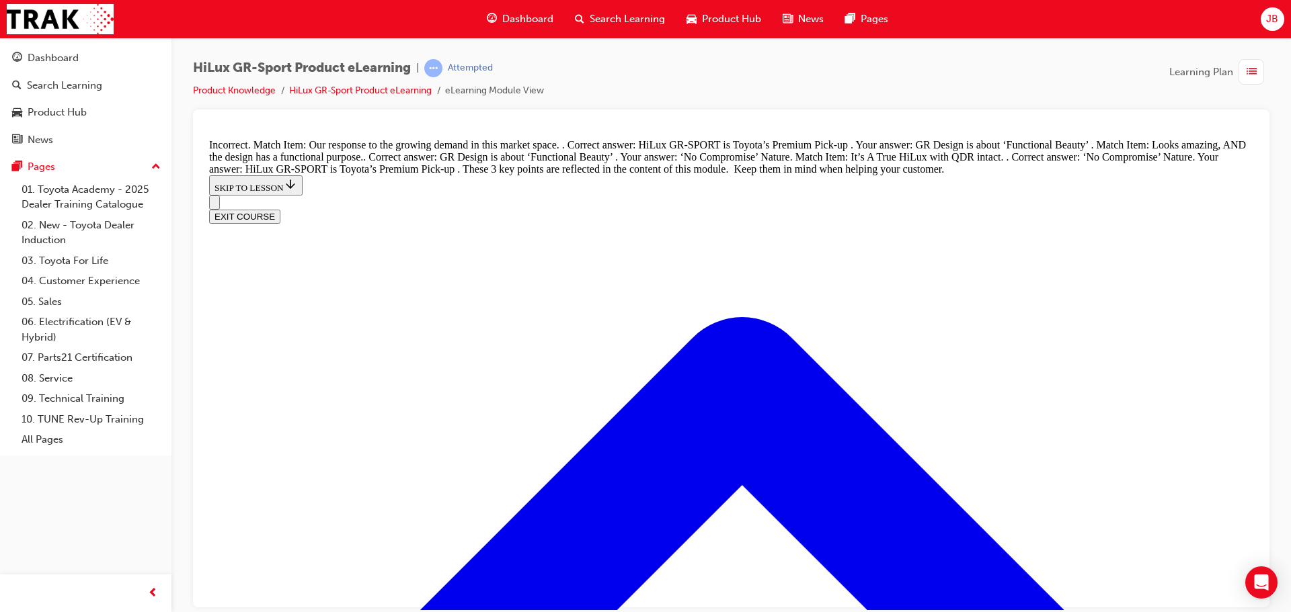
scroll to position [1591, 0]
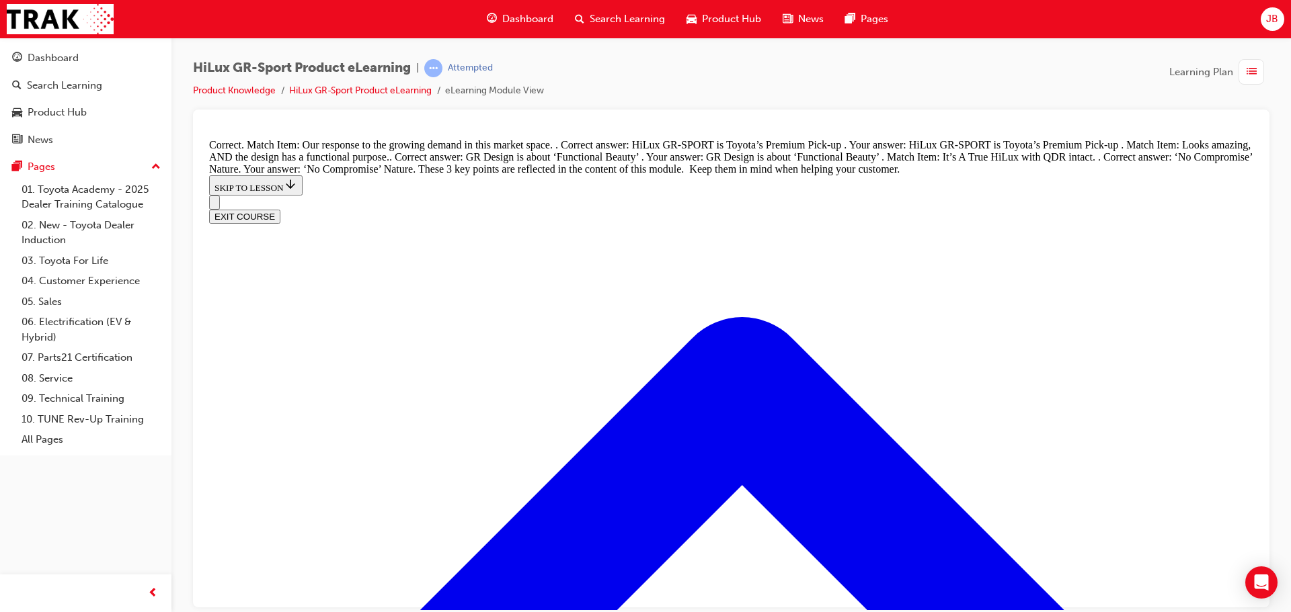
scroll to position [1593, 0]
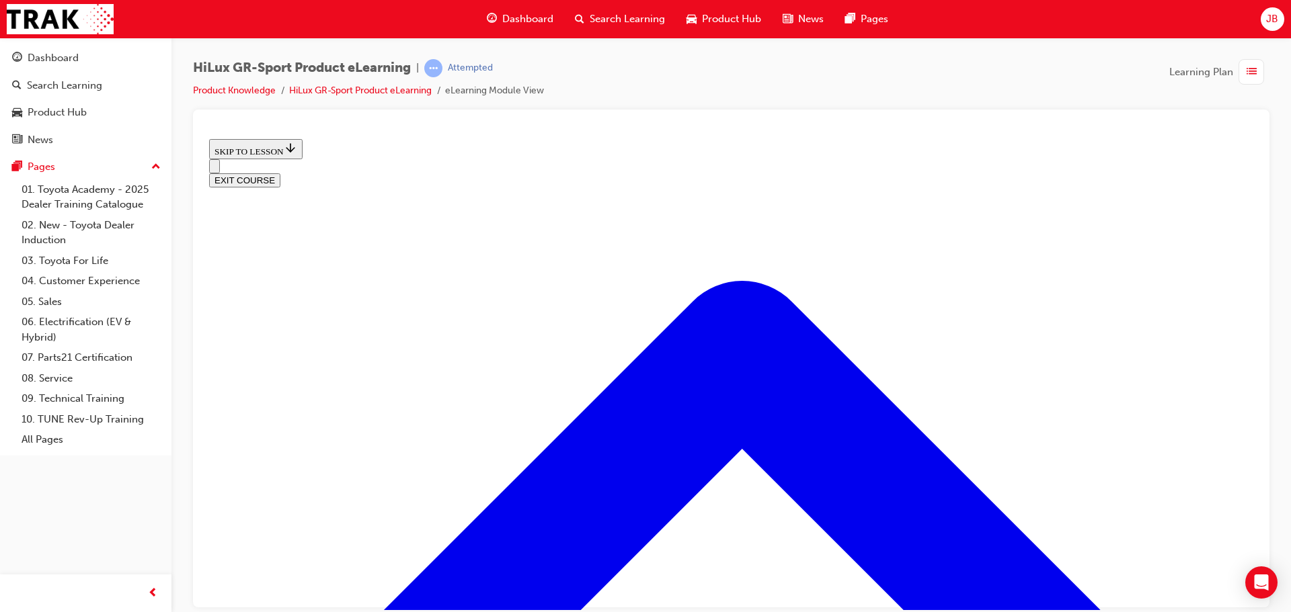
scroll to position [579, 0]
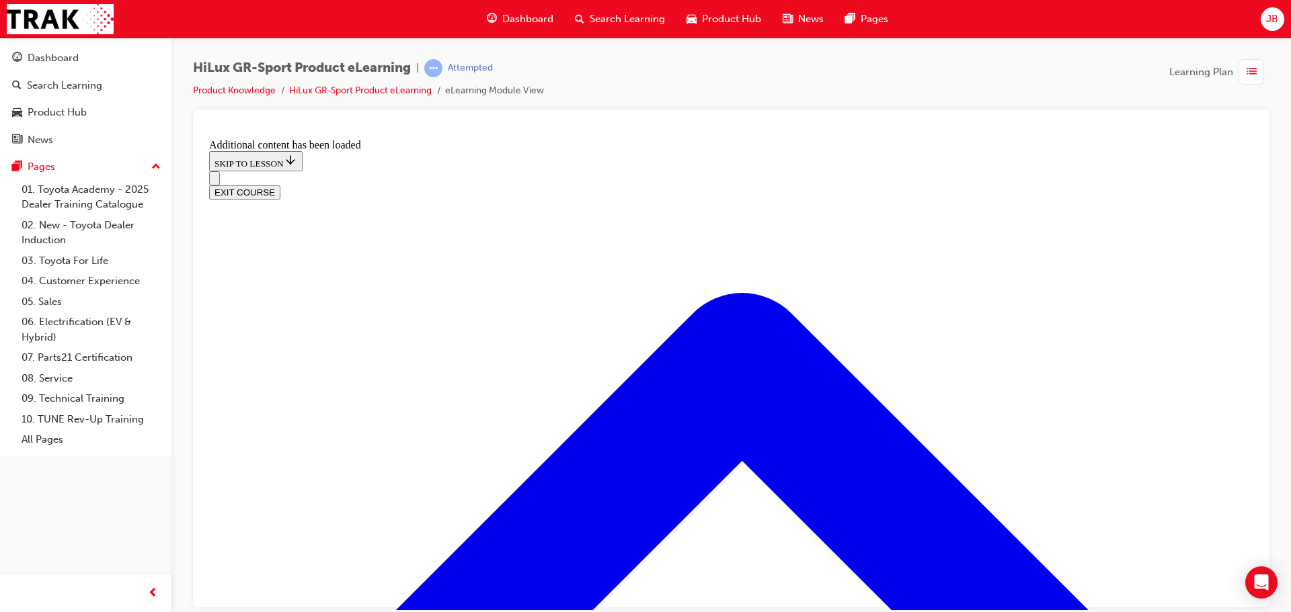
scroll to position [1125, 0]
radio input "true"
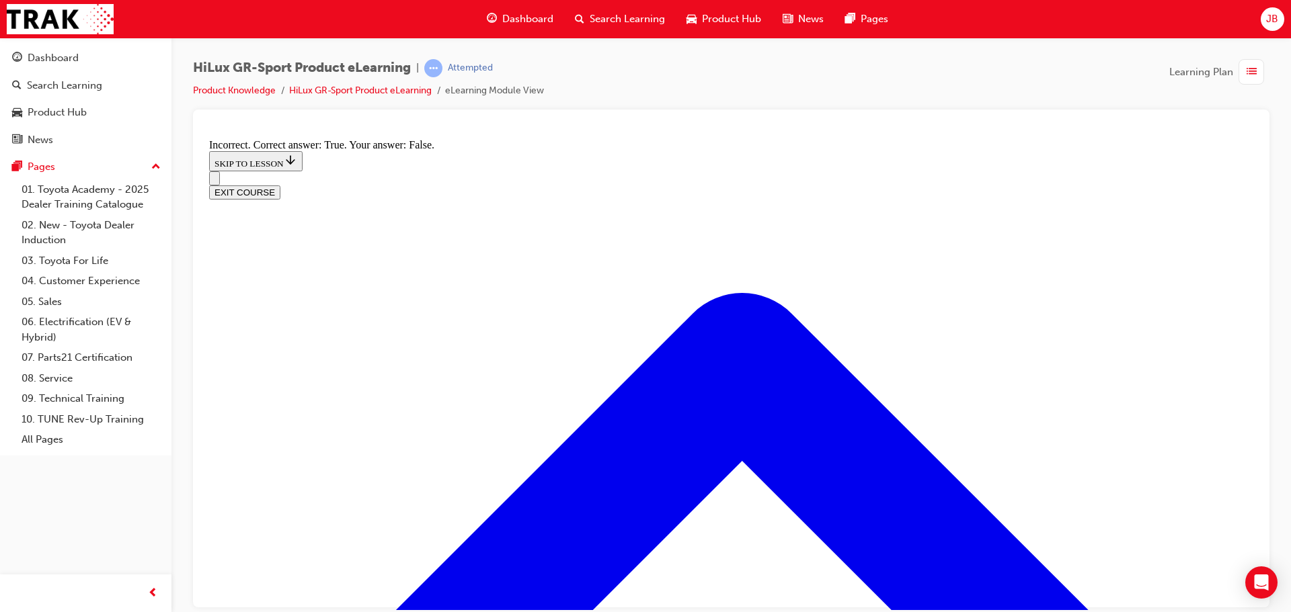
scroll to position [1326, 0]
radio input "true"
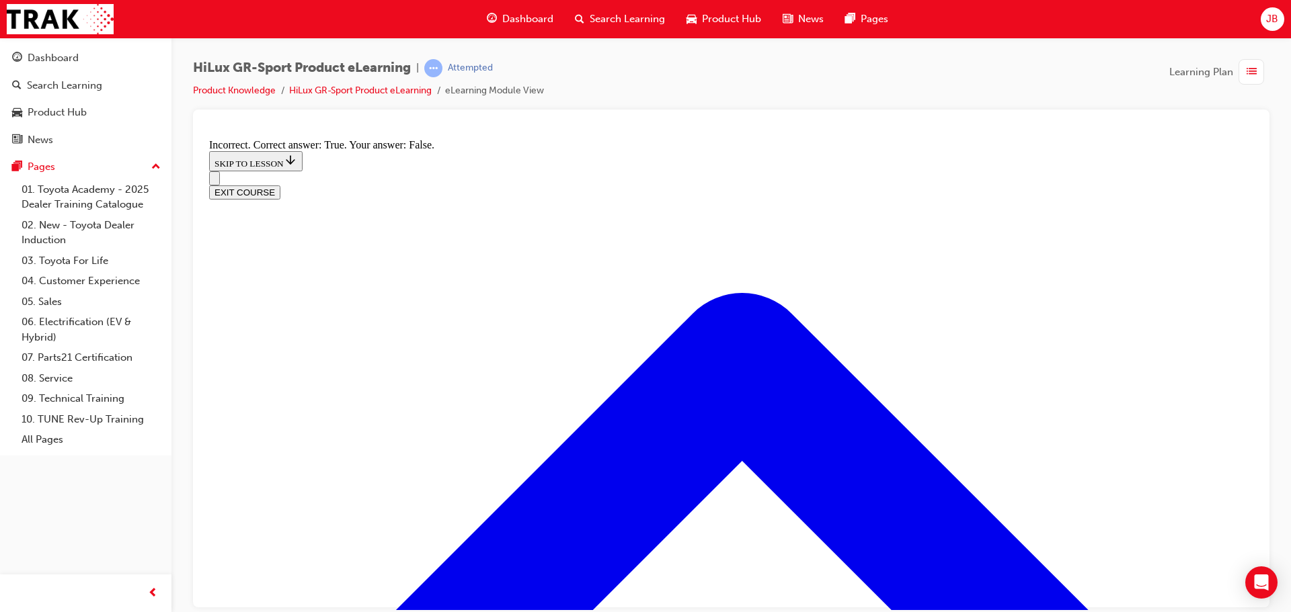
radio input "true"
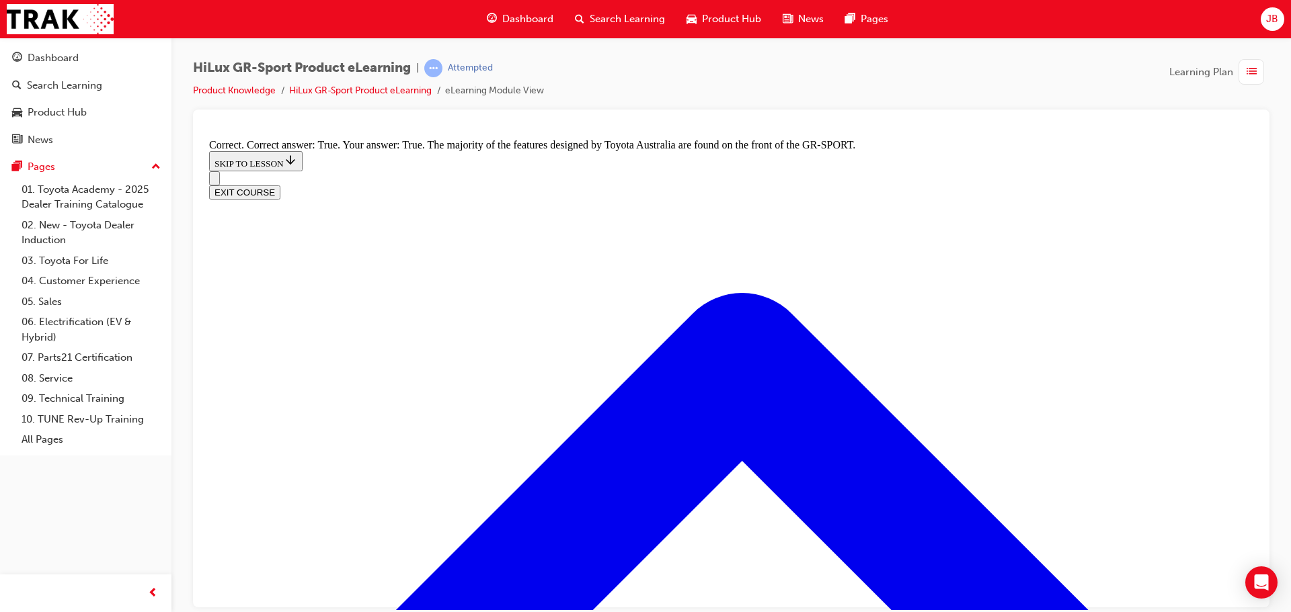
radio input "true"
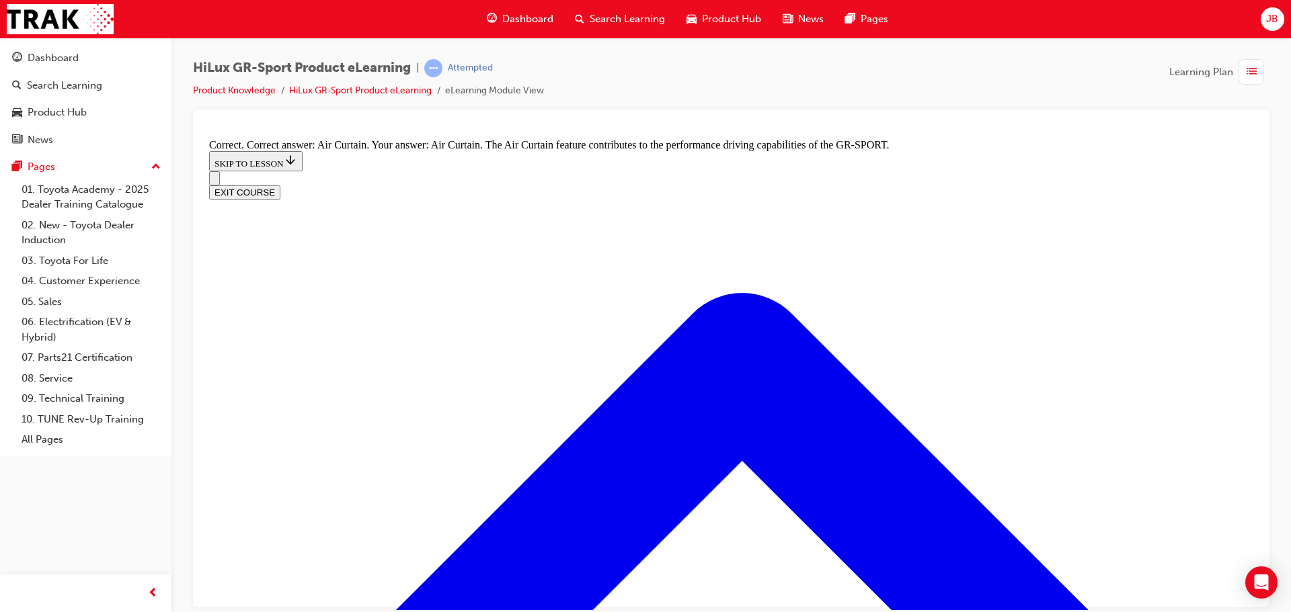
scroll to position [2402, 0]
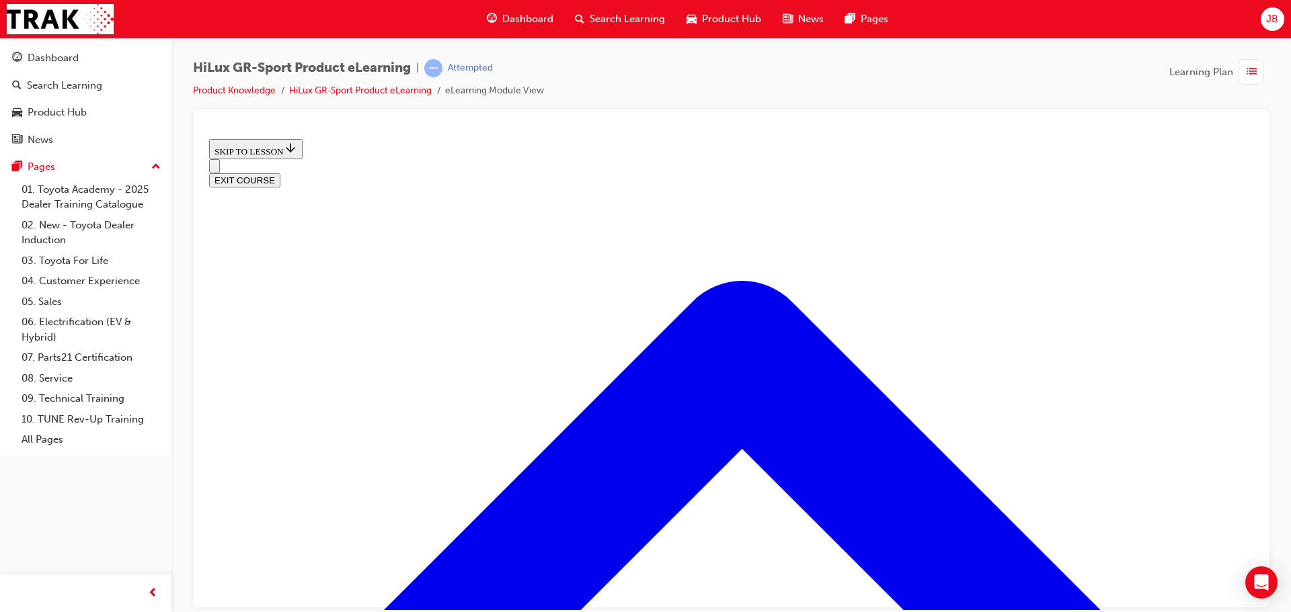
scroll to position [200, 0]
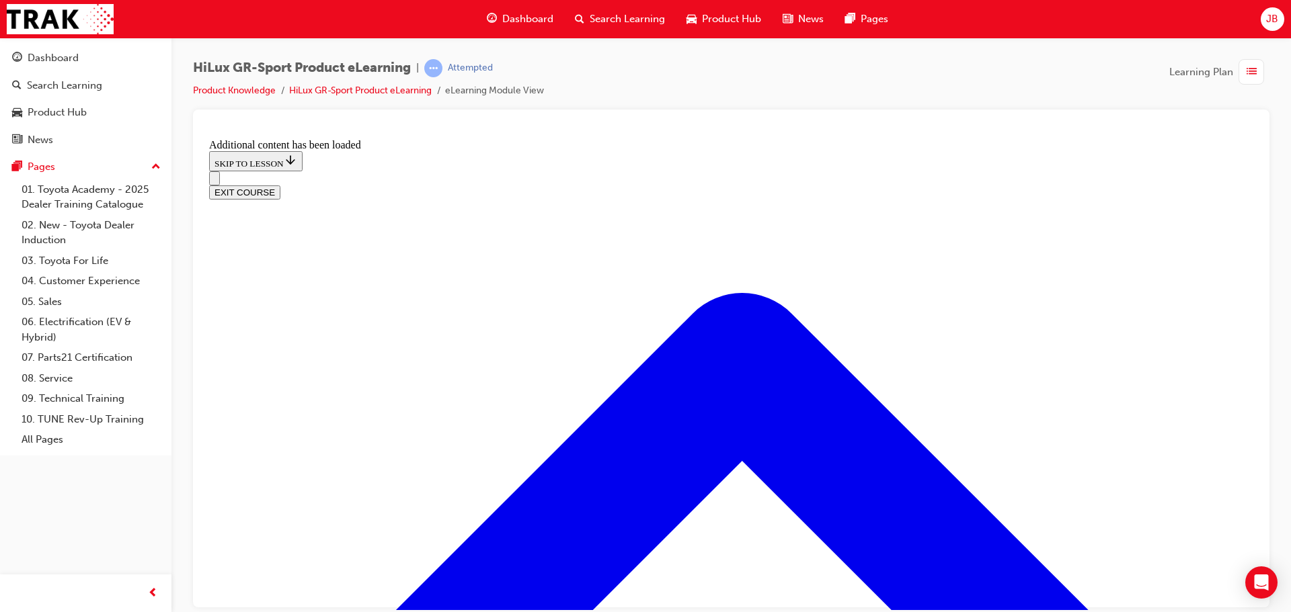
scroll to position [720, 0]
radio input "true"
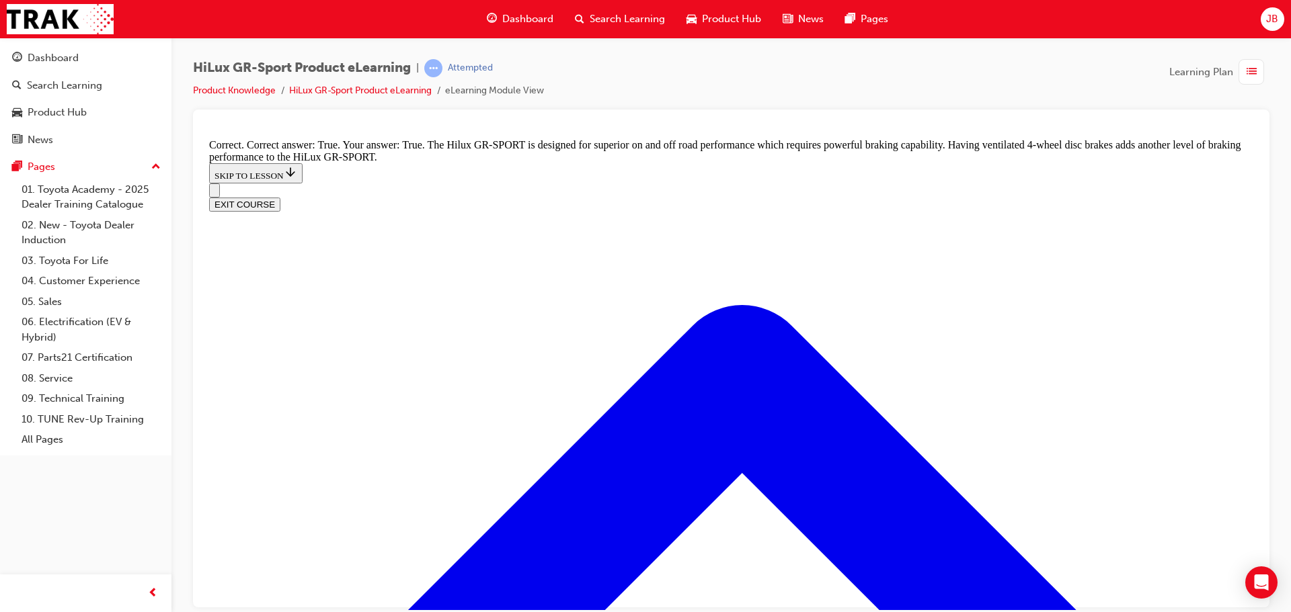
scroll to position [1019, 0]
drag, startPoint x: 693, startPoint y: 495, endPoint x: 714, endPoint y: 470, distance: 32.4
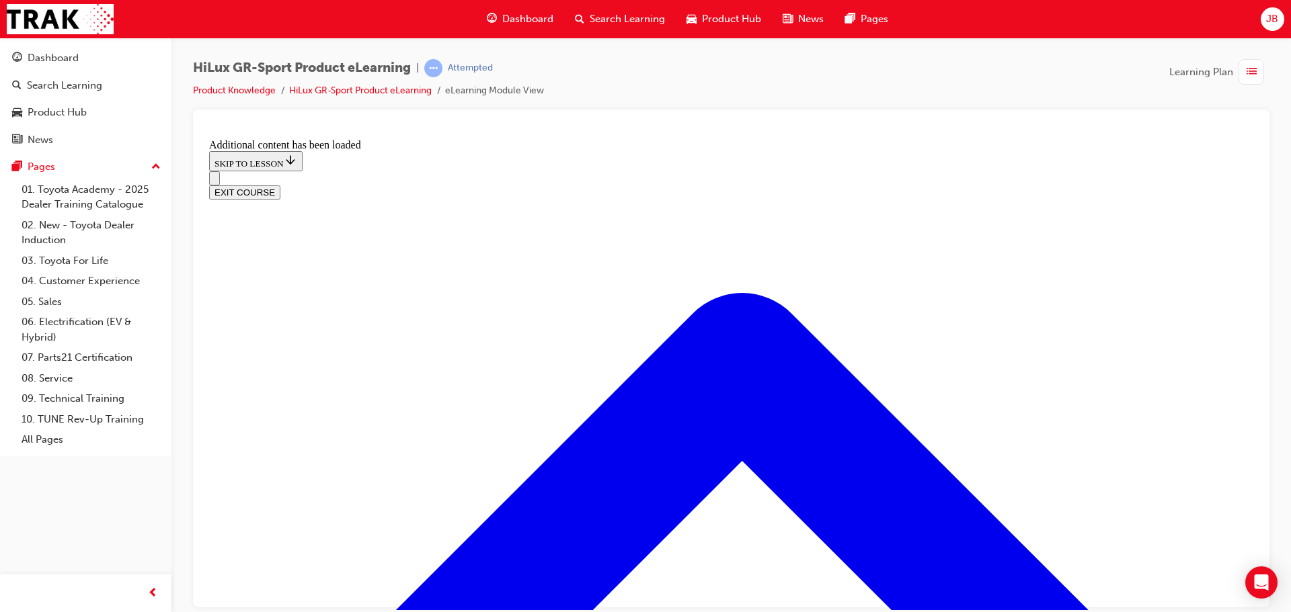
scroll to position [1630, 0]
checkbox input "true"
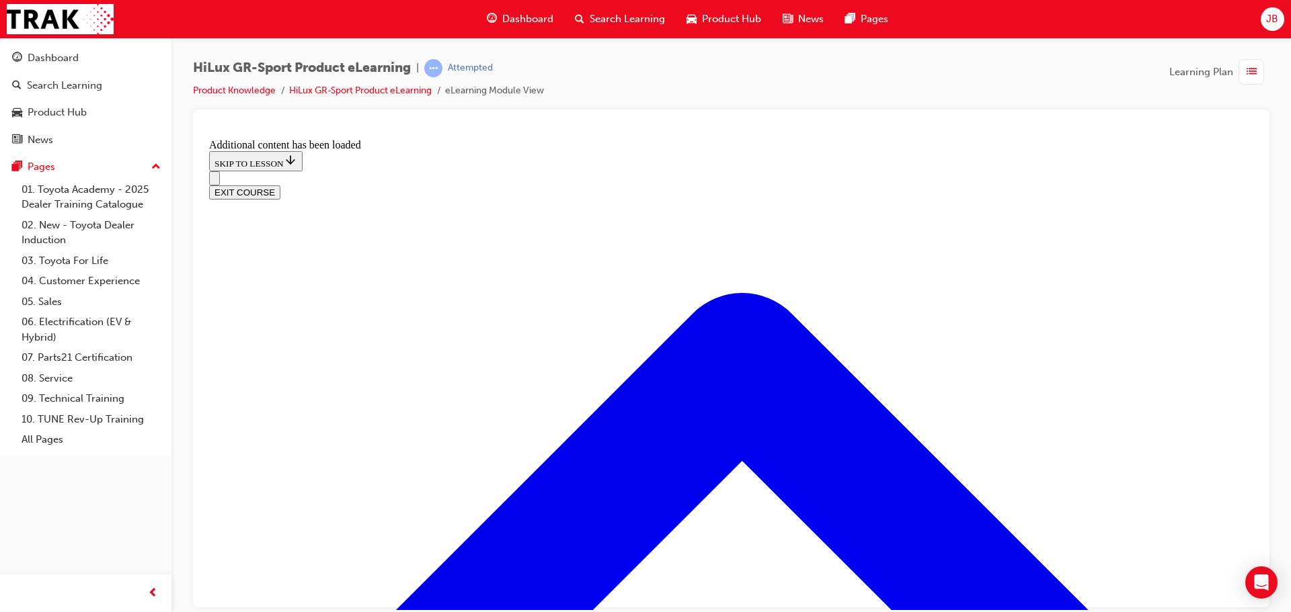
checkbox input "true"
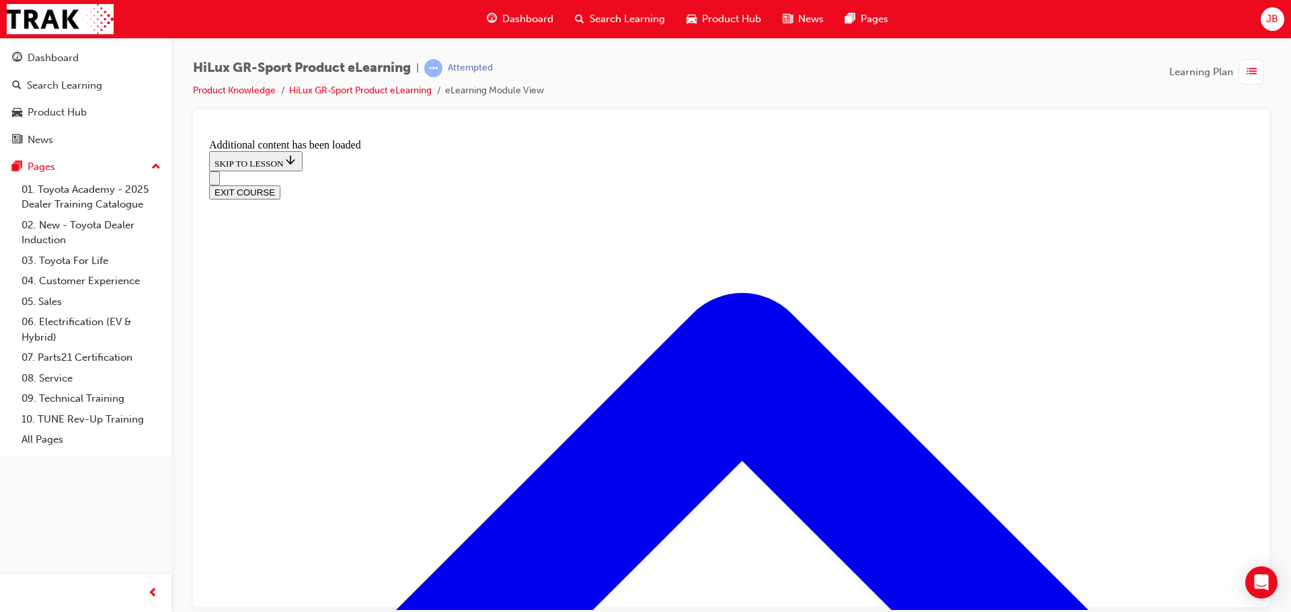
checkbox input "true"
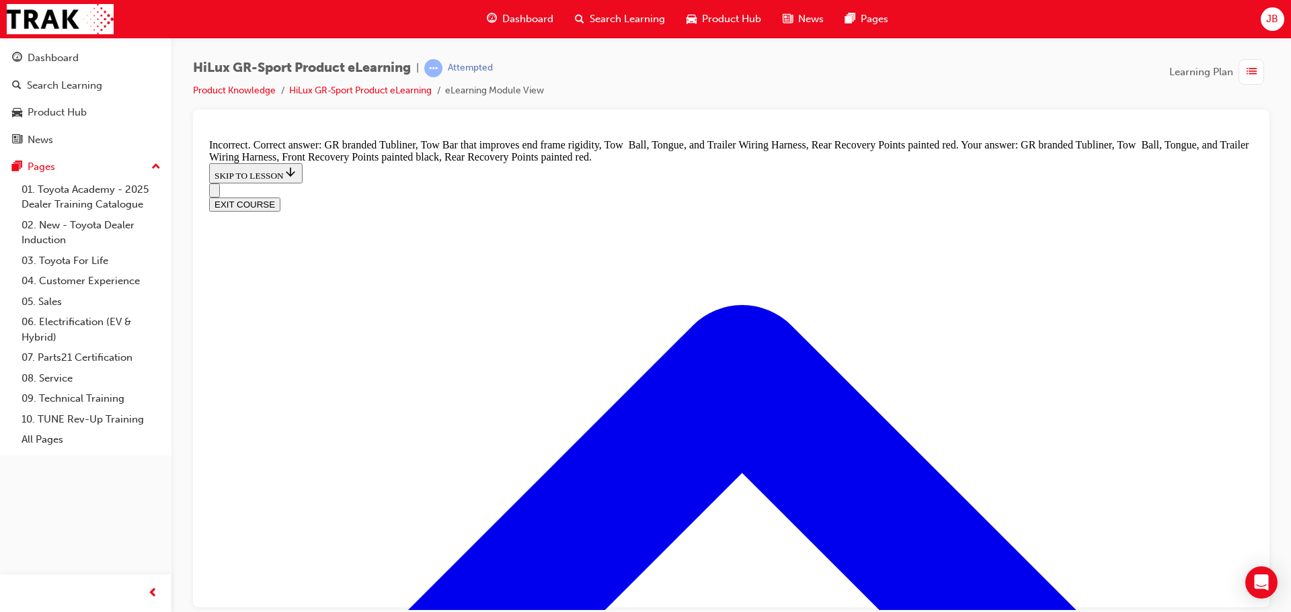
scroll to position [1966, 0]
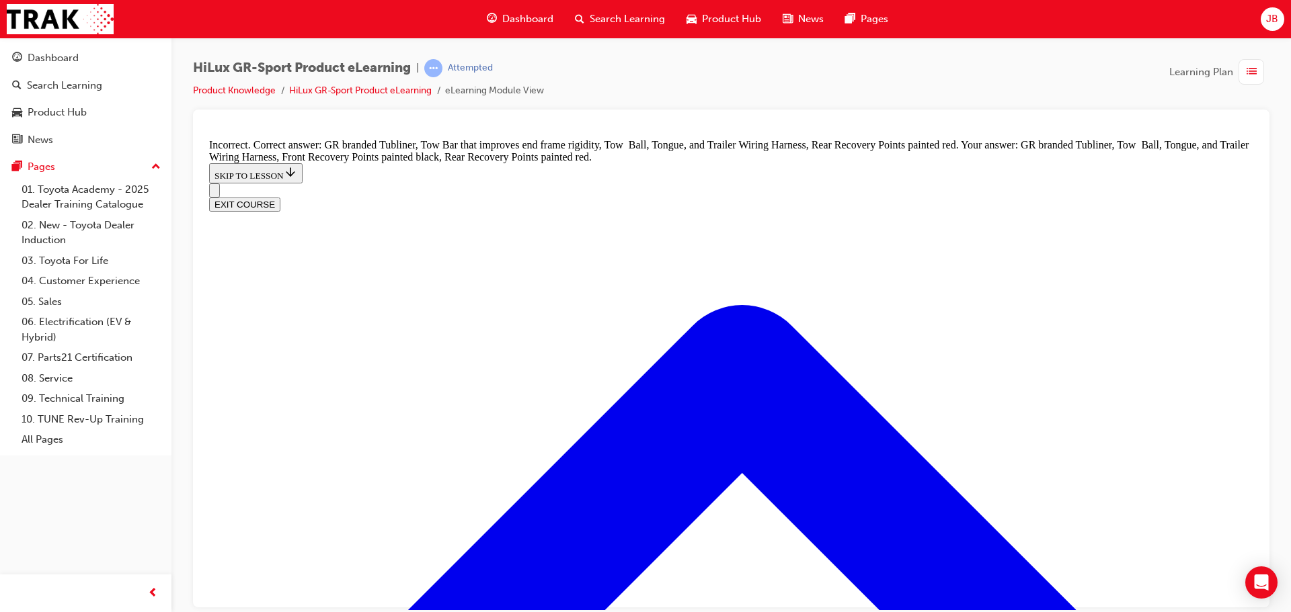
checkbox input "true"
checkbox input "false"
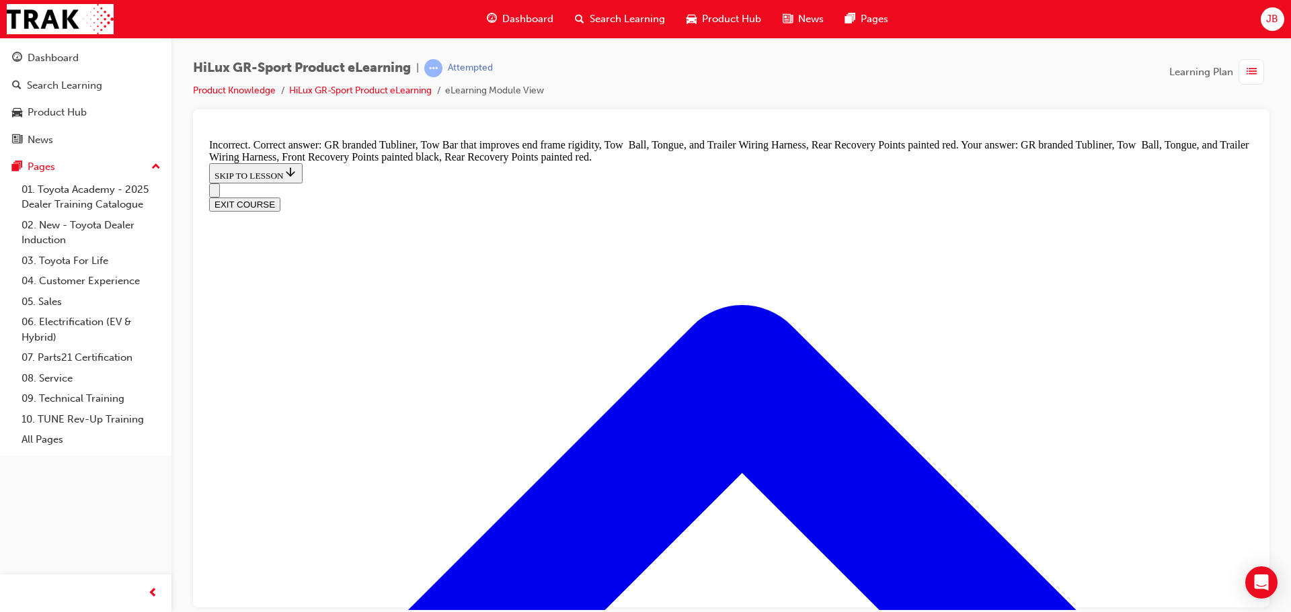
checkbox input "false"
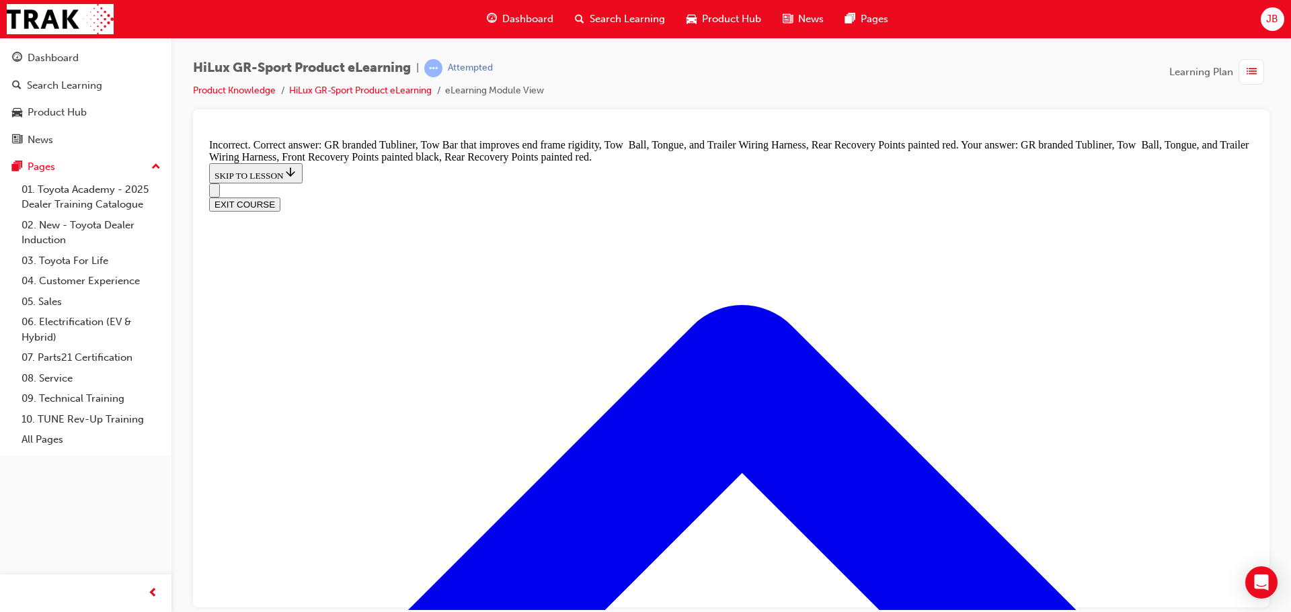
scroll to position [1734, 0]
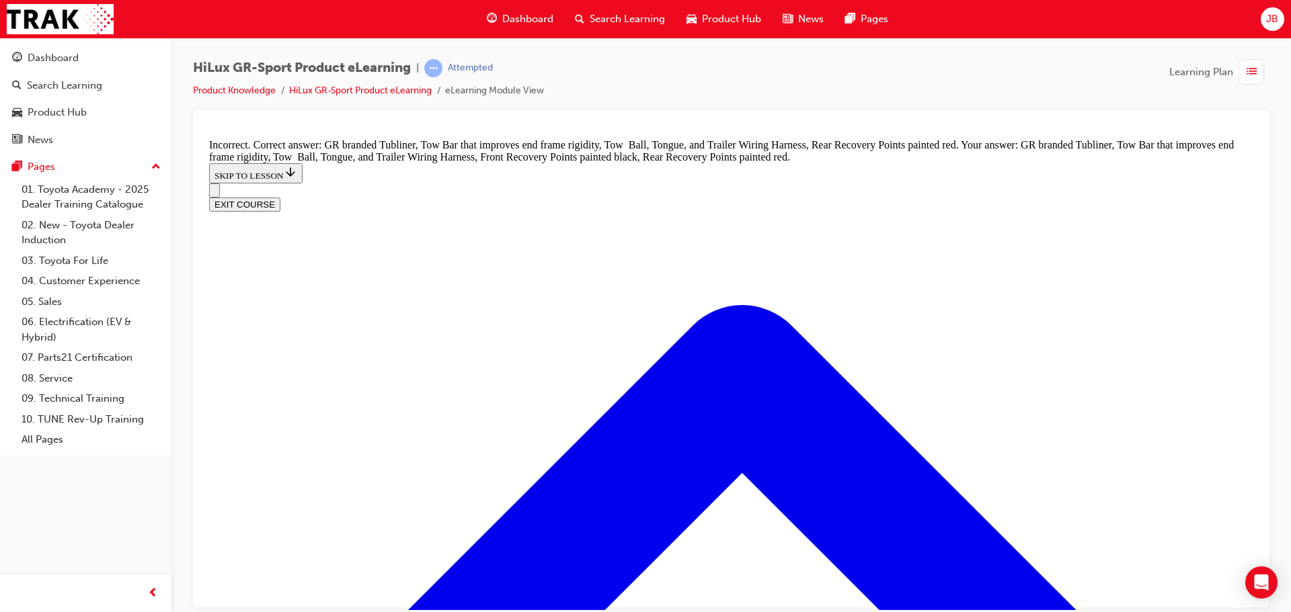
checkbox input "true"
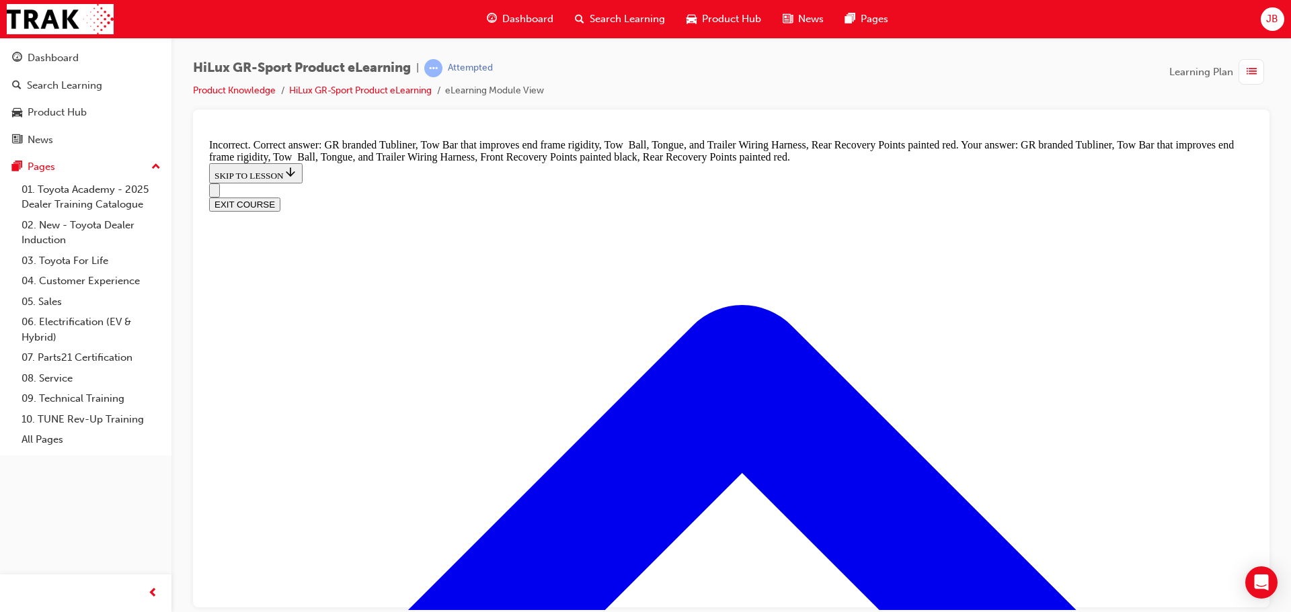
checkbox input "true"
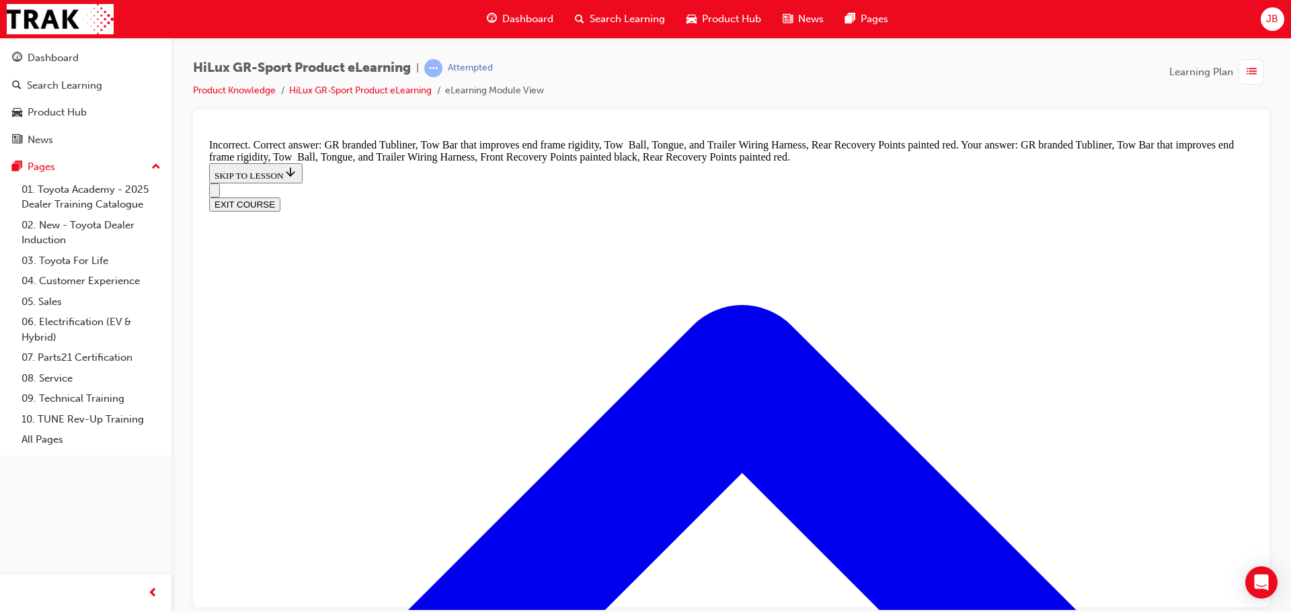
checkbox input "false"
checkbox input "true"
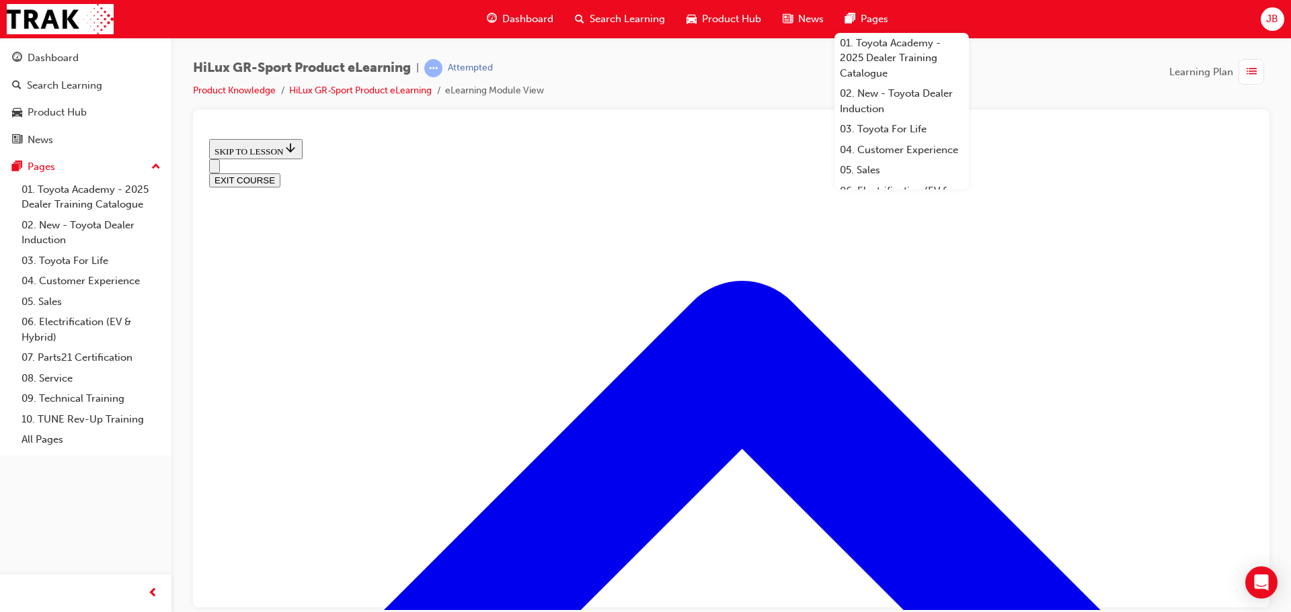
scroll to position [445, 0]
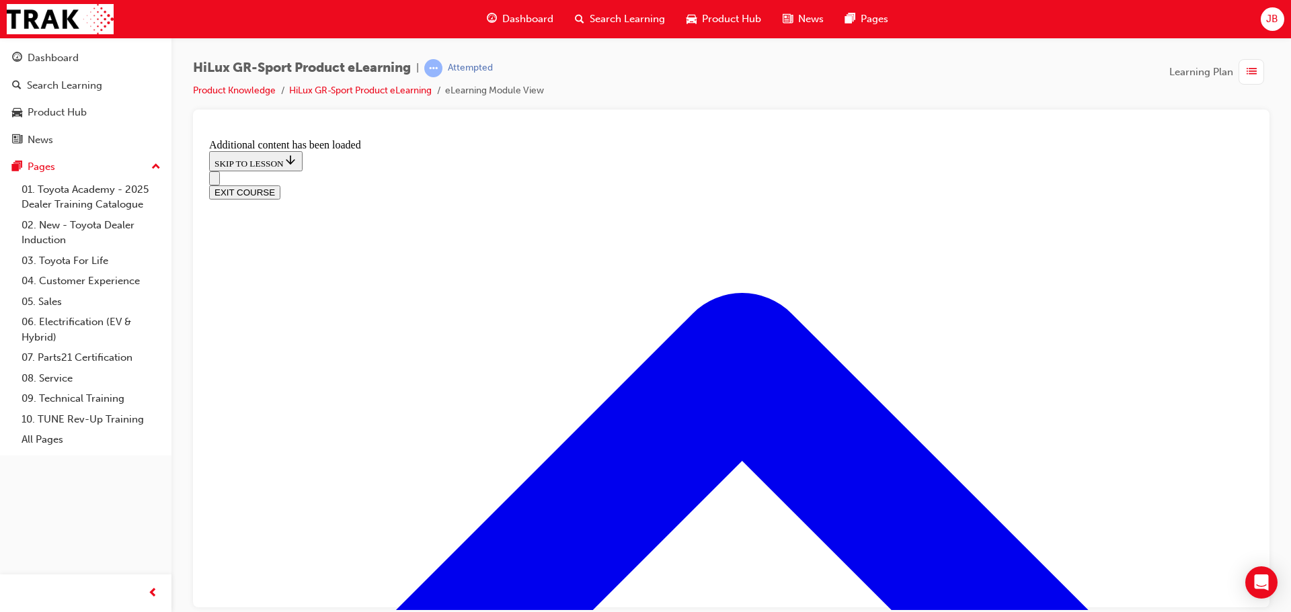
scroll to position [1351, 0]
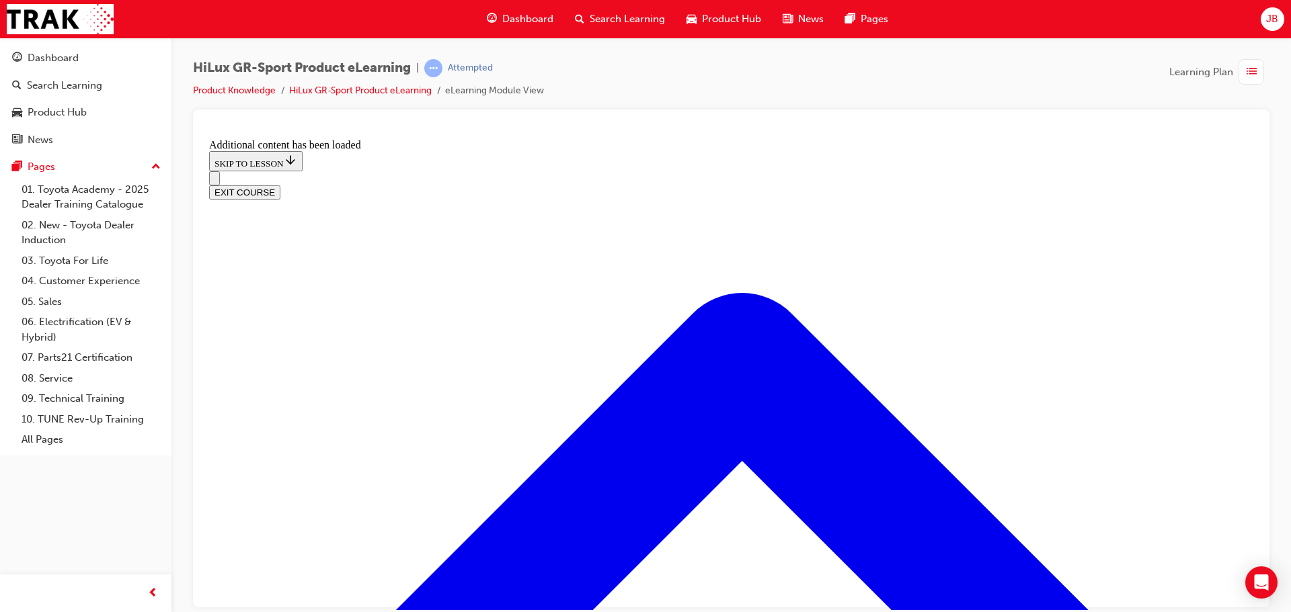
checkbox input "true"
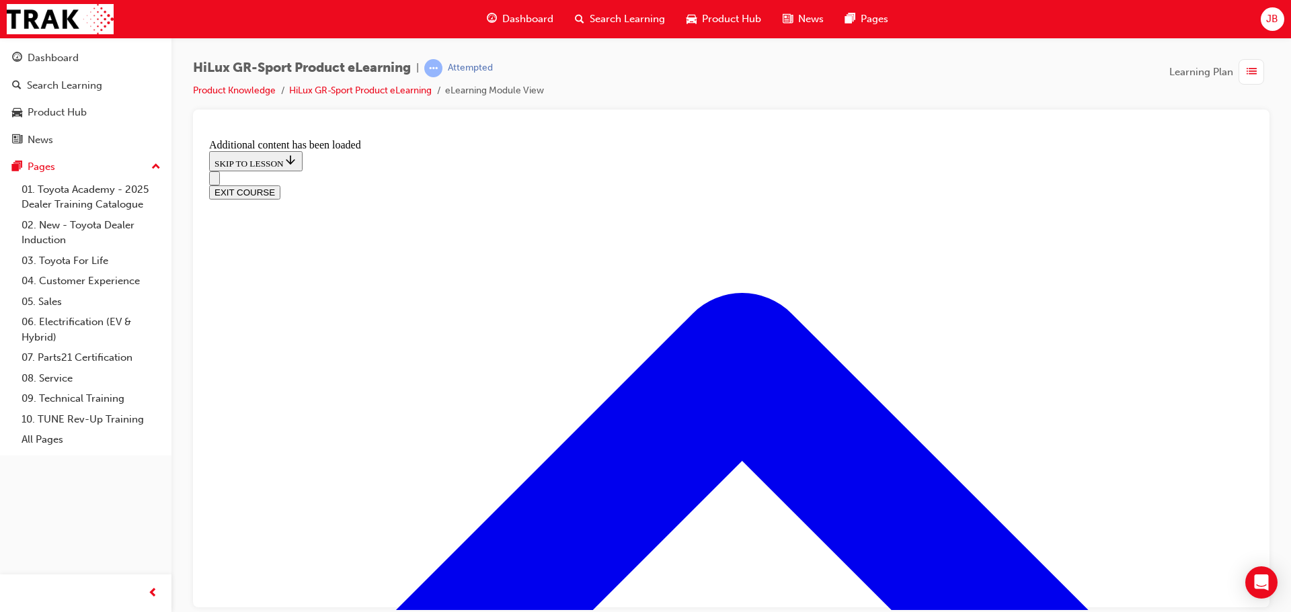
checkbox input "true"
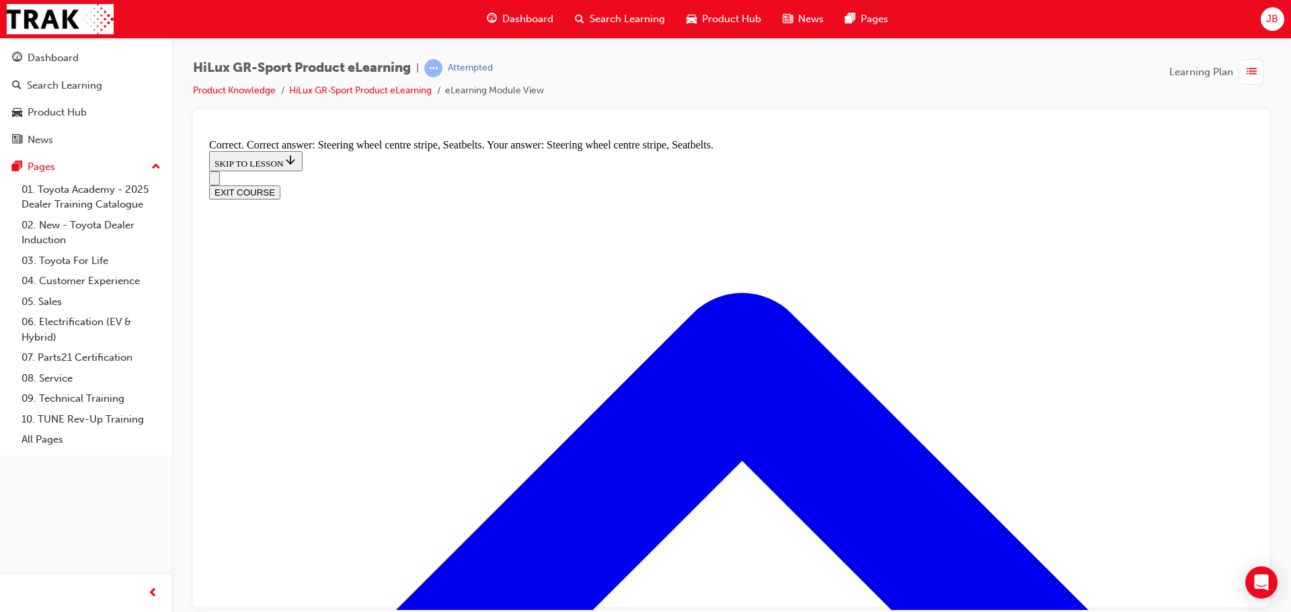
radio input "true"
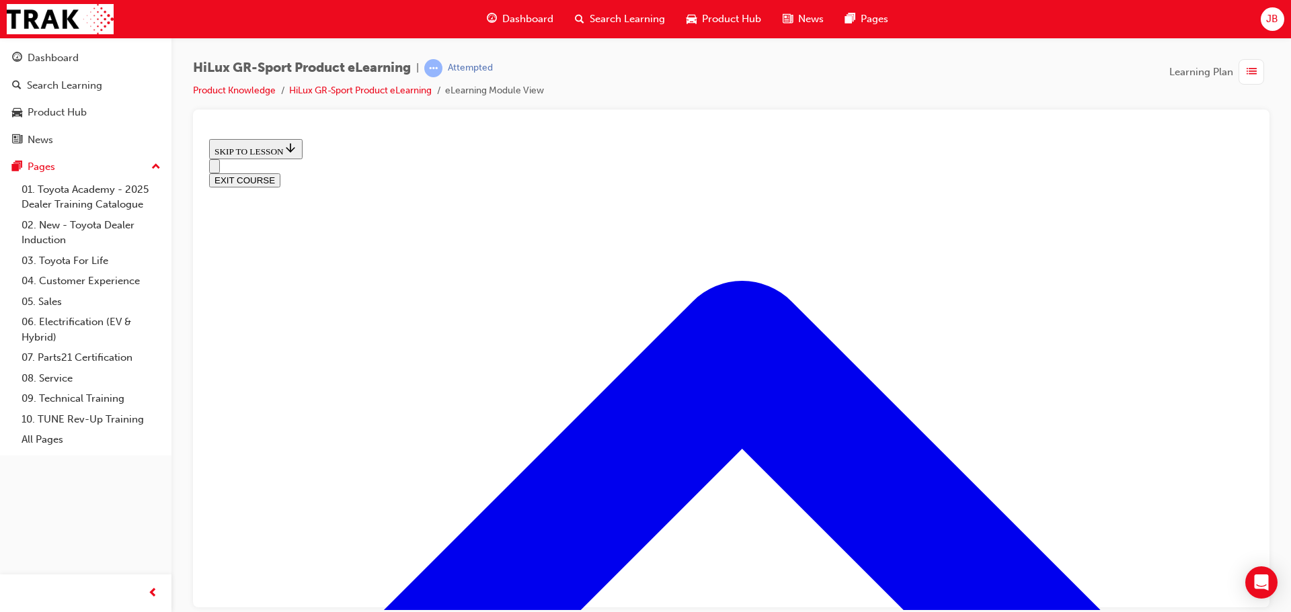
scroll to position [567, 0]
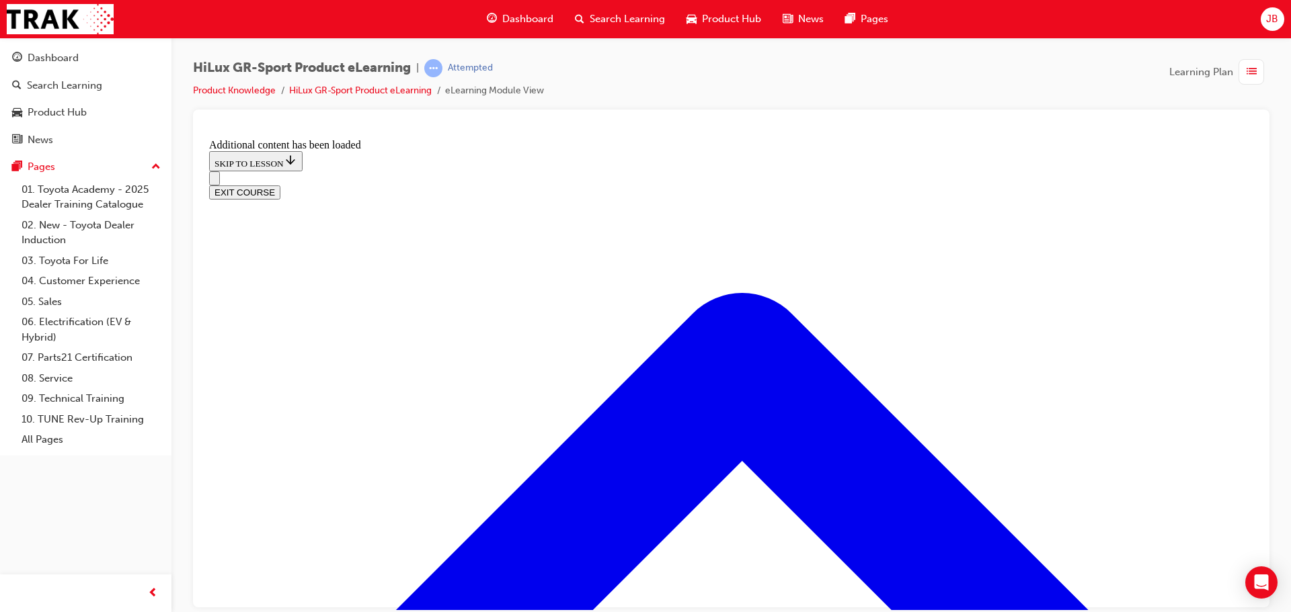
scroll to position [915, 0]
radio input "true"
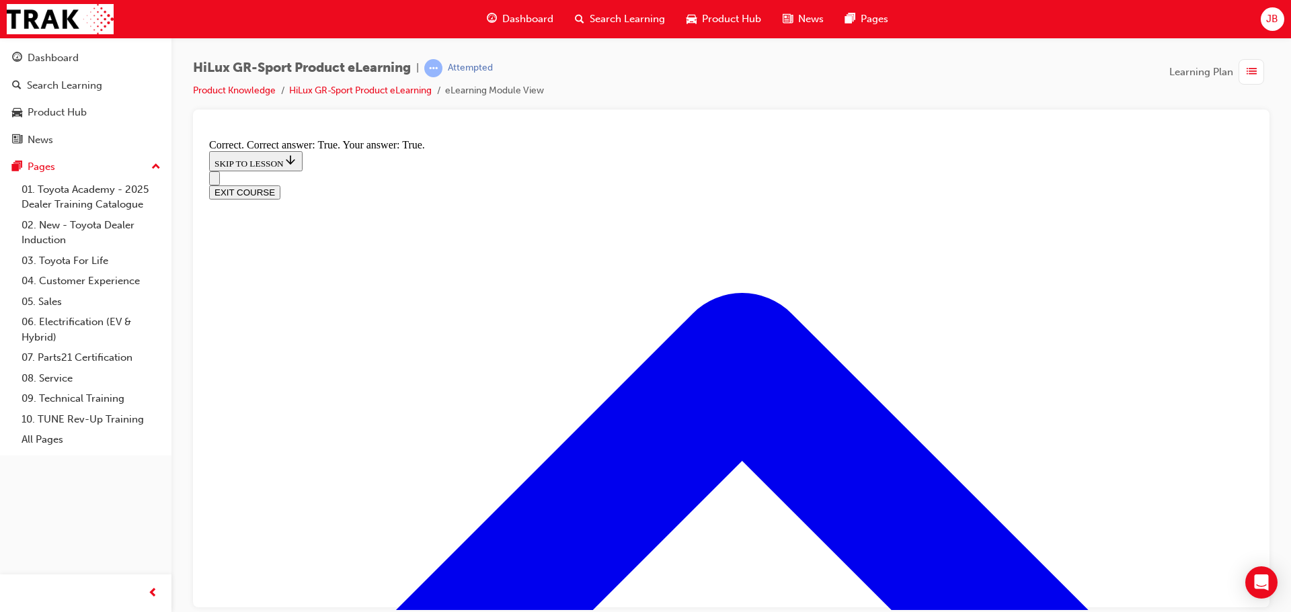
scroll to position [1084, 0]
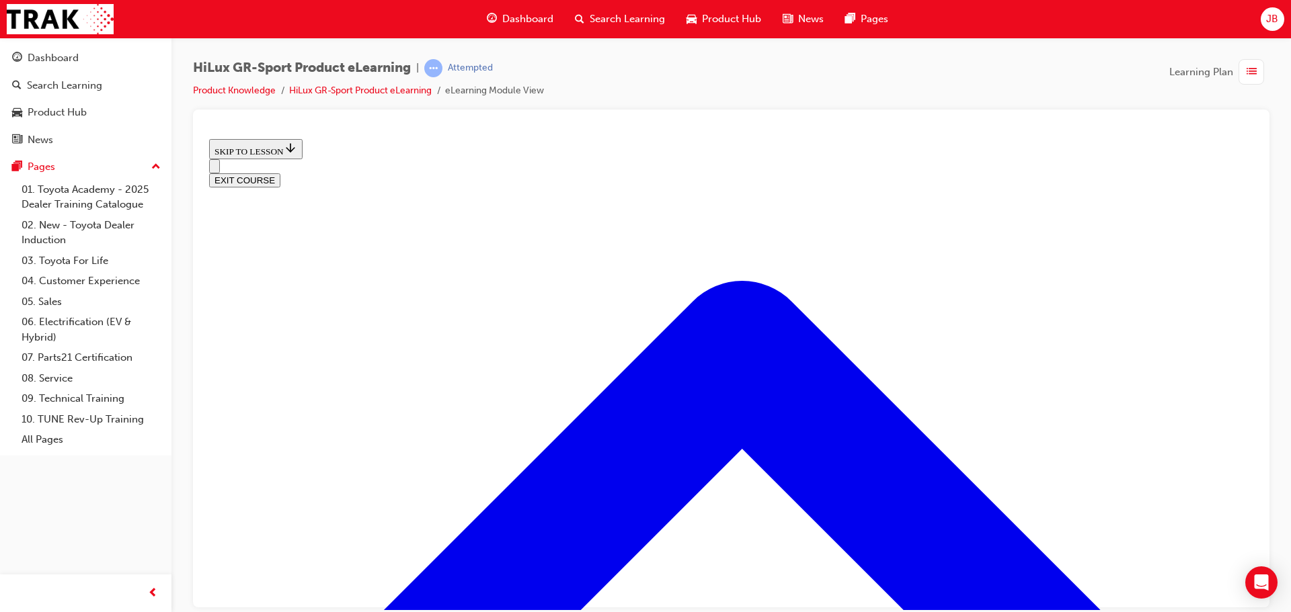
scroll to position [1755, 0]
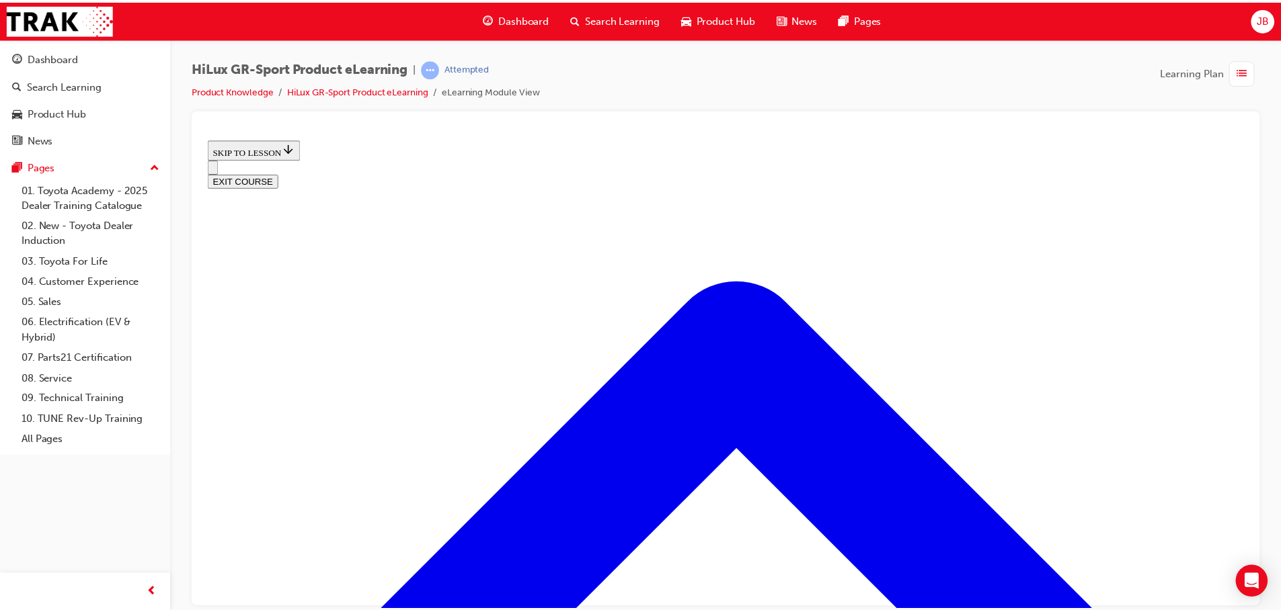
scroll to position [42, 0]
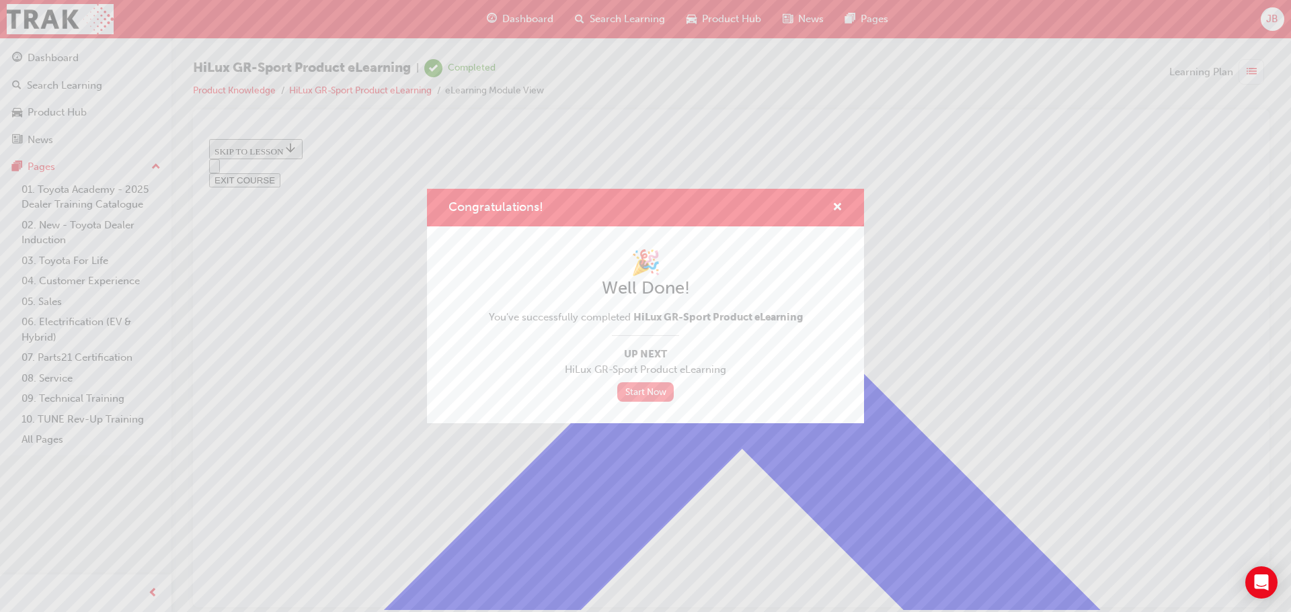
click at [651, 397] on link "Start Now" at bounding box center [645, 392] width 56 height 19
click at [647, 391] on link "Start Now" at bounding box center [645, 392] width 56 height 19
click at [834, 202] on span "cross-icon" at bounding box center [837, 208] width 10 height 12
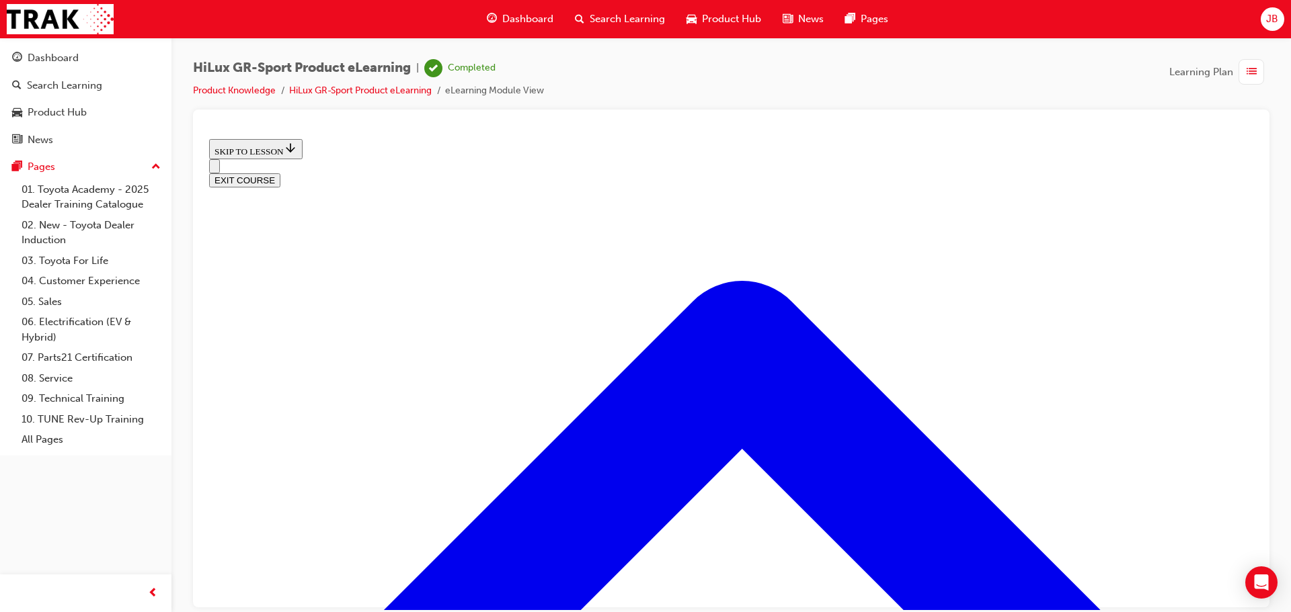
click at [540, 18] on span "Dashboard" at bounding box center [527, 18] width 51 height 15
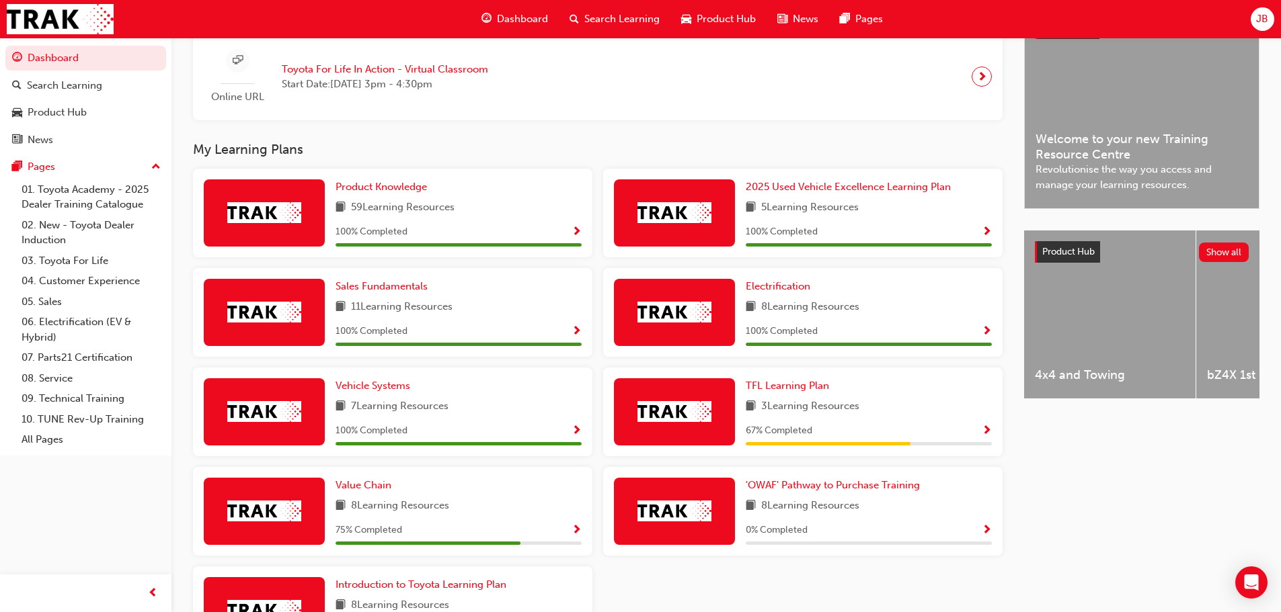
scroll to position [450, 0]
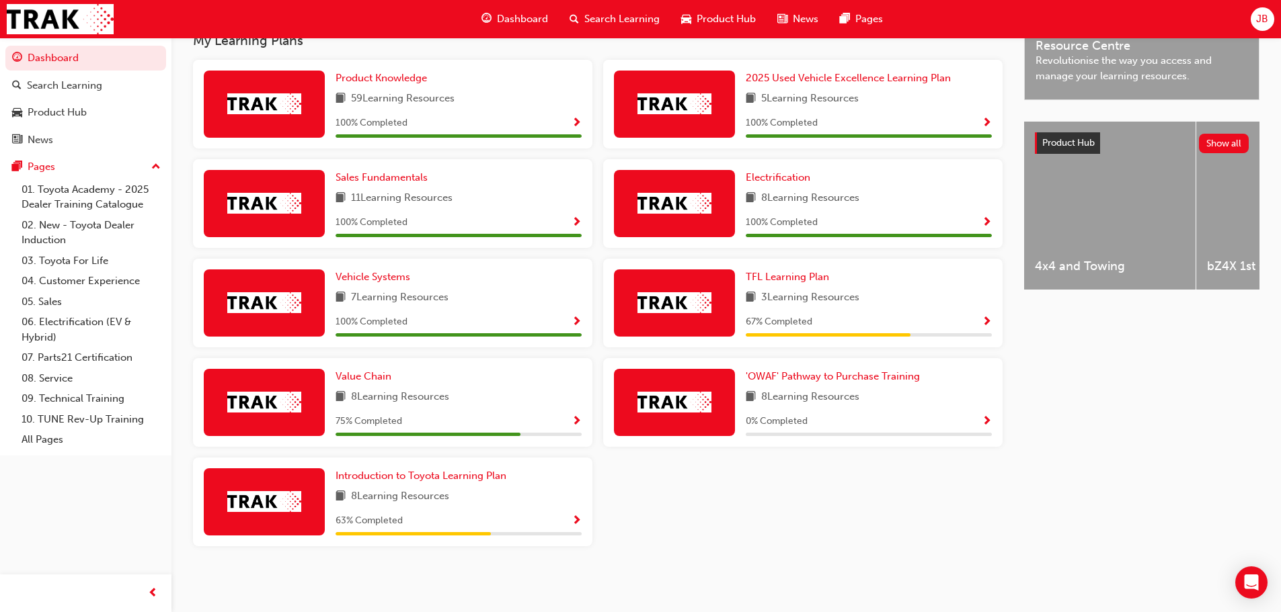
click at [983, 317] on span "Show Progress" at bounding box center [986, 323] width 10 height 12
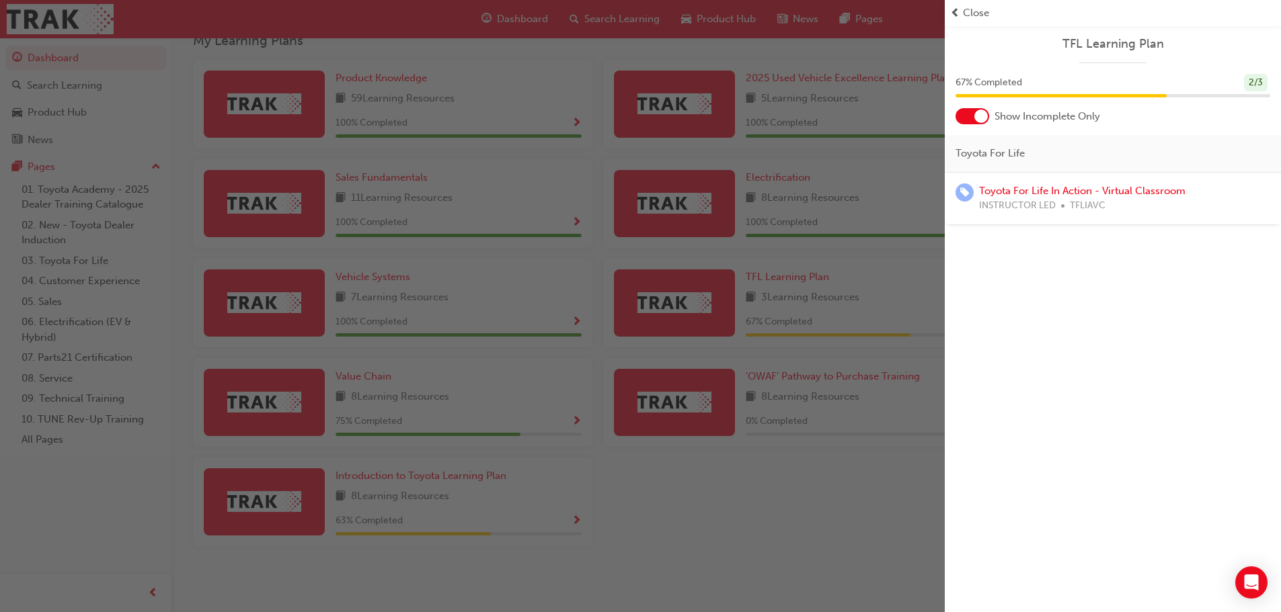
click at [711, 504] on div "button" at bounding box center [472, 306] width 945 height 612
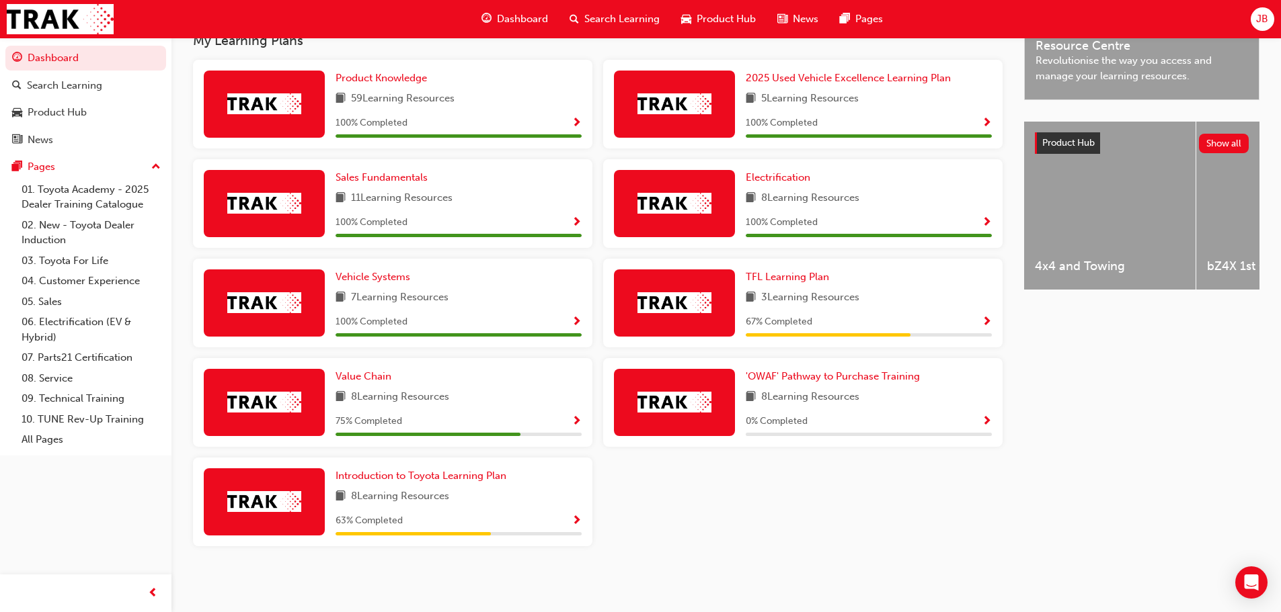
click at [581, 417] on div "Value Chain 8 Learning Resources 75 % Completed" at bounding box center [392, 402] width 399 height 89
click at [574, 419] on span "Show Progress" at bounding box center [576, 422] width 10 height 12
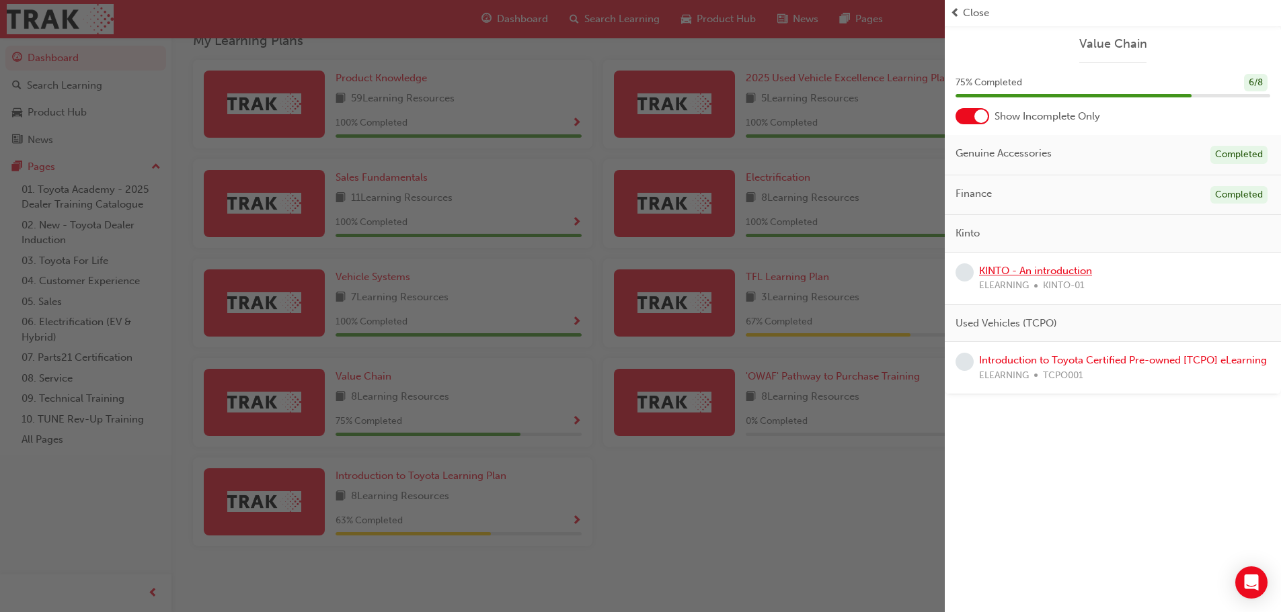
click at [1047, 270] on link "KINTO - An introduction" at bounding box center [1035, 271] width 113 height 12
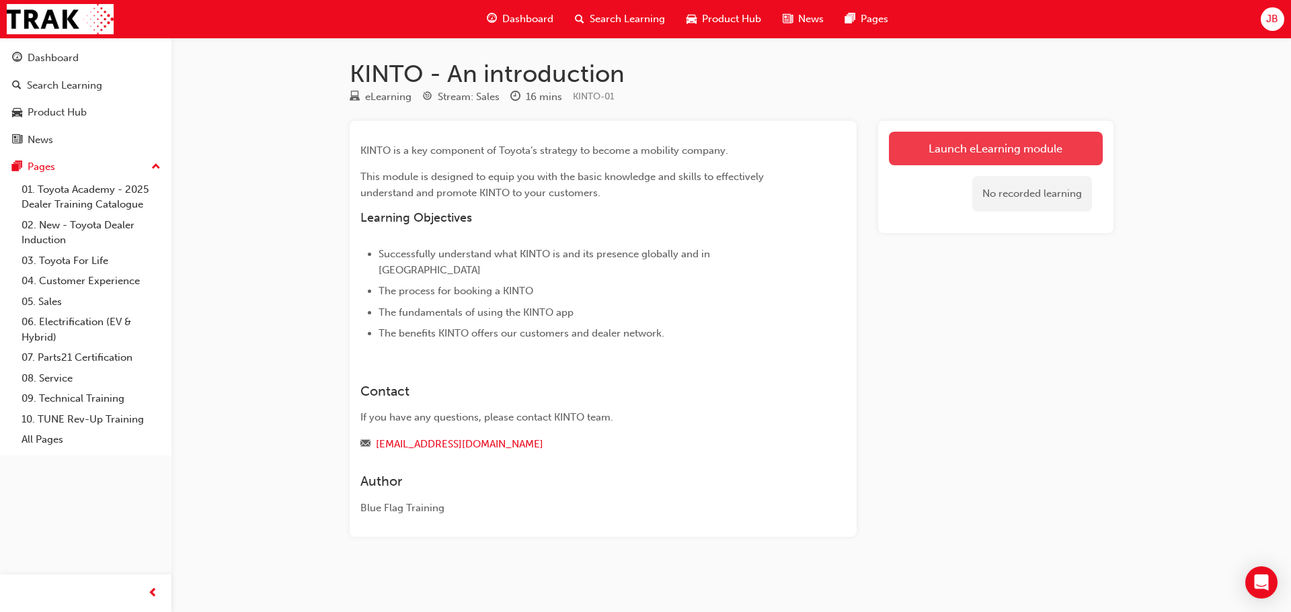
click at [961, 143] on link "Launch eLearning module" at bounding box center [996, 149] width 214 height 34
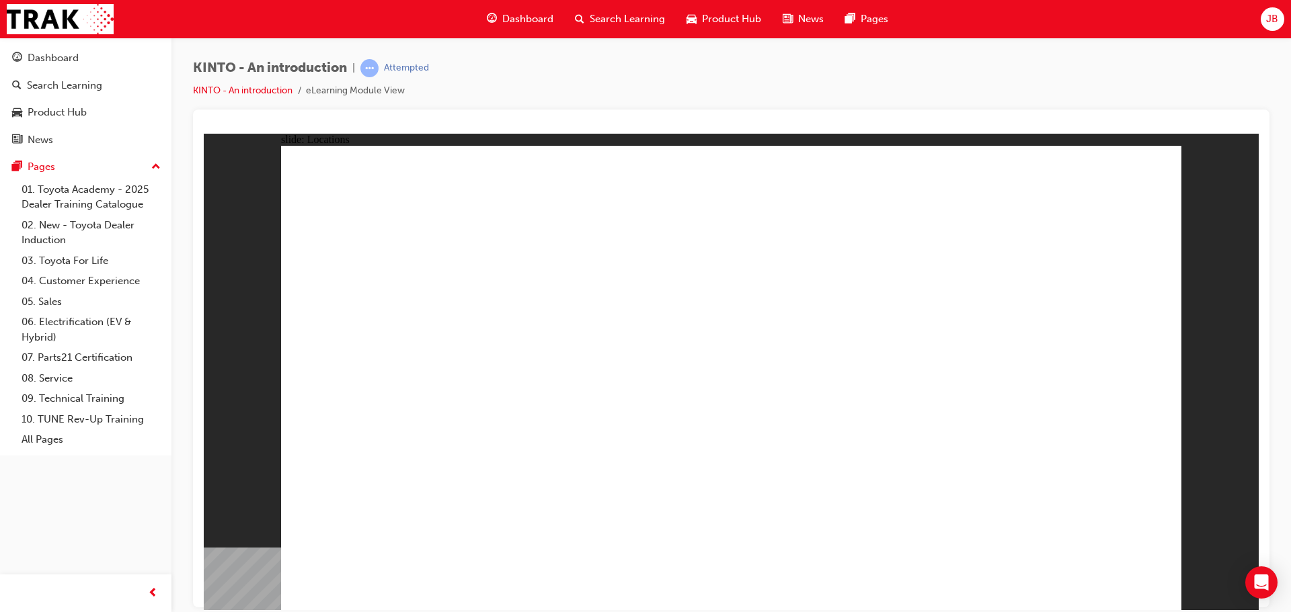
drag, startPoint x: 674, startPoint y: 489, endPoint x: 698, endPoint y: 502, distance: 27.4
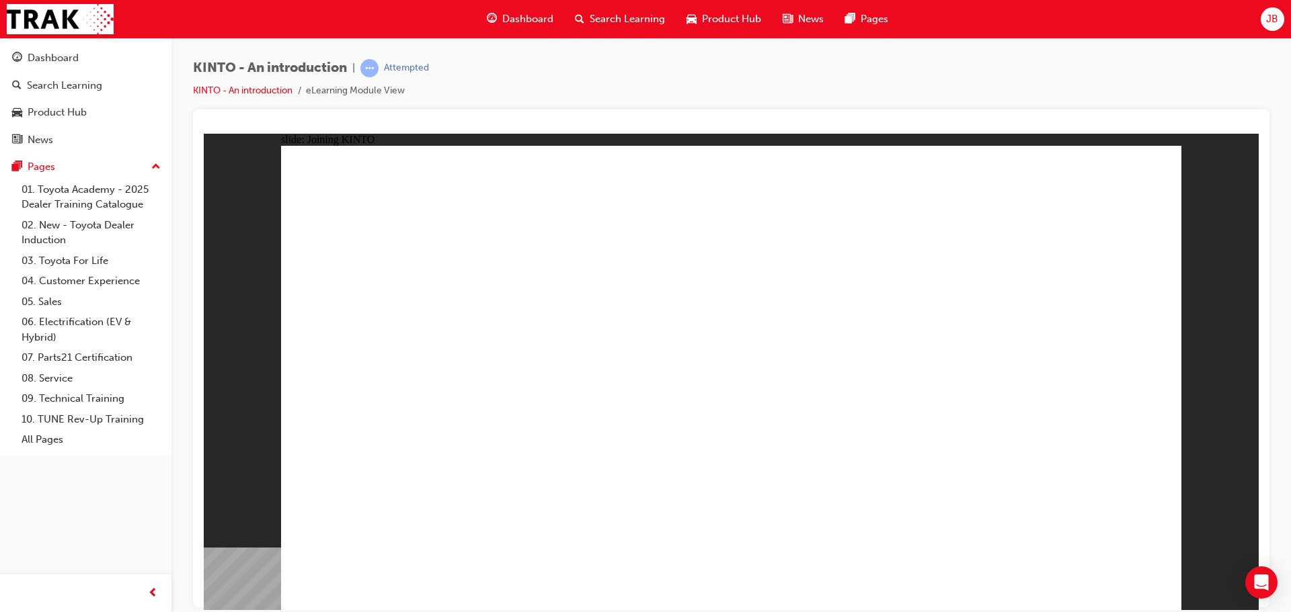
drag, startPoint x: 1005, startPoint y: 563, endPoint x: 1012, endPoint y: 577, distance: 15.9
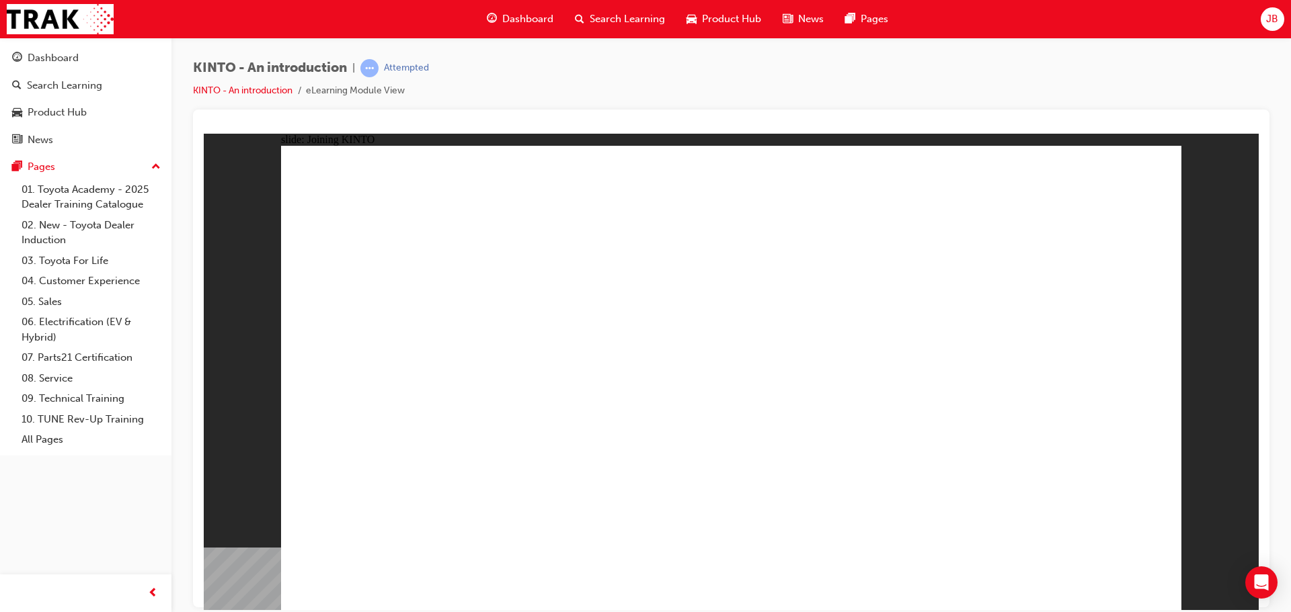
drag, startPoint x: 975, startPoint y: 446, endPoint x: 975, endPoint y: 472, distance: 26.2
